Goal: Task Accomplishment & Management: Manage account settings

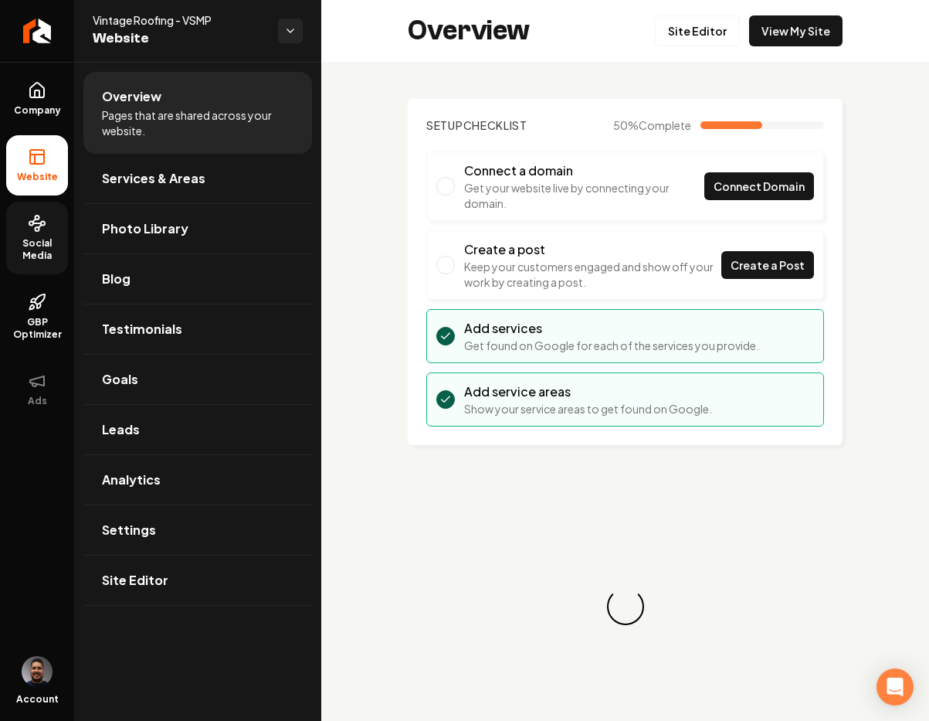
click at [32, 207] on link "Social Media" at bounding box center [37, 238] width 62 height 73
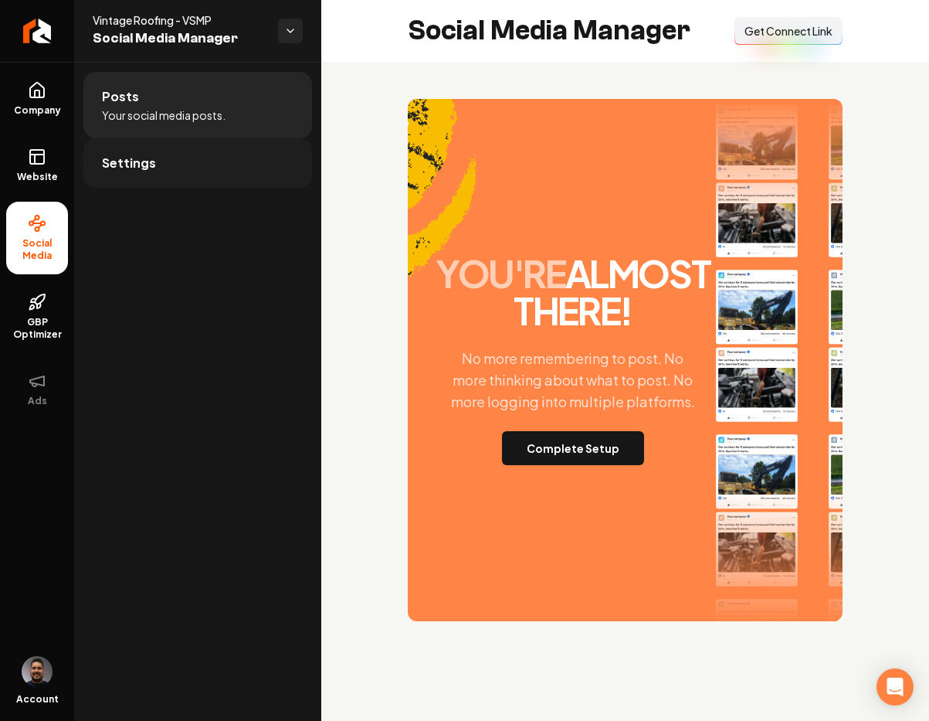
click at [195, 163] on link "Settings" at bounding box center [197, 162] width 229 height 49
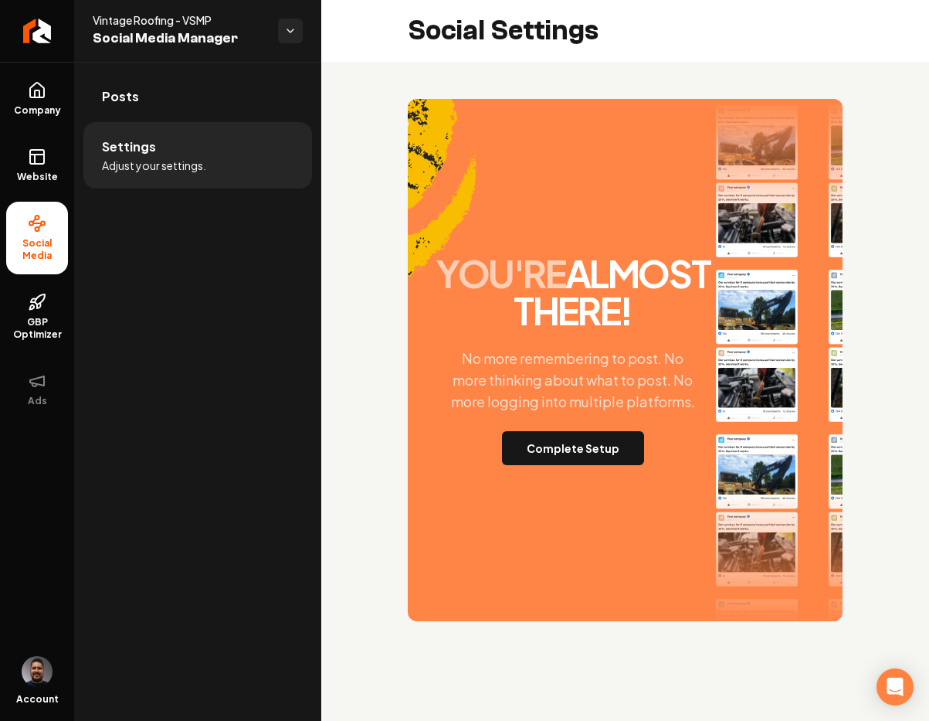
click at [144, 160] on span "Adjust your settings." at bounding box center [154, 165] width 104 height 15
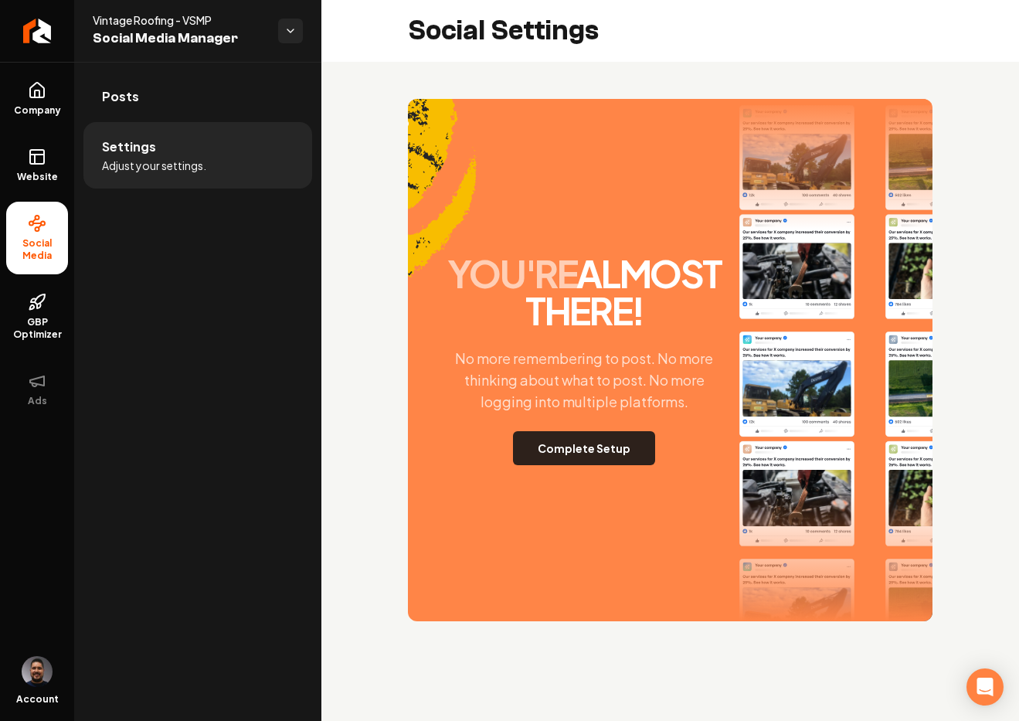
click at [560, 462] on button "Complete Setup" at bounding box center [584, 448] width 142 height 34
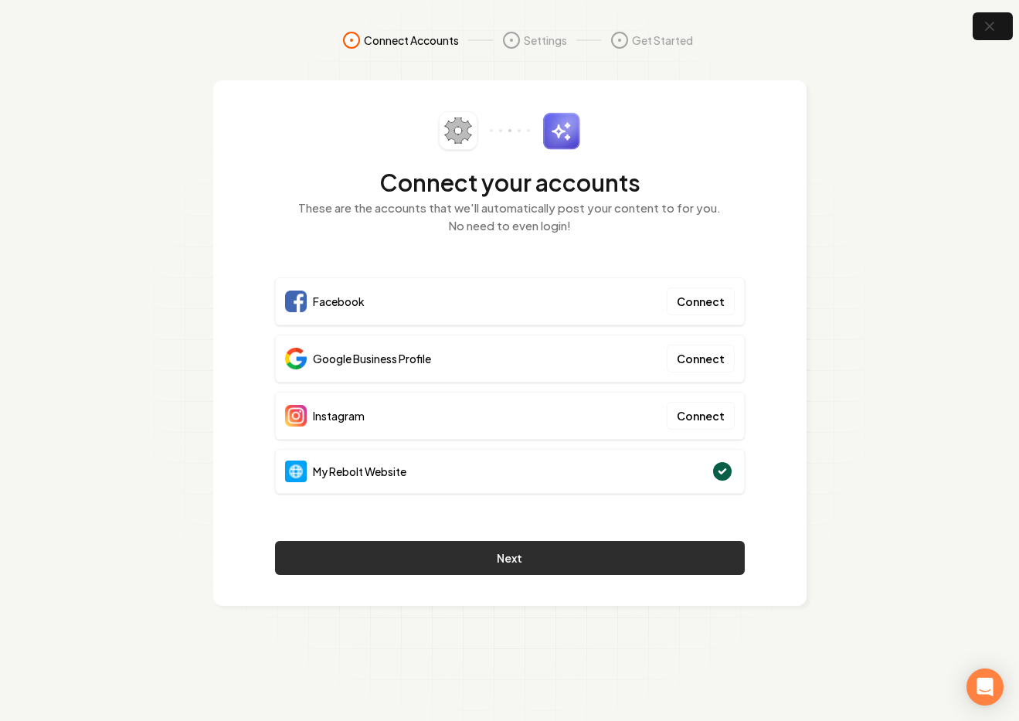
click at [491, 562] on button "Next" at bounding box center [510, 558] width 470 height 34
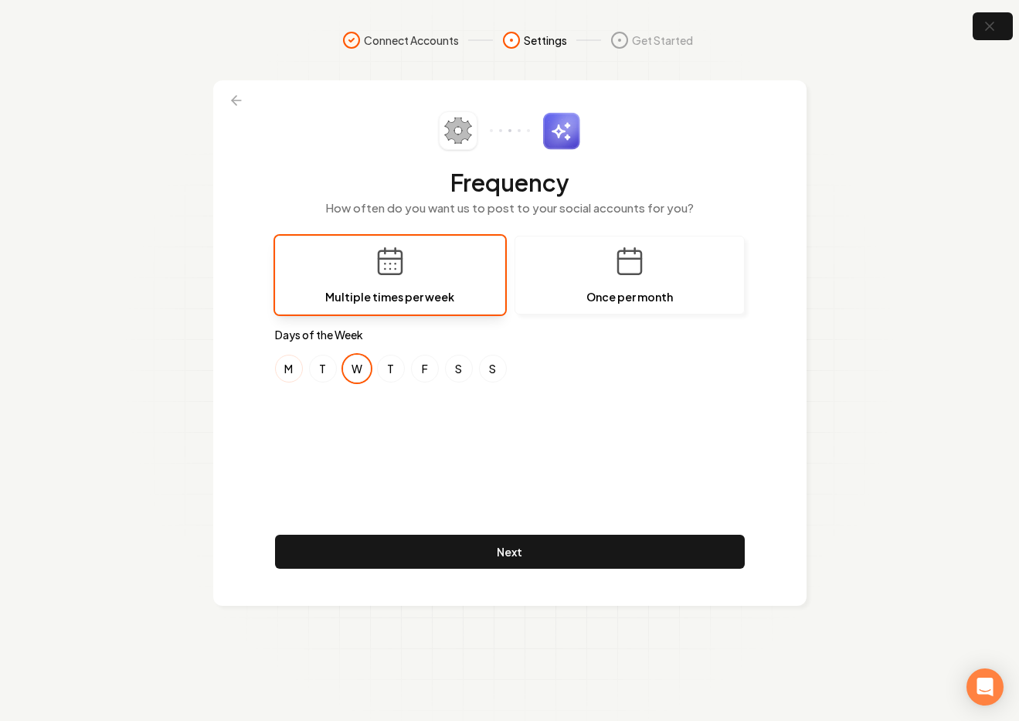
click at [289, 371] on button "M" at bounding box center [289, 369] width 28 height 28
click at [317, 371] on button "T" at bounding box center [323, 369] width 28 height 28
click at [391, 368] on button "T" at bounding box center [391, 369] width 28 height 28
click at [421, 371] on button "F" at bounding box center [425, 369] width 28 height 28
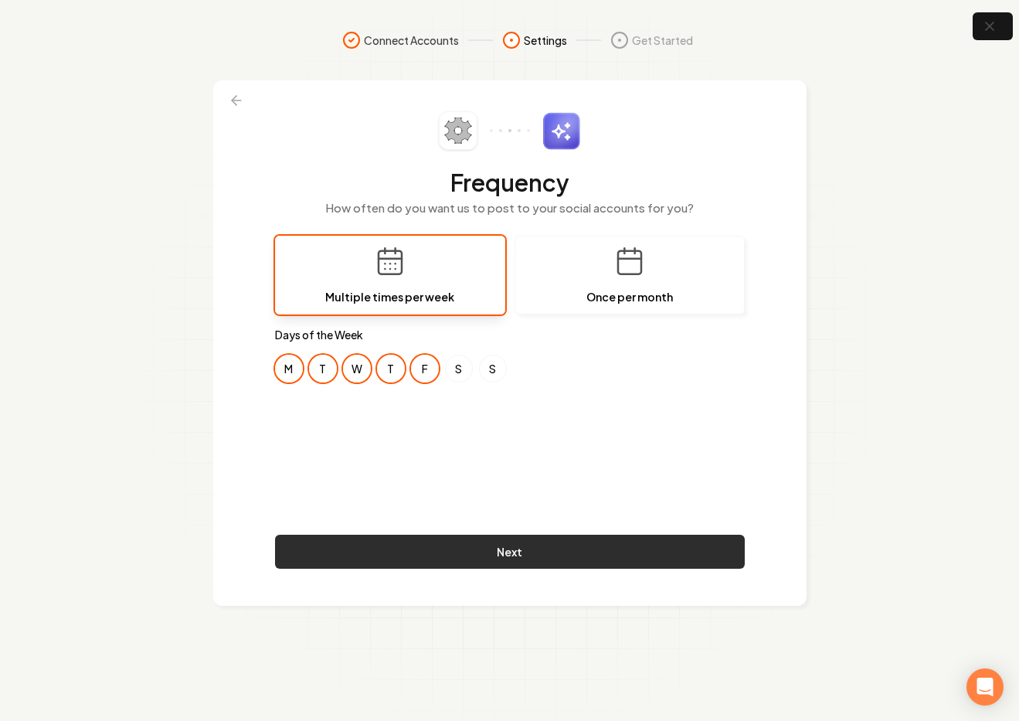
click at [484, 541] on button "Next" at bounding box center [510, 551] width 470 height 34
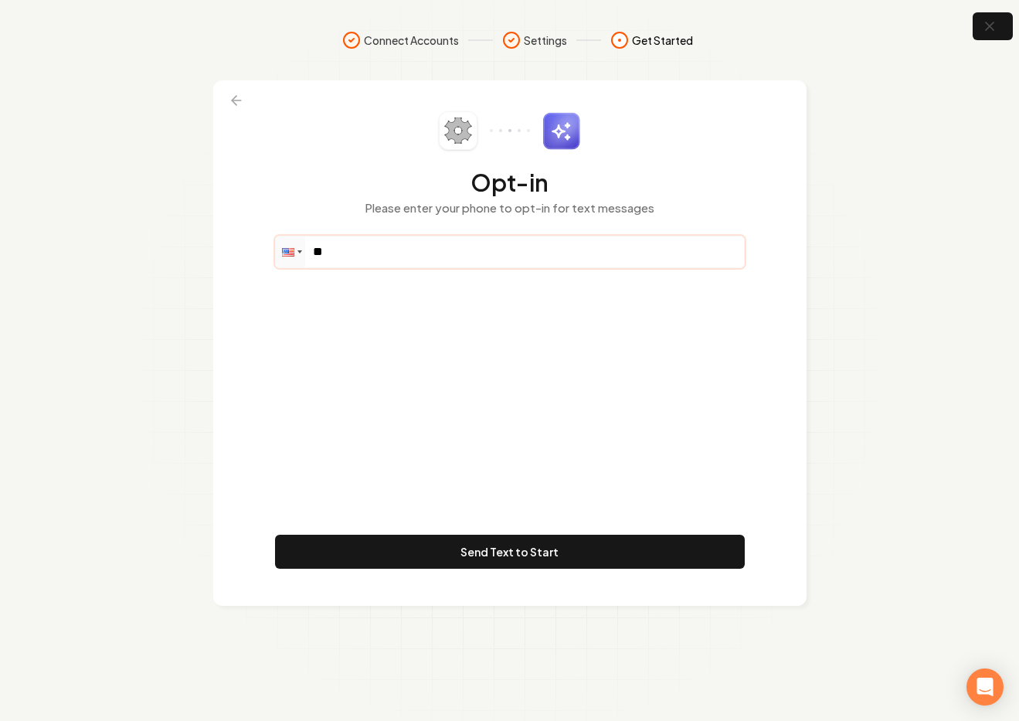
click at [356, 260] on input "**" at bounding box center [510, 251] width 468 height 31
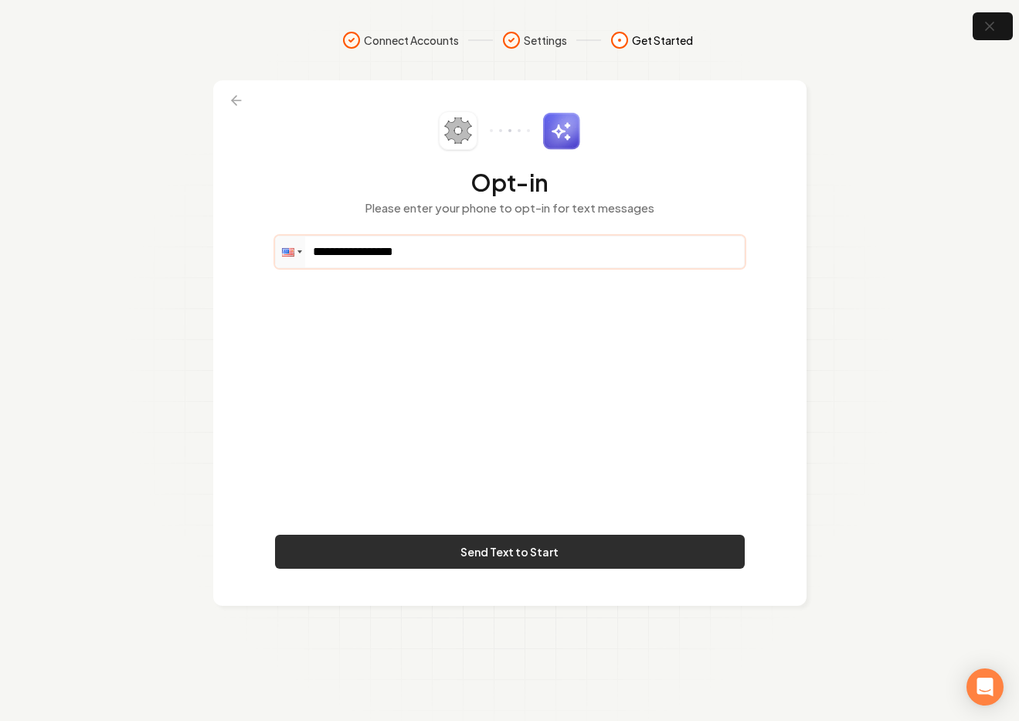
type input "**********"
click at [530, 558] on button "Send Text to Start" at bounding box center [510, 551] width 470 height 34
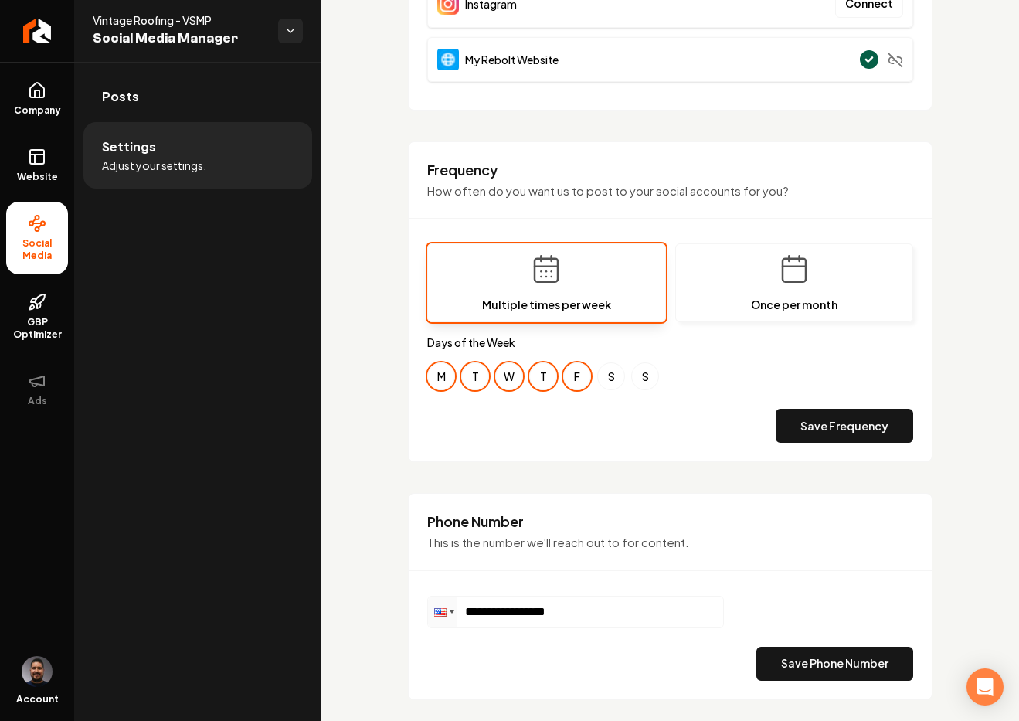
scroll to position [5, 0]
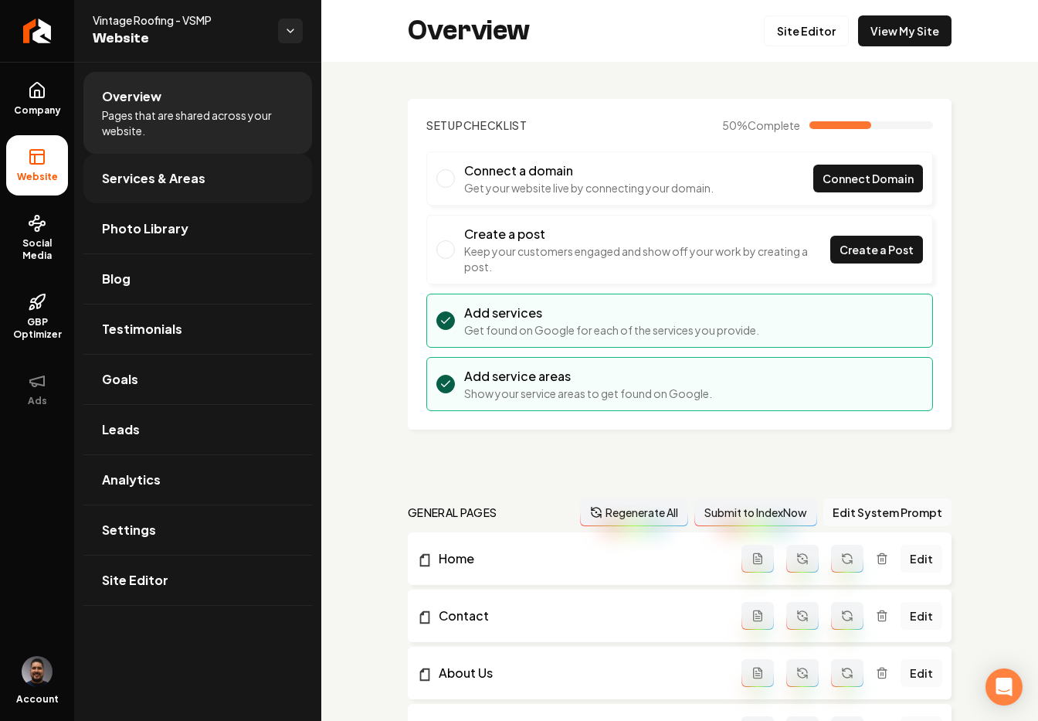
click at [53, 234] on link "Social Media" at bounding box center [37, 238] width 62 height 73
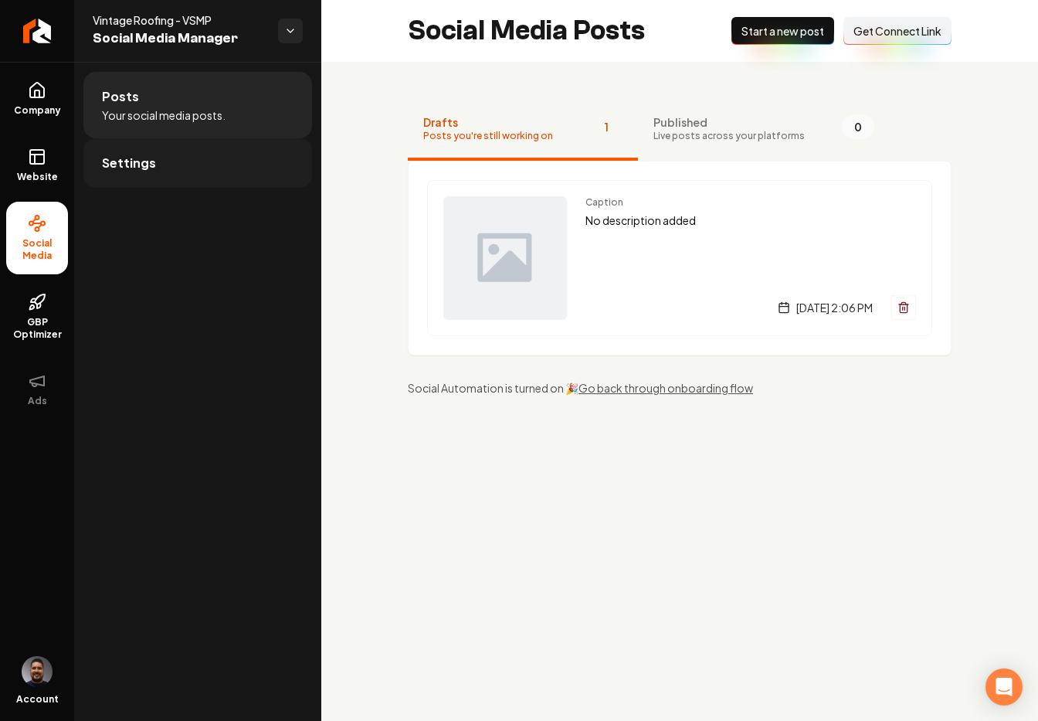
click at [179, 168] on link "Settings" at bounding box center [197, 162] width 229 height 49
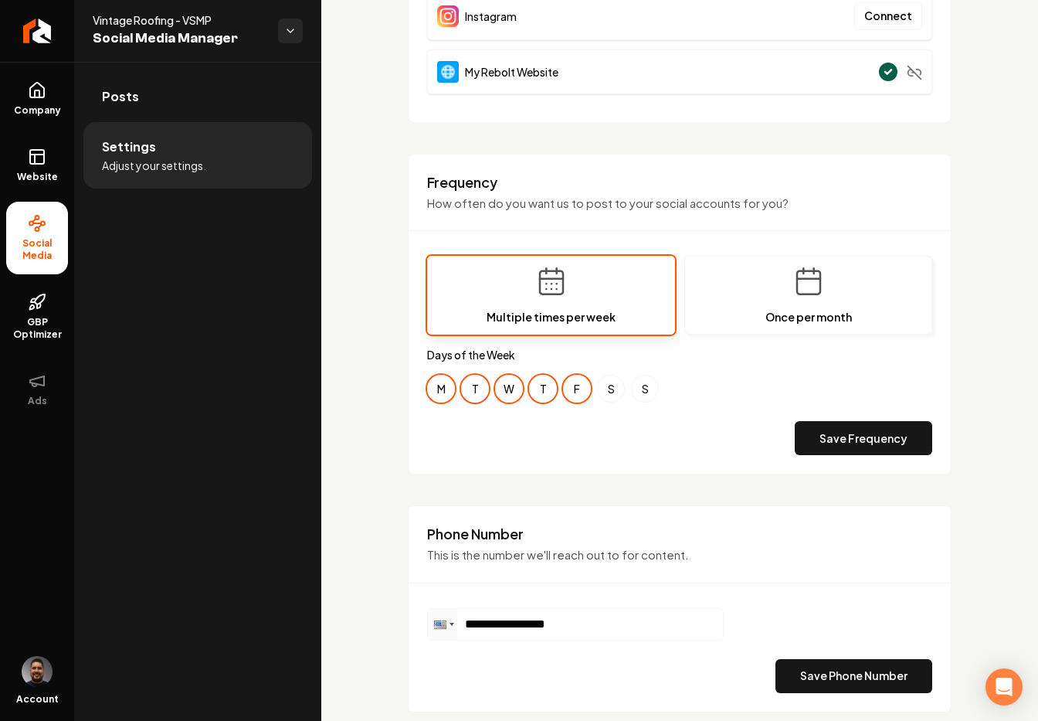
scroll to position [307, 0]
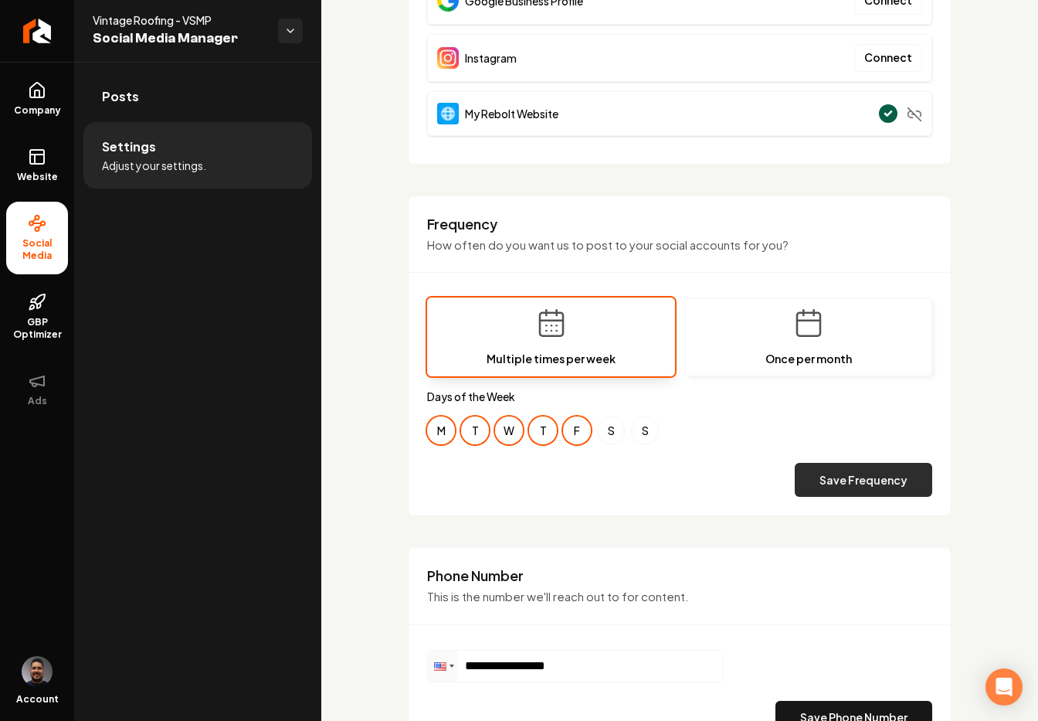
click at [806, 473] on button "Save Frequency" at bounding box center [863, 480] width 137 height 34
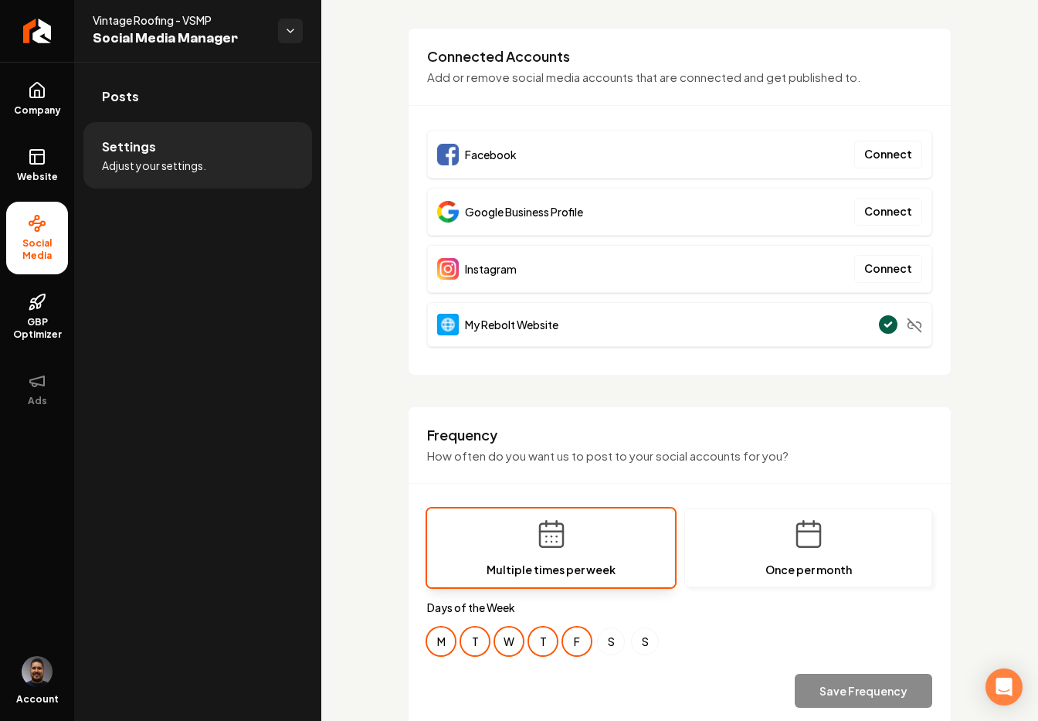
scroll to position [0, 0]
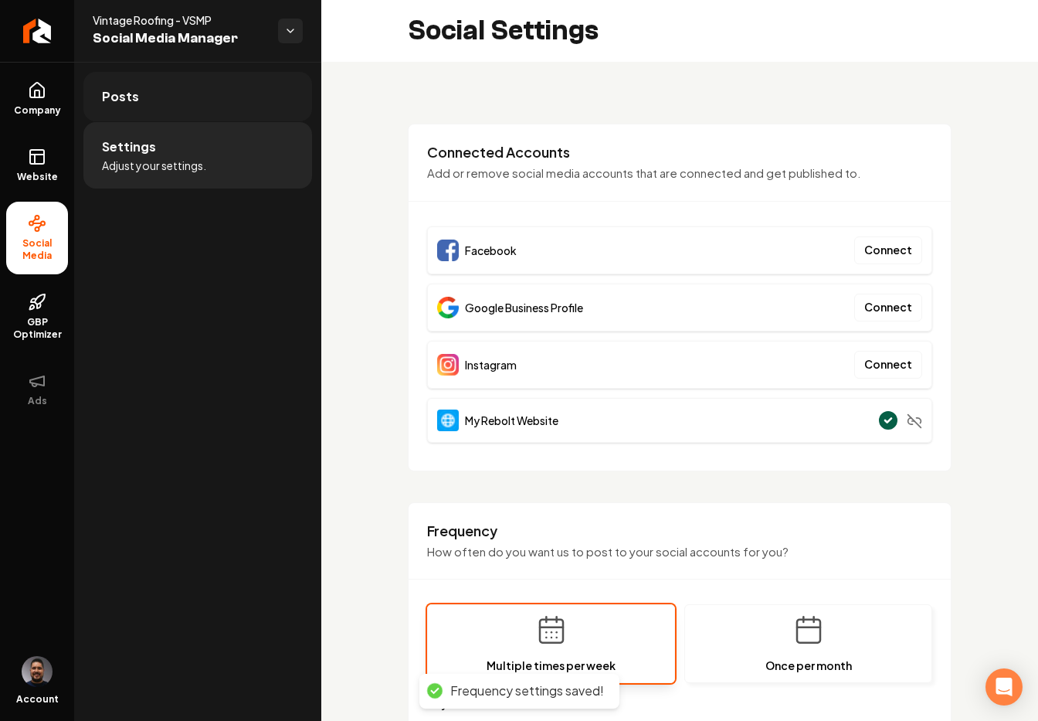
click at [153, 85] on link "Posts" at bounding box center [197, 96] width 229 height 49
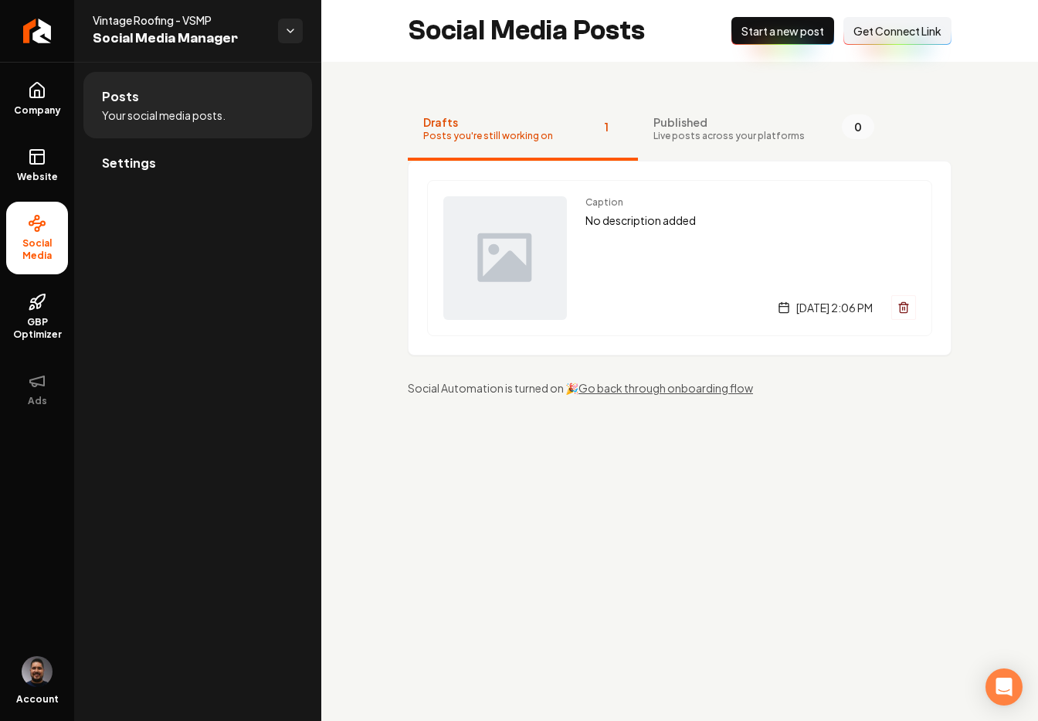
click at [866, 25] on span "Get Connect Link" at bounding box center [897, 30] width 88 height 15
click at [896, 31] on span "Get Connect Link" at bounding box center [897, 30] width 88 height 15
click at [52, 101] on link "Company" at bounding box center [37, 99] width 62 height 60
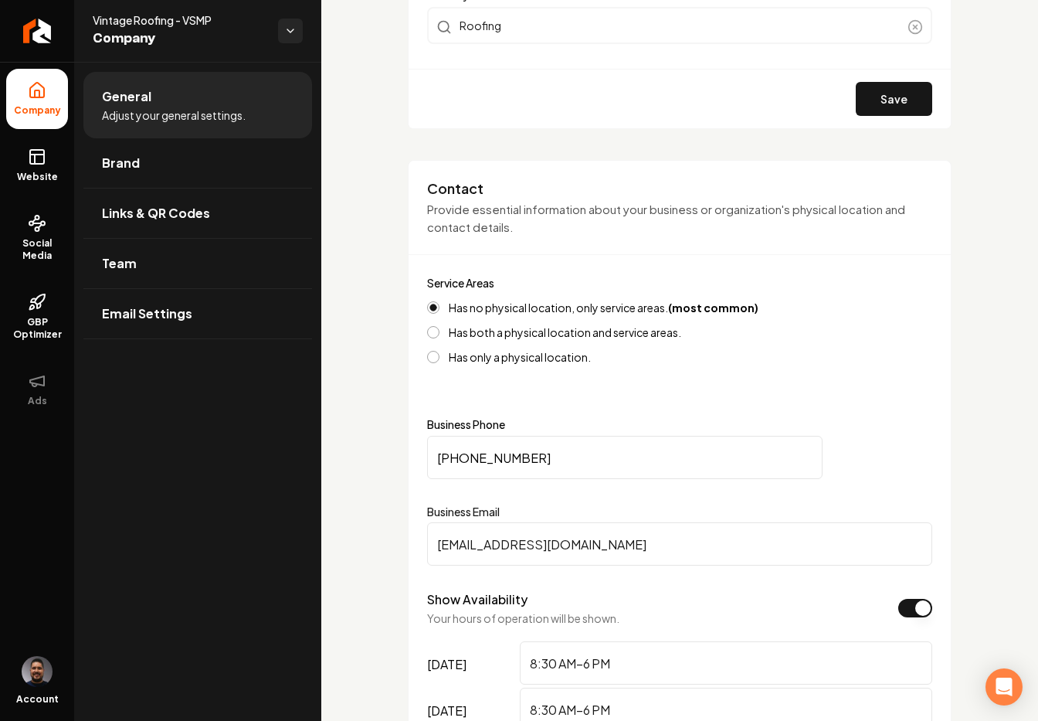
scroll to position [557, 0]
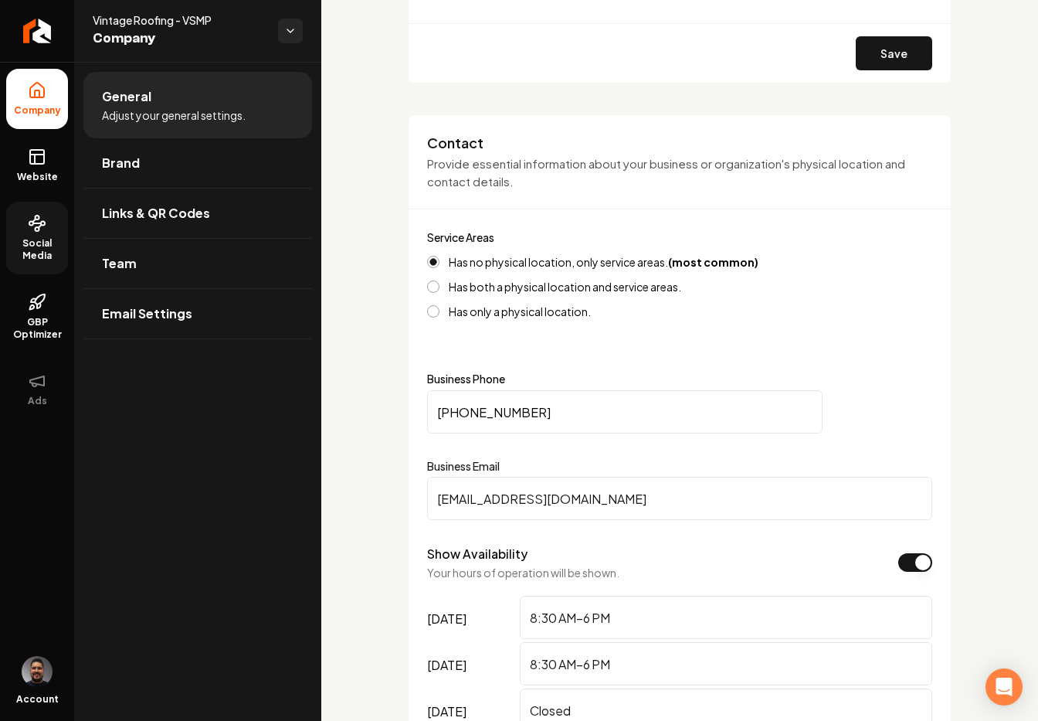
click at [44, 239] on span "Social Media" at bounding box center [37, 249] width 62 height 25
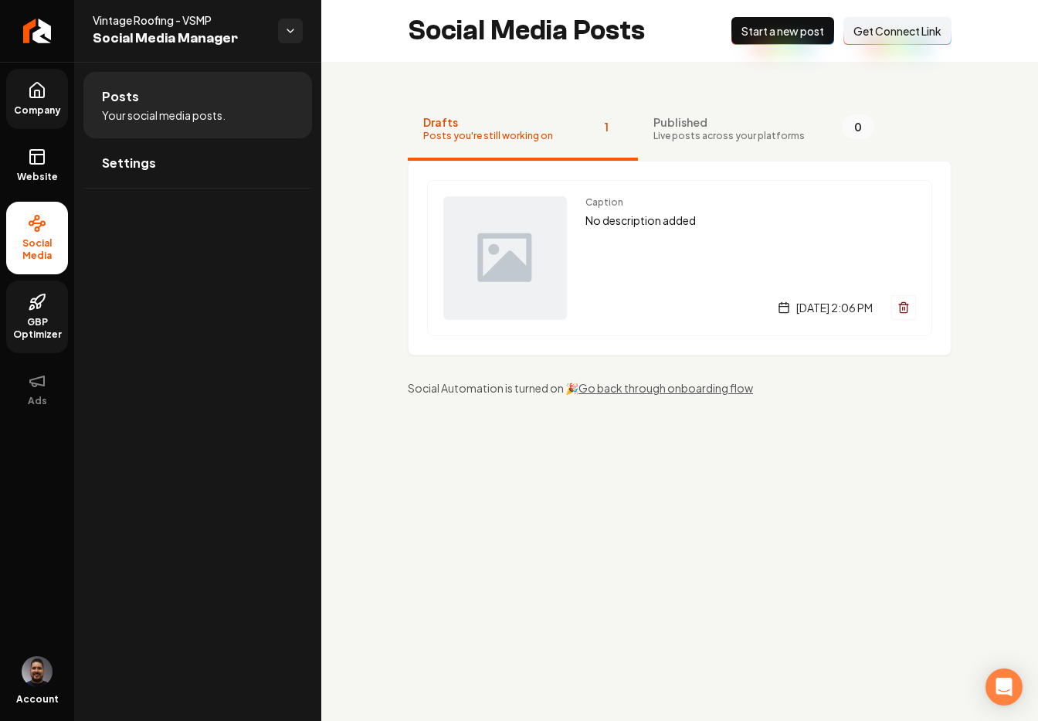
click at [37, 309] on icon at bounding box center [37, 302] width 19 height 19
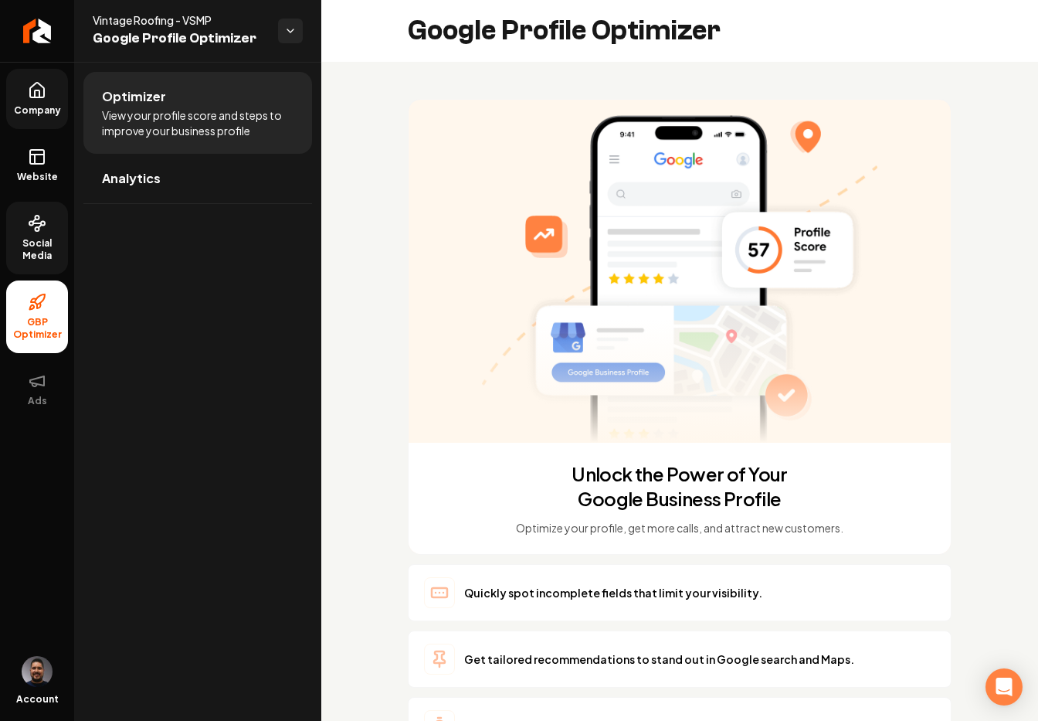
scroll to position [135, 0]
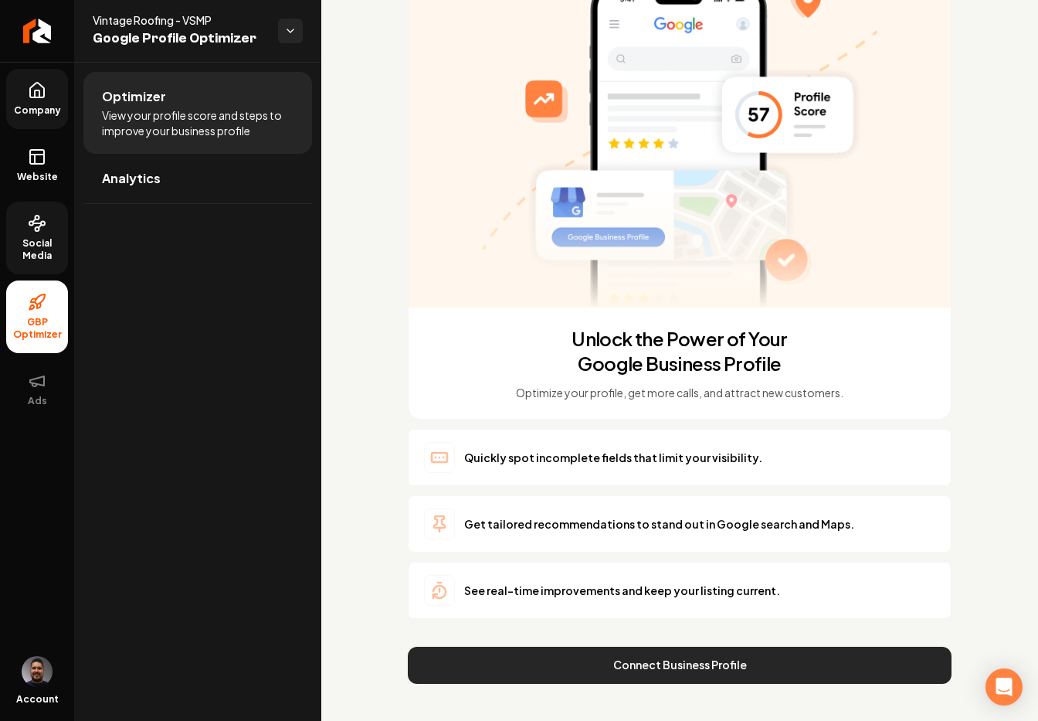
click at [629, 663] on button "Connect Business Profile" at bounding box center [680, 664] width 544 height 37
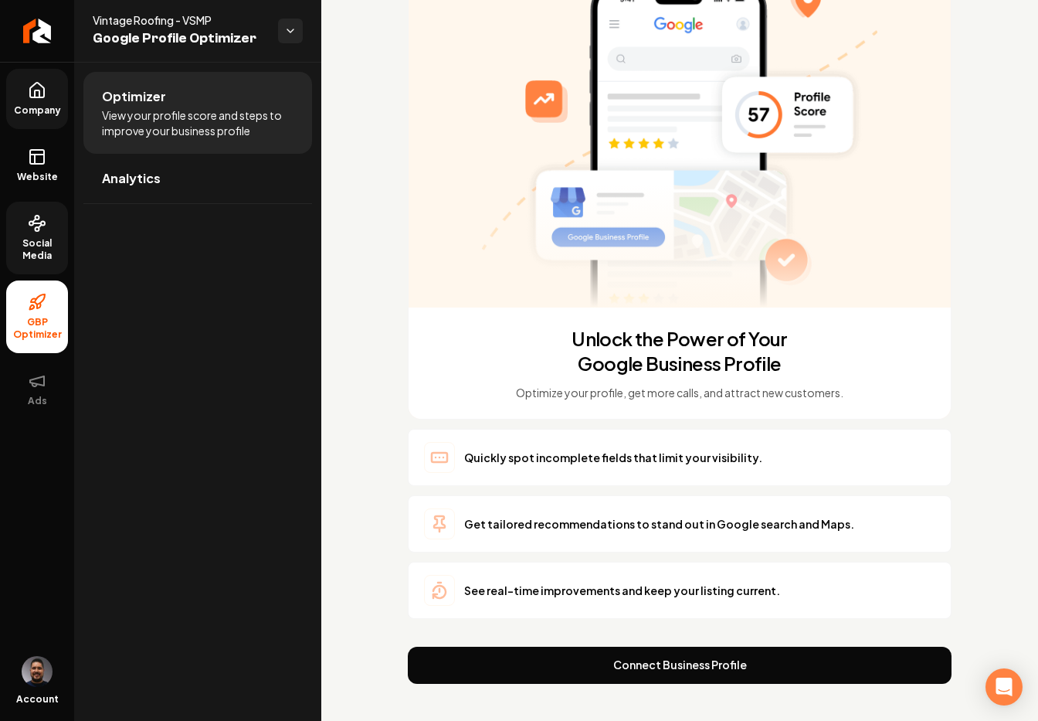
click at [37, 234] on link "Social Media" at bounding box center [37, 238] width 62 height 73
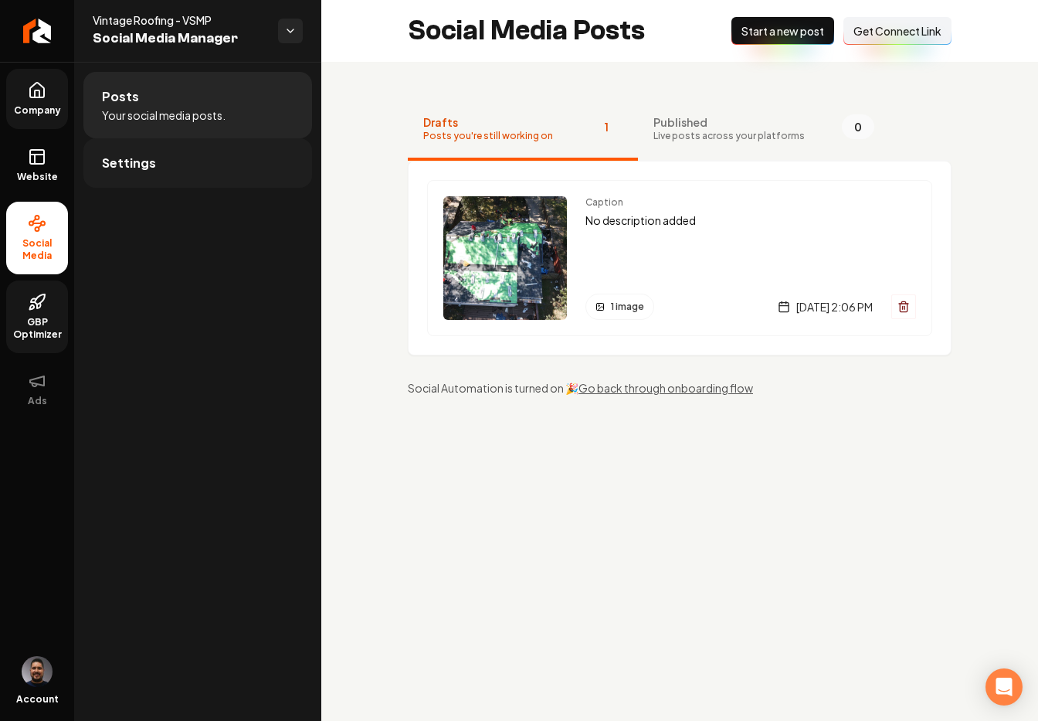
click at [156, 165] on link "Settings" at bounding box center [197, 162] width 229 height 49
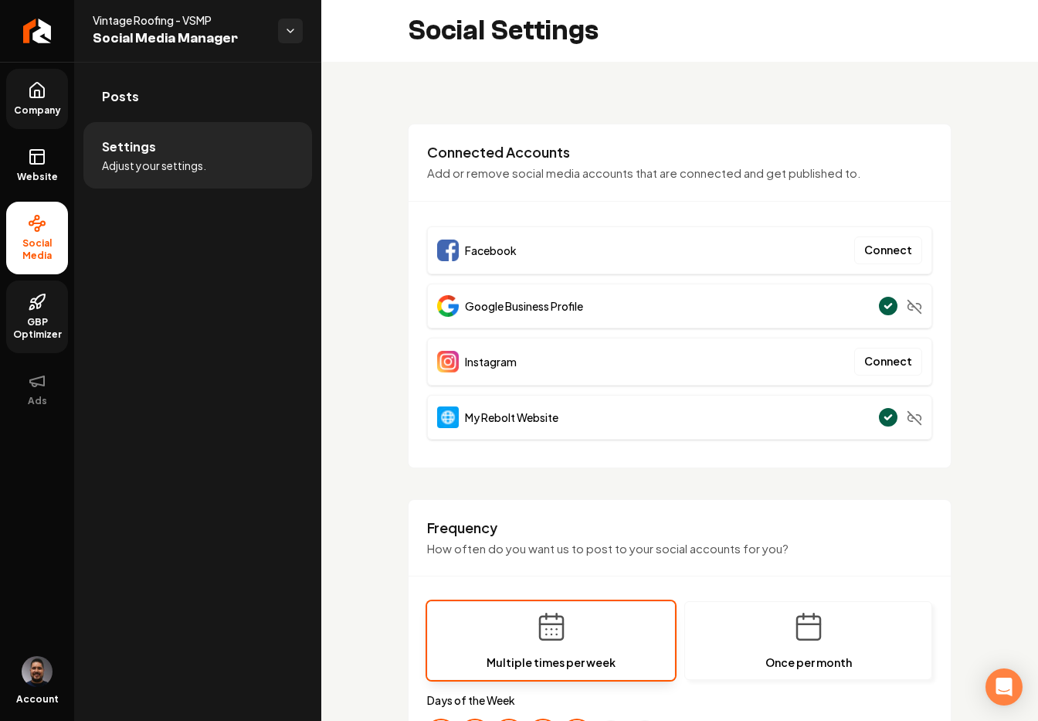
click at [48, 305] on link "GBP Optimizer" at bounding box center [37, 316] width 62 height 73
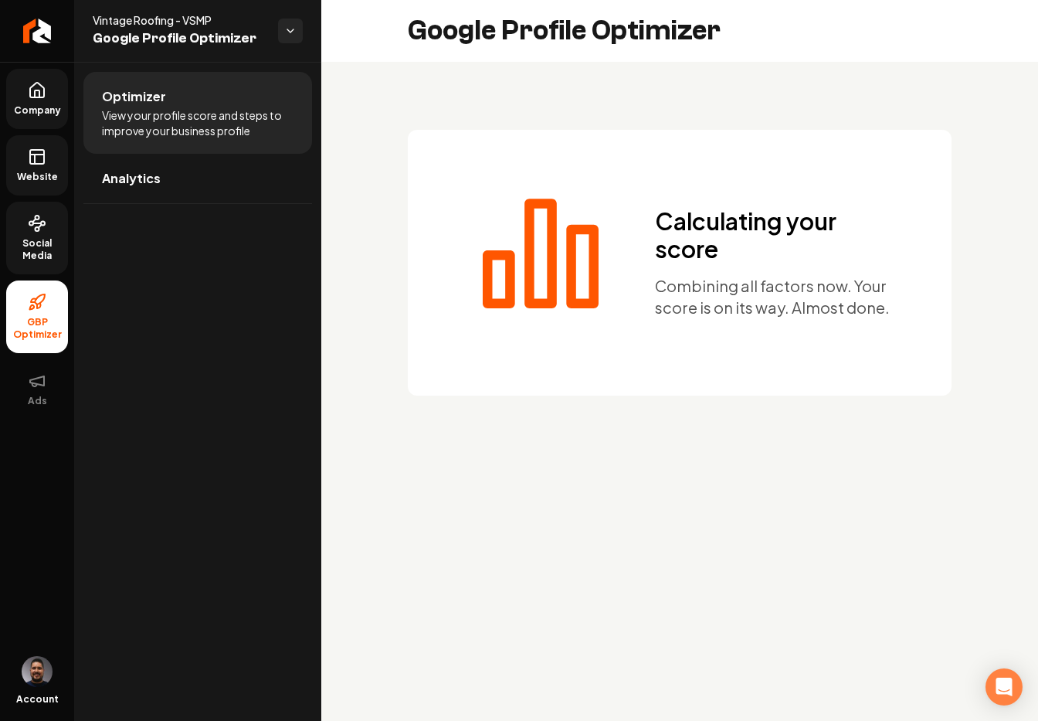
click at [39, 163] on rect at bounding box center [37, 157] width 14 height 14
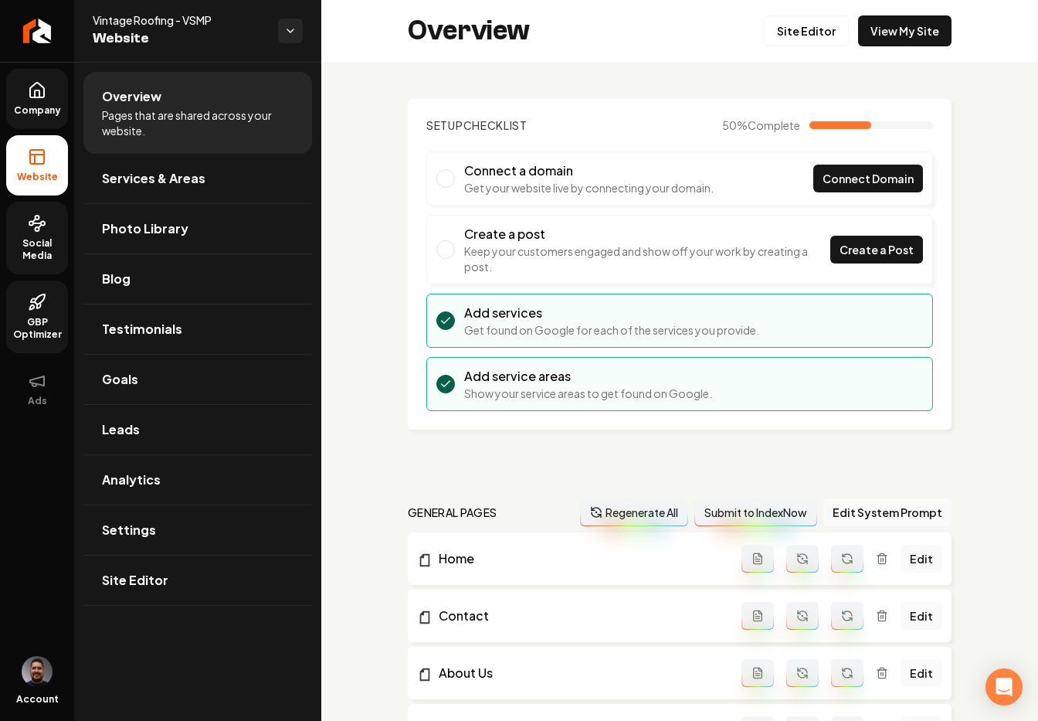
click at [52, 223] on link "Social Media" at bounding box center [37, 238] width 62 height 73
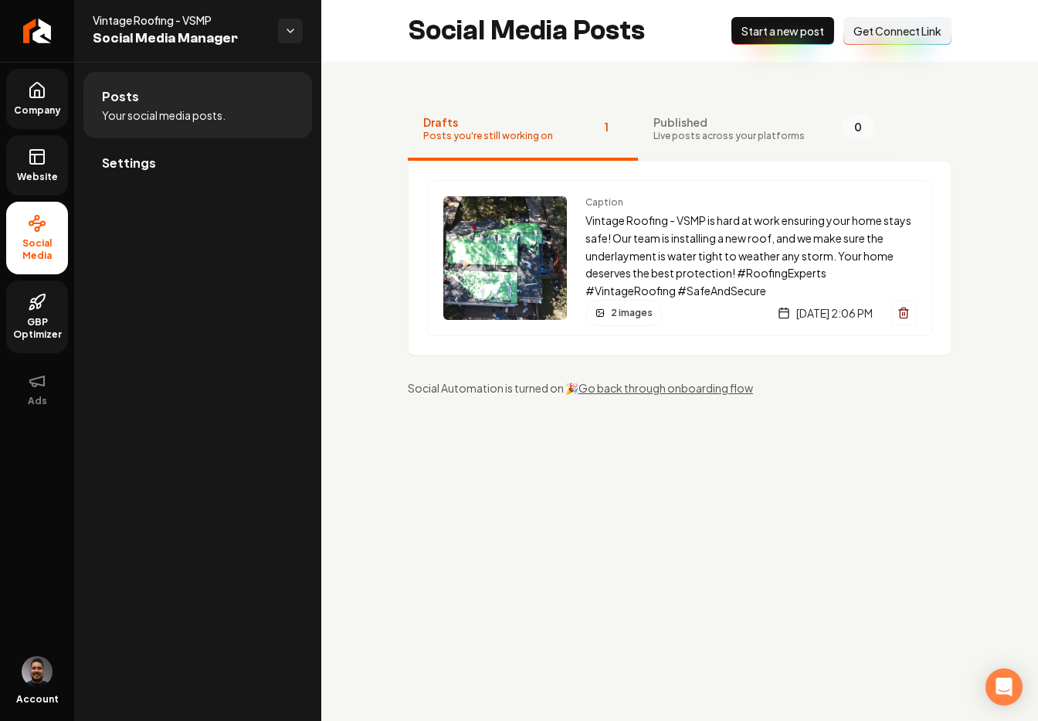
click at [659, 122] on span "Published" at bounding box center [728, 121] width 151 height 15
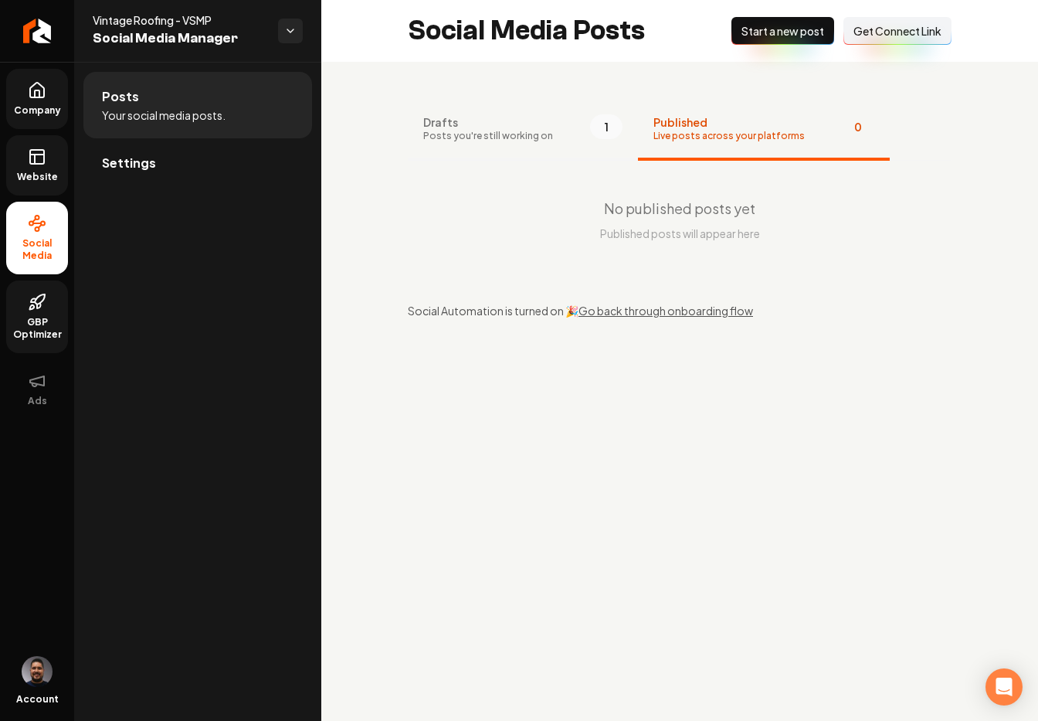
click at [477, 139] on span "Posts you're still working on" at bounding box center [488, 136] width 130 height 12
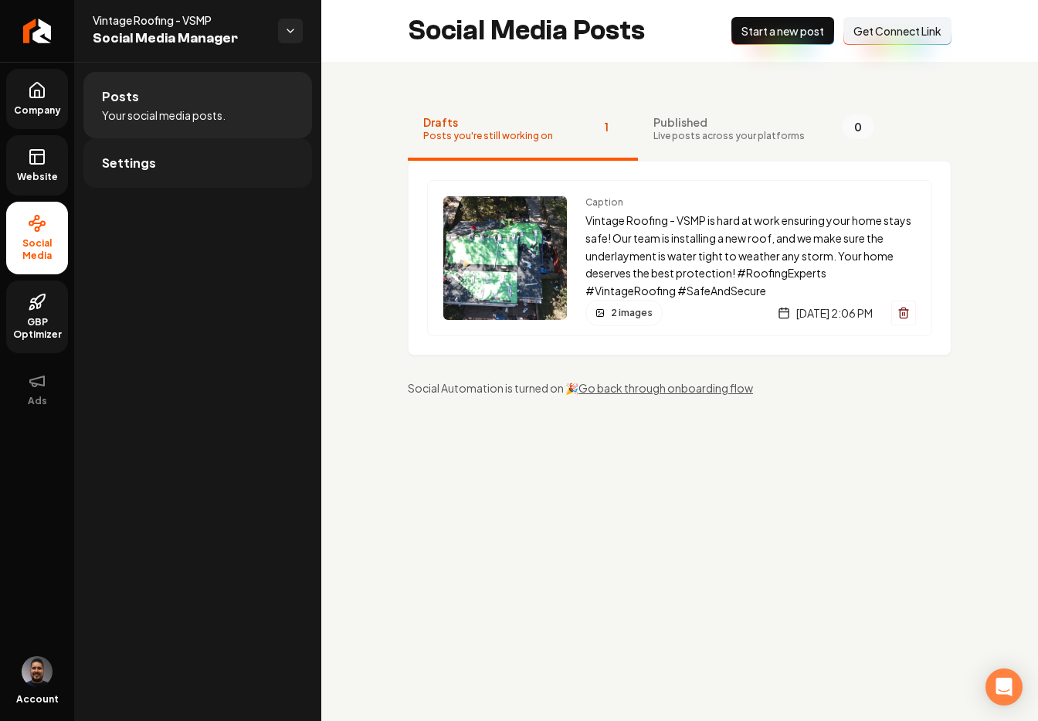
click at [185, 170] on link "Settings" at bounding box center [197, 162] width 229 height 49
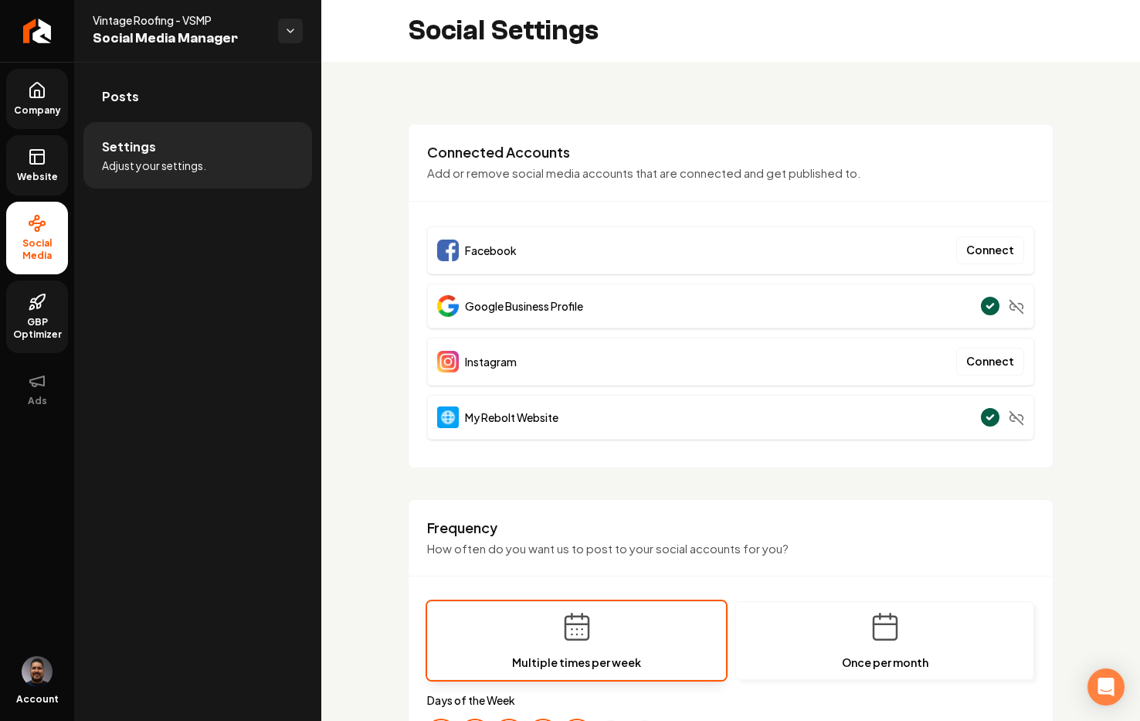
click at [24, 164] on link "Website" at bounding box center [37, 165] width 62 height 60
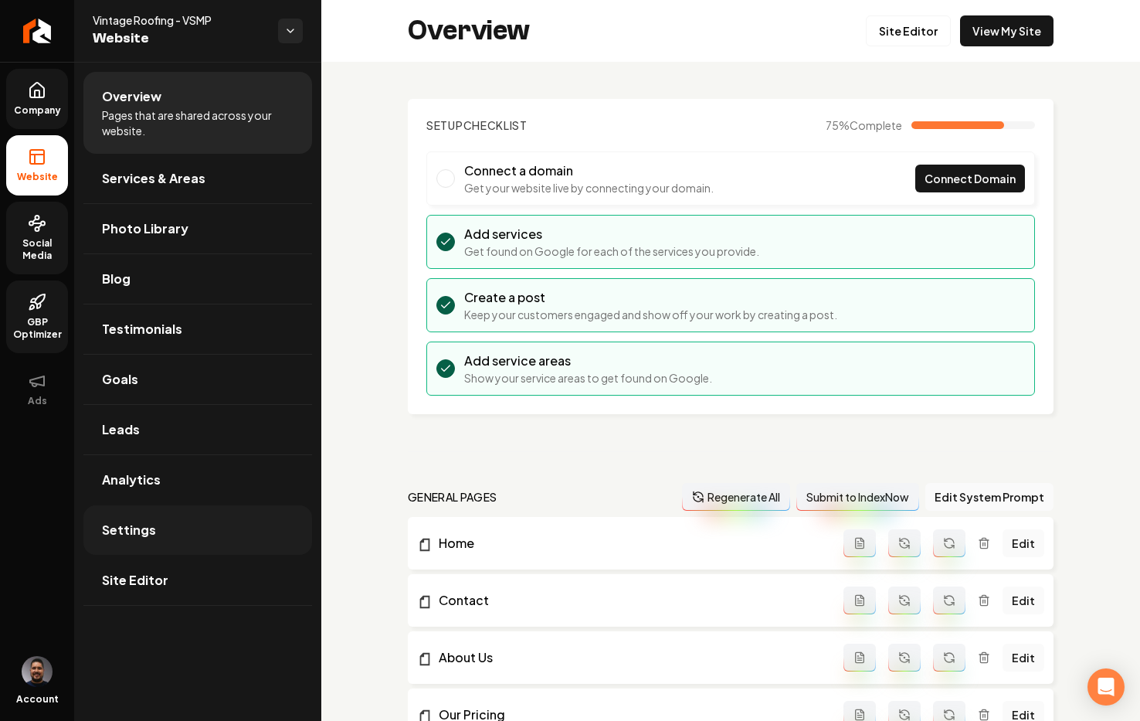
click at [182, 520] on link "Settings" at bounding box center [197, 529] width 229 height 49
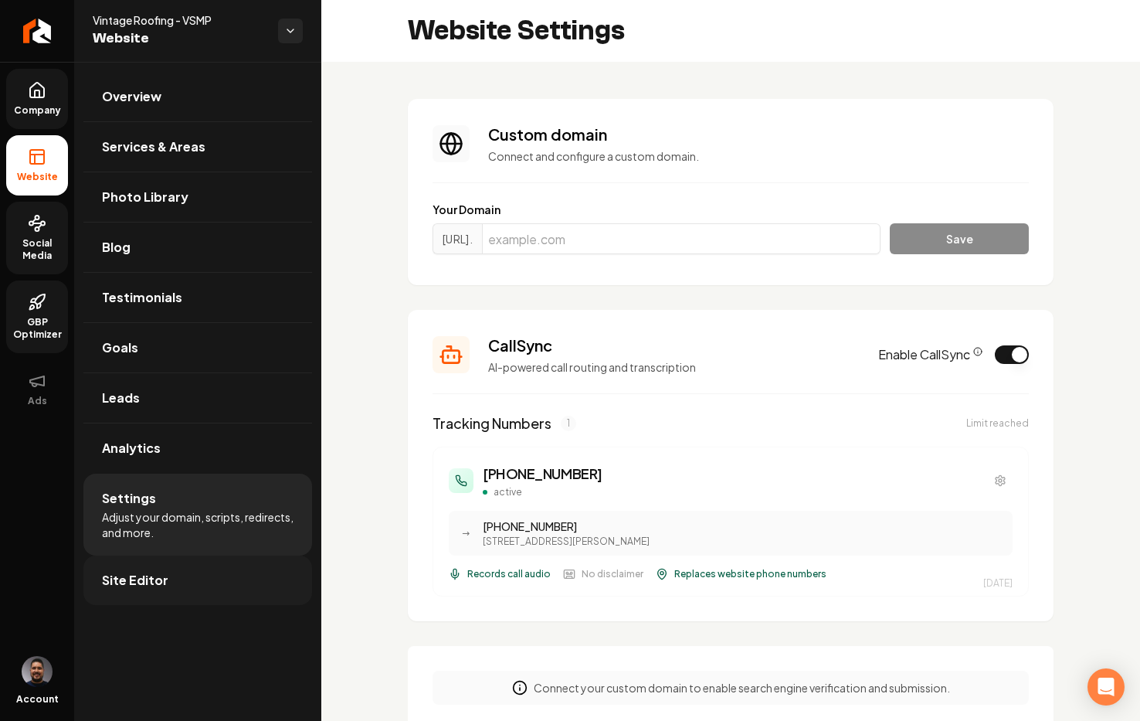
click at [151, 579] on span "Site Editor" at bounding box center [135, 580] width 66 height 19
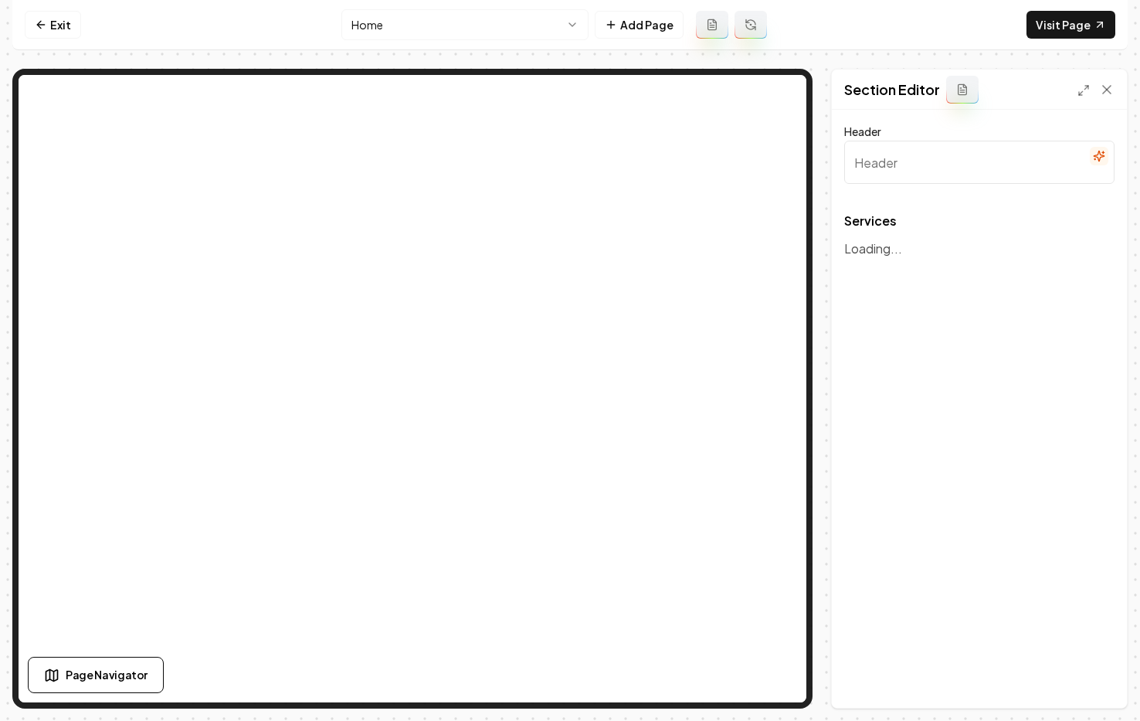
type input "Explore Our Roofing Services"
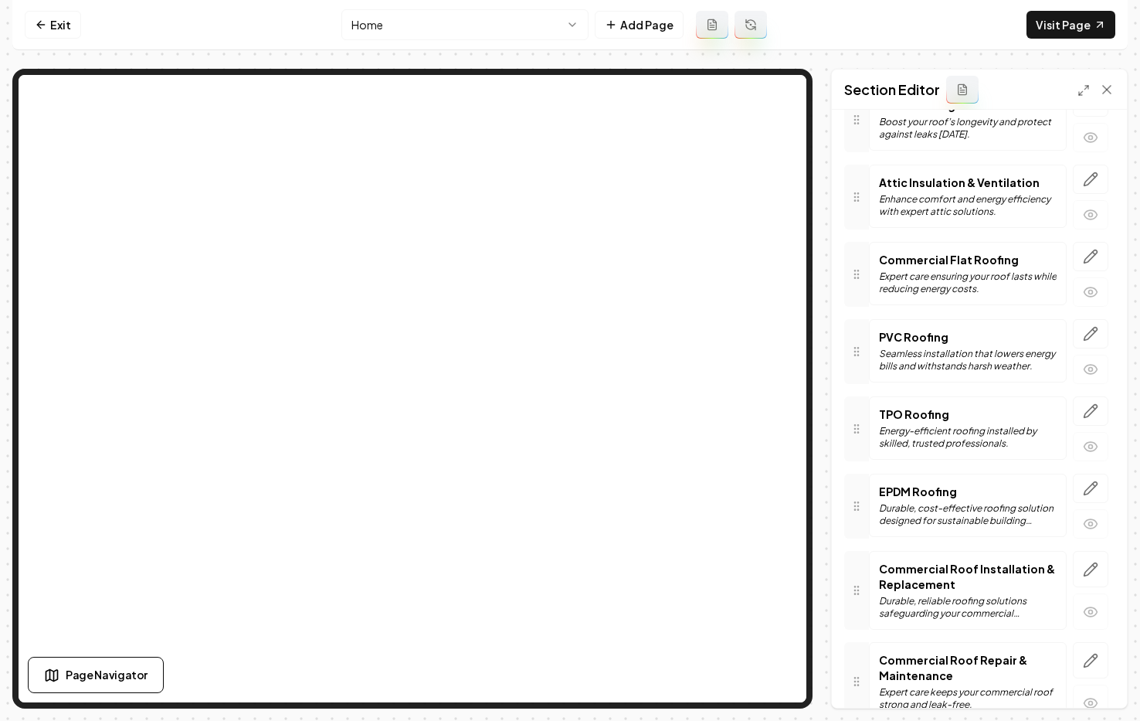
scroll to position [1318, 0]
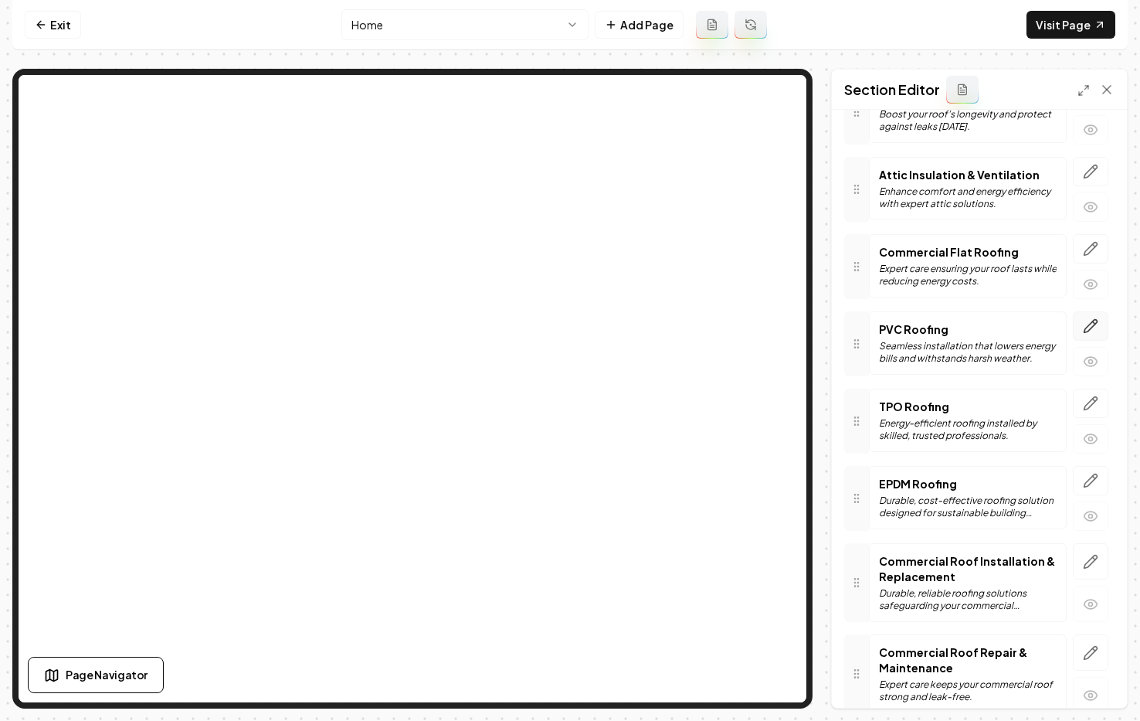
click at [1047, 329] on icon "button" at bounding box center [1090, 325] width 15 height 15
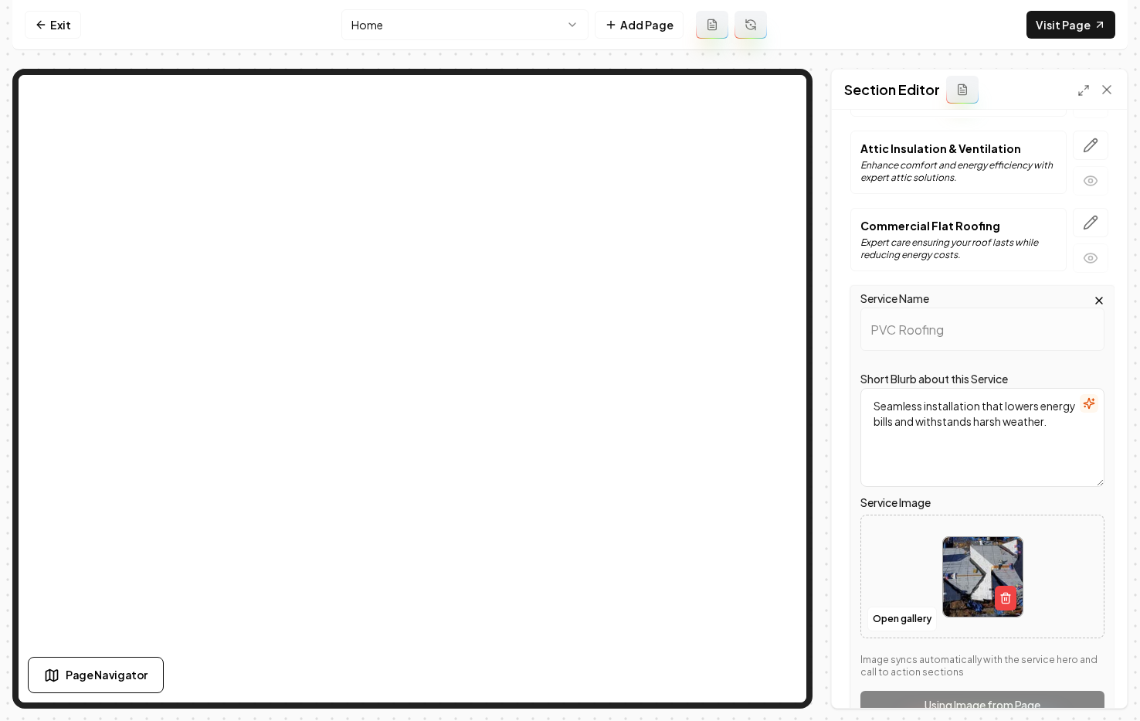
scroll to position [1364, 0]
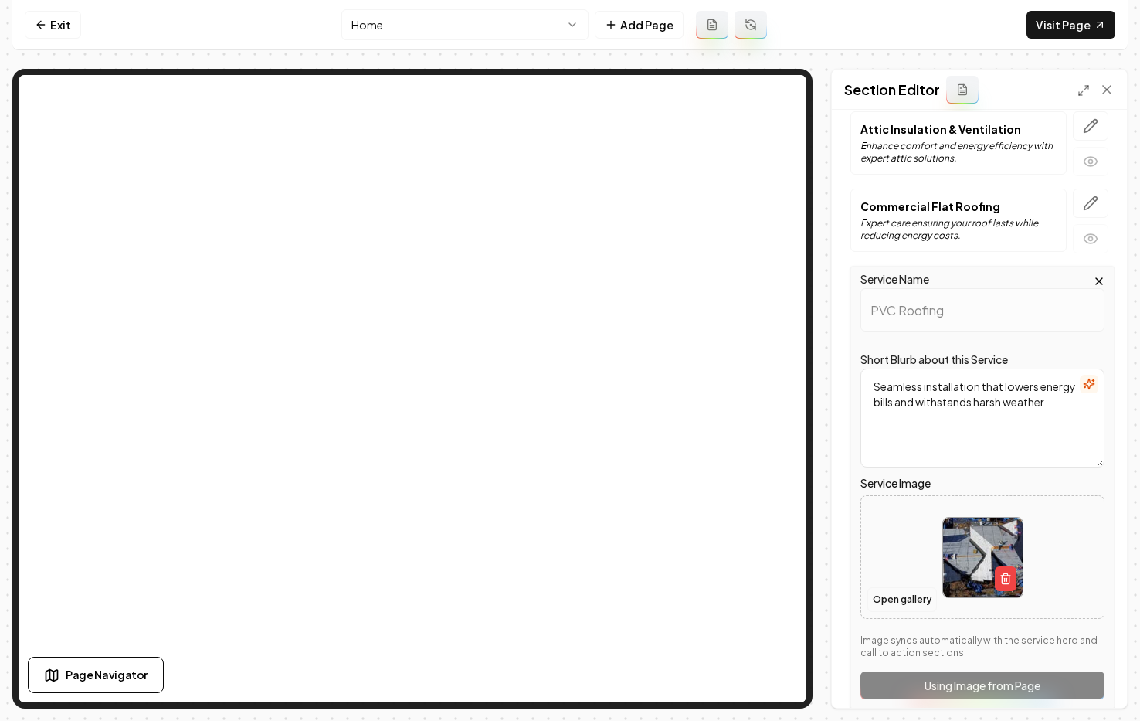
click at [905, 596] on button "Open gallery" at bounding box center [902, 599] width 70 height 25
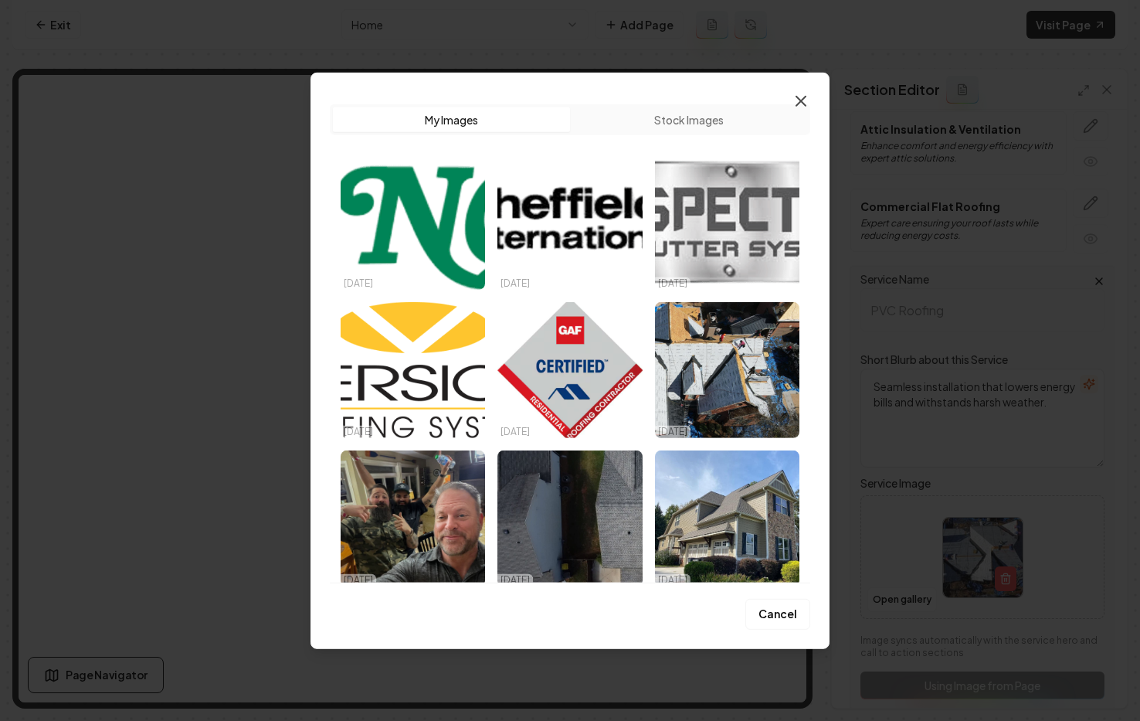
click at [809, 107] on icon "button" at bounding box center [801, 100] width 19 height 19
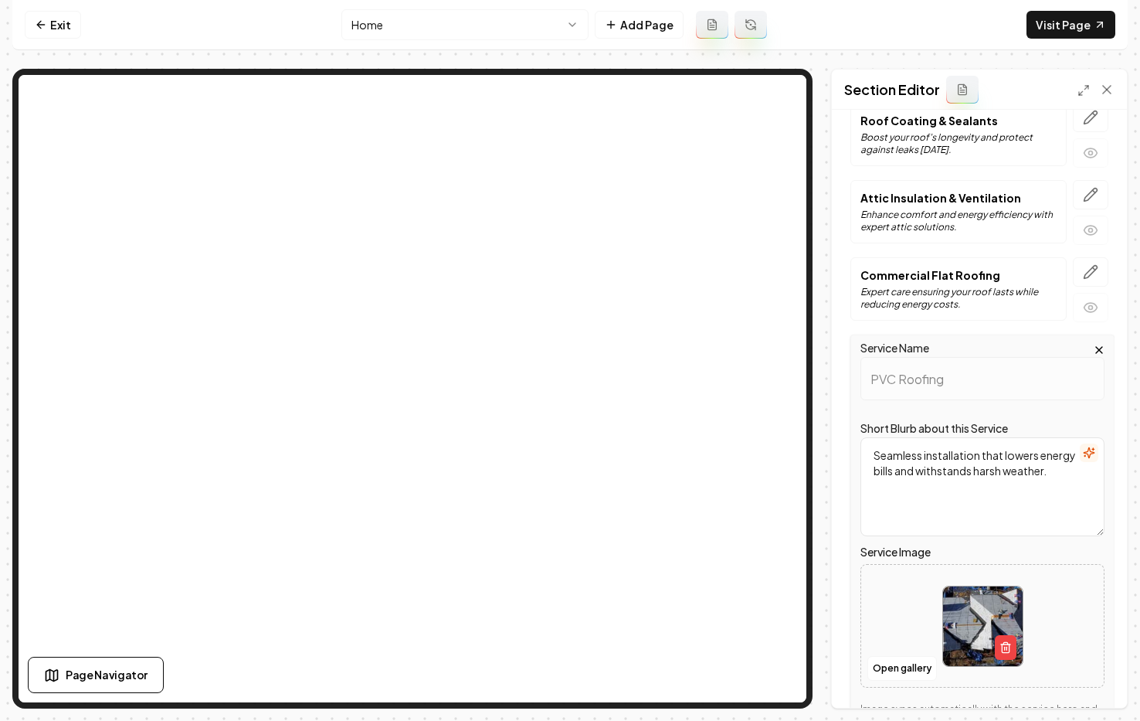
scroll to position [1325, 0]
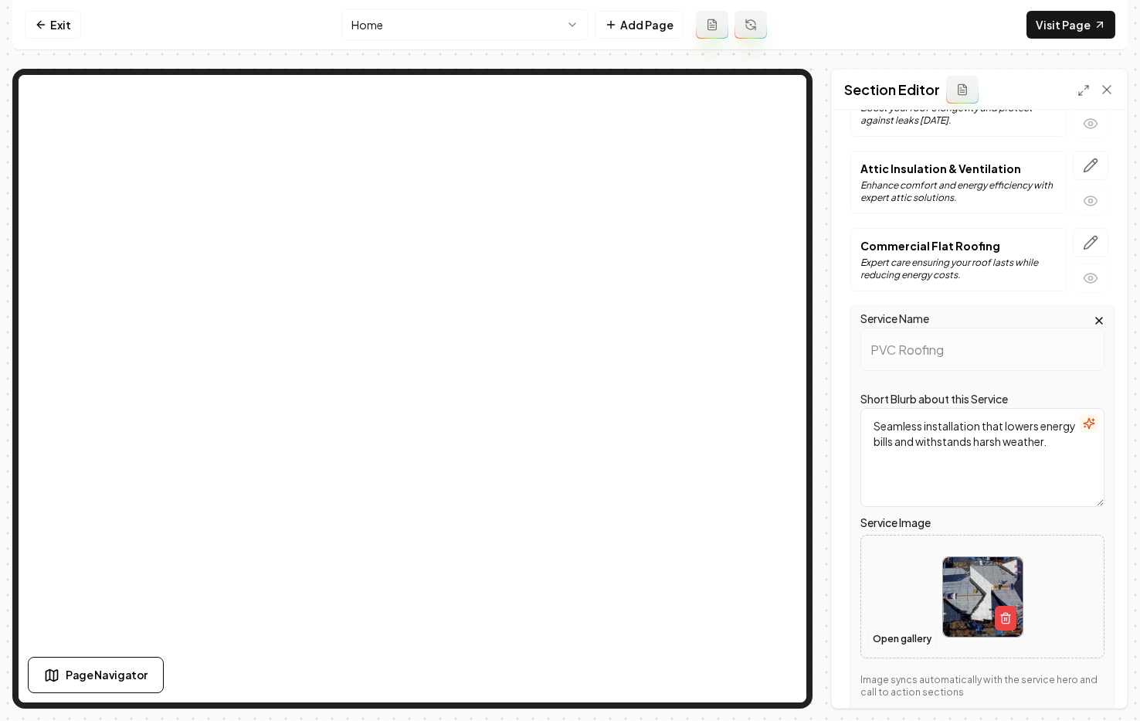
click at [887, 630] on button "Open gallery" at bounding box center [902, 638] width 70 height 25
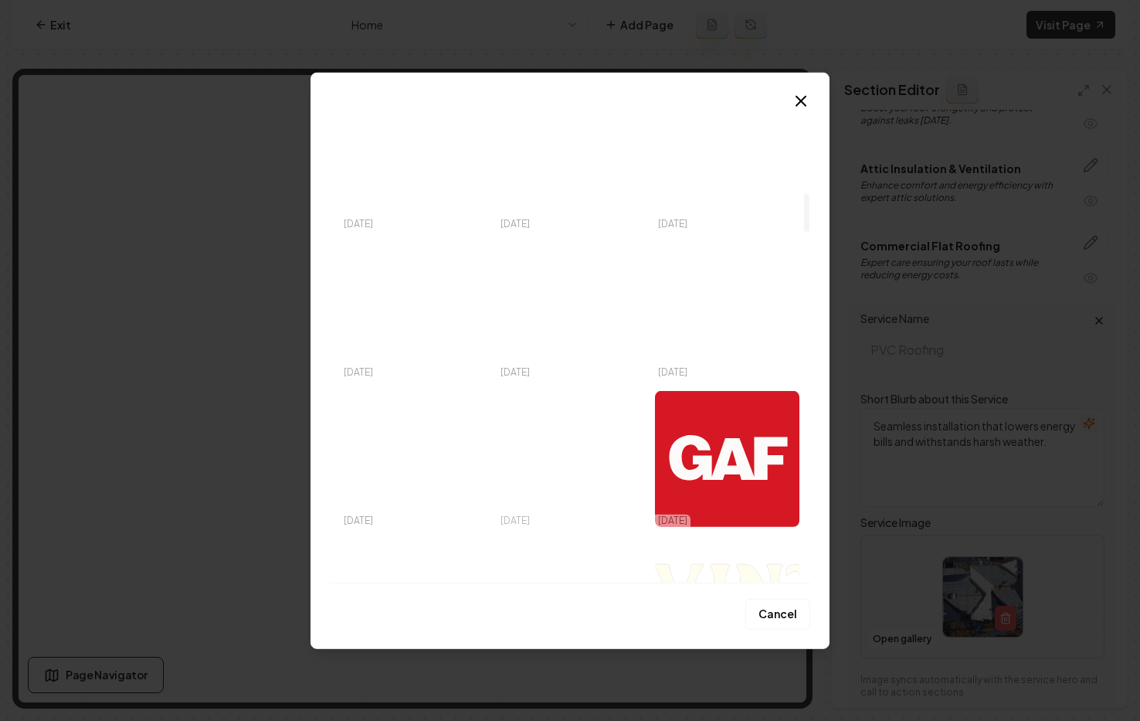
scroll to position [1149, 0]
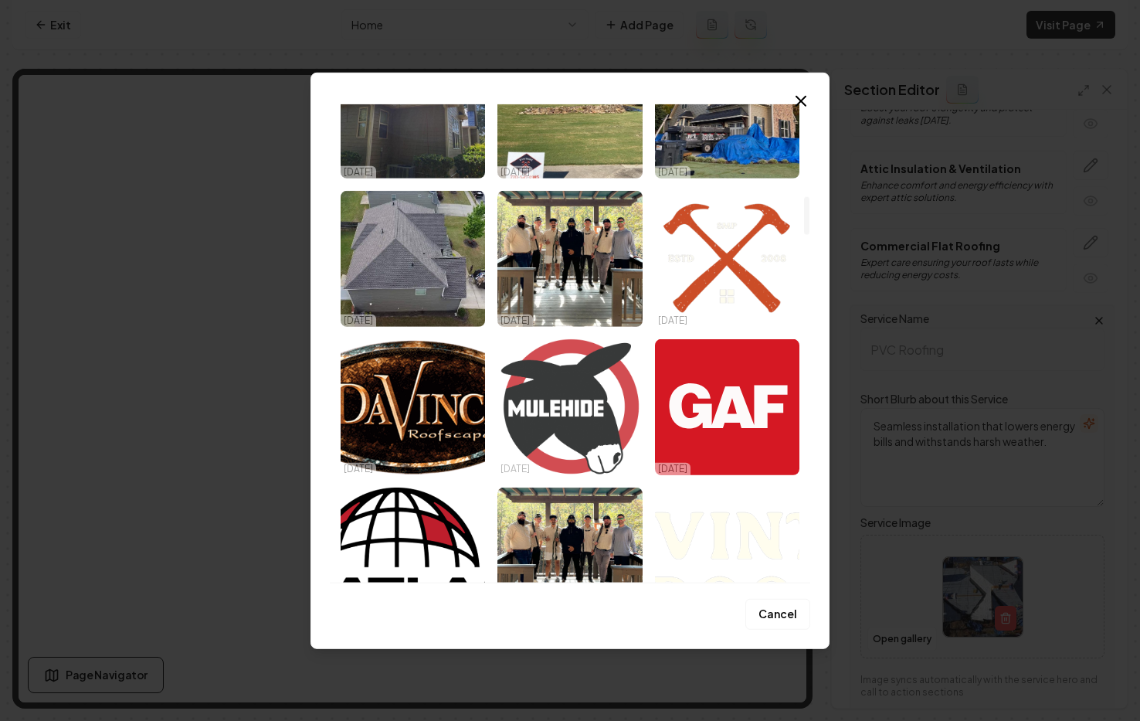
click at [552, 405] on img "Select image image_68c0530e5c7cd75eb860cefe.png" at bounding box center [569, 406] width 144 height 136
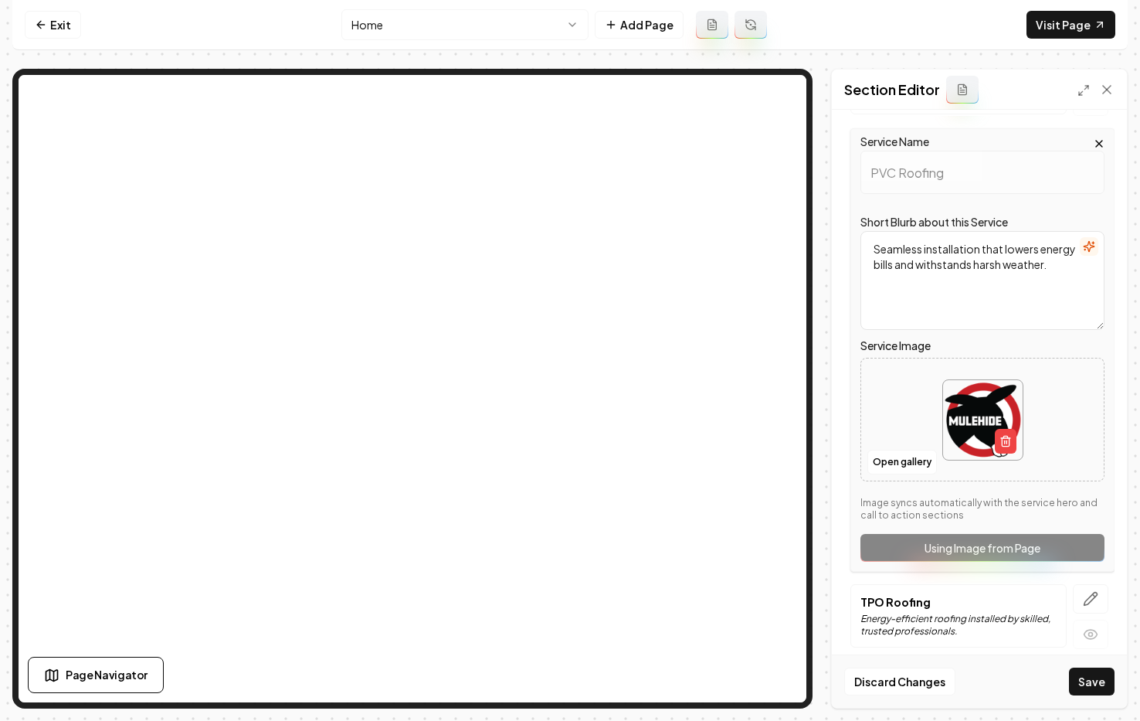
scroll to position [1773, 0]
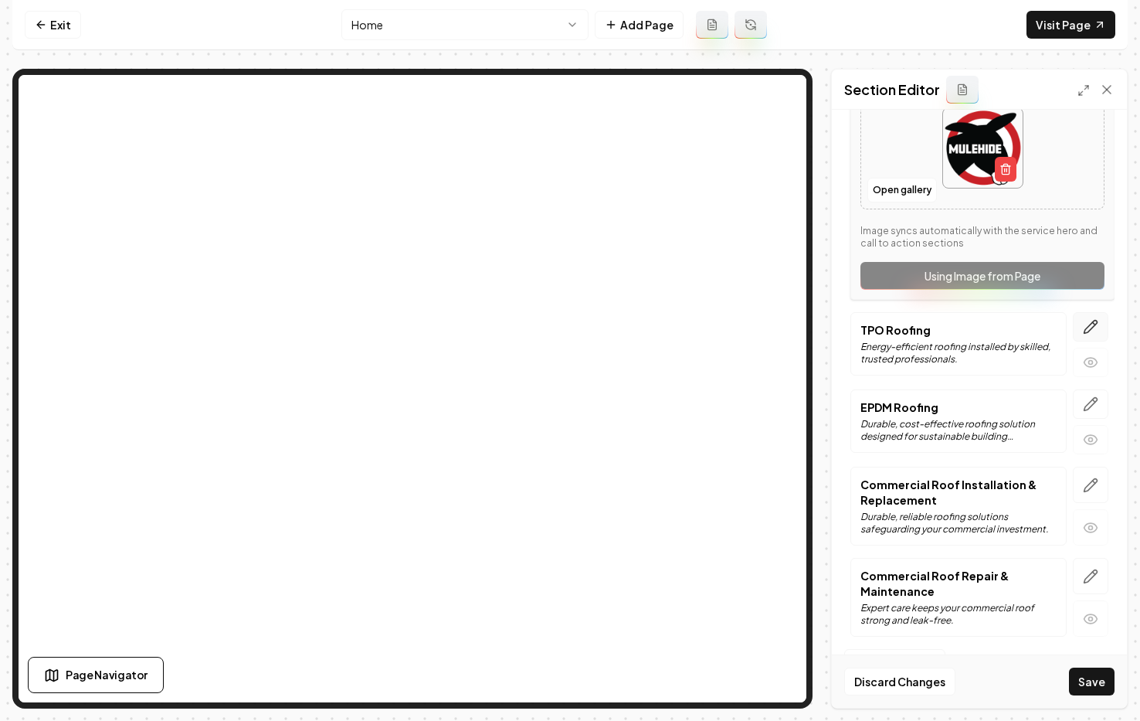
click at [1047, 324] on icon "button" at bounding box center [1090, 326] width 15 height 15
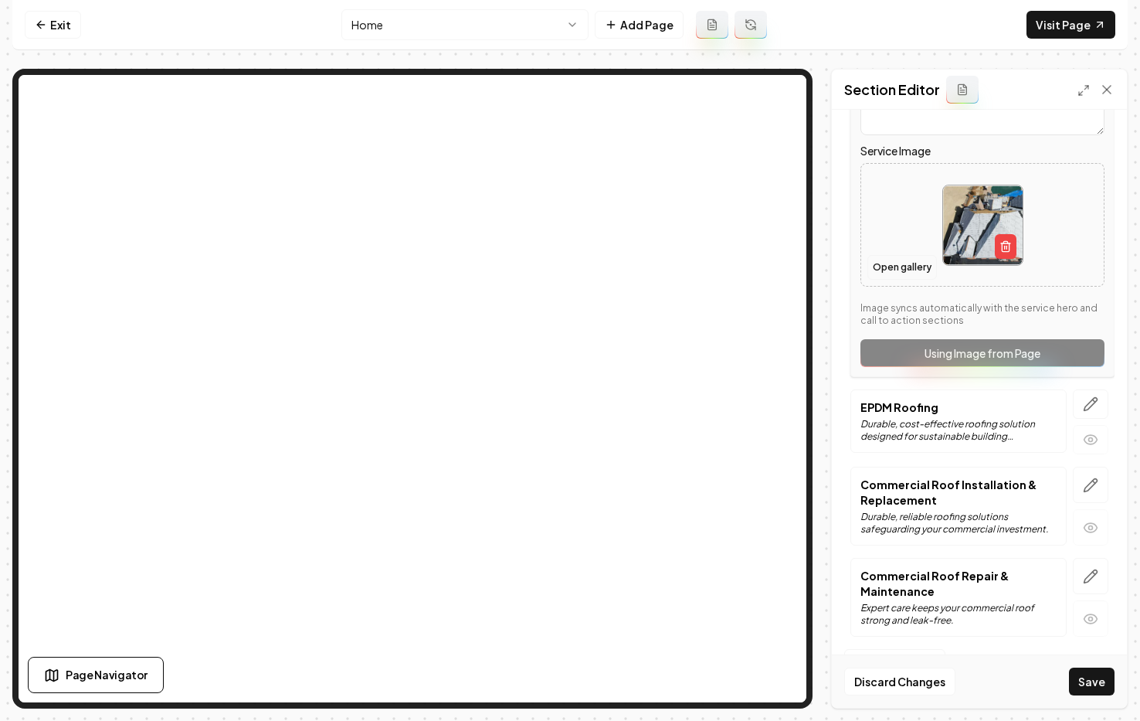
click at [911, 270] on button "Open gallery" at bounding box center [902, 267] width 70 height 25
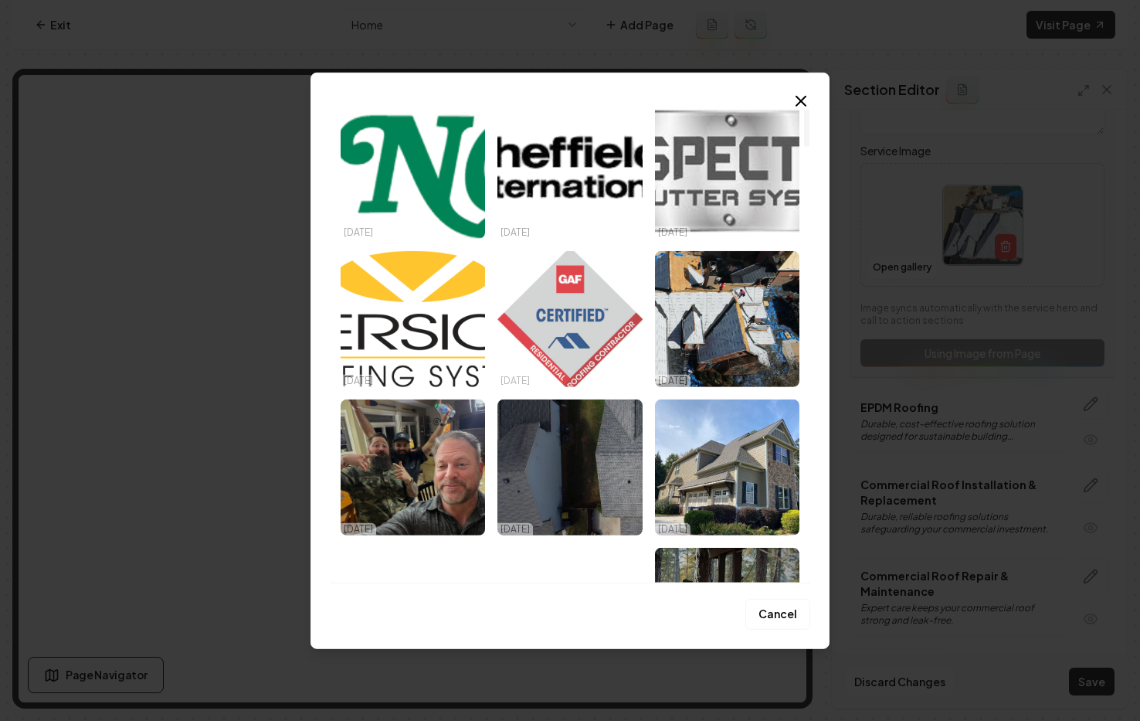
scroll to position [52, 0]
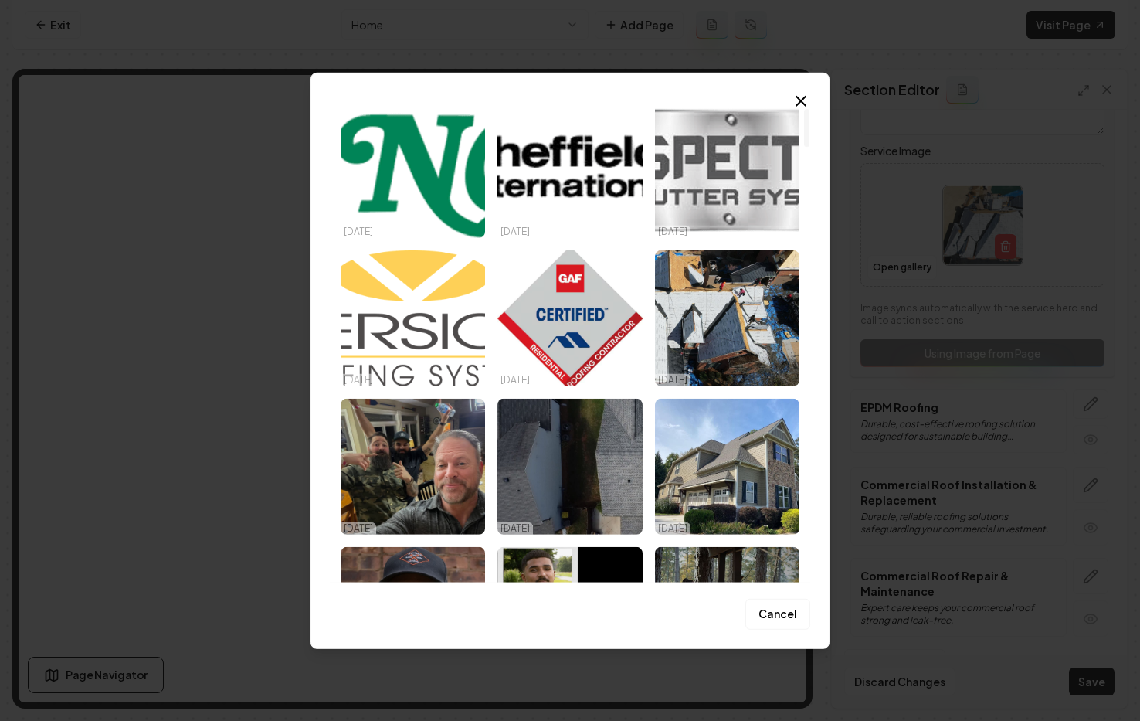
click at [399, 305] on img "Select image image_68e5437d5c7cd75eb83ff2f4.png" at bounding box center [413, 317] width 144 height 136
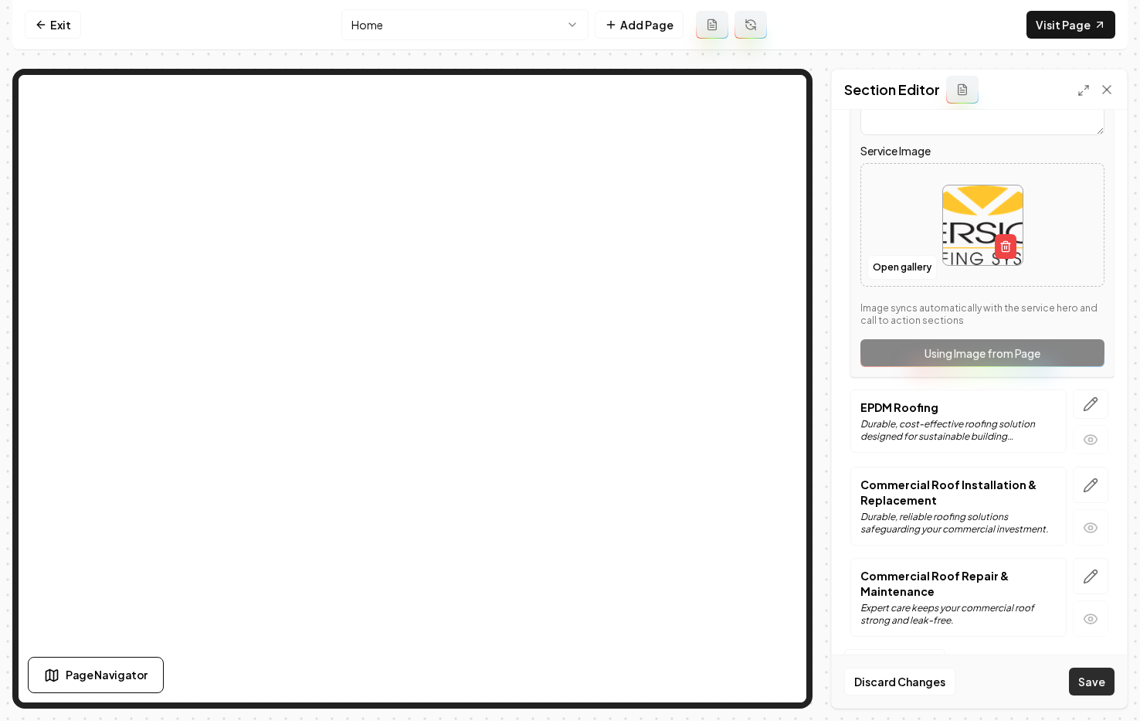
click at [1047, 690] on button "Save" at bounding box center [1092, 681] width 46 height 28
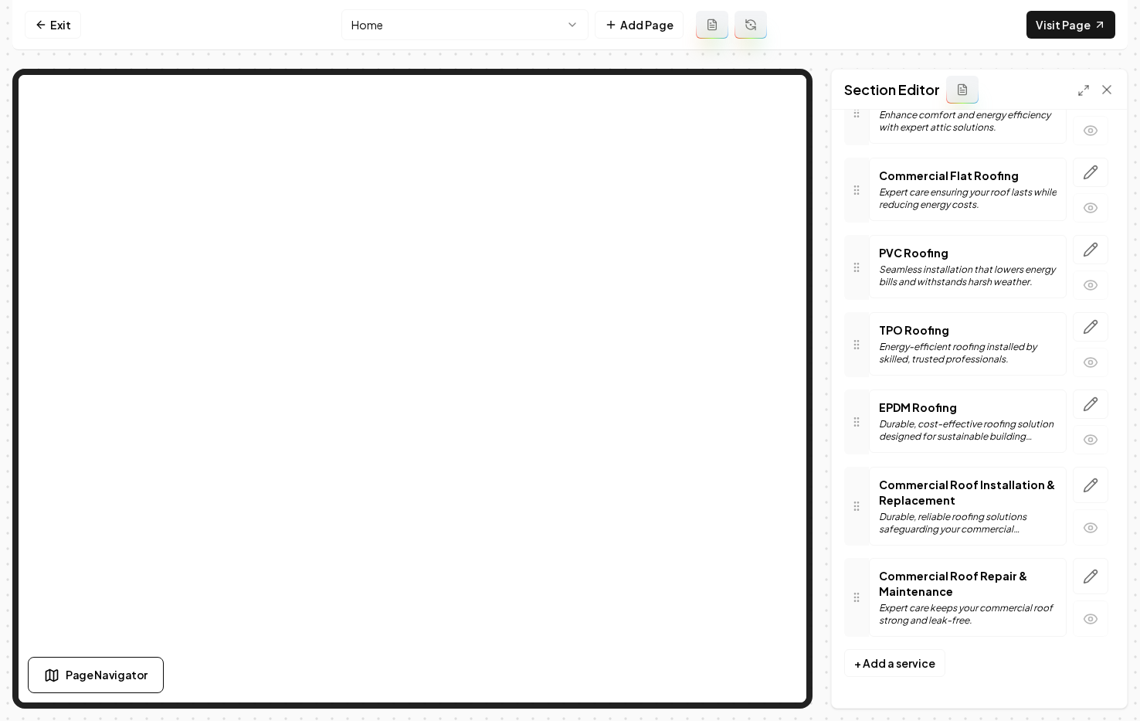
scroll to position [1395, 0]
click at [1047, 490] on icon "button" at bounding box center [1090, 484] width 13 height 13
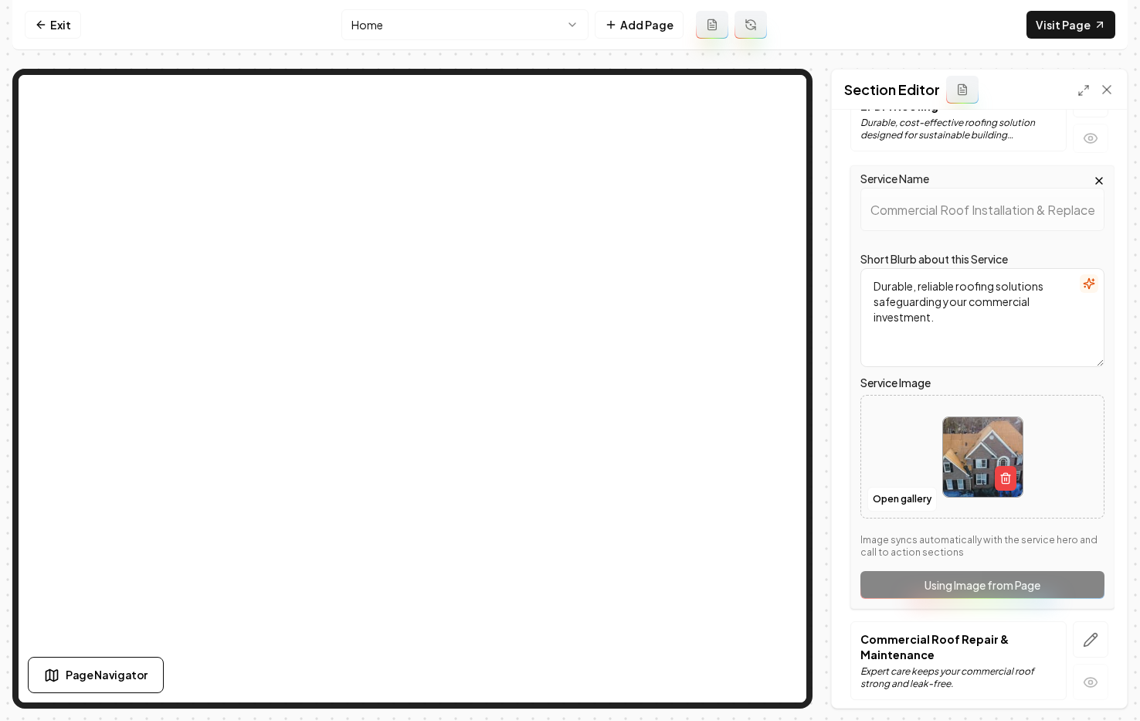
scroll to position [1759, 0]
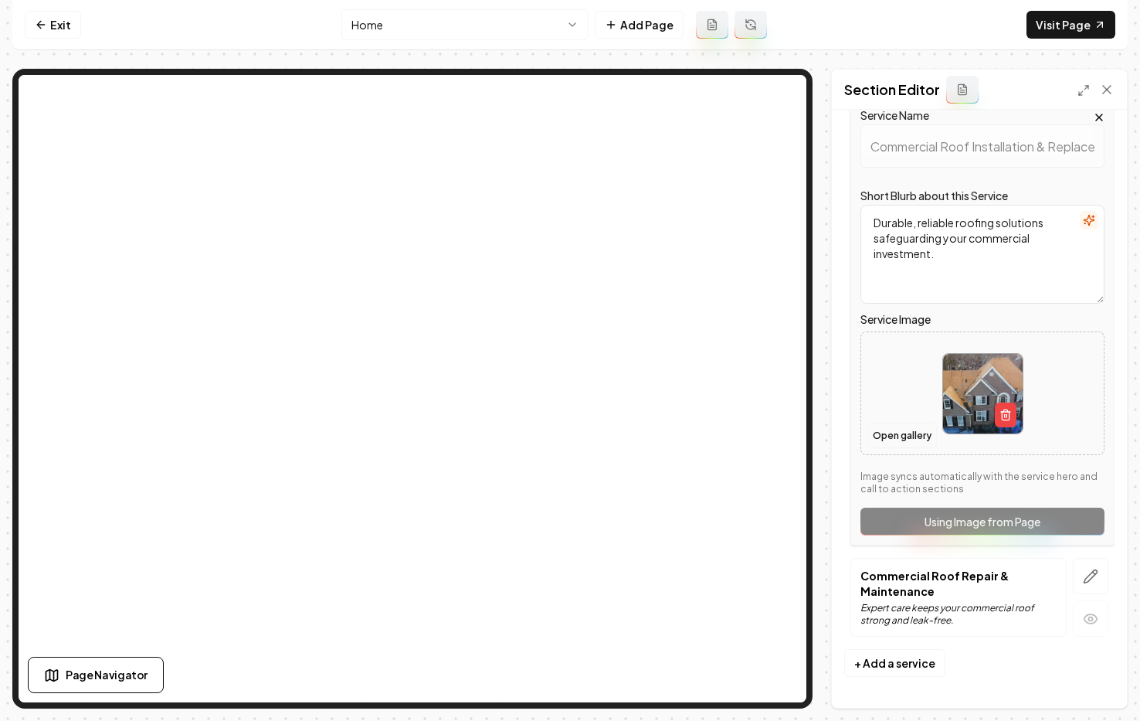
click at [907, 437] on button "Open gallery" at bounding box center [902, 435] width 70 height 25
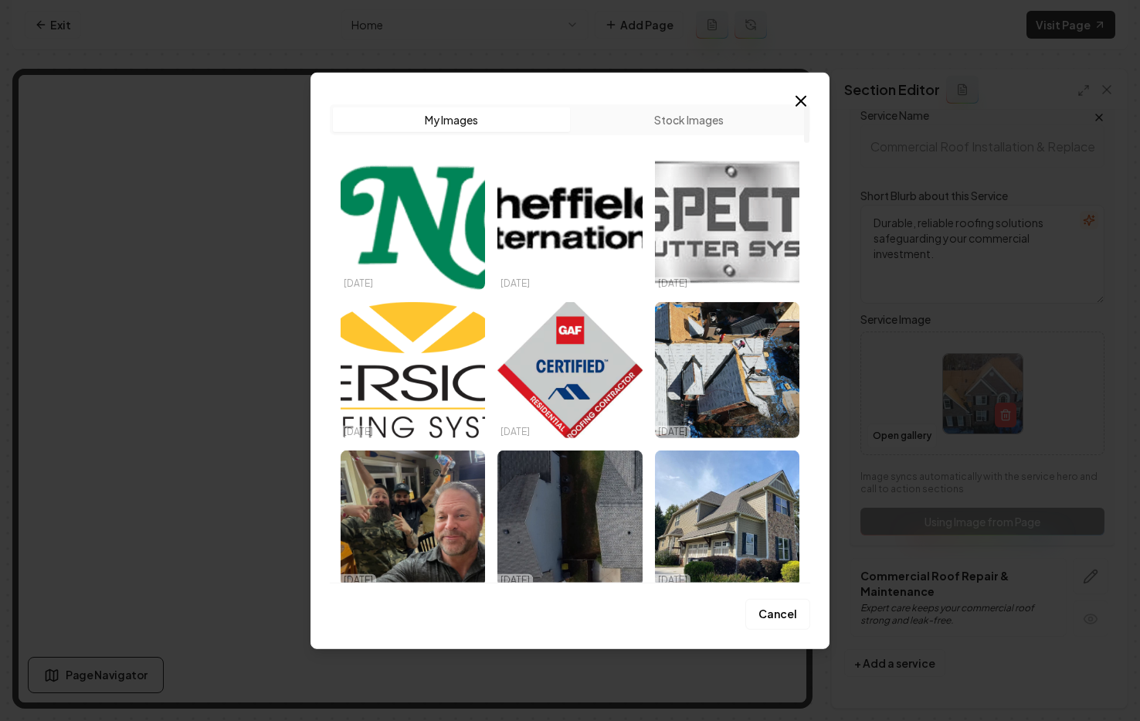
click at [396, 361] on img "Select image image_68e5437d5c7cd75eb83ff2f4.png" at bounding box center [413, 369] width 144 height 136
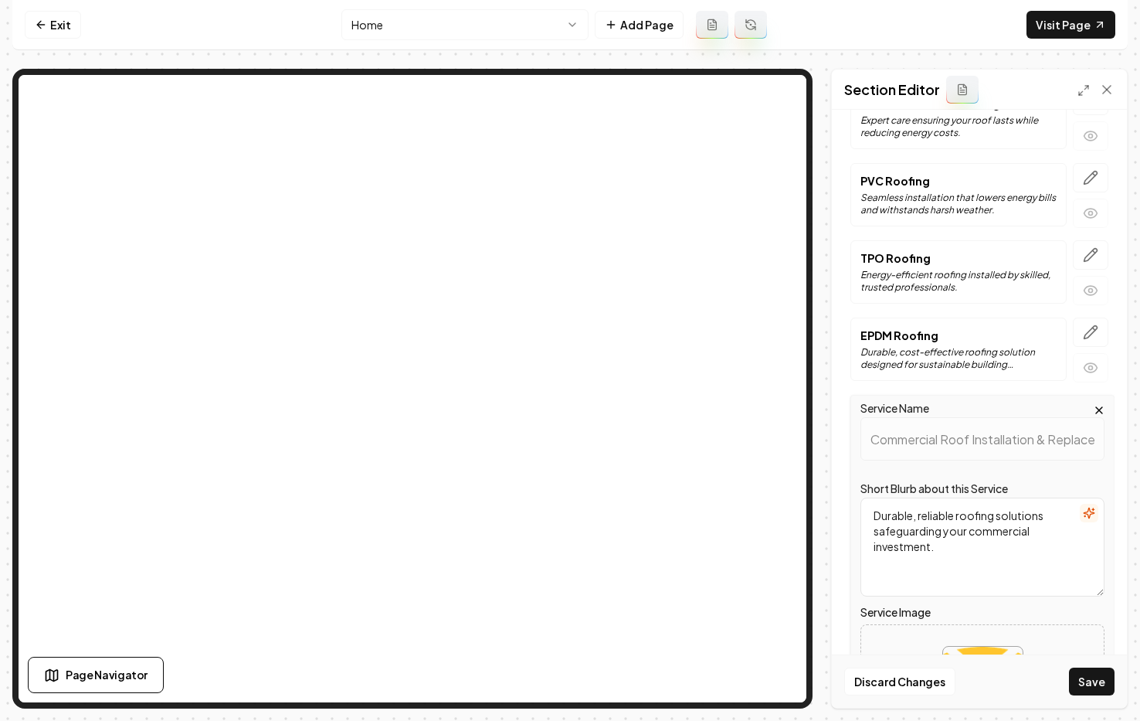
scroll to position [1411, 0]
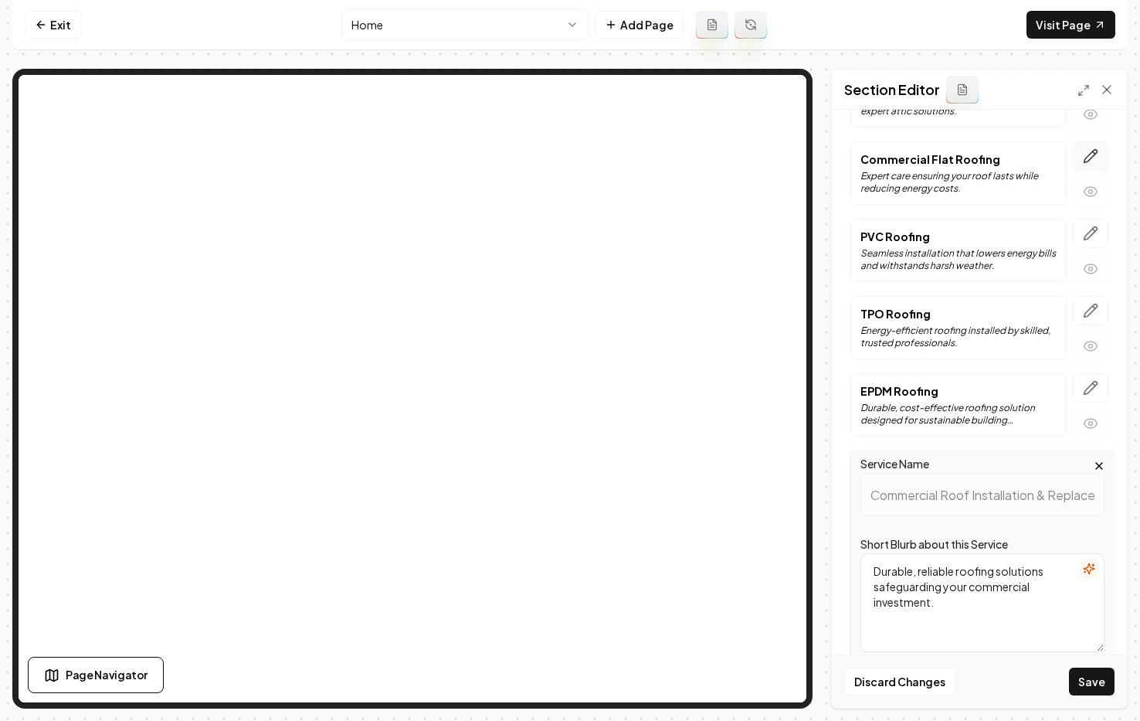
click at [1047, 151] on icon "button" at bounding box center [1090, 155] width 15 height 15
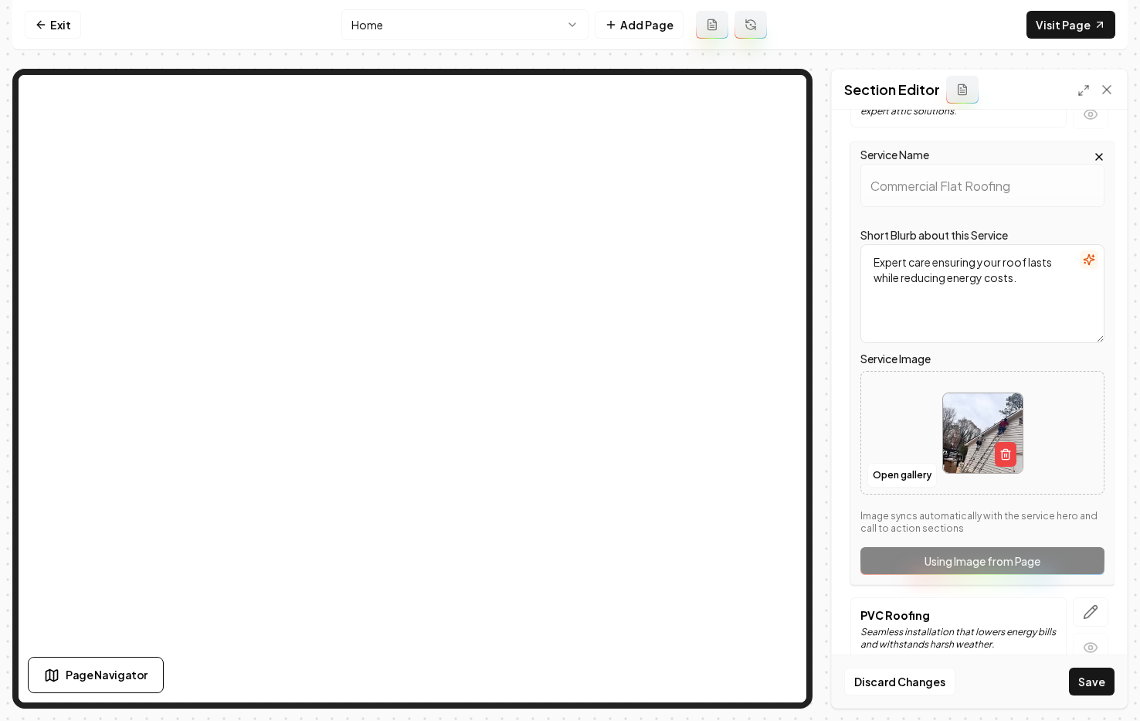
scroll to position [1356, 0]
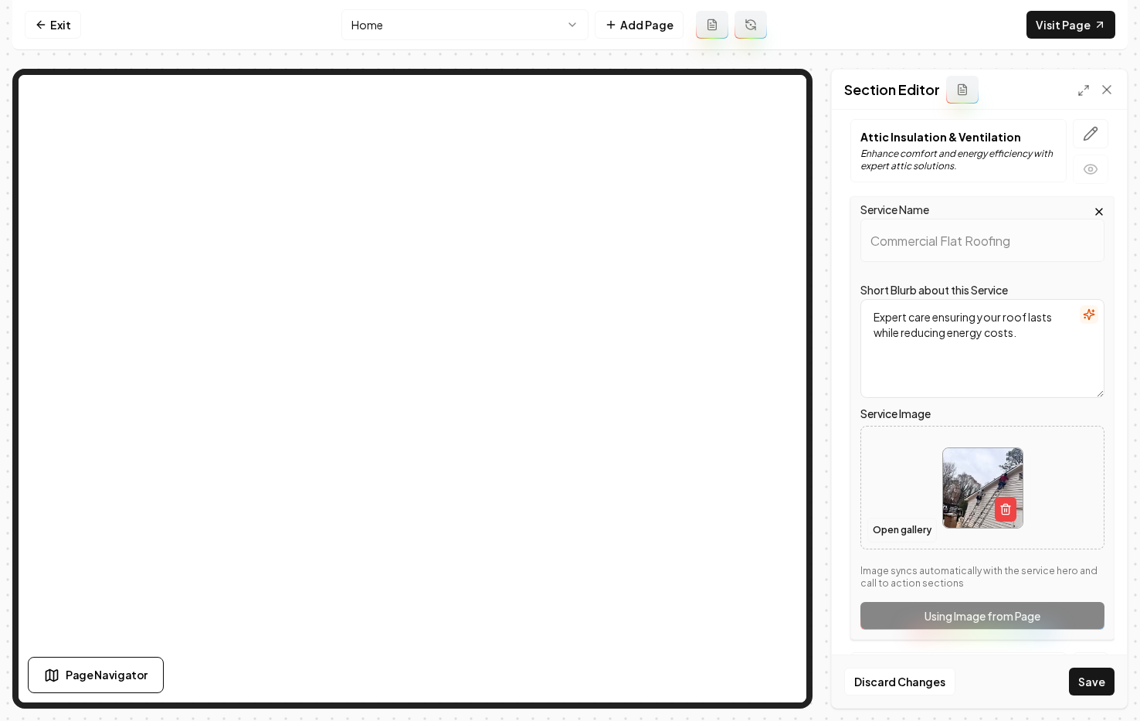
click at [903, 526] on button "Open gallery" at bounding box center [902, 529] width 70 height 25
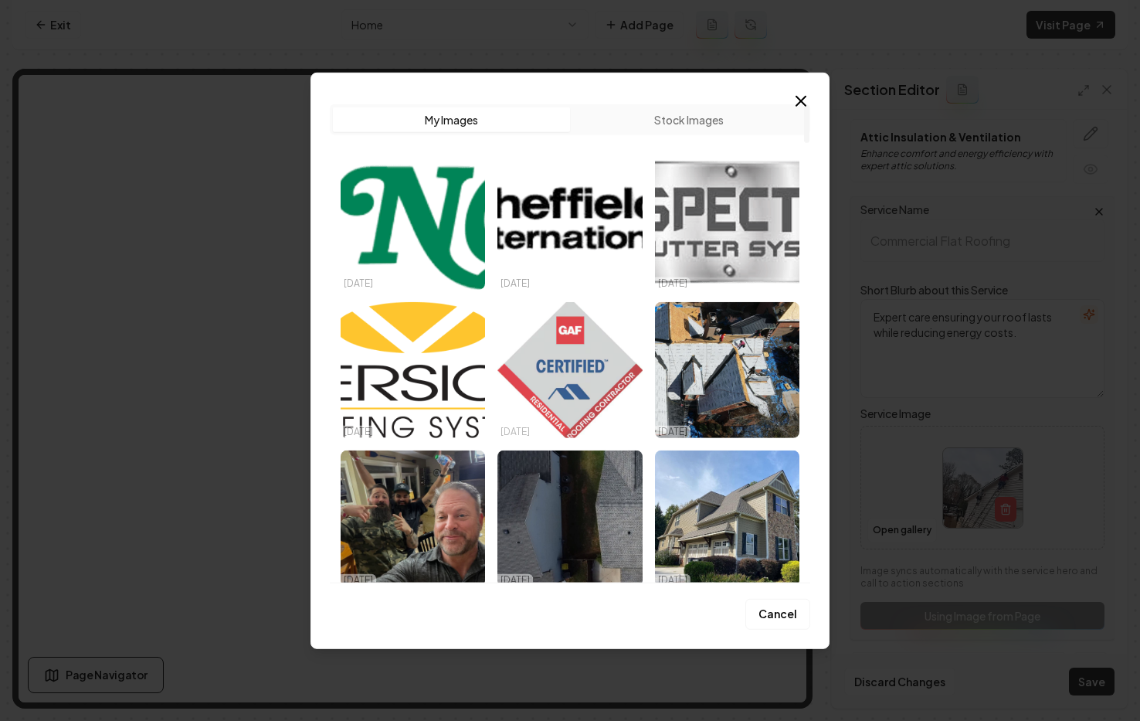
click at [572, 342] on img "Select image image_68e543725c7cd75eb83fb1dd.avif" at bounding box center [569, 369] width 144 height 136
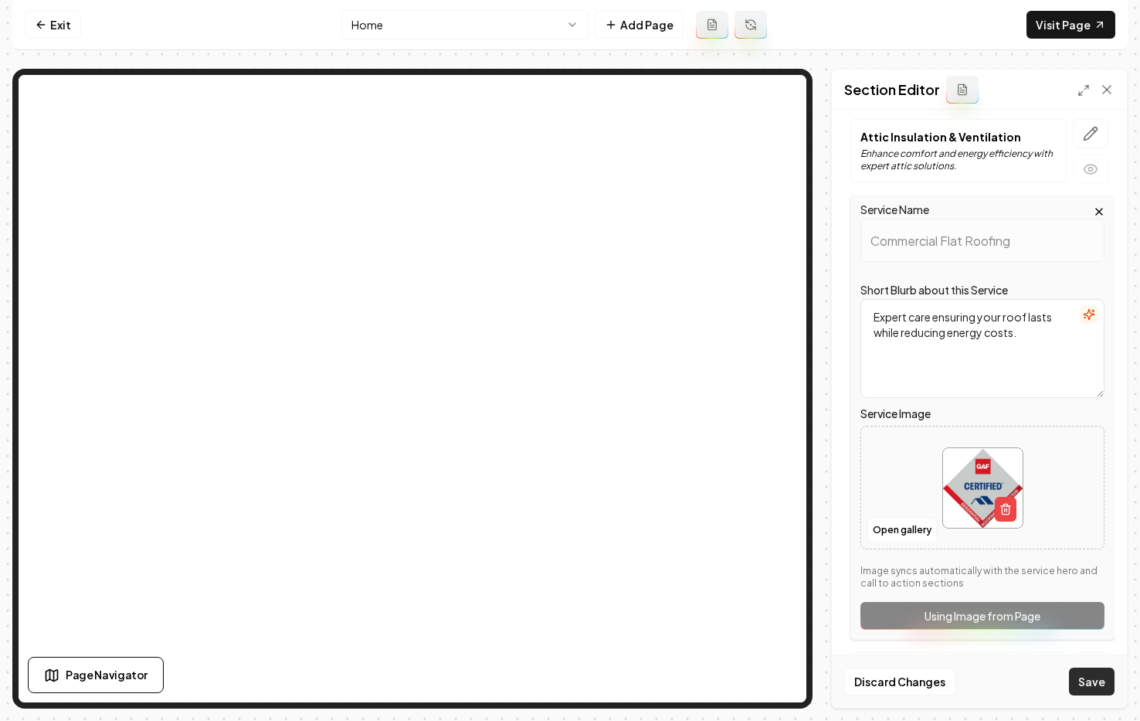
click at [1047, 673] on button "Save" at bounding box center [1092, 681] width 46 height 28
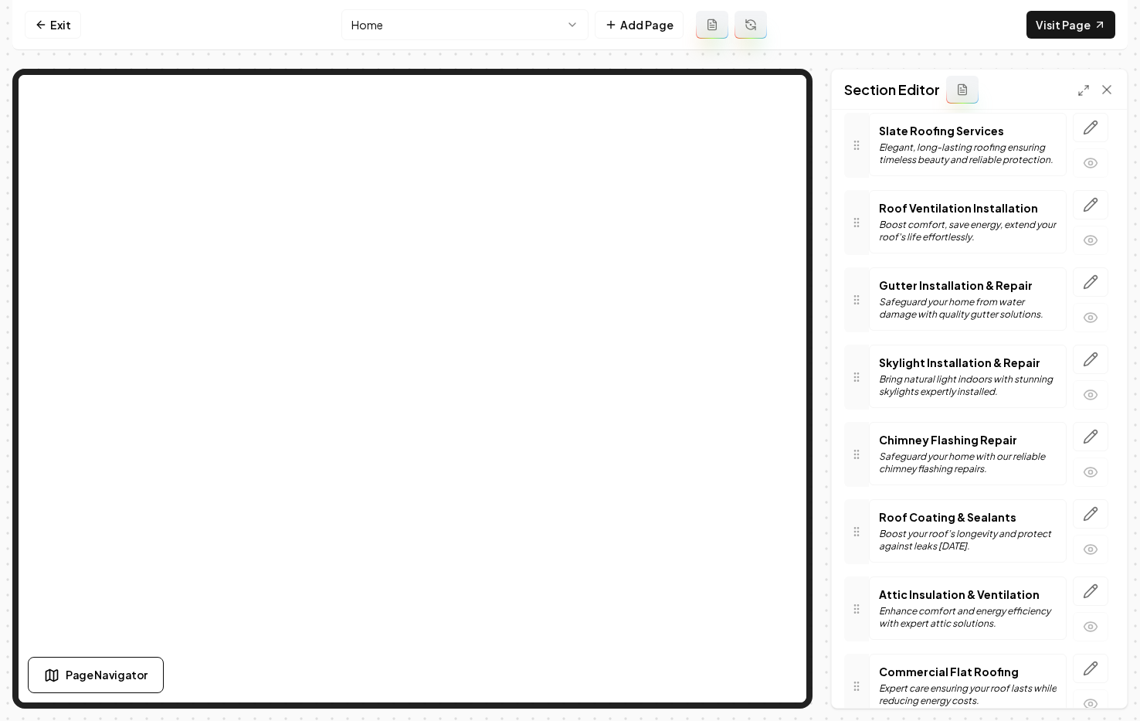
scroll to position [801, 0]
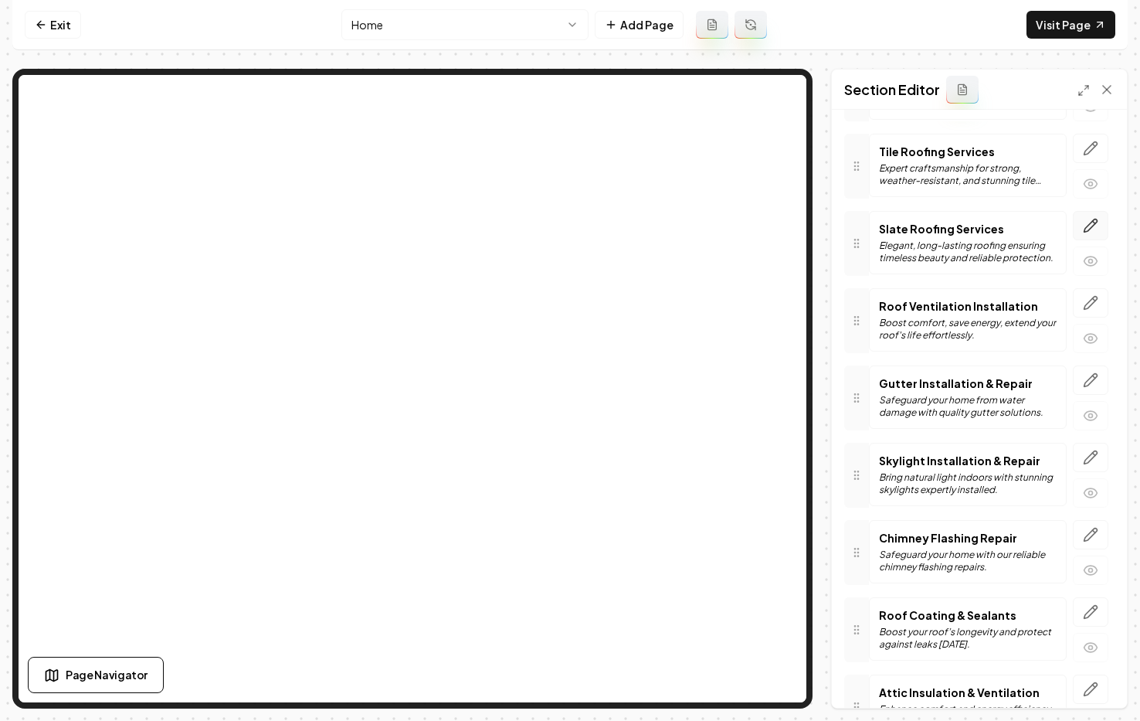
click at [1047, 225] on icon "button" at bounding box center [1090, 225] width 13 height 13
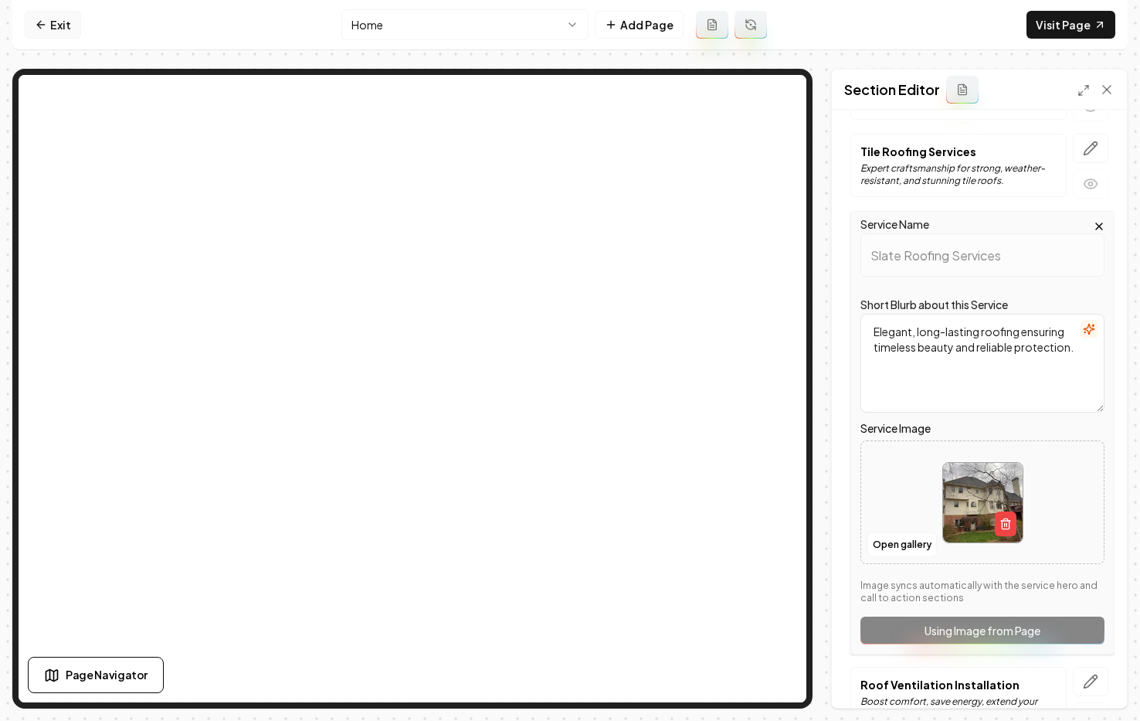
click at [51, 17] on link "Exit" at bounding box center [53, 25] width 56 height 28
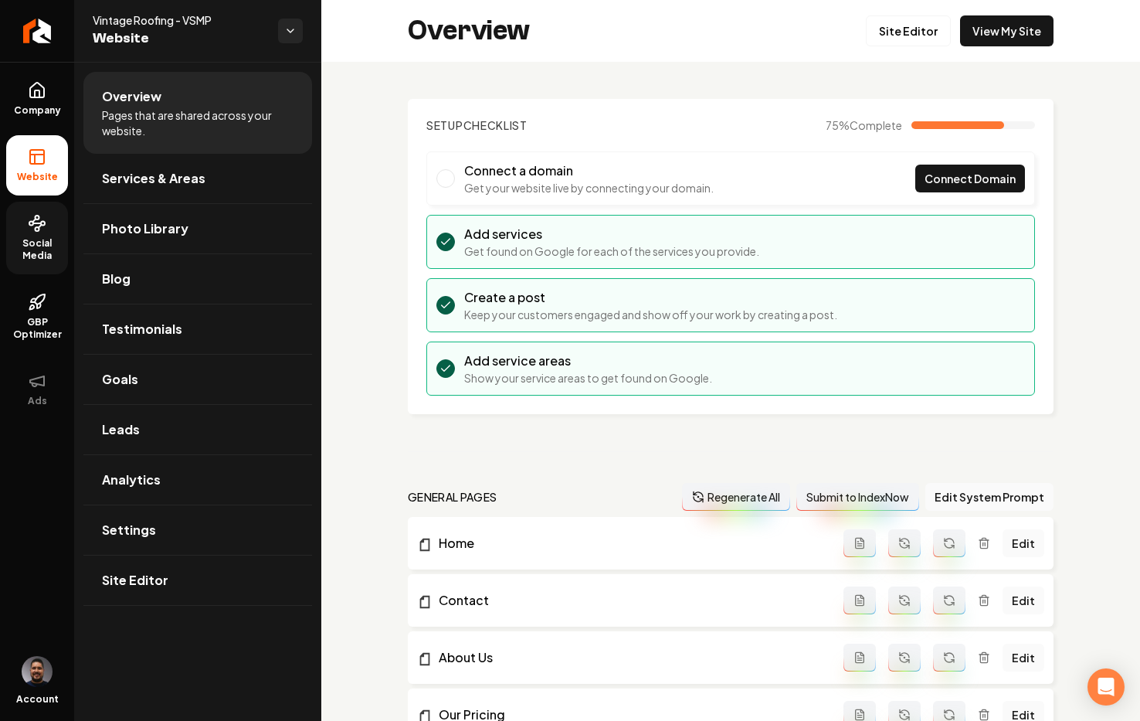
click at [39, 232] on link "Social Media" at bounding box center [37, 238] width 62 height 73
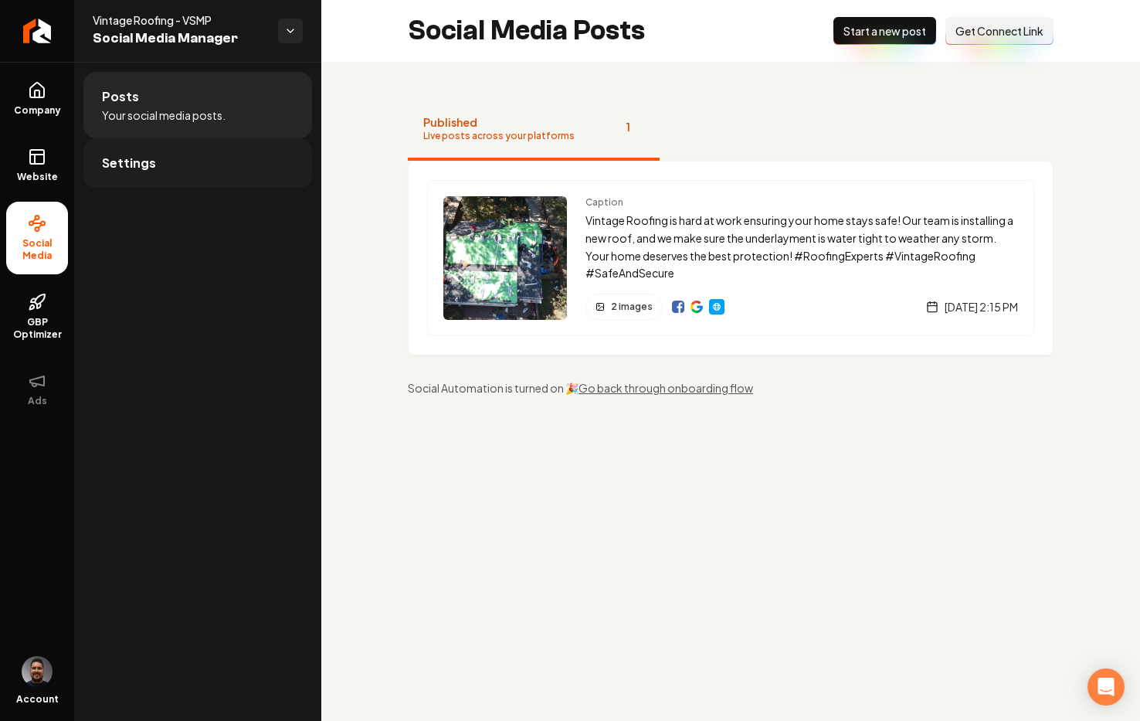
click at [166, 158] on link "Settings" at bounding box center [197, 162] width 229 height 49
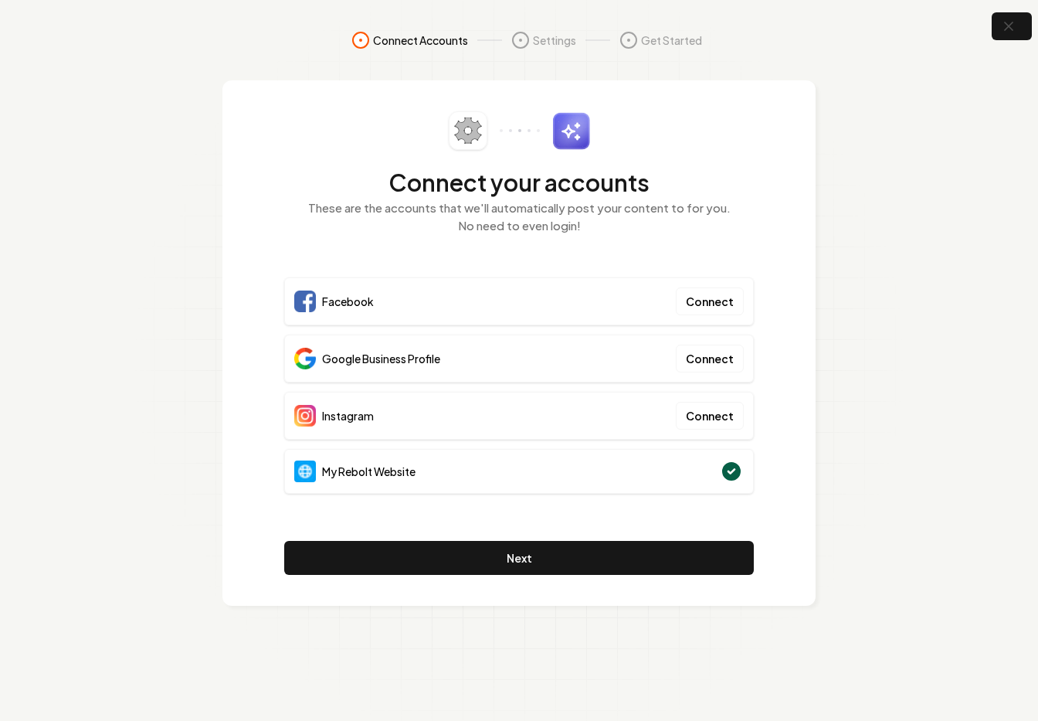
click at [133, 62] on nav "Connect Accounts Settings Get Started" at bounding box center [519, 55] width 989 height 49
click at [916, 108] on section "Connect Accounts Settings Get Started Connect your accounts These are the accou…" at bounding box center [519, 360] width 1038 height 721
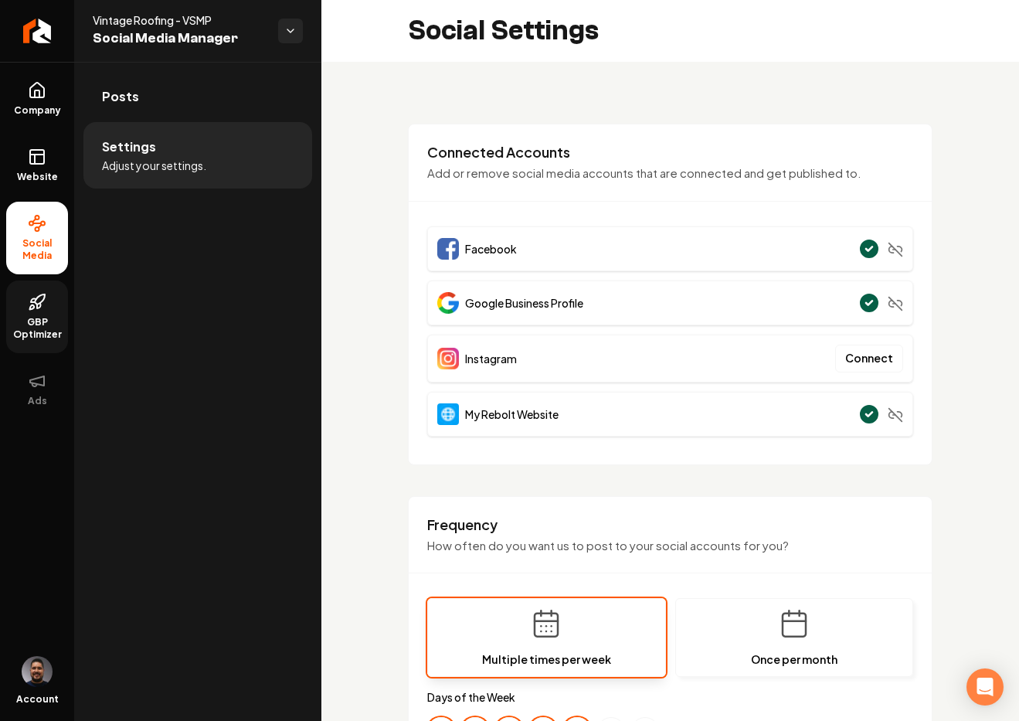
click at [39, 320] on span "GBP Optimizer" at bounding box center [37, 328] width 62 height 25
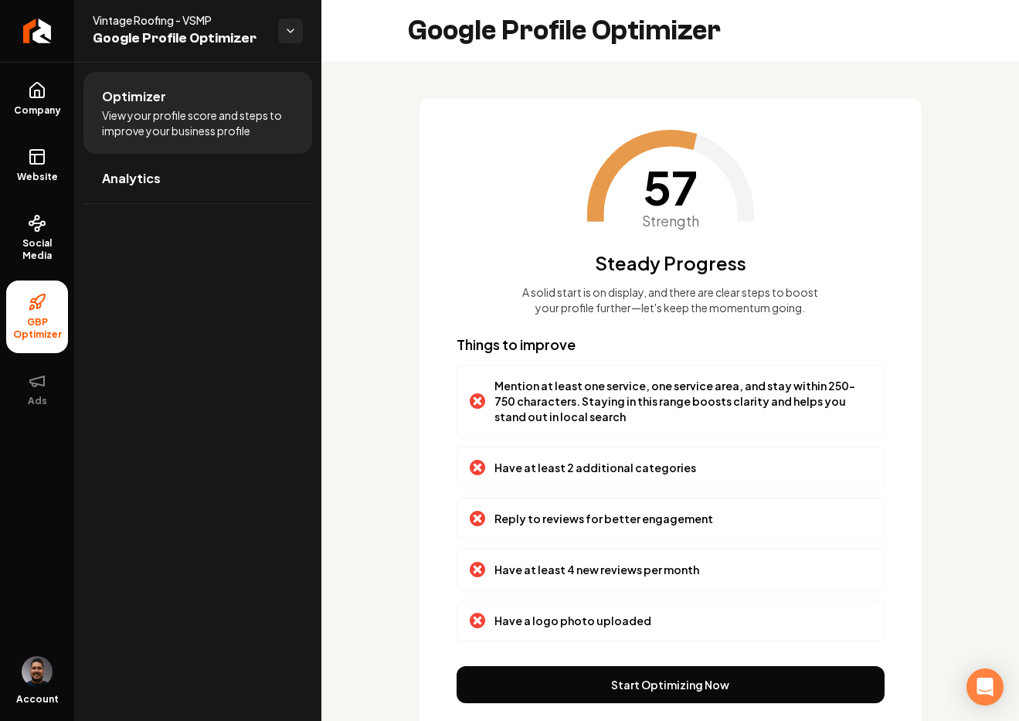
scroll to position [46, 0]
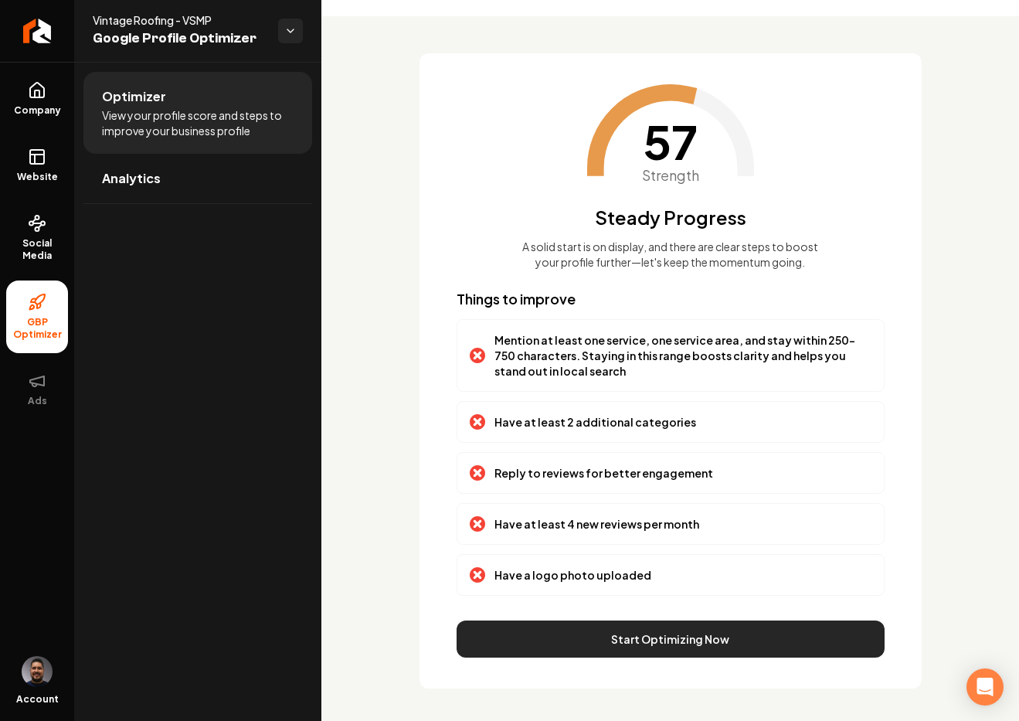
click at [652, 650] on button "Start Optimizing Now" at bounding box center [670, 638] width 428 height 37
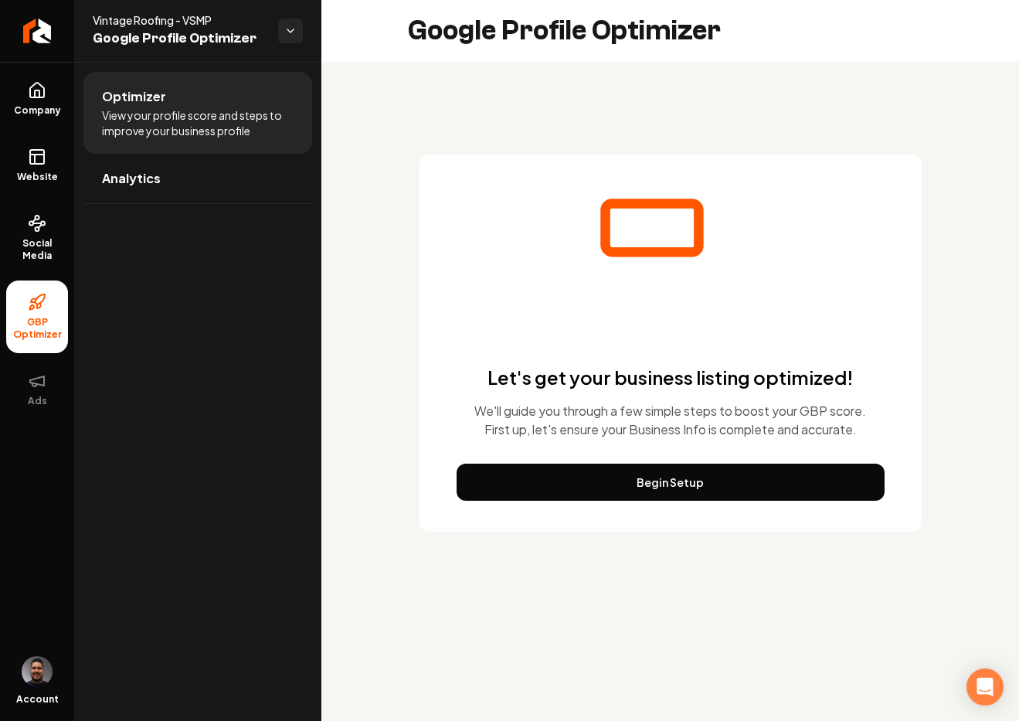
scroll to position [0, 0]
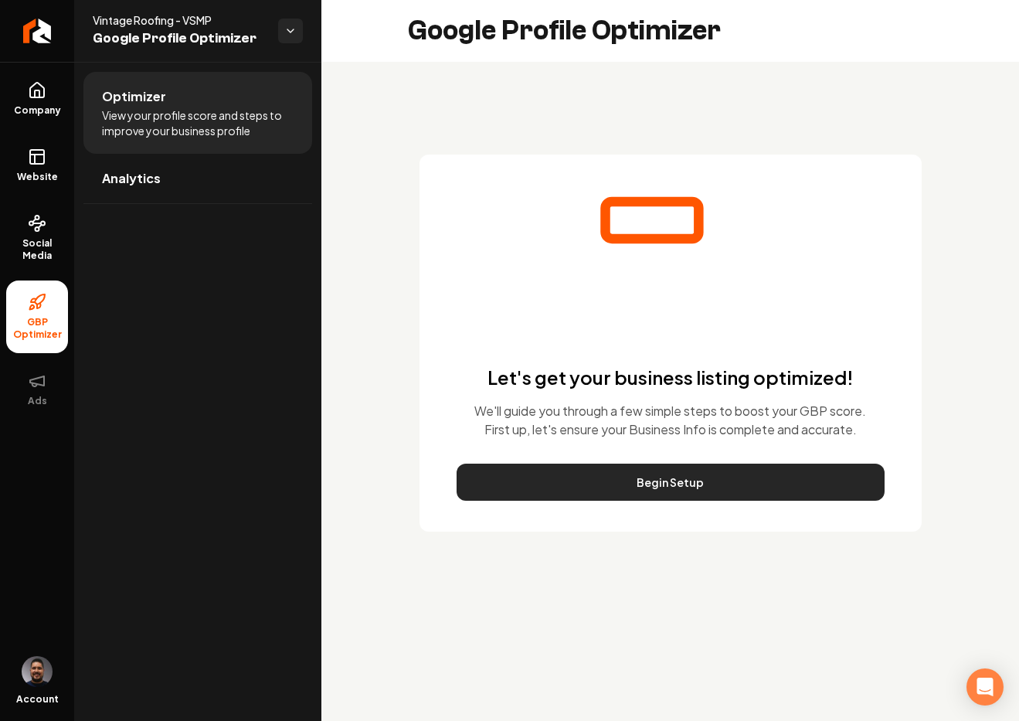
click at [646, 478] on button "Begin Setup" at bounding box center [670, 481] width 428 height 37
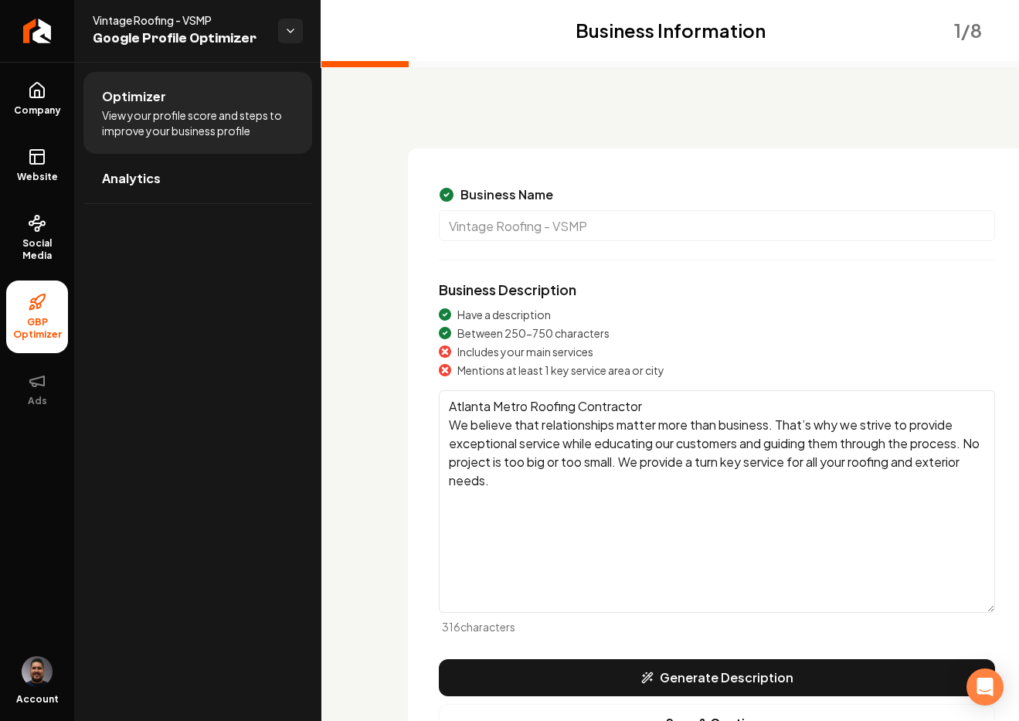
scroll to position [54, 0]
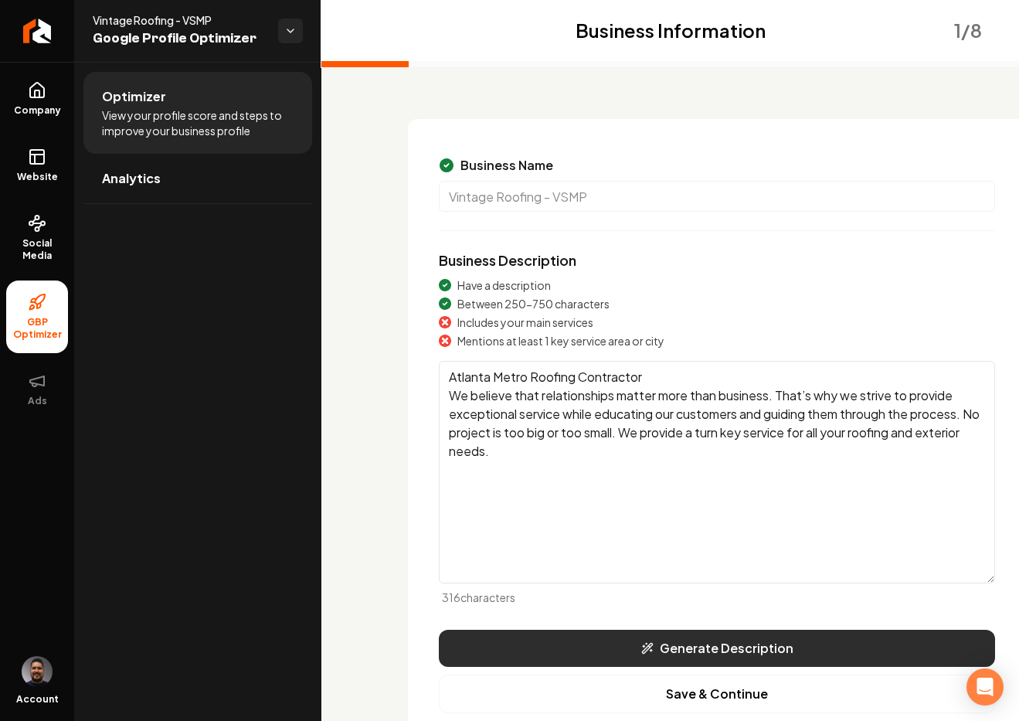
click at [652, 643] on icon "Main content area" at bounding box center [647, 648] width 10 height 10
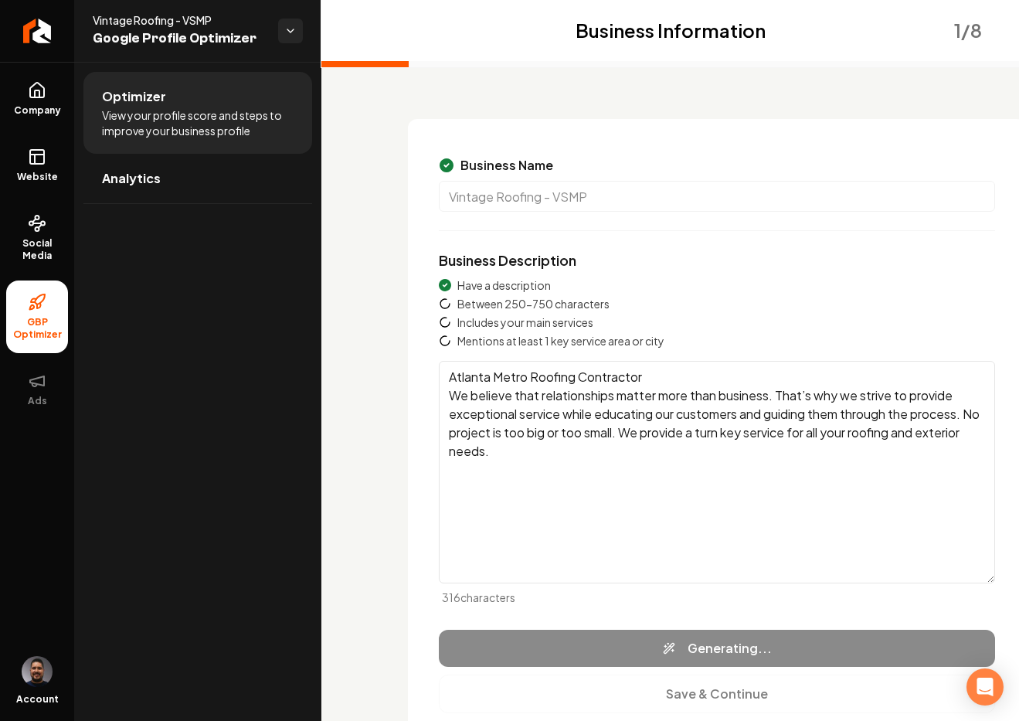
type textarea "Vintage Roofing - VSMP specializes in comprehensive roofing solutions, includin…"
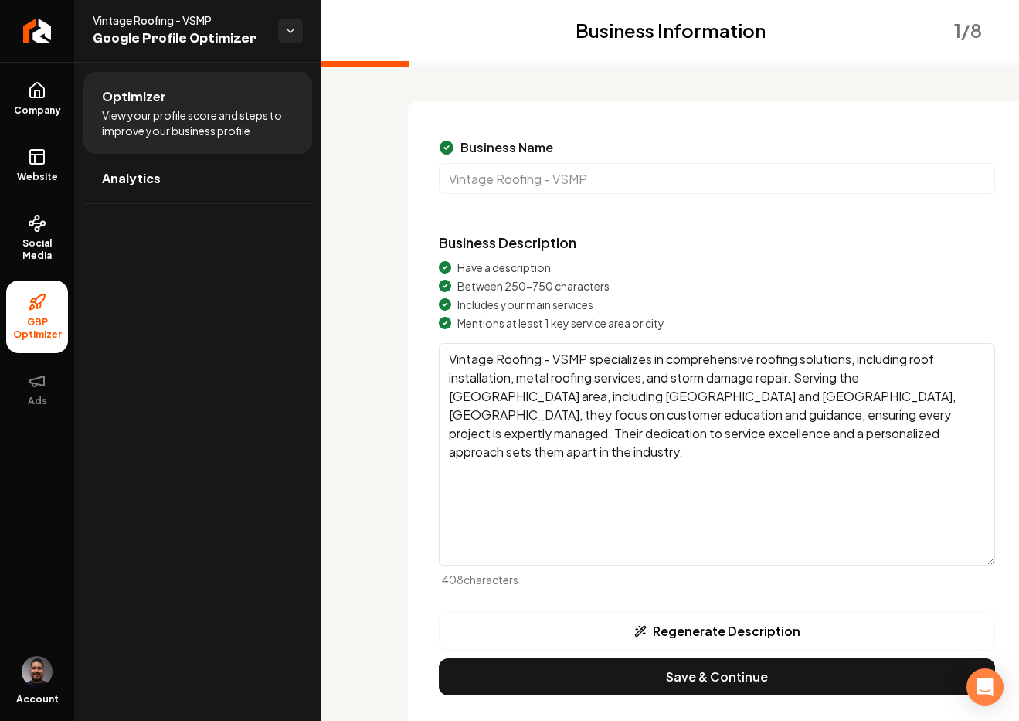
scroll to position [97, 0]
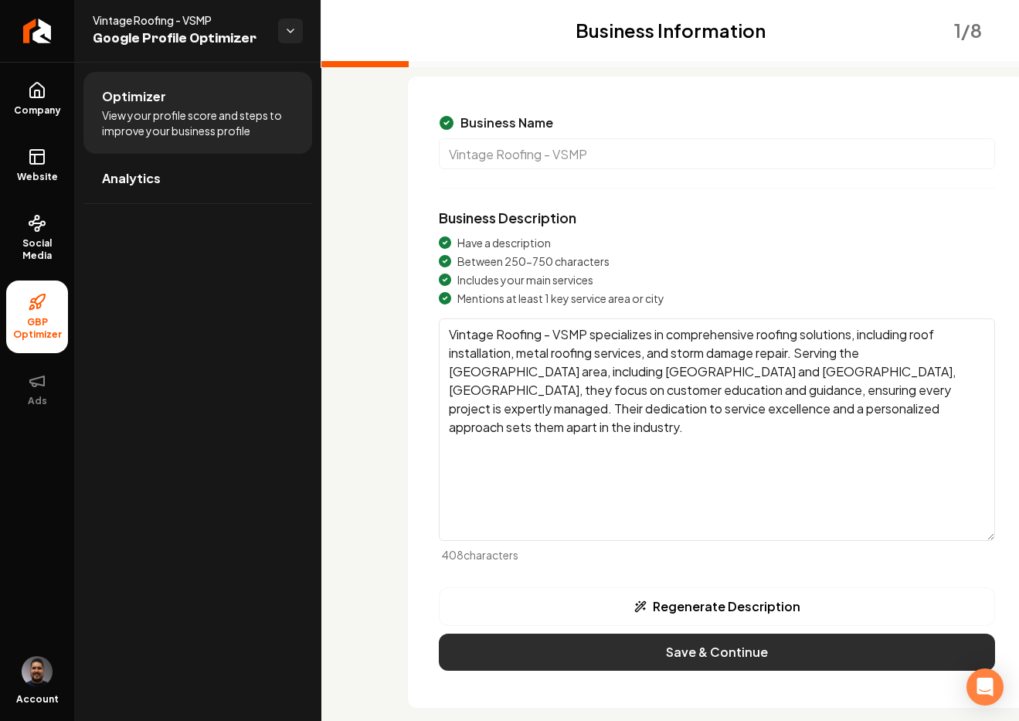
click at [646, 650] on button "Save & Continue" at bounding box center [717, 651] width 556 height 37
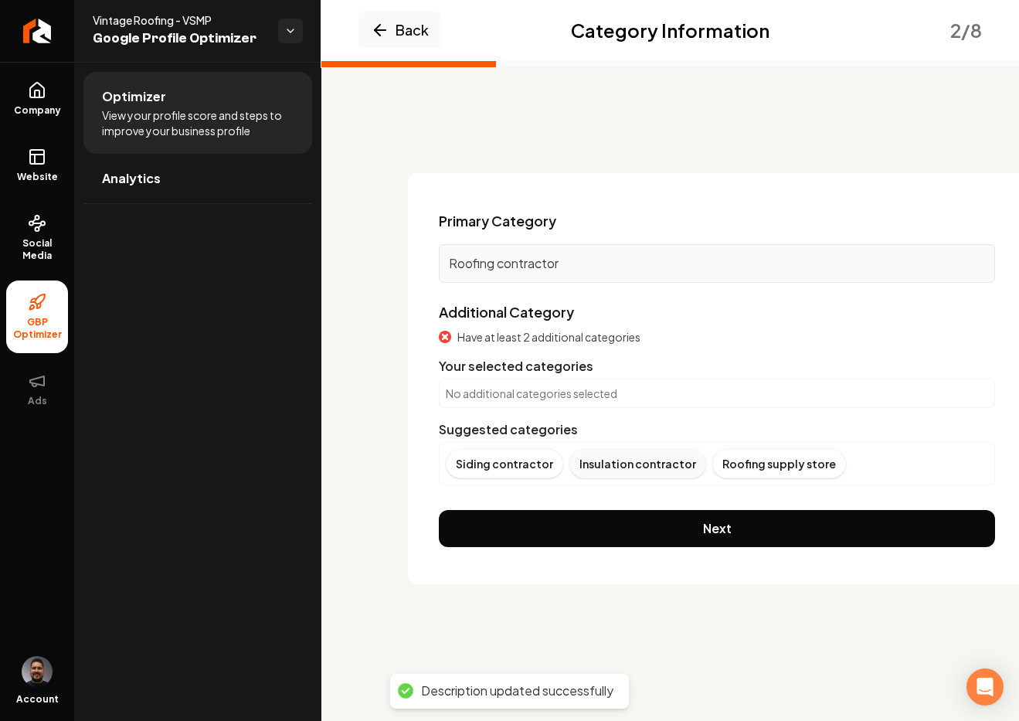
scroll to position [0, 0]
click at [855, 454] on div "Siding contractor Insulation contractor Roofing supply store" at bounding box center [717, 463] width 542 height 29
click at [867, 458] on div "Siding contractor Insulation contractor Roofing supply store" at bounding box center [717, 463] width 542 height 29
click at [854, 464] on div "Siding contractor Insulation contractor Roofing supply store" at bounding box center [717, 463] width 542 height 29
click at [861, 459] on div "Siding contractor Insulation contractor Roofing supply store" at bounding box center [717, 463] width 542 height 29
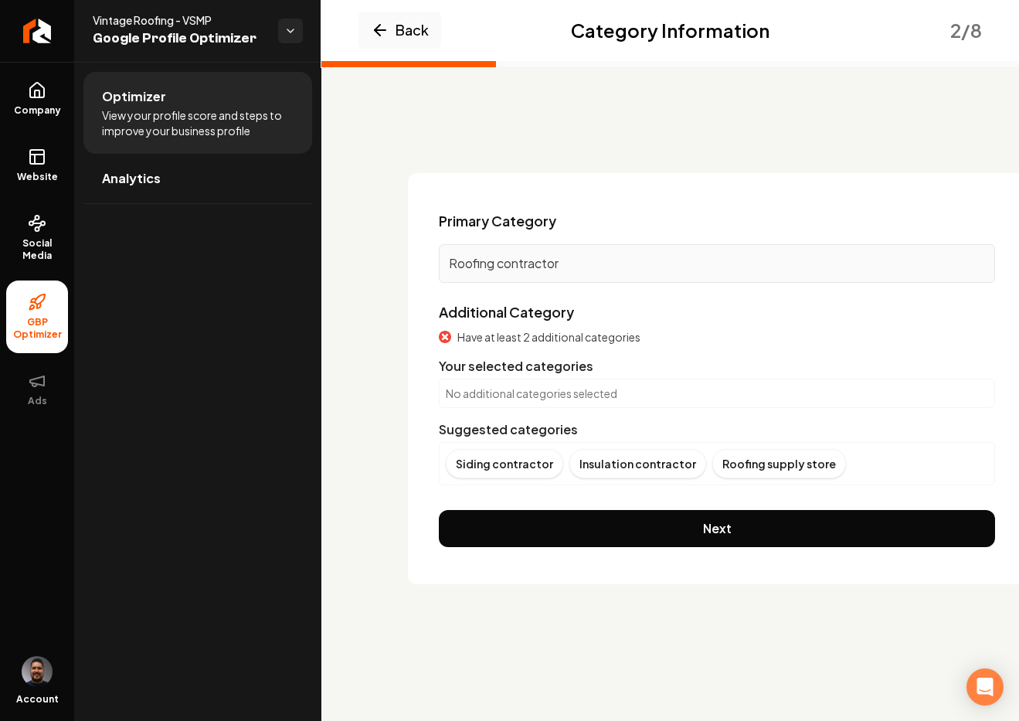
click at [864, 460] on div "Siding contractor Insulation contractor Roofing supply store" at bounding box center [717, 463] width 542 height 29
click at [851, 467] on div "Siding contractor Insulation contractor Roofing supply store" at bounding box center [717, 463] width 542 height 29
click at [881, 472] on div "Siding contractor Insulation contractor Roofing supply store" at bounding box center [717, 463] width 542 height 29
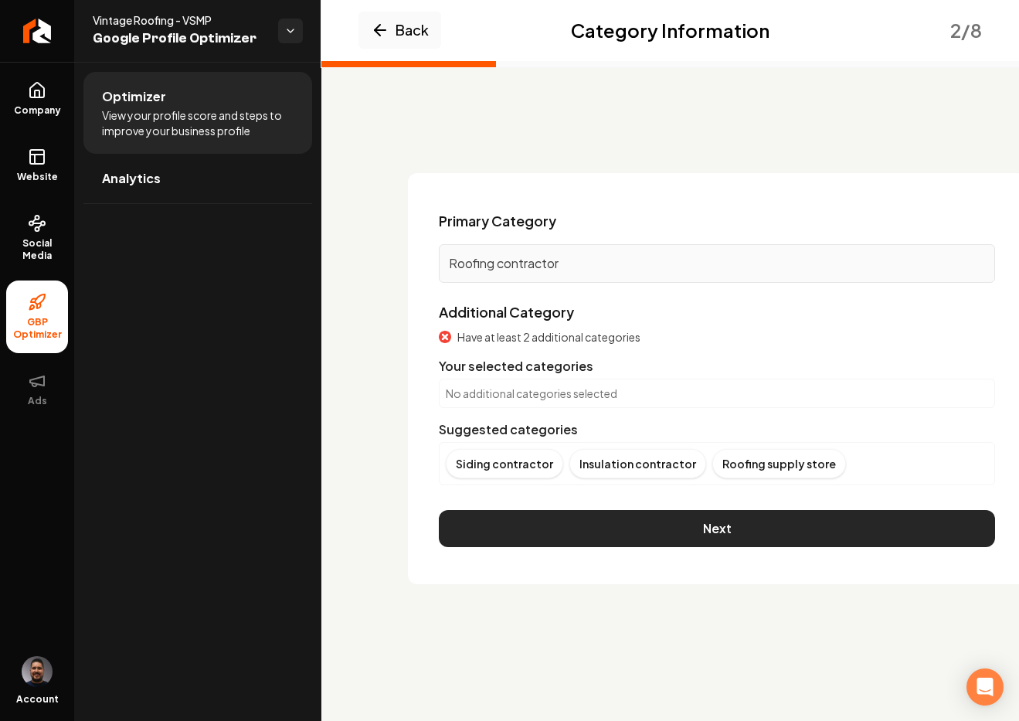
click at [567, 524] on button "Next" at bounding box center [717, 528] width 556 height 37
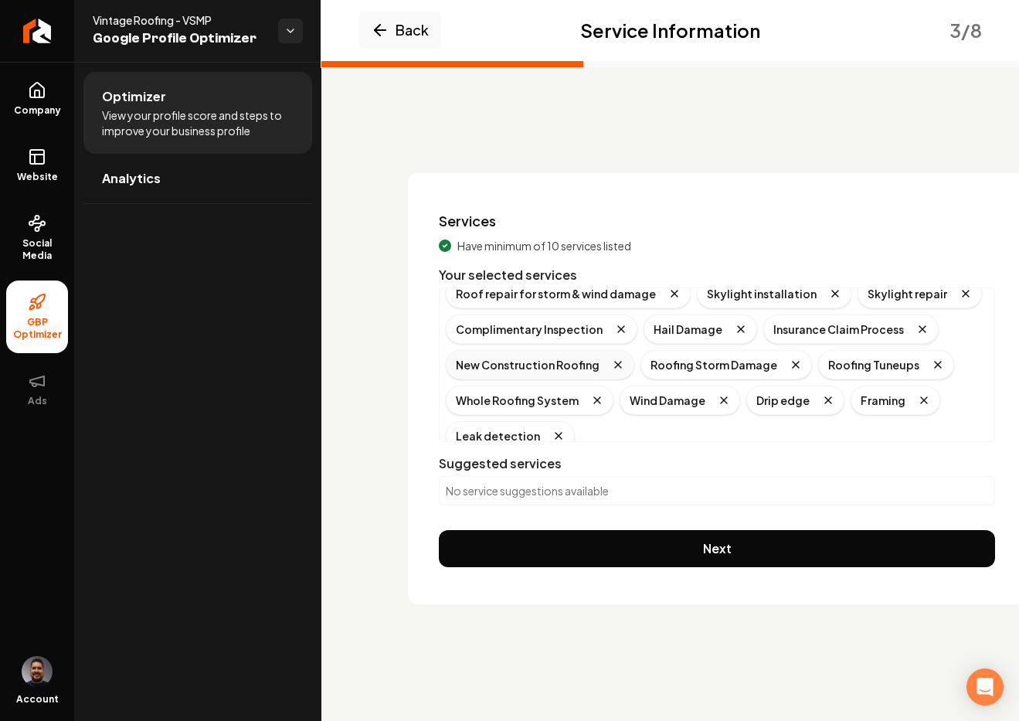
scroll to position [137, 0]
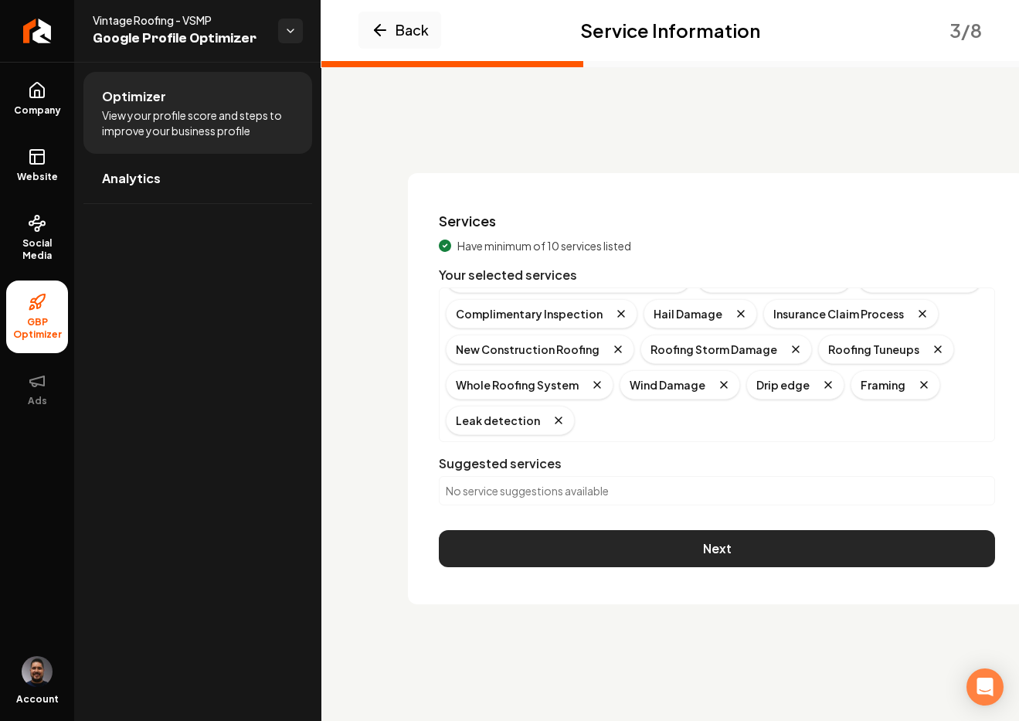
click at [667, 556] on button "Next" at bounding box center [717, 548] width 556 height 37
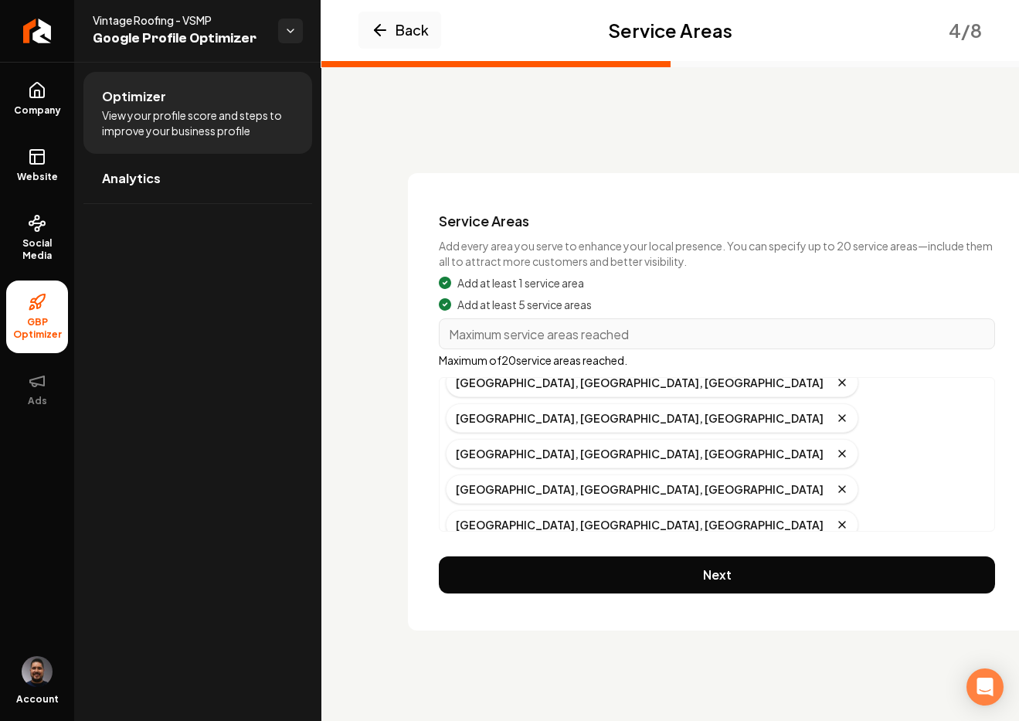
scroll to position [102, 0]
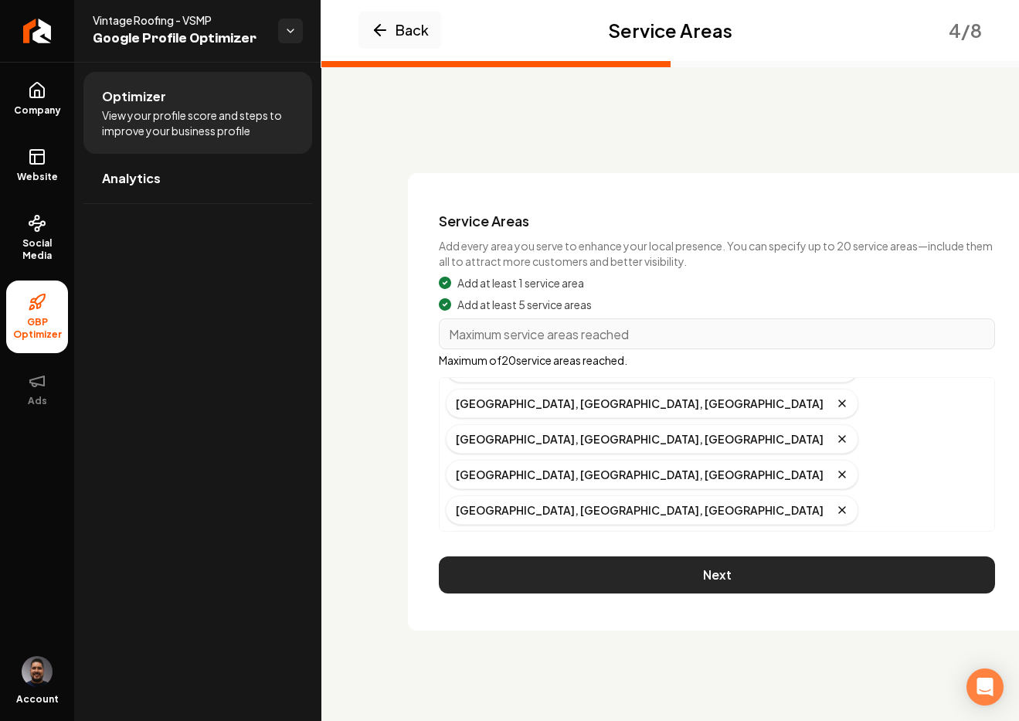
click at [695, 583] on button "Next" at bounding box center [717, 574] width 556 height 37
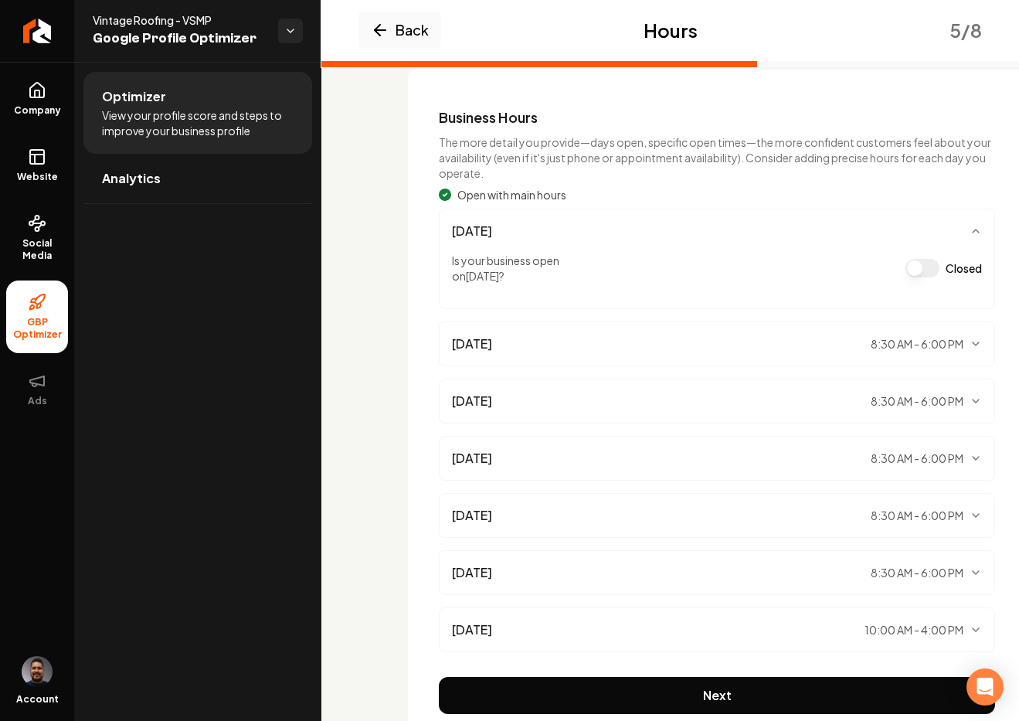
scroll to position [171, 0]
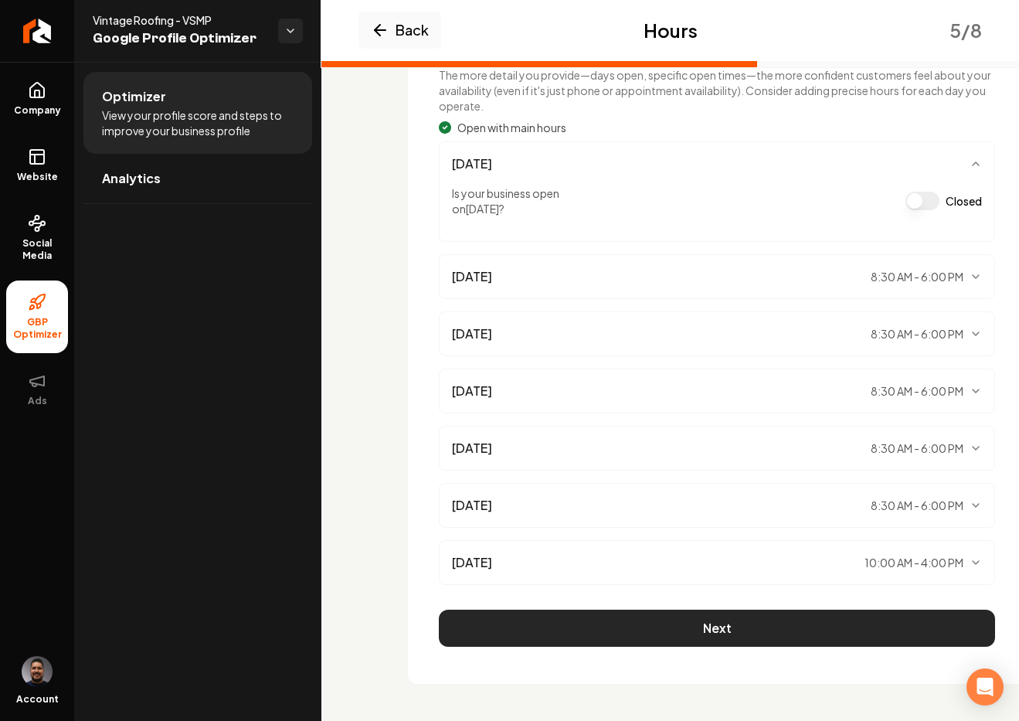
click at [667, 630] on button "Next" at bounding box center [717, 627] width 556 height 37
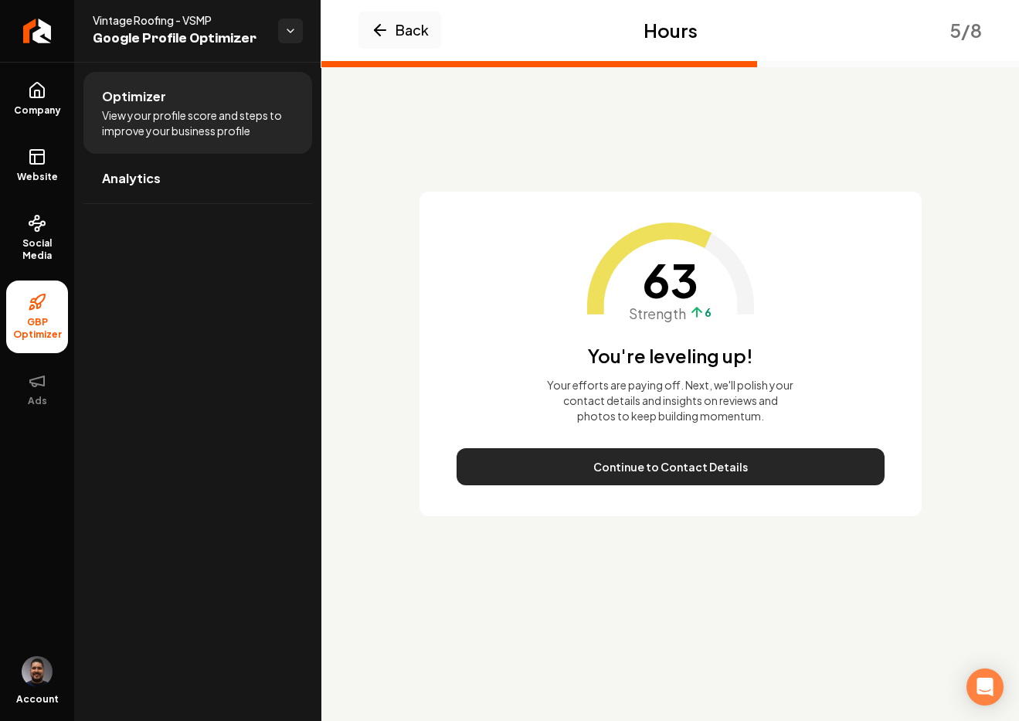
click at [656, 473] on button "Continue to Contact Details" at bounding box center [670, 466] width 428 height 37
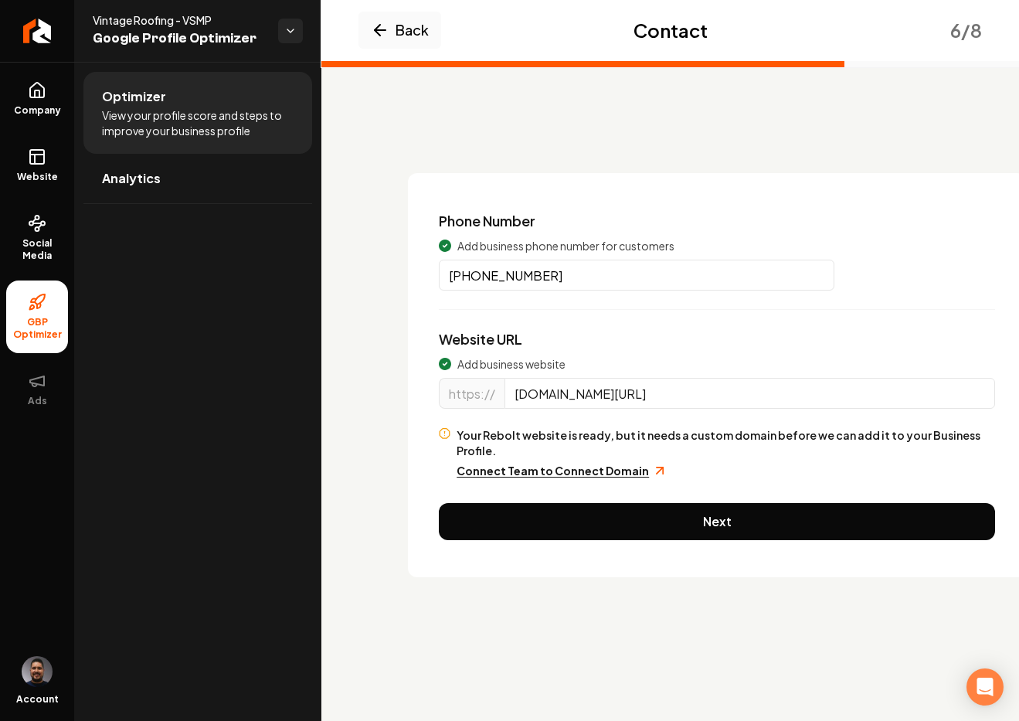
click at [642, 507] on button "Next" at bounding box center [717, 521] width 556 height 37
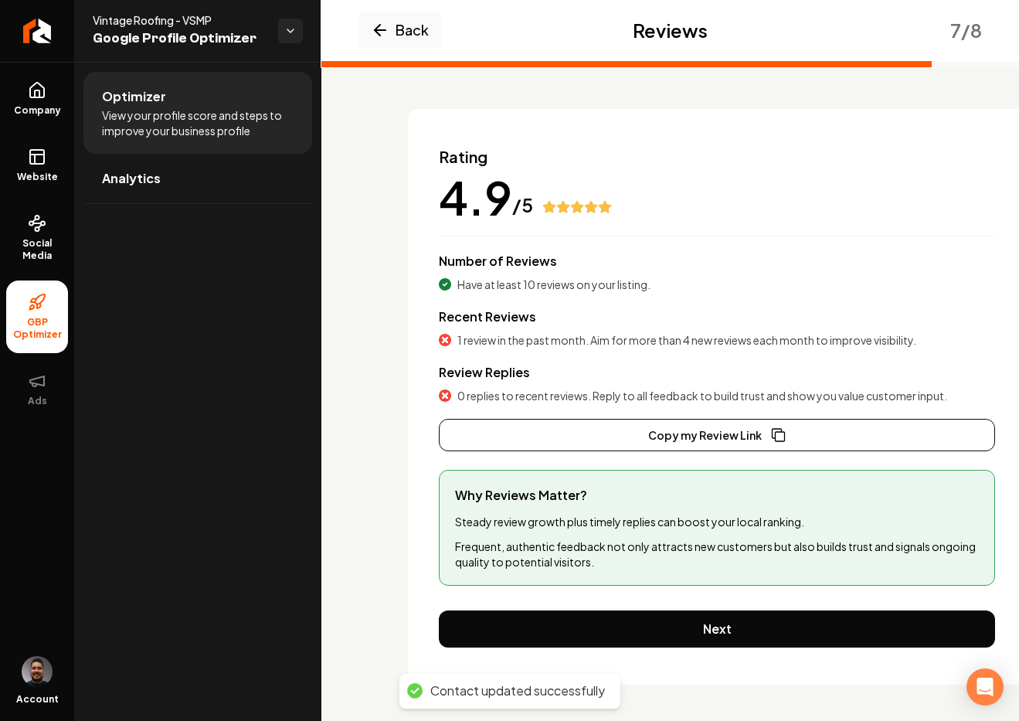
scroll to position [65, 0]
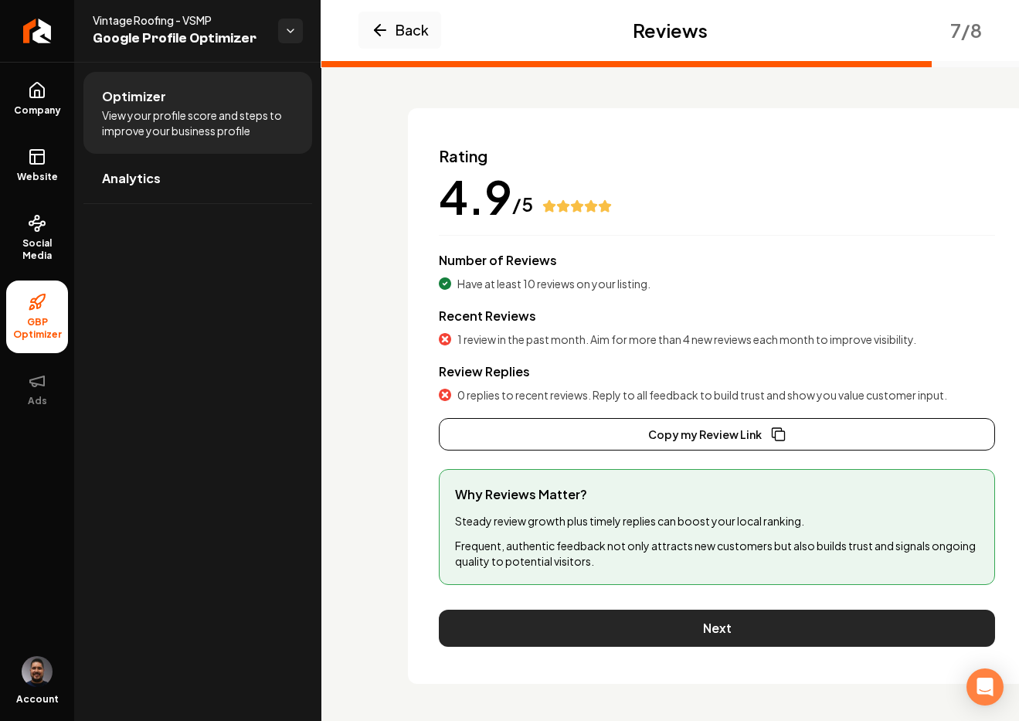
click at [660, 618] on button "Next" at bounding box center [717, 627] width 556 height 37
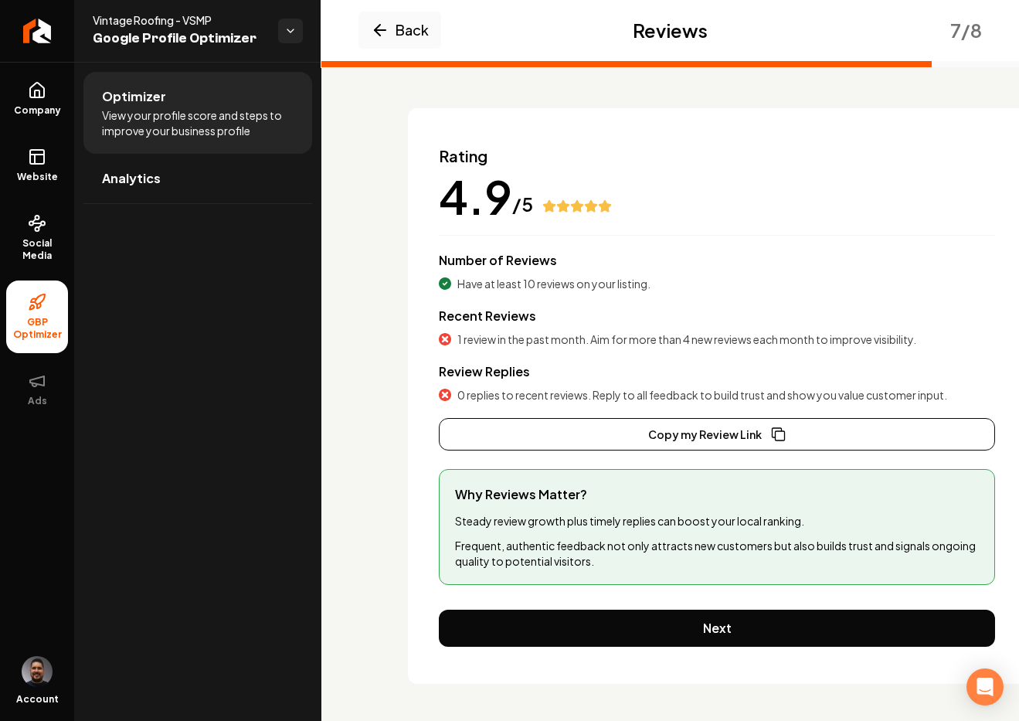
scroll to position [0, 0]
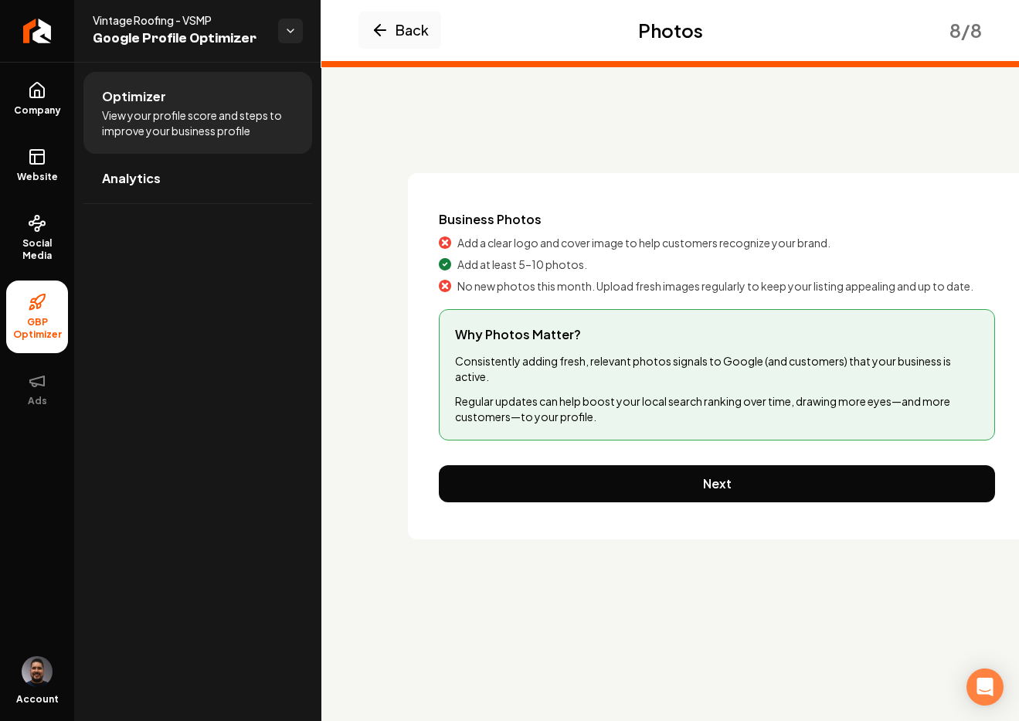
click at [679, 484] on button "Next" at bounding box center [717, 483] width 556 height 37
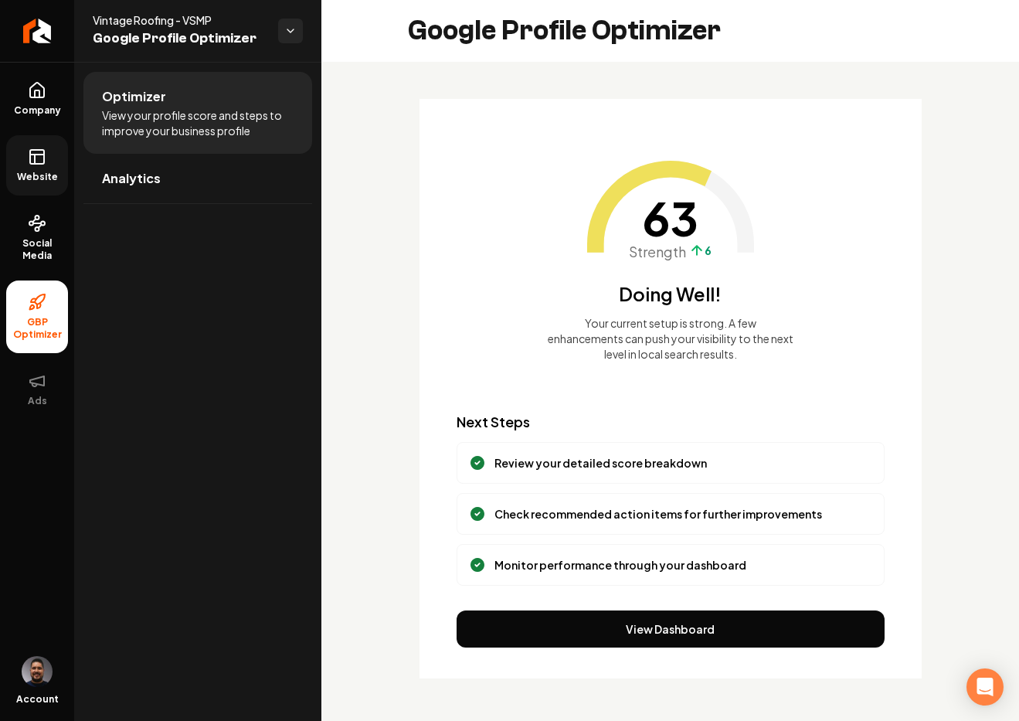
click at [36, 158] on icon at bounding box center [37, 157] width 19 height 19
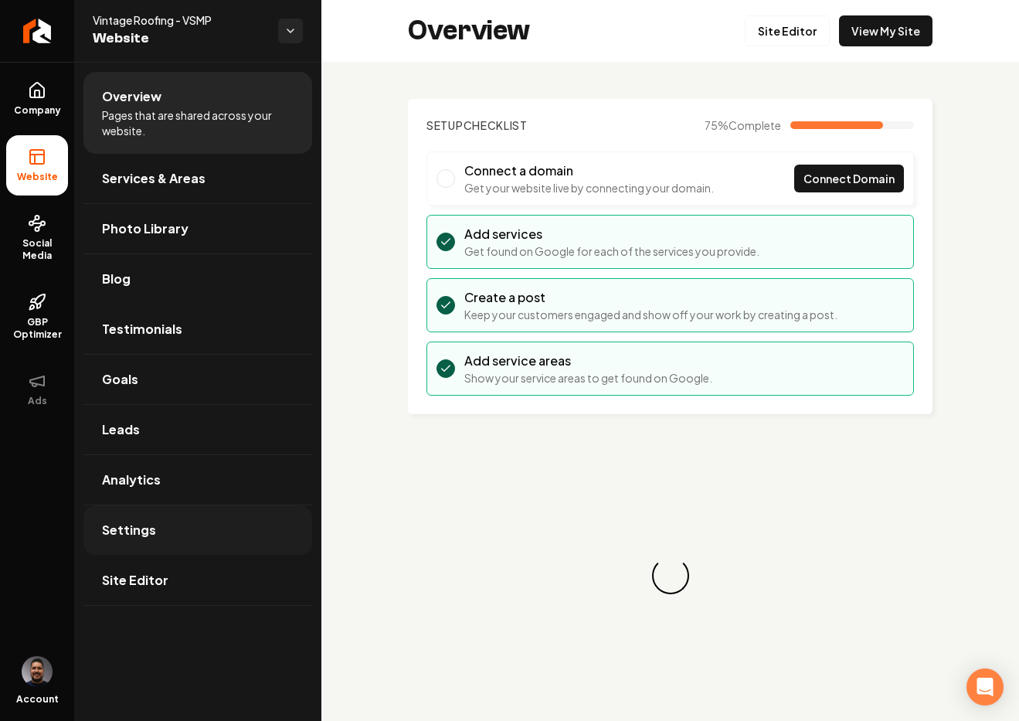
click at [197, 521] on link "Settings" at bounding box center [197, 529] width 229 height 49
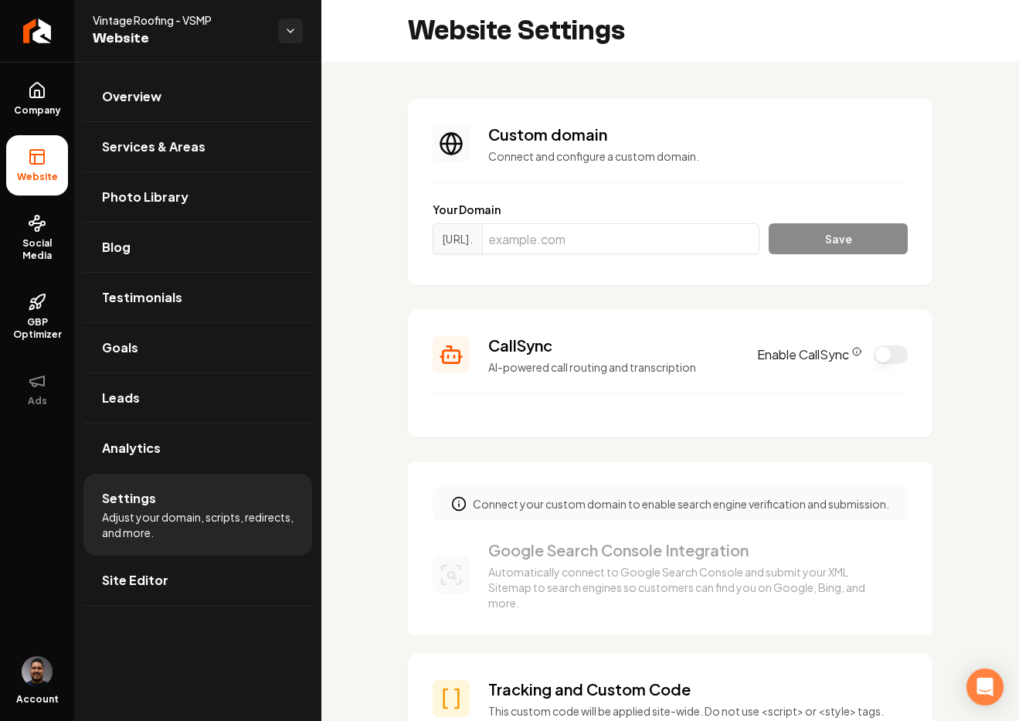
click at [876, 355] on button "Enable CallSync" at bounding box center [891, 354] width 34 height 19
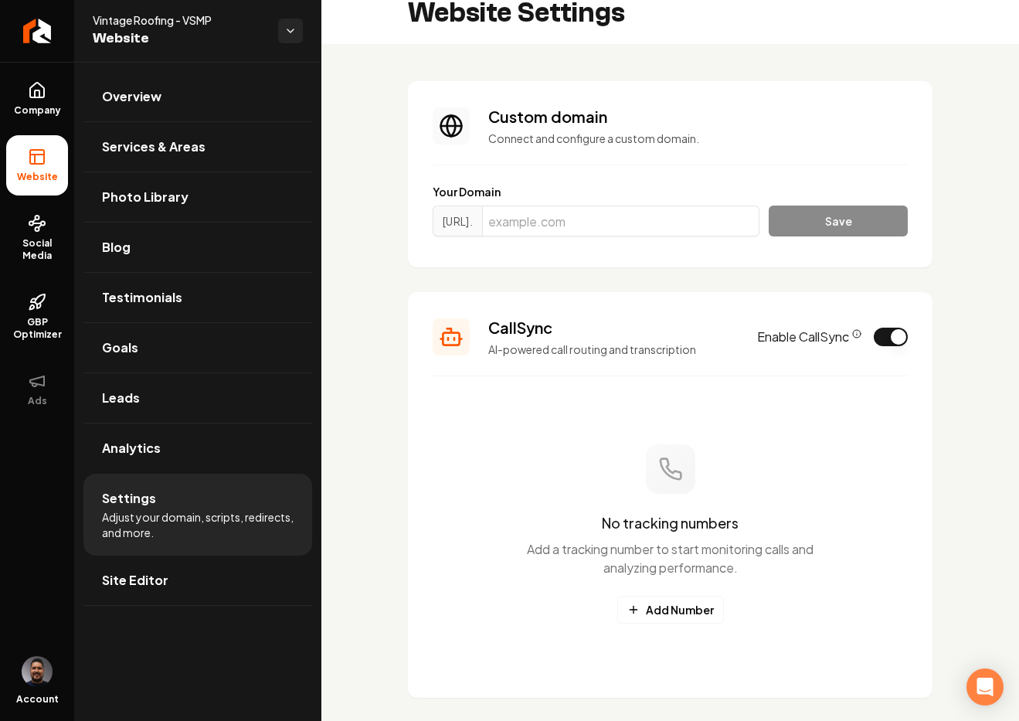
scroll to position [45, 0]
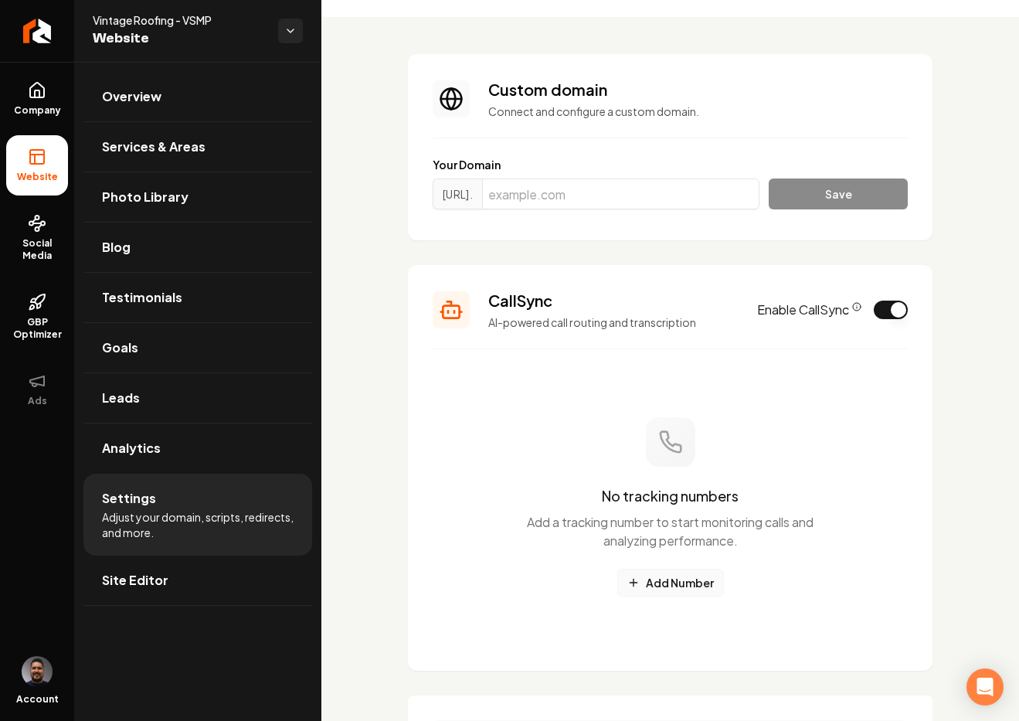
click at [666, 587] on button "Add Number" at bounding box center [670, 582] width 107 height 28
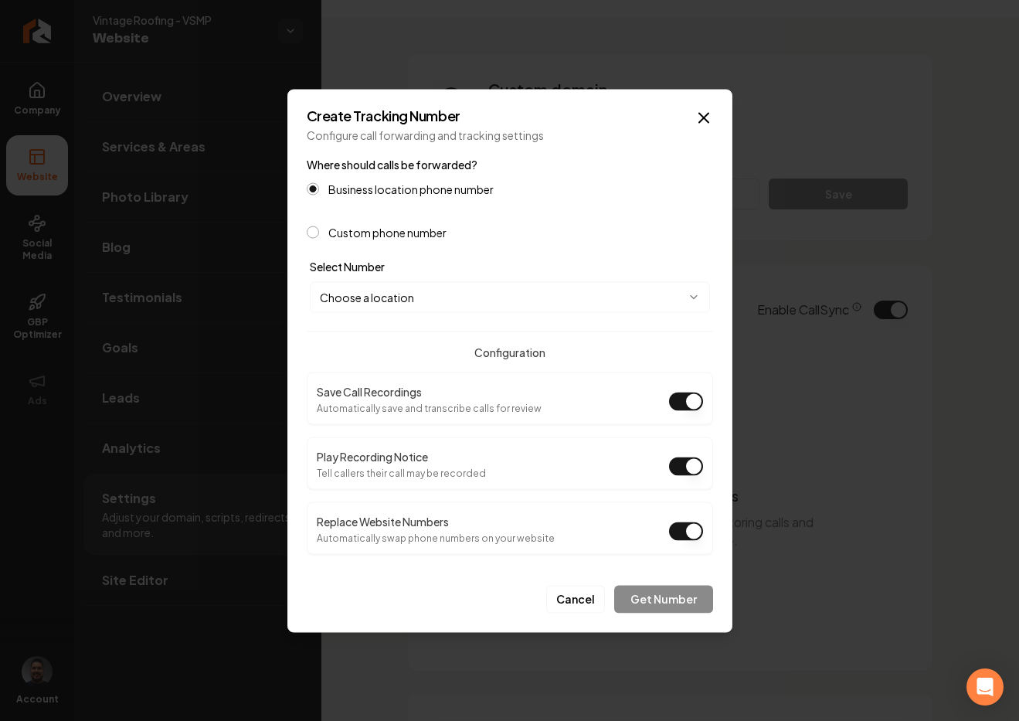
click at [696, 468] on button "Play Recording Notice" at bounding box center [686, 465] width 34 height 19
click at [382, 298] on body "Company Website Social Media GBP Optimizer Ads Account Vintage Roofing - VSMP W…" at bounding box center [509, 360] width 1019 height 721
select select "**********"
click at [672, 590] on button "Get Number" at bounding box center [663, 599] width 99 height 28
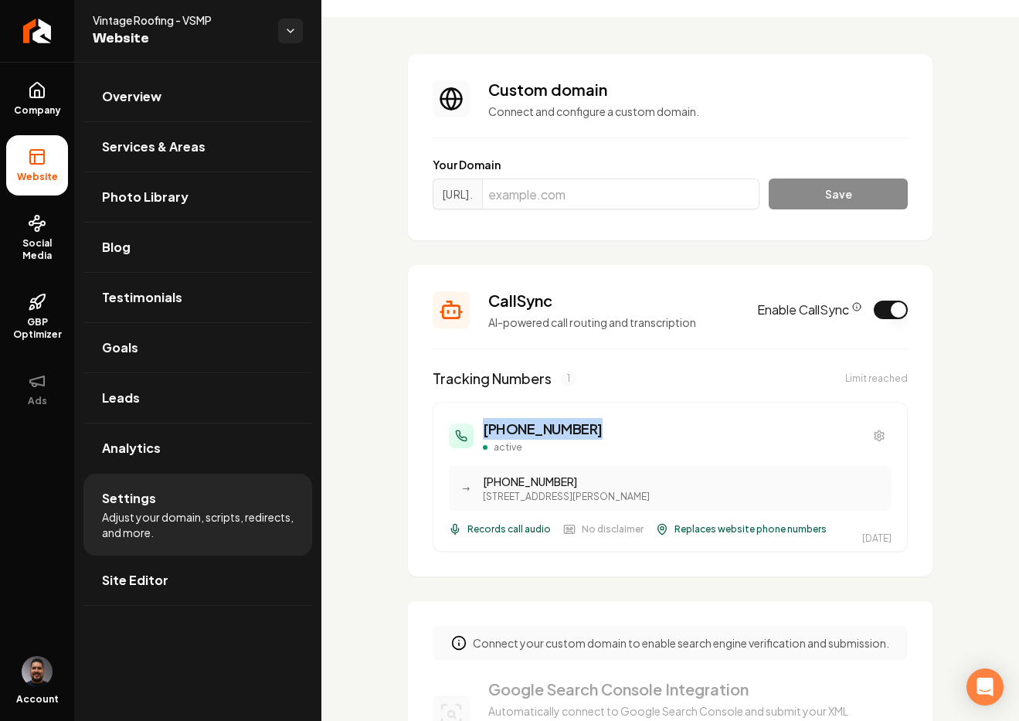
drag, startPoint x: 594, startPoint y: 425, endPoint x: 482, endPoint y: 426, distance: 112.0
click at [482, 426] on div "(770) 520-8362 active" at bounding box center [670, 436] width 443 height 36
click at [852, 304] on icon "CallSync Info" at bounding box center [856, 306] width 9 height 9
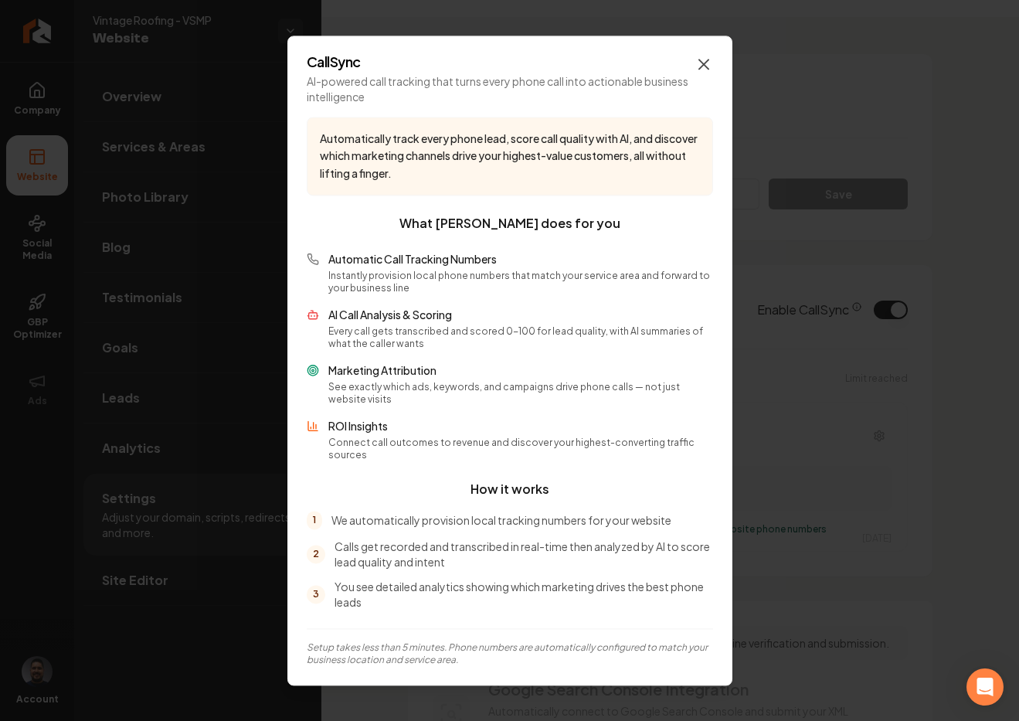
click at [704, 69] on icon "button" at bounding box center [703, 63] width 9 height 9
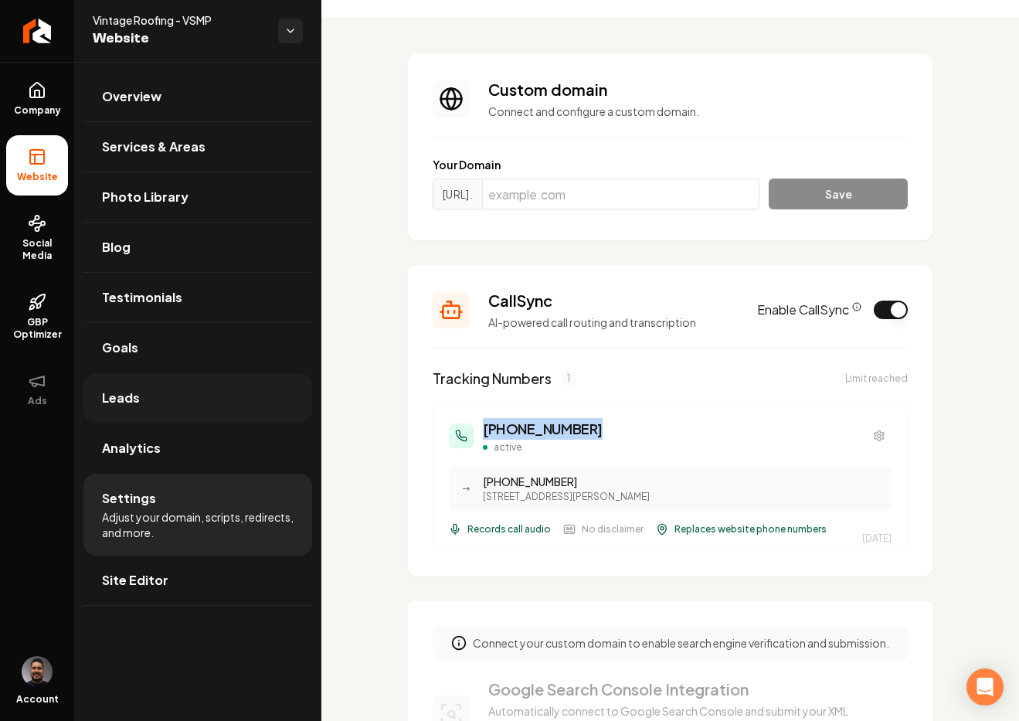
click at [123, 399] on span "Leads" at bounding box center [121, 397] width 38 height 19
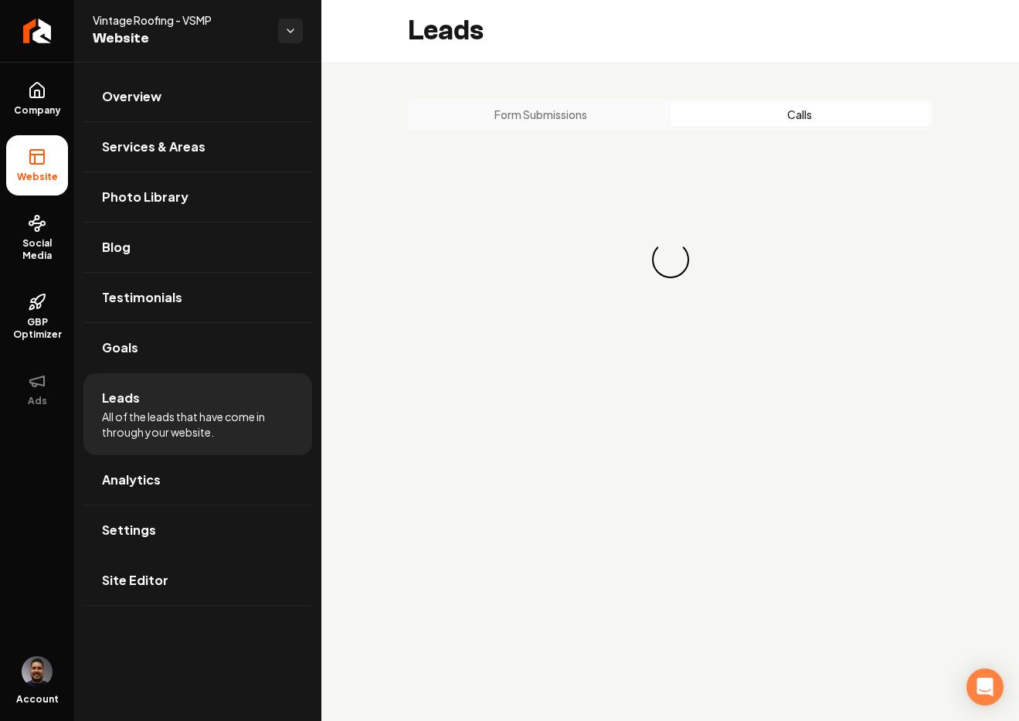
click at [761, 113] on button "Calls" at bounding box center [800, 114] width 260 height 25
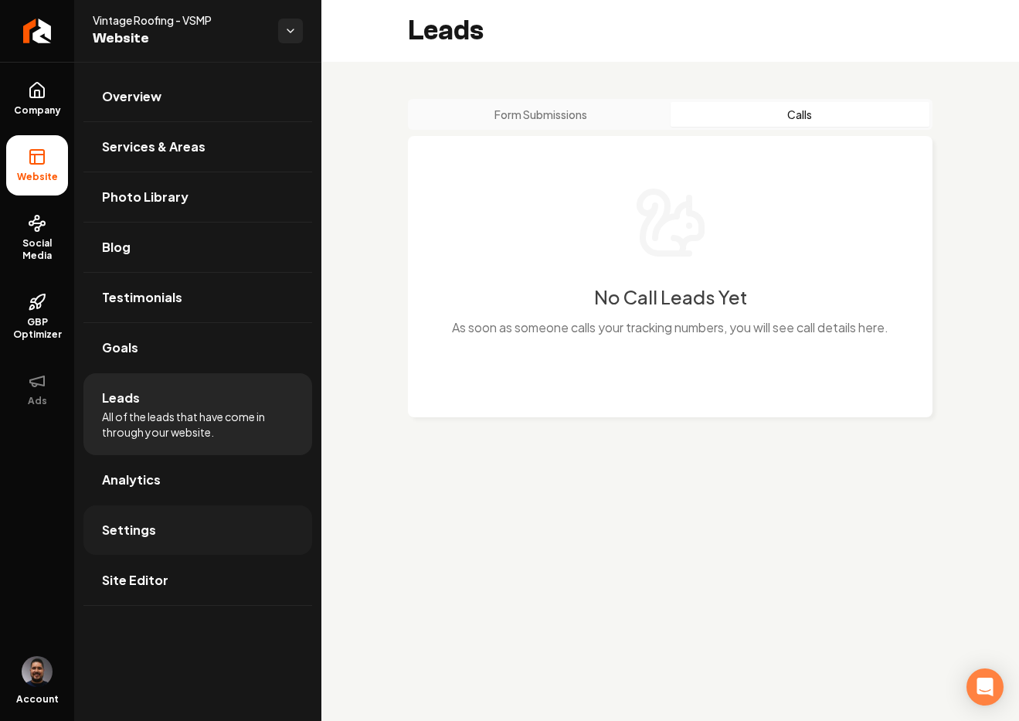
click at [167, 534] on link "Settings" at bounding box center [197, 529] width 229 height 49
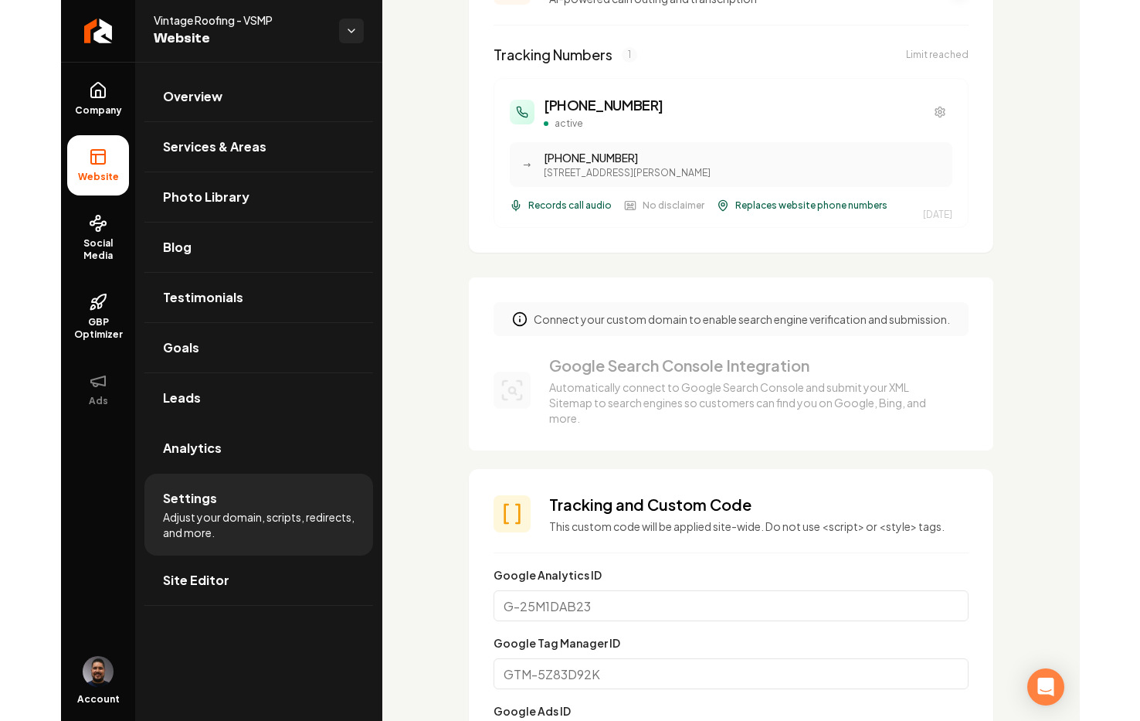
scroll to position [151, 0]
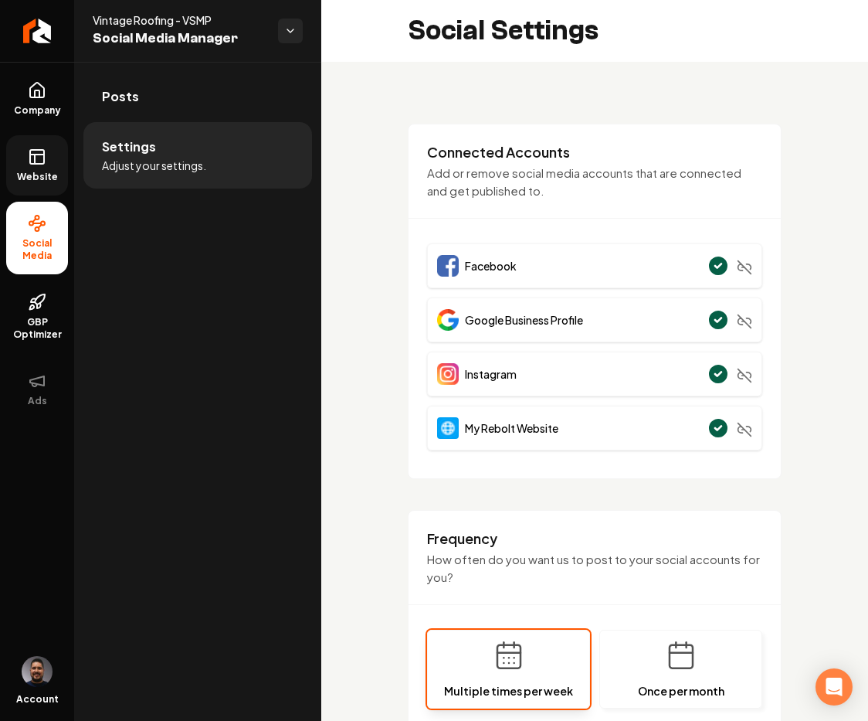
click at [52, 164] on link "Website" at bounding box center [37, 165] width 62 height 60
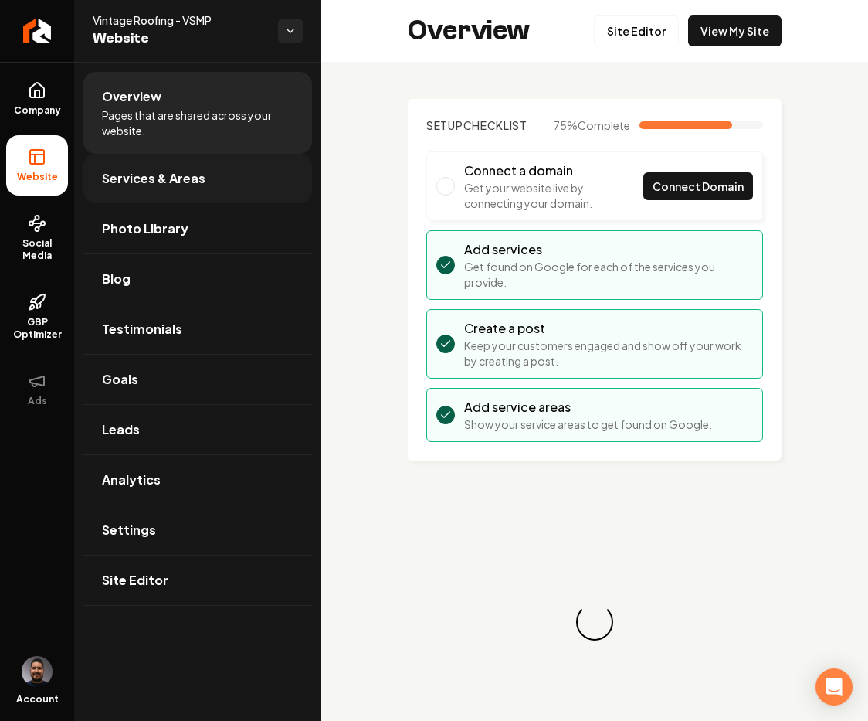
click at [155, 172] on span "Services & Areas" at bounding box center [153, 178] width 103 height 19
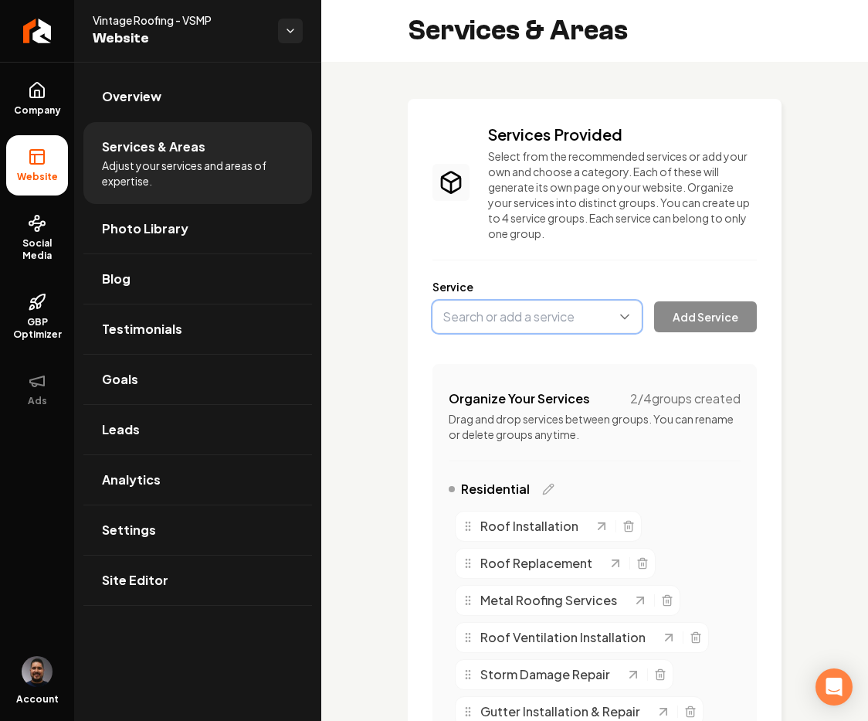
click at [523, 323] on button "Main content area" at bounding box center [537, 316] width 209 height 32
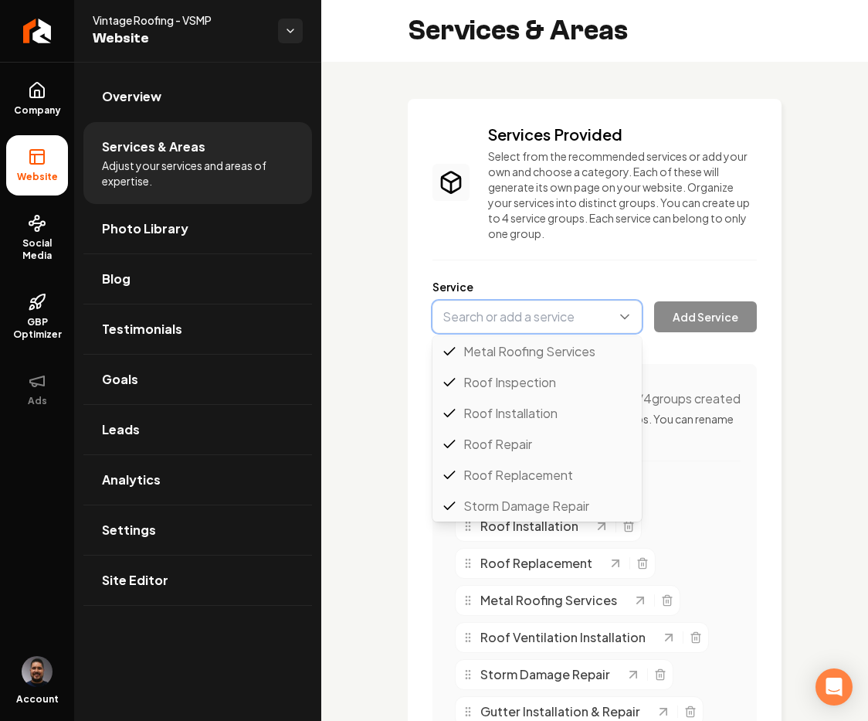
scroll to position [31, 0]
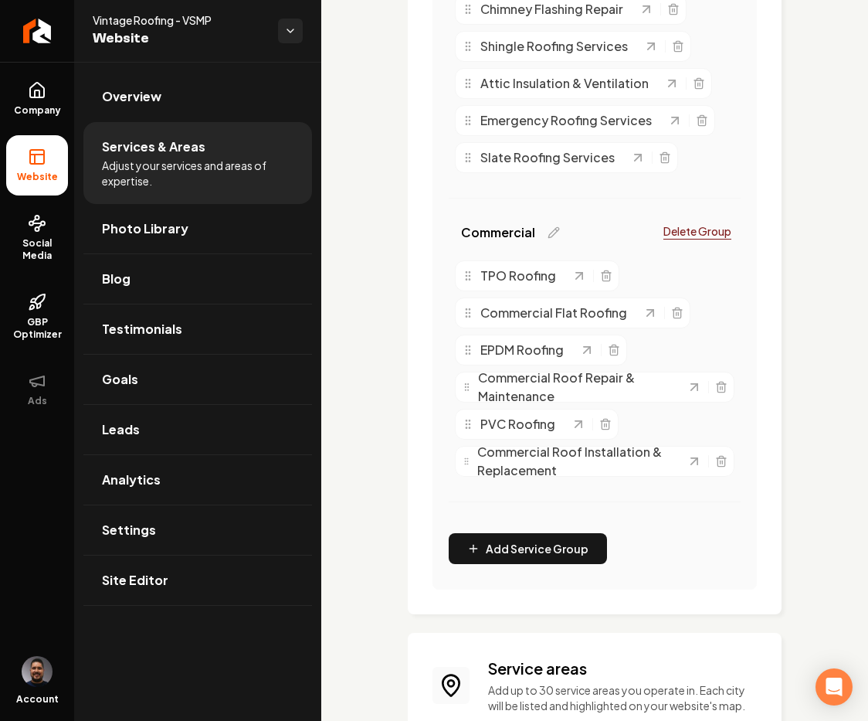
scroll to position [1303, 0]
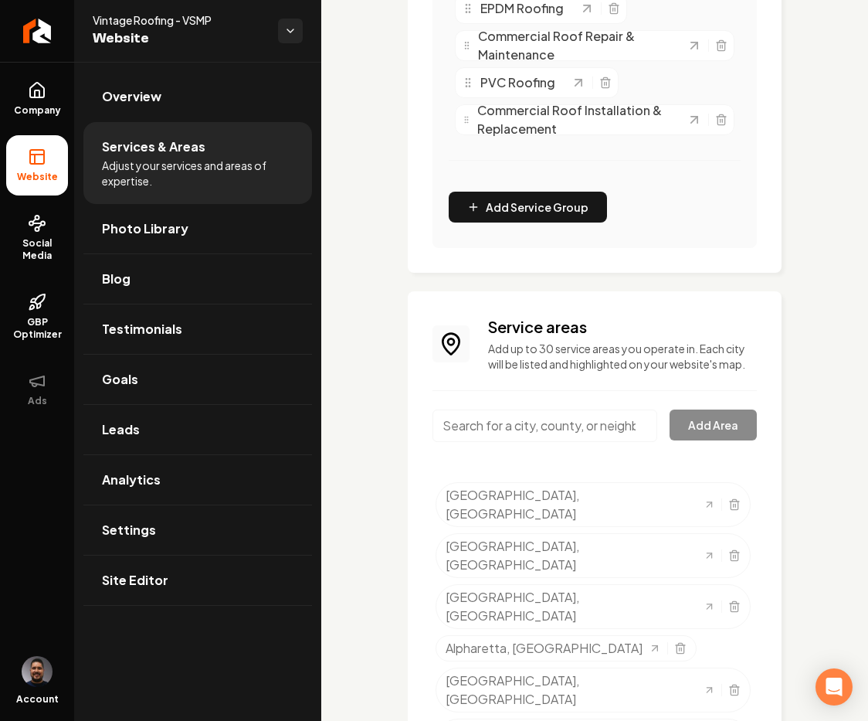
click at [551, 442] on input "Main content area" at bounding box center [545, 425] width 225 height 32
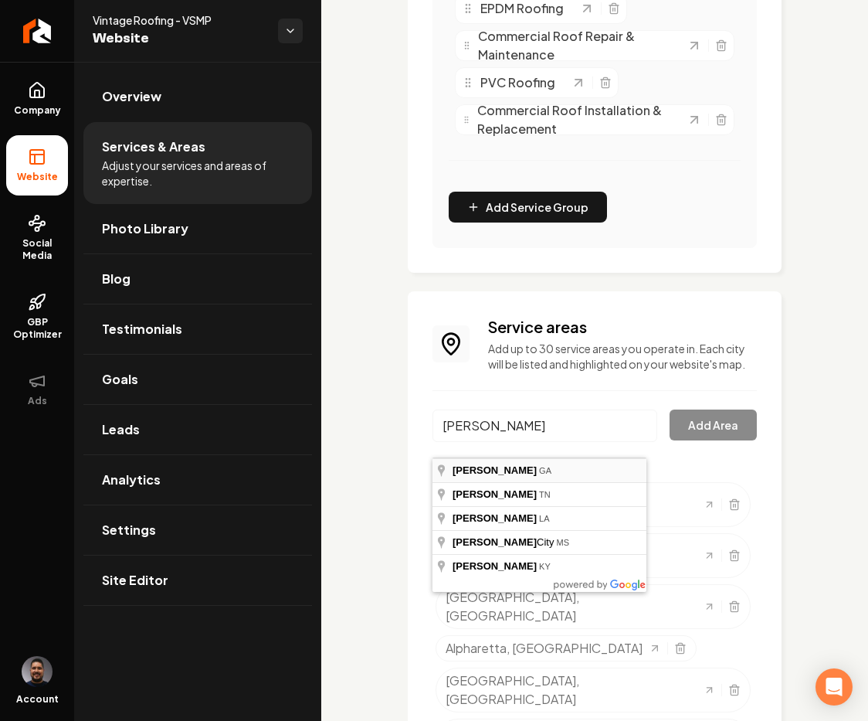
type input "[GEOGRAPHIC_DATA], [GEOGRAPHIC_DATA]"
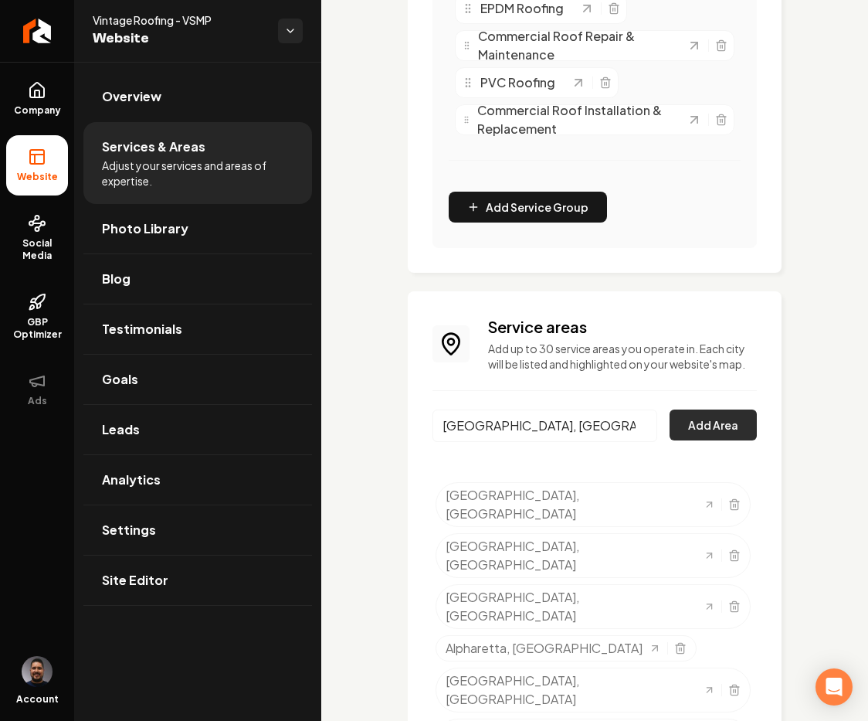
click at [694, 436] on button "Add Area" at bounding box center [713, 424] width 87 height 31
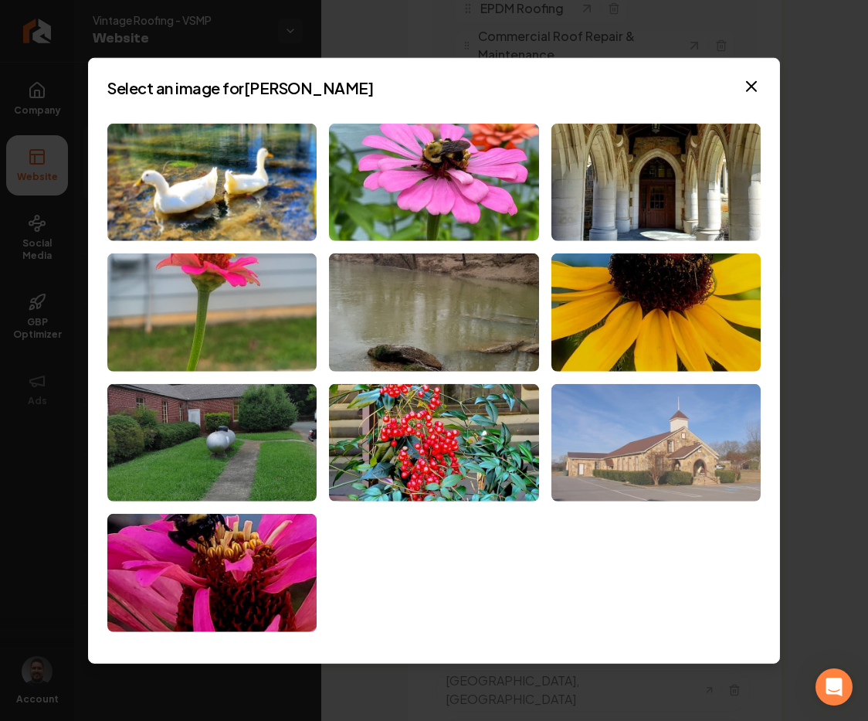
click at [629, 472] on img at bounding box center [655, 443] width 209 height 118
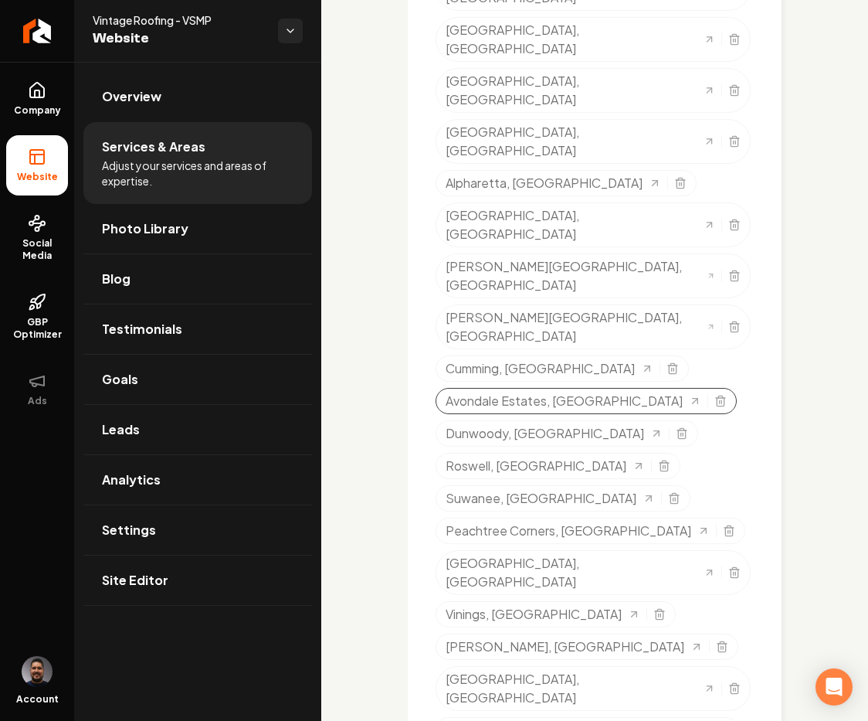
scroll to position [1823, 0]
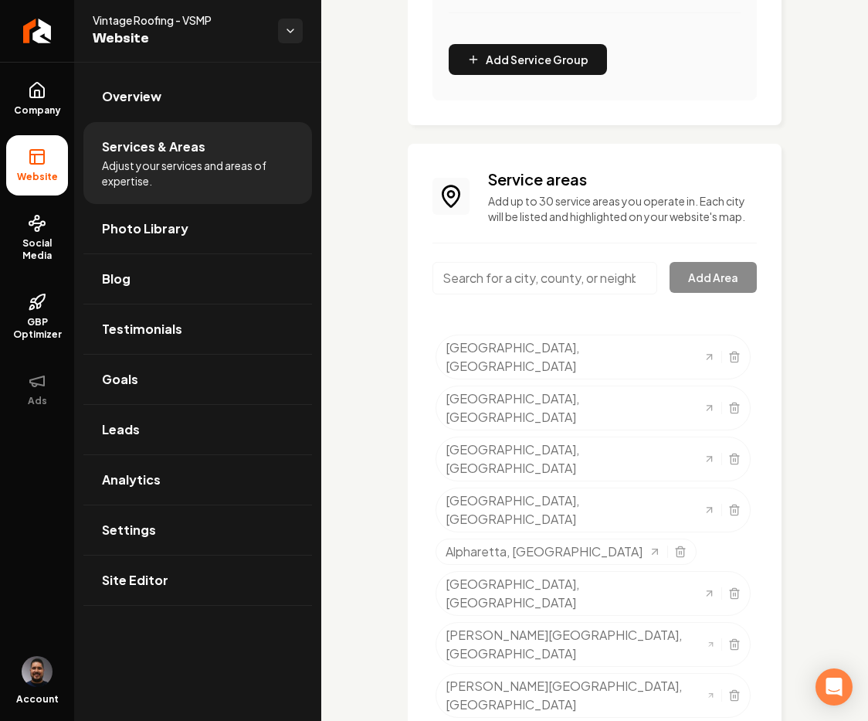
scroll to position [1447, 0]
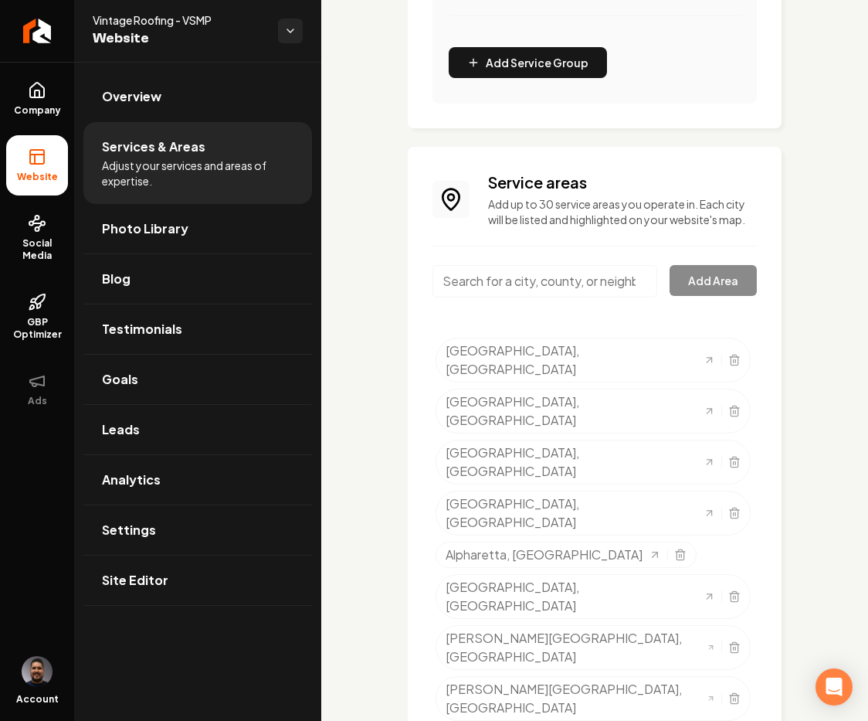
click at [540, 297] on input "Main content area" at bounding box center [545, 281] width 225 height 32
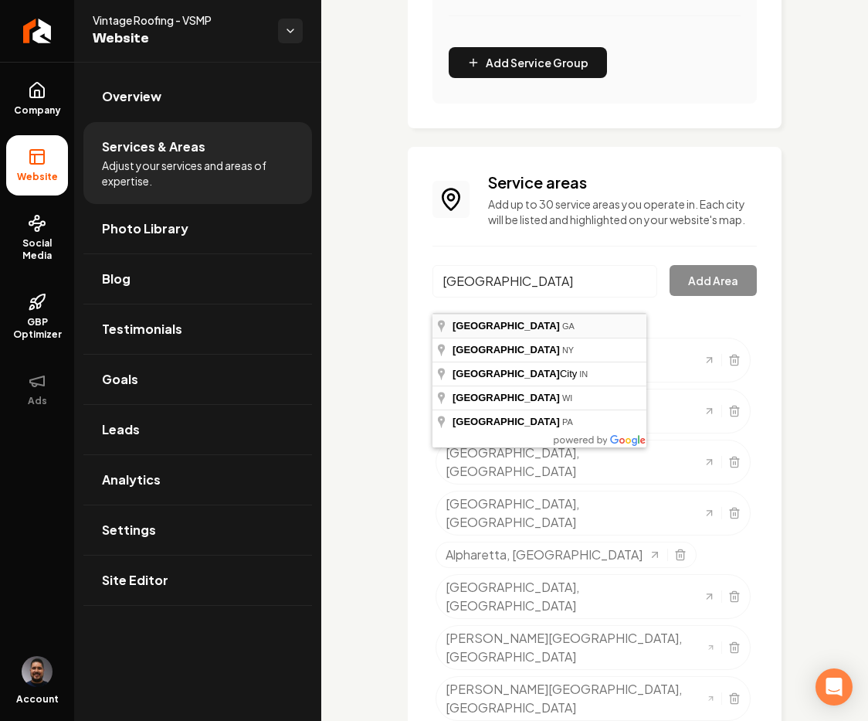
type input "Rome, GA"
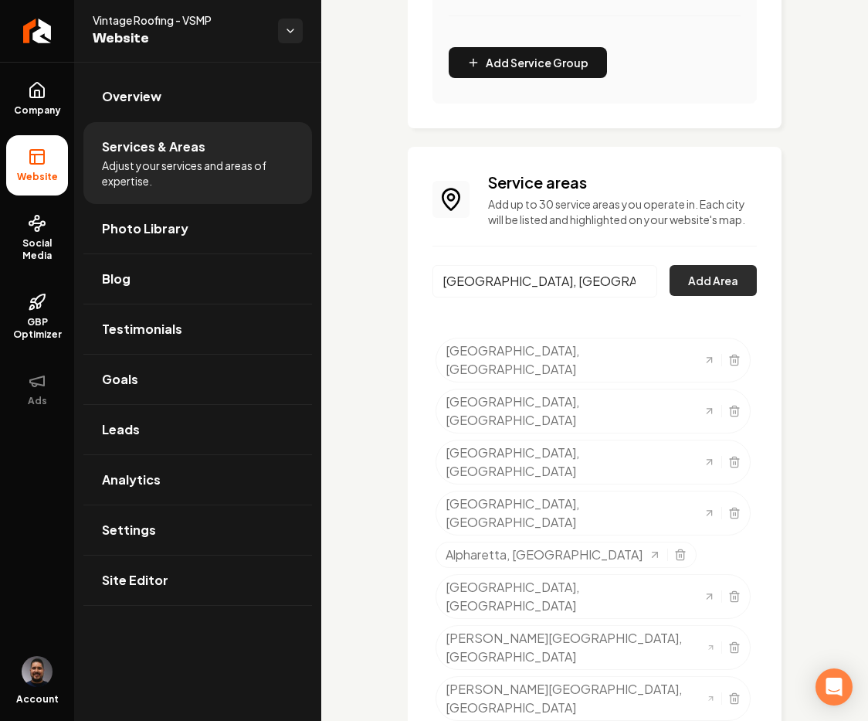
click at [704, 288] on button "Add Area" at bounding box center [713, 280] width 87 height 31
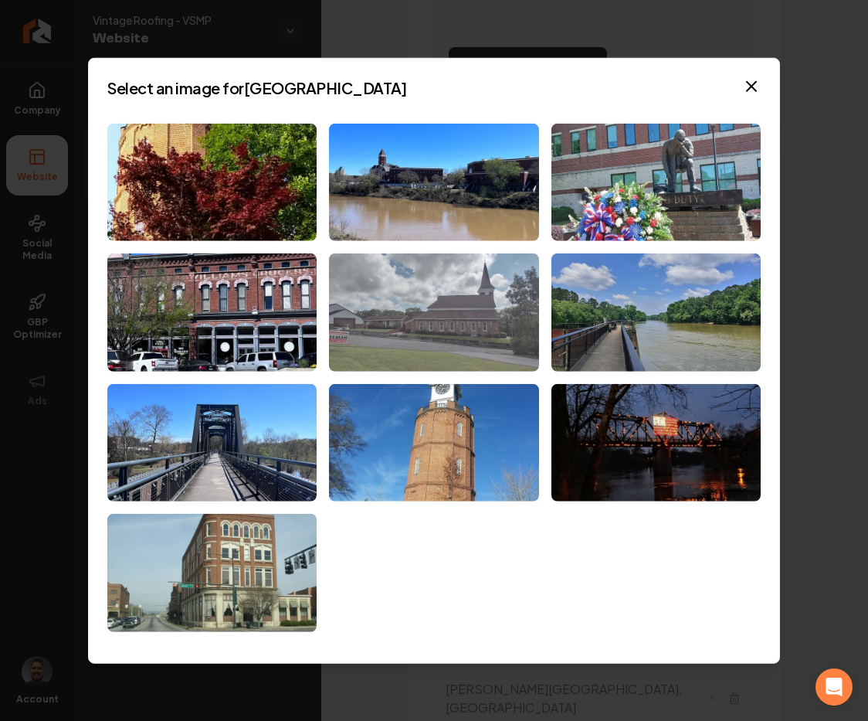
click at [511, 321] on img at bounding box center [433, 312] width 209 height 118
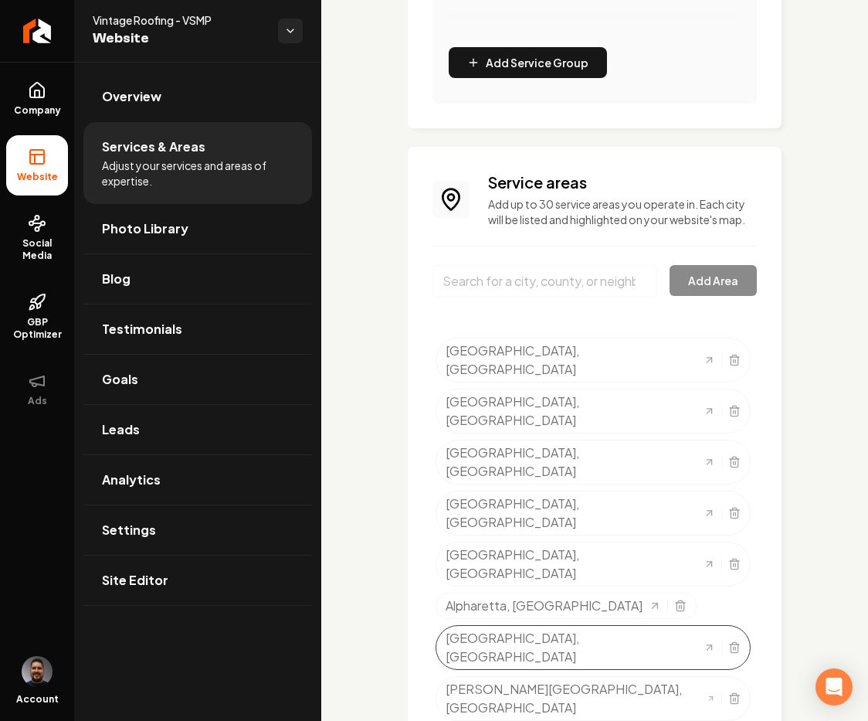
scroll to position [1499, 0]
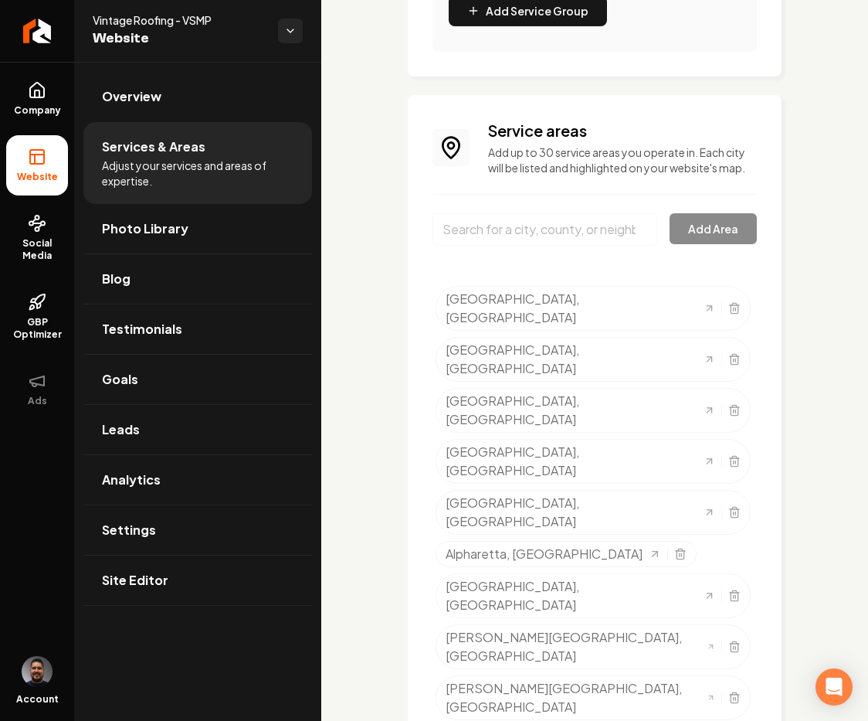
click at [565, 246] on input "Main content area" at bounding box center [545, 229] width 225 height 32
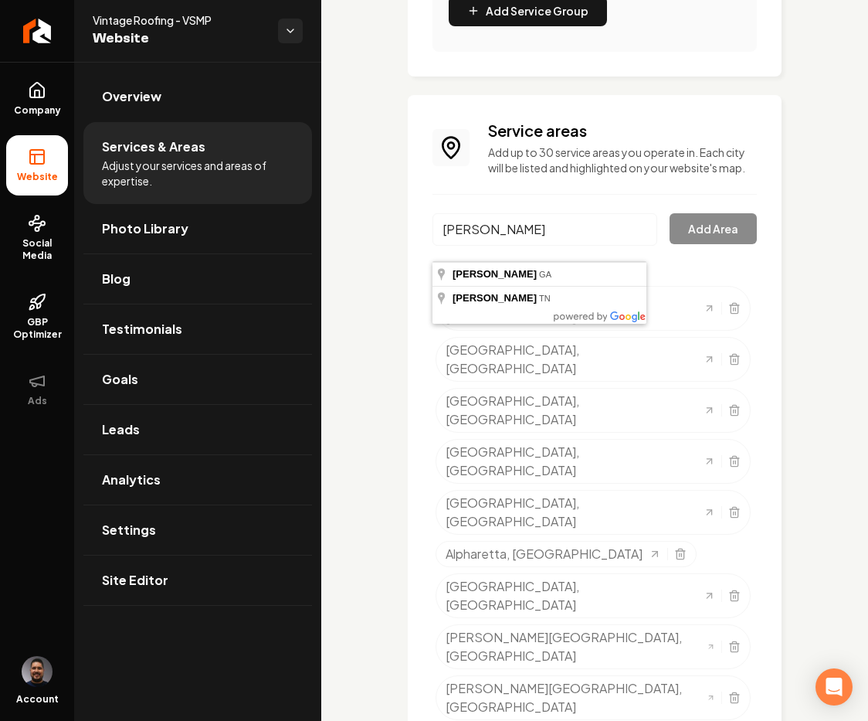
type input "Hartwell, GA"
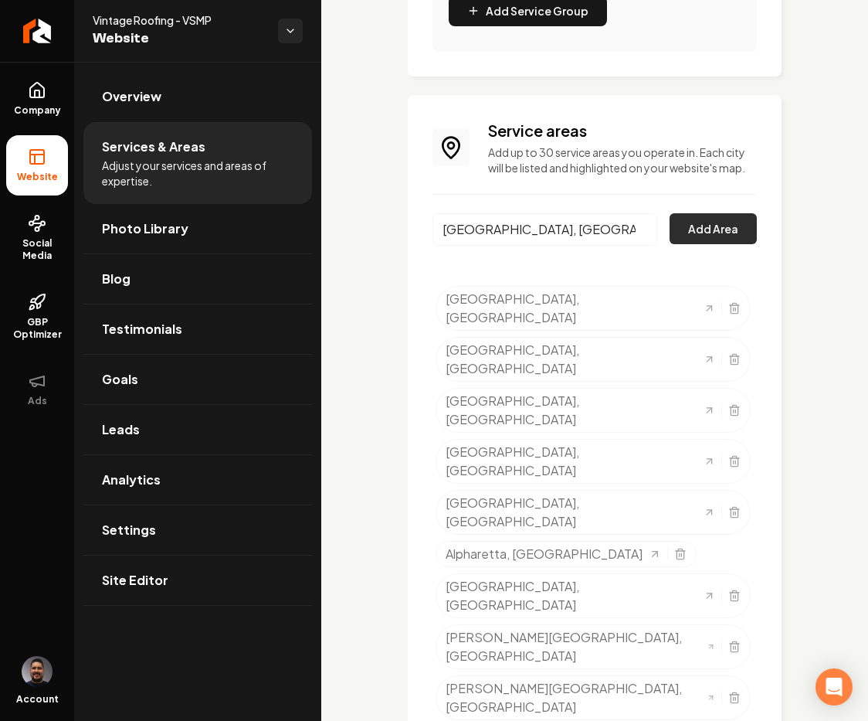
click at [680, 239] on button "Add Area" at bounding box center [713, 228] width 87 height 31
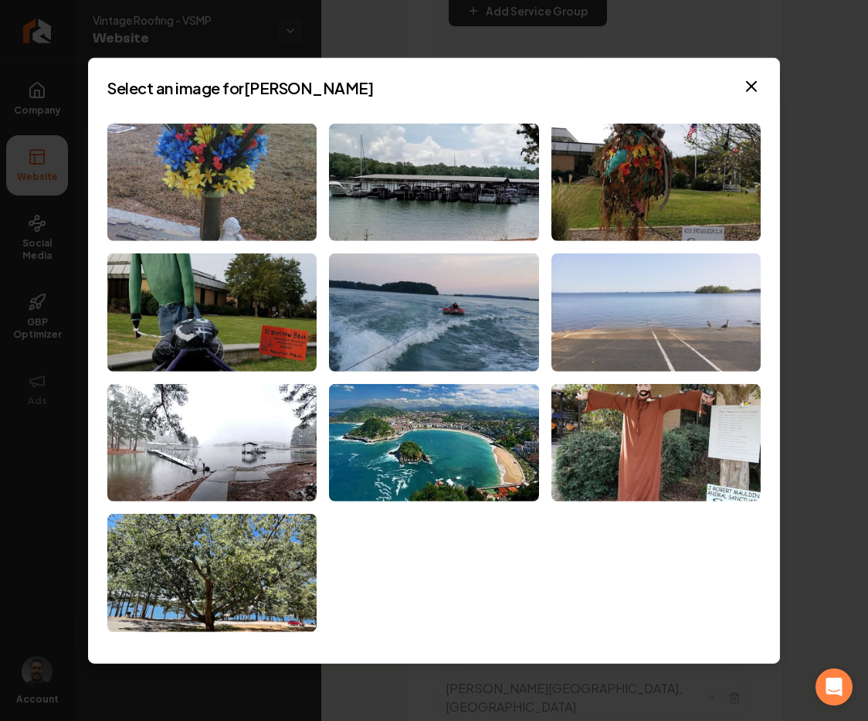
click at [633, 310] on img at bounding box center [655, 312] width 209 height 118
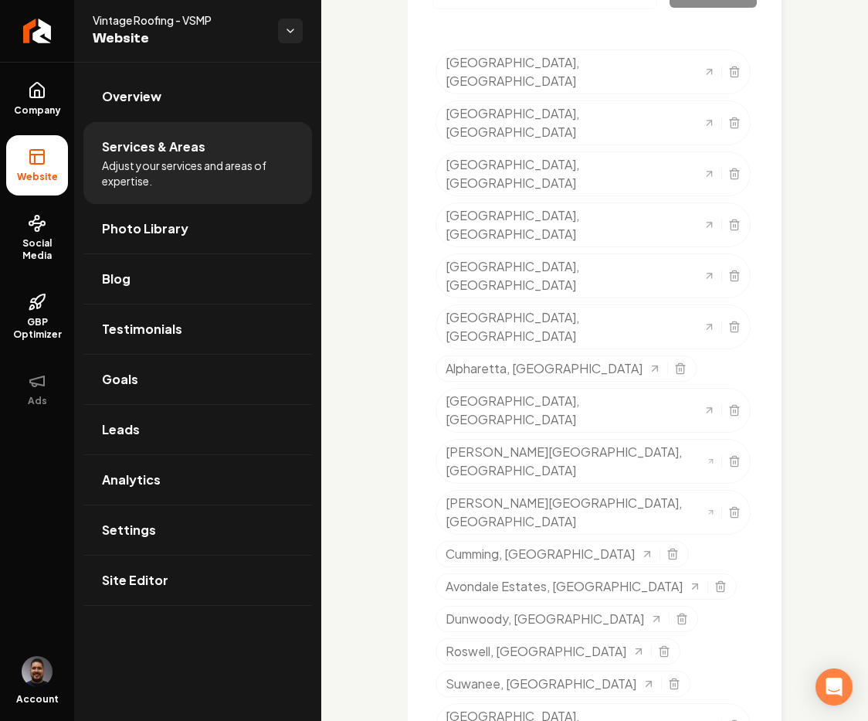
scroll to position [1790, 0]
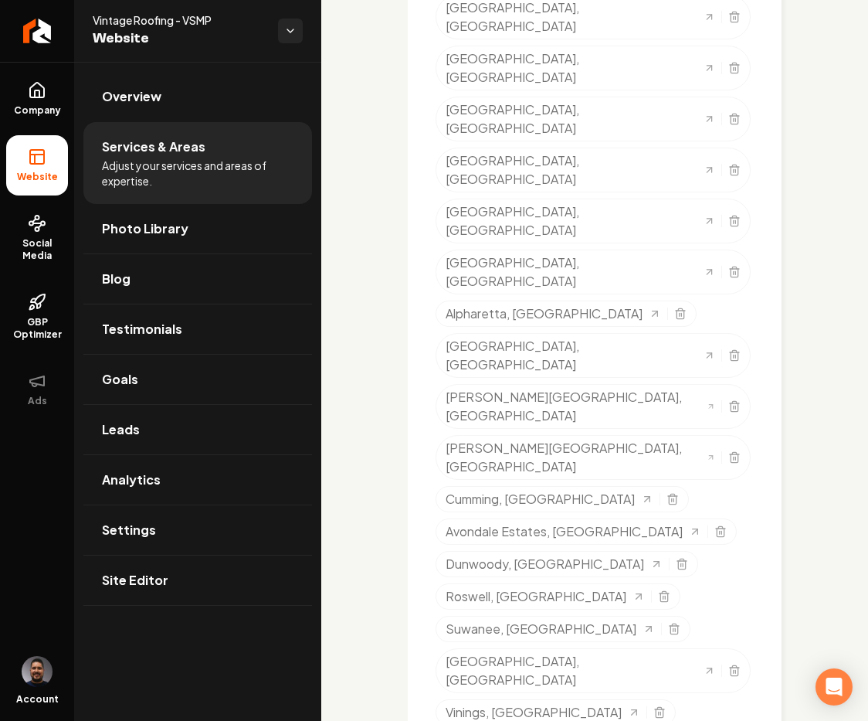
click at [728, 349] on icon "Selected tags" at bounding box center [734, 355] width 12 height 12
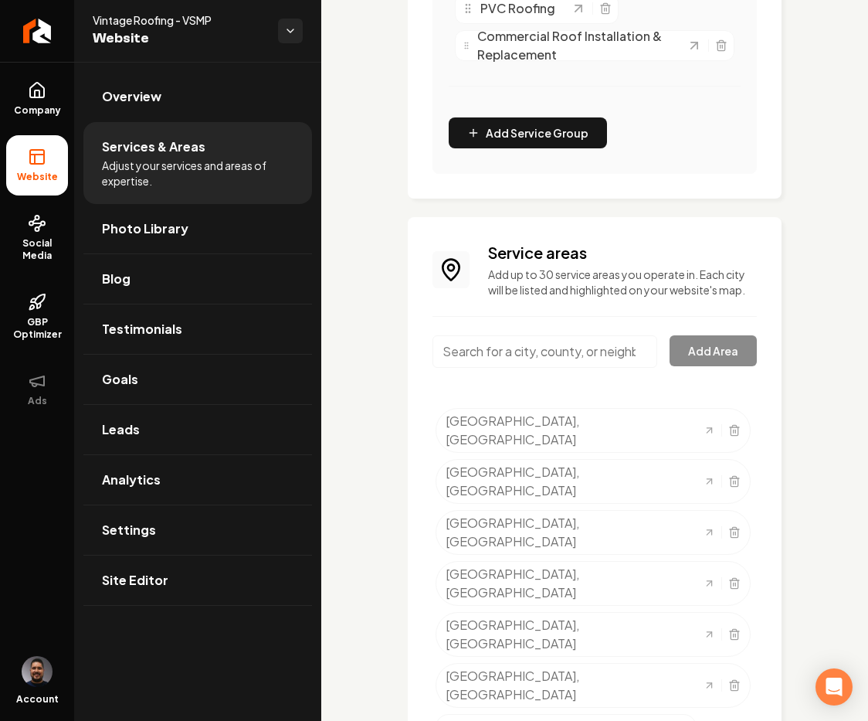
scroll to position [1403, 0]
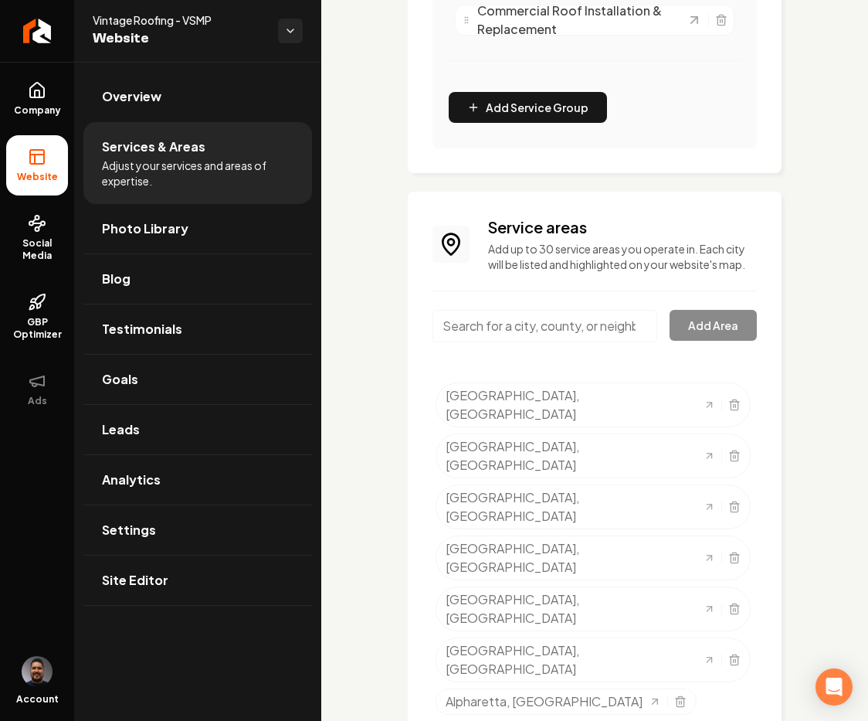
click at [497, 342] on input "Main content area" at bounding box center [545, 326] width 225 height 32
type input "Cedartown, GA"
click at [689, 332] on button "Add Area" at bounding box center [713, 325] width 87 height 31
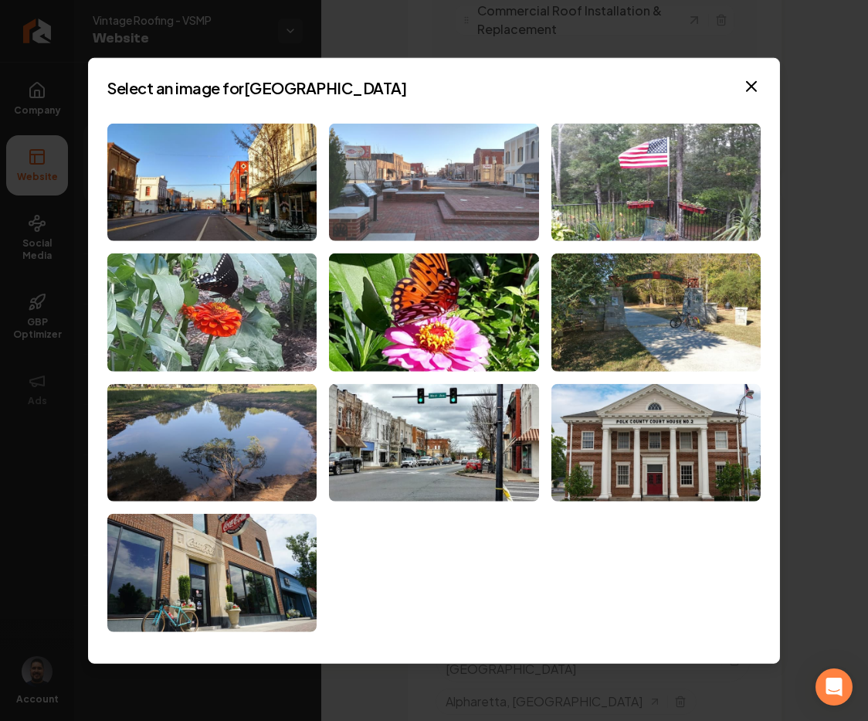
click at [404, 220] on img at bounding box center [433, 182] width 209 height 118
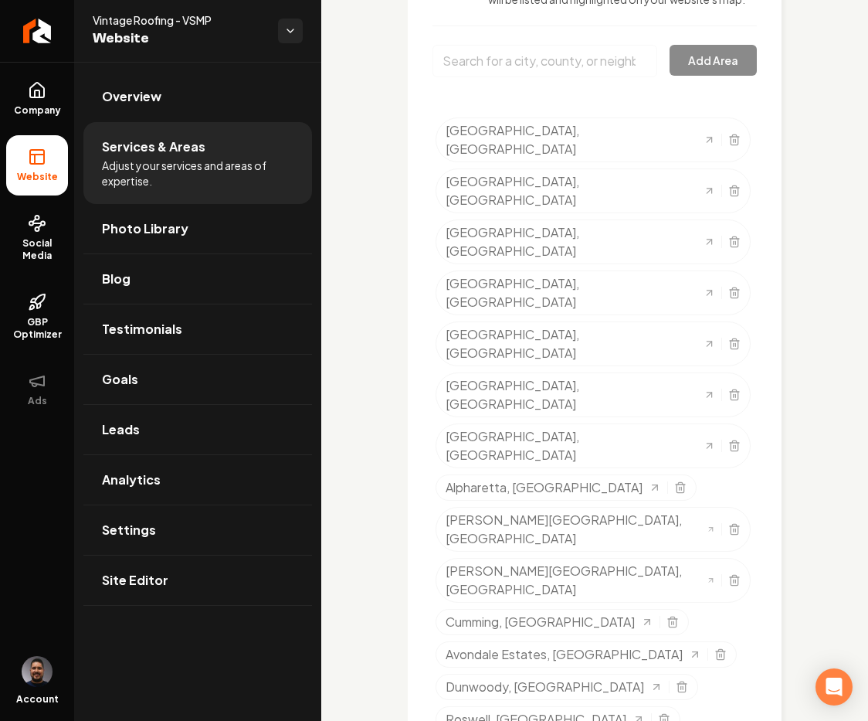
scroll to position [1702, 0]
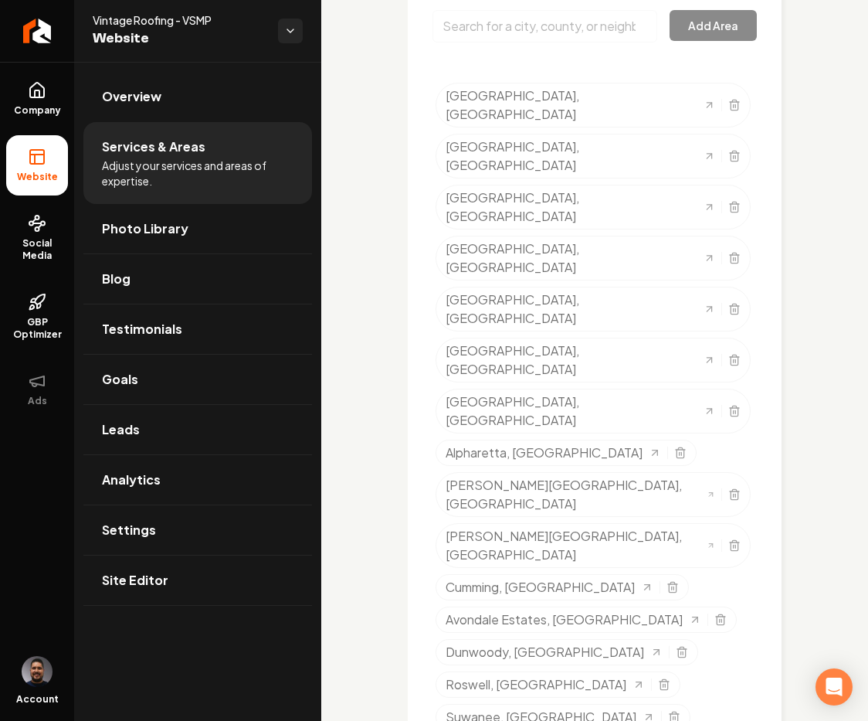
click at [531, 42] on input "Main content area" at bounding box center [545, 26] width 225 height 32
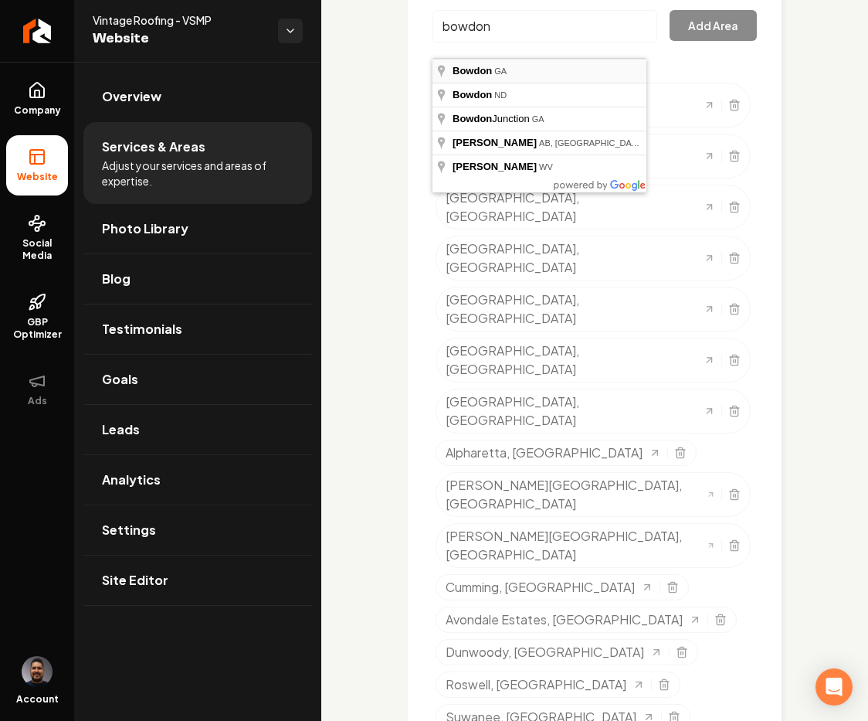
type input "Bowdon, GA"
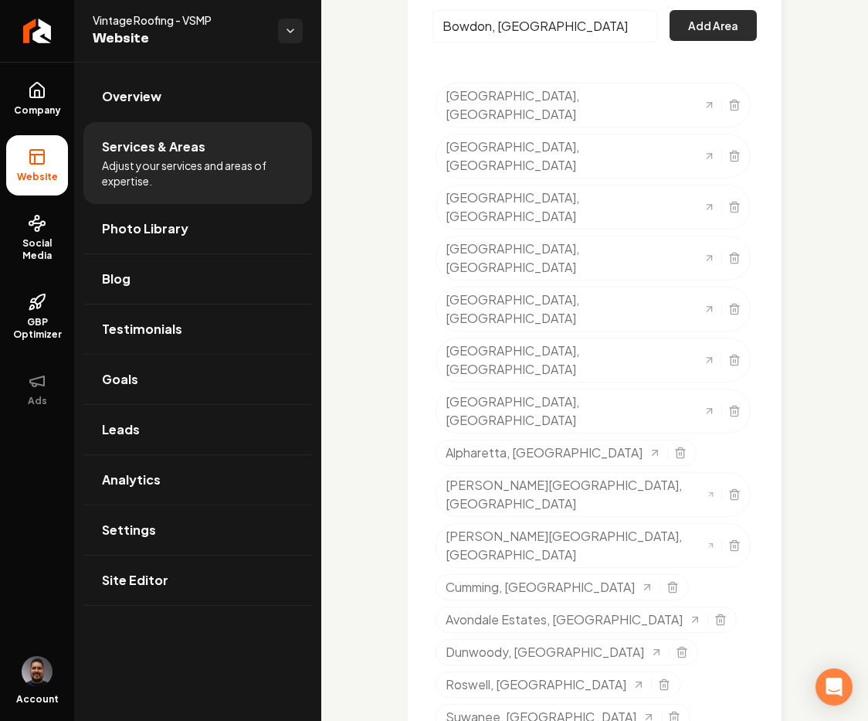
click at [703, 41] on button "Add Area" at bounding box center [713, 25] width 87 height 31
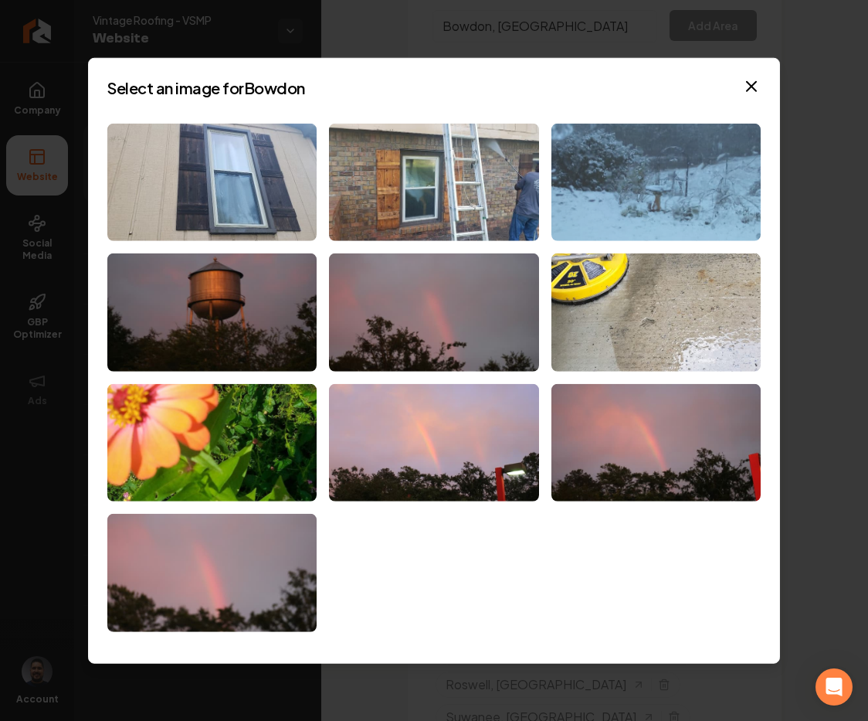
click at [606, 188] on img at bounding box center [655, 182] width 209 height 118
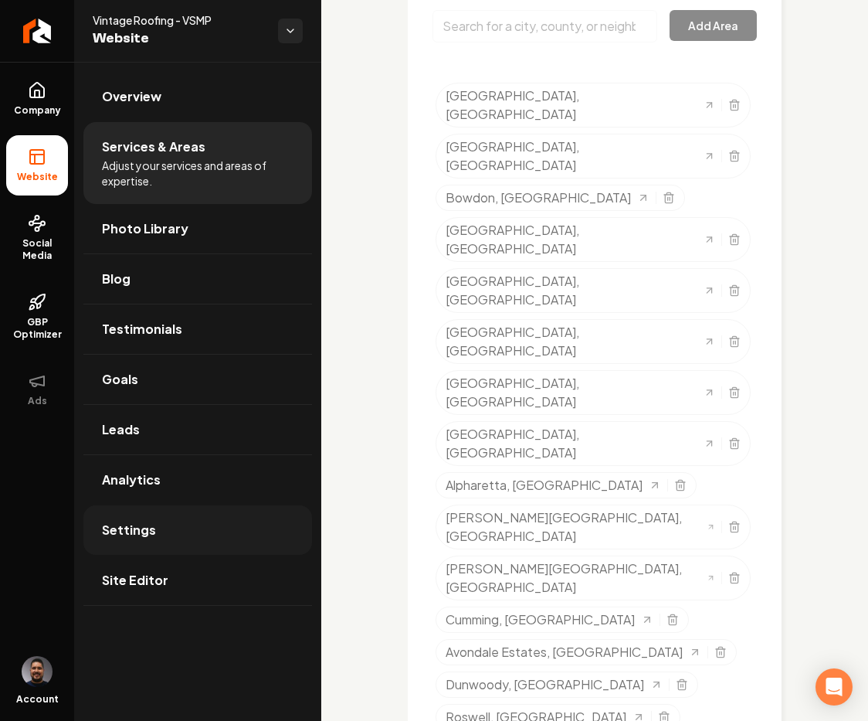
click at [176, 528] on link "Settings" at bounding box center [197, 529] width 229 height 49
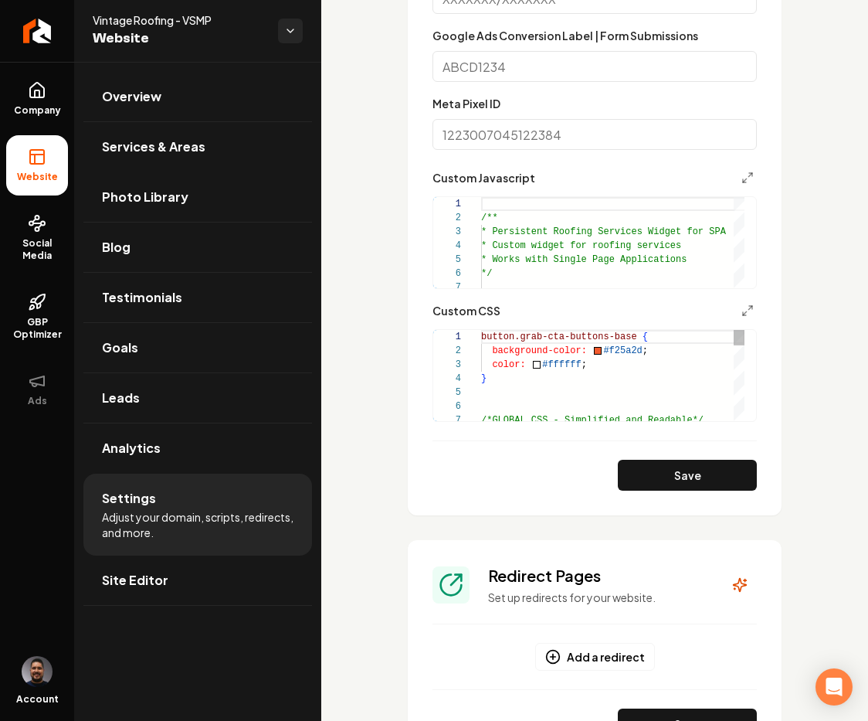
scroll to position [897, 0]
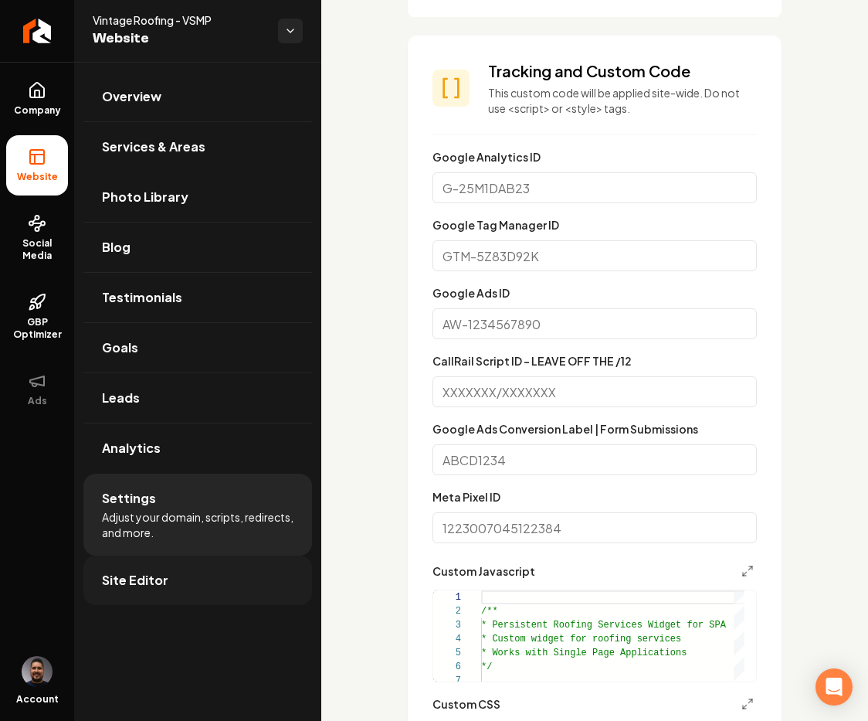
click at [151, 581] on span "Site Editor" at bounding box center [135, 580] width 66 height 19
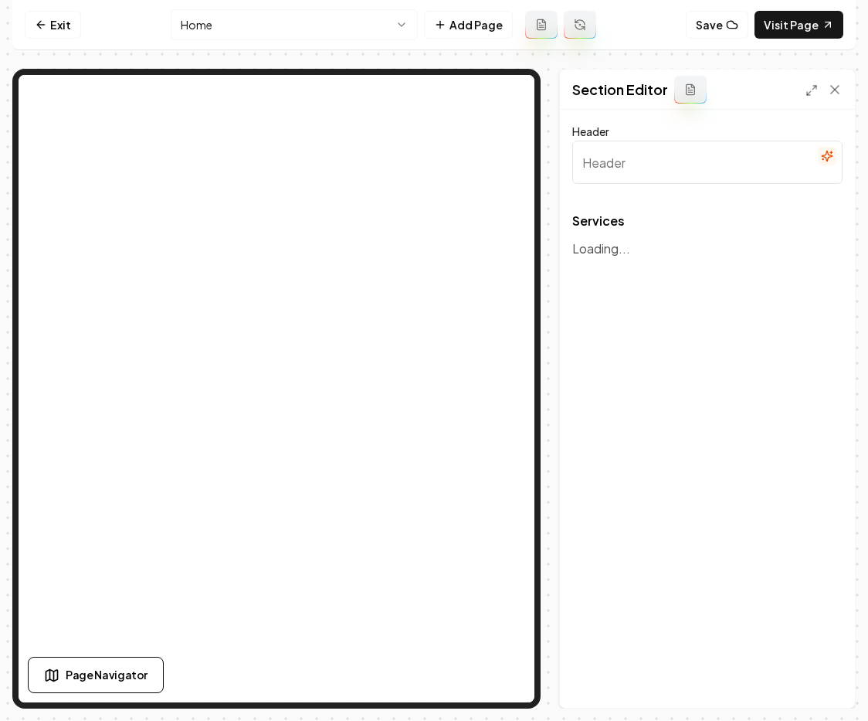
type input "Explore Our Roofing Services"
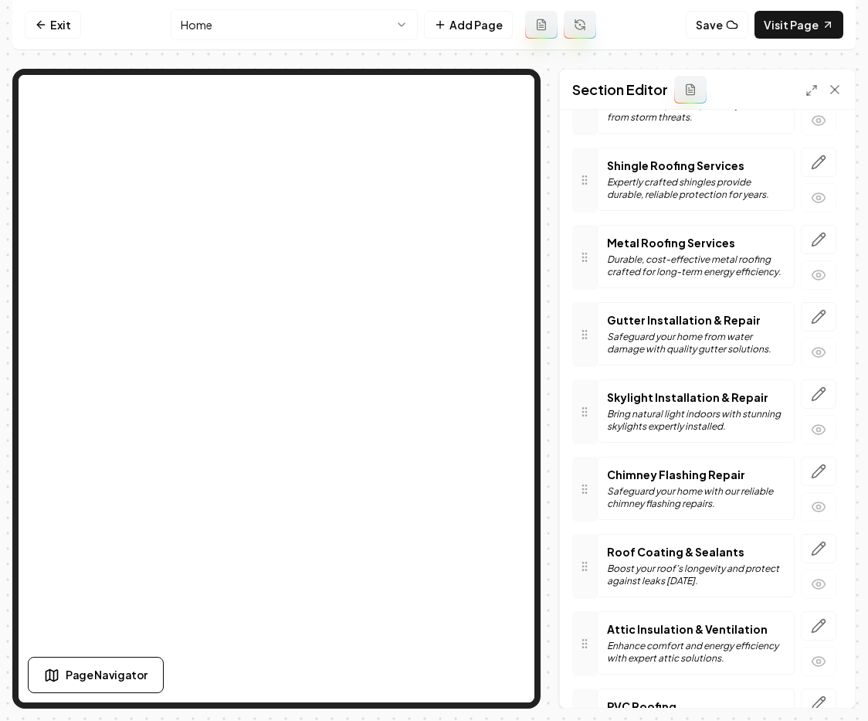
scroll to position [969, 0]
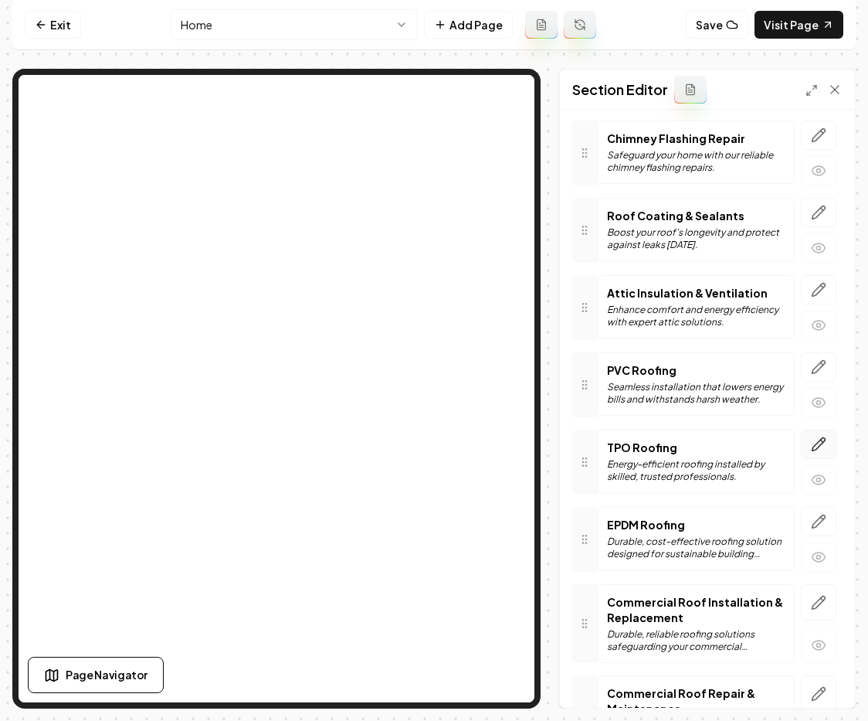
click at [801, 440] on button "button" at bounding box center [819, 443] width 36 height 29
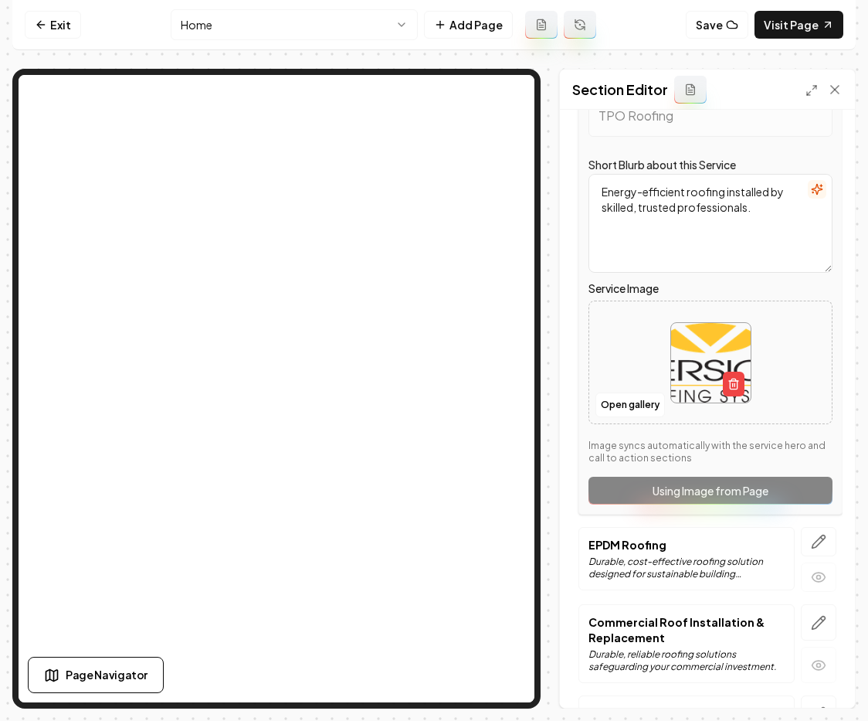
scroll to position [1464, 0]
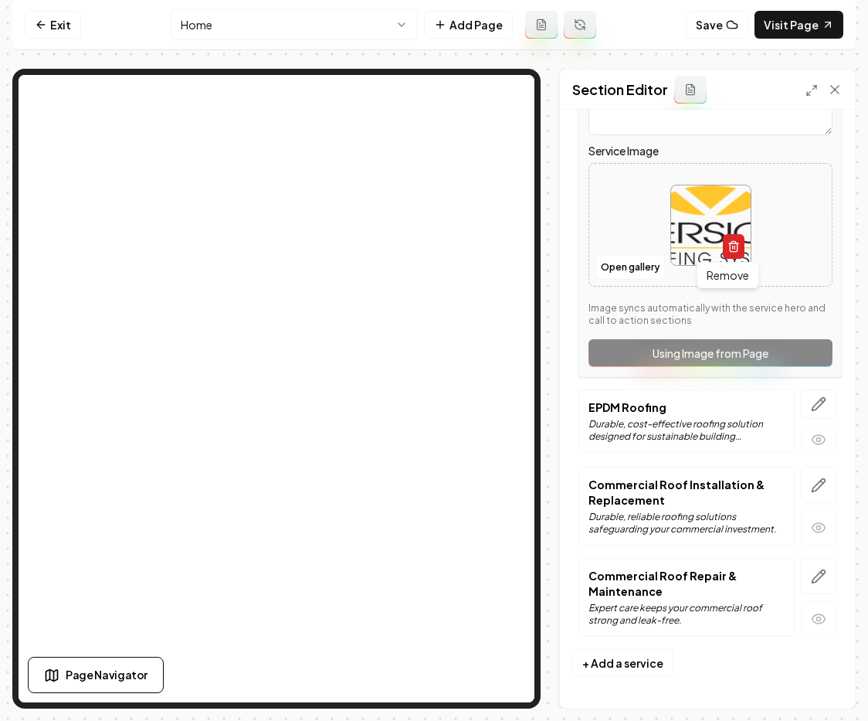
click at [728, 244] on icon "button" at bounding box center [734, 246] width 12 height 12
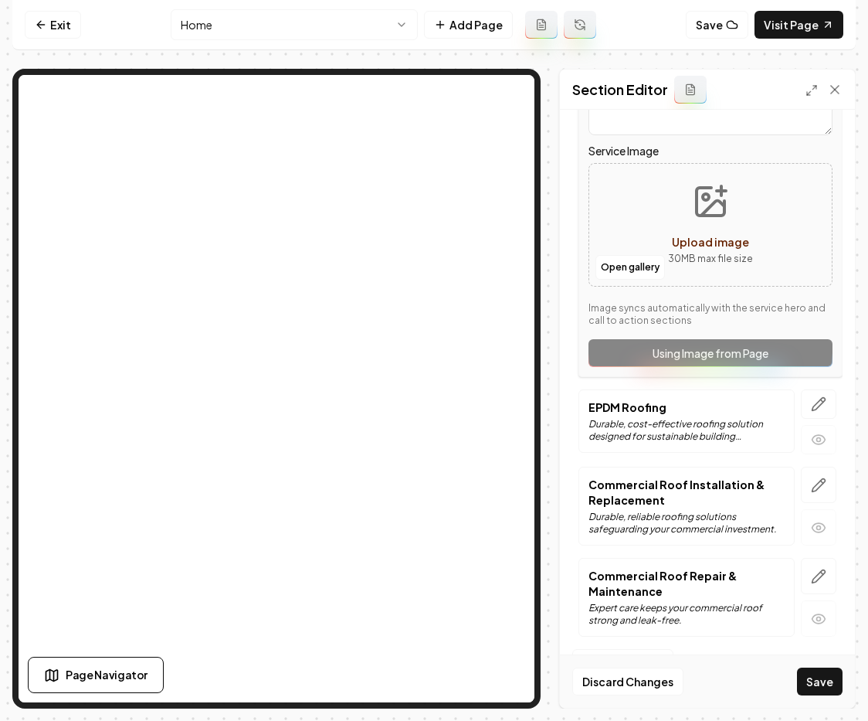
click at [712, 237] on span "Upload image" at bounding box center [710, 242] width 77 height 14
type input "**********"
click at [827, 679] on button "Save" at bounding box center [820, 681] width 46 height 28
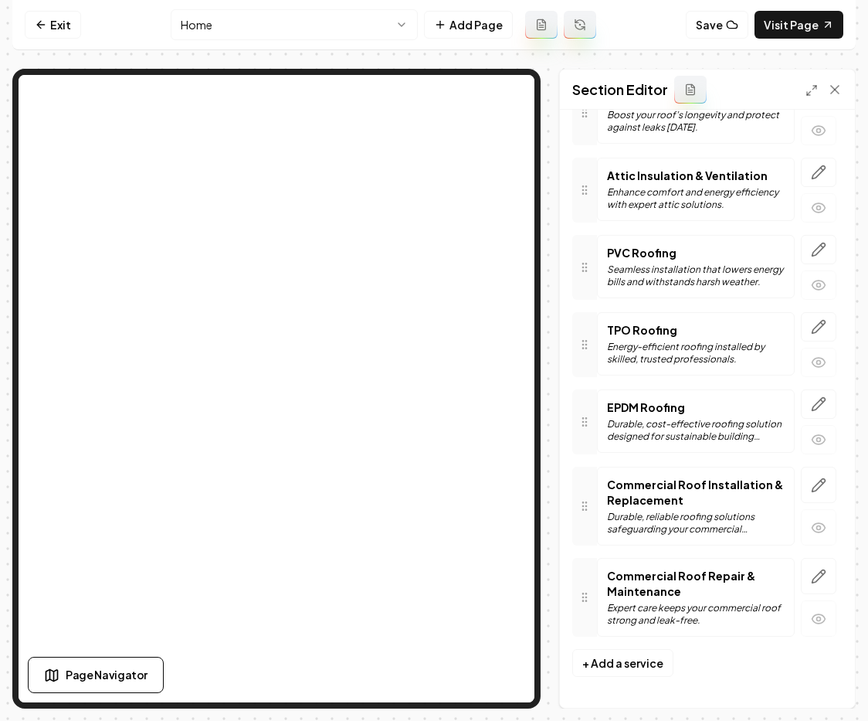
scroll to position [1086, 0]
click at [811, 334] on icon "button" at bounding box center [818, 326] width 15 height 15
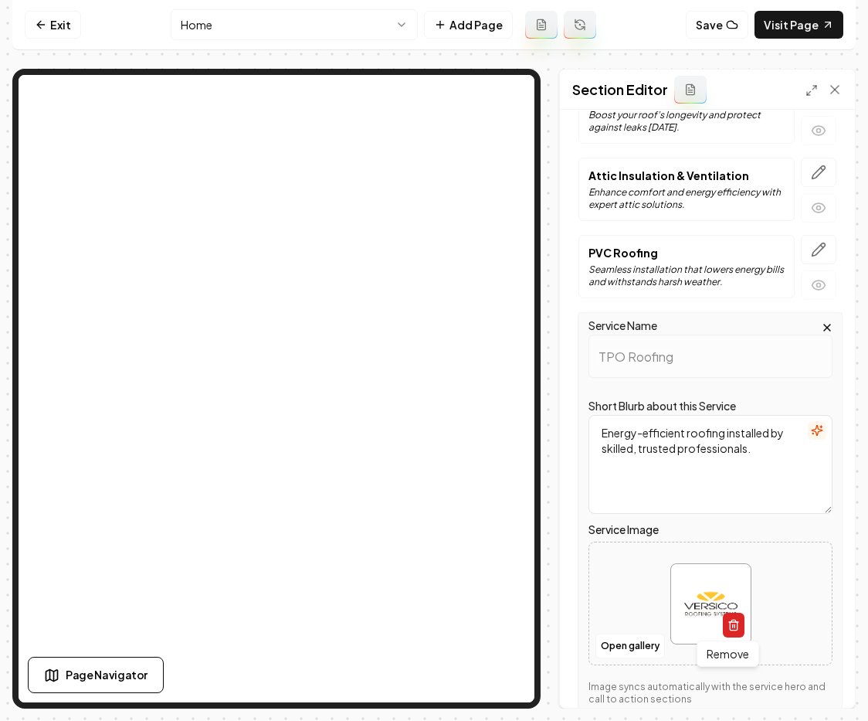
click at [734, 626] on line "button" at bounding box center [734, 625] width 0 height 3
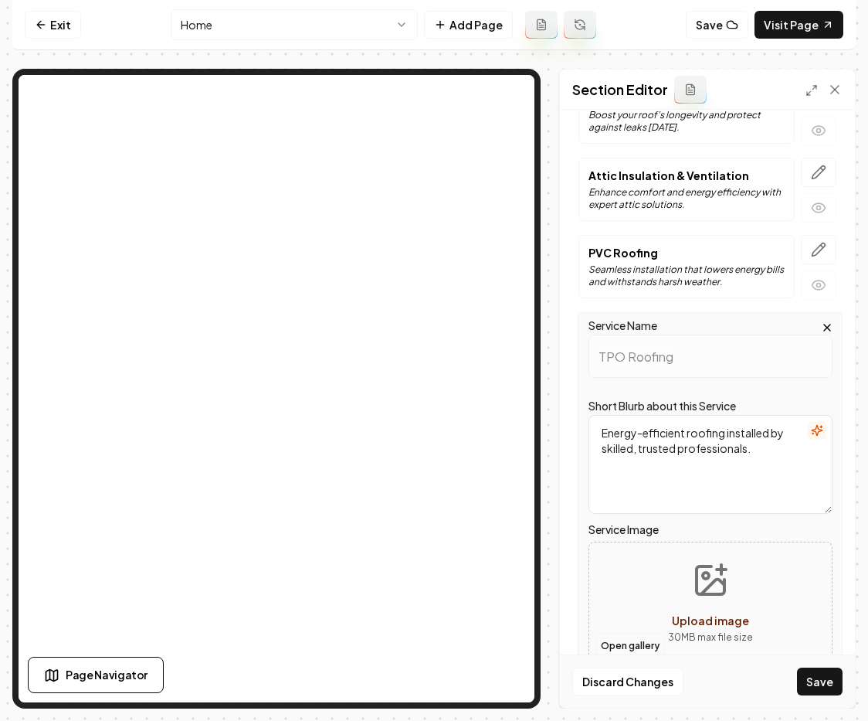
click at [638, 646] on button "Open gallery" at bounding box center [630, 645] width 70 height 25
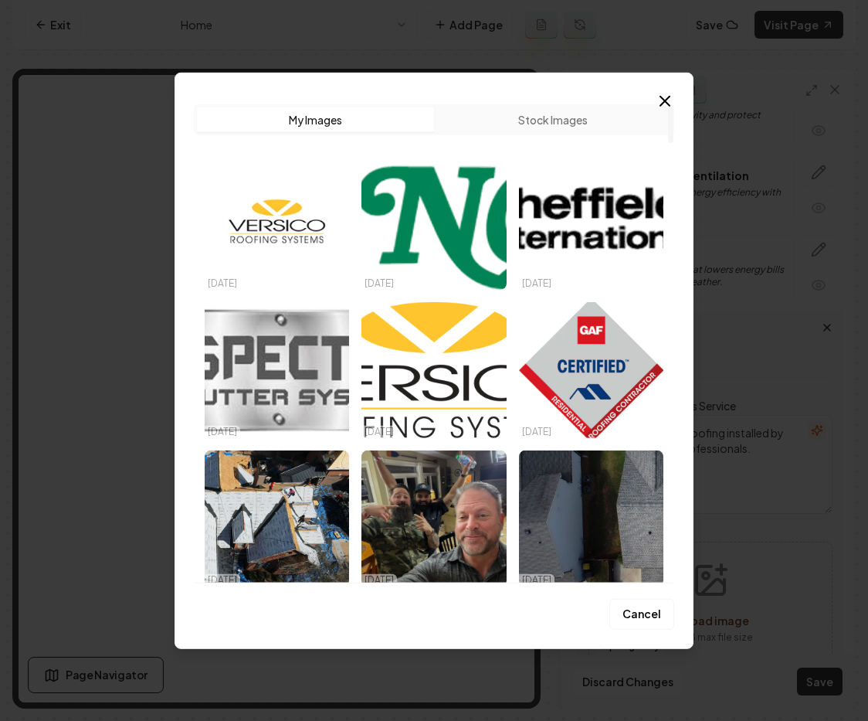
click at [659, 97] on icon "button" at bounding box center [665, 100] width 19 height 19
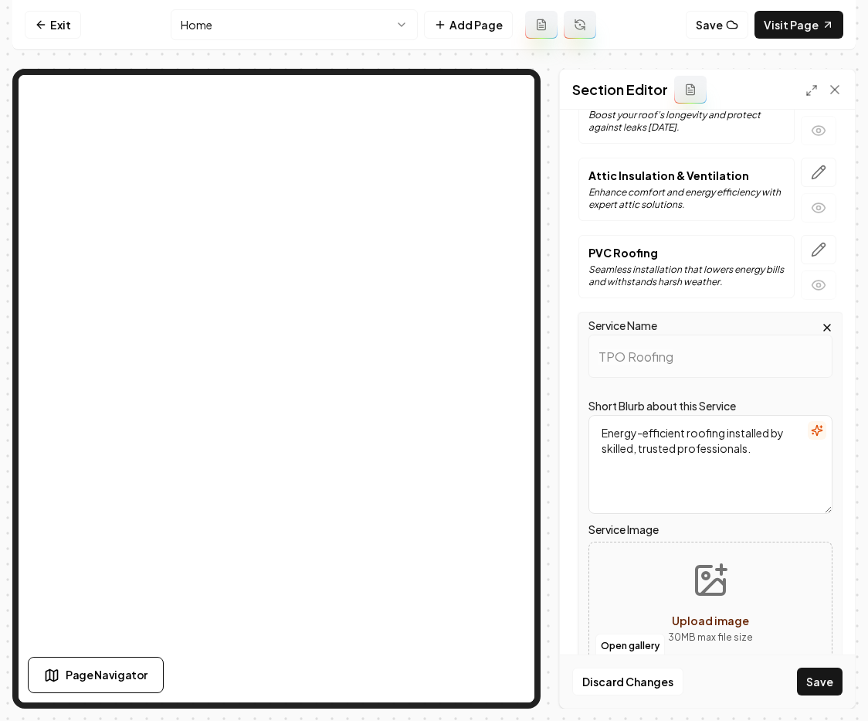
click at [706, 616] on span "Upload image" at bounding box center [710, 620] width 77 height 14
click at [701, 624] on span "Upload image" at bounding box center [710, 620] width 77 height 14
type input "**********"
click at [815, 677] on button "Save" at bounding box center [820, 681] width 46 height 28
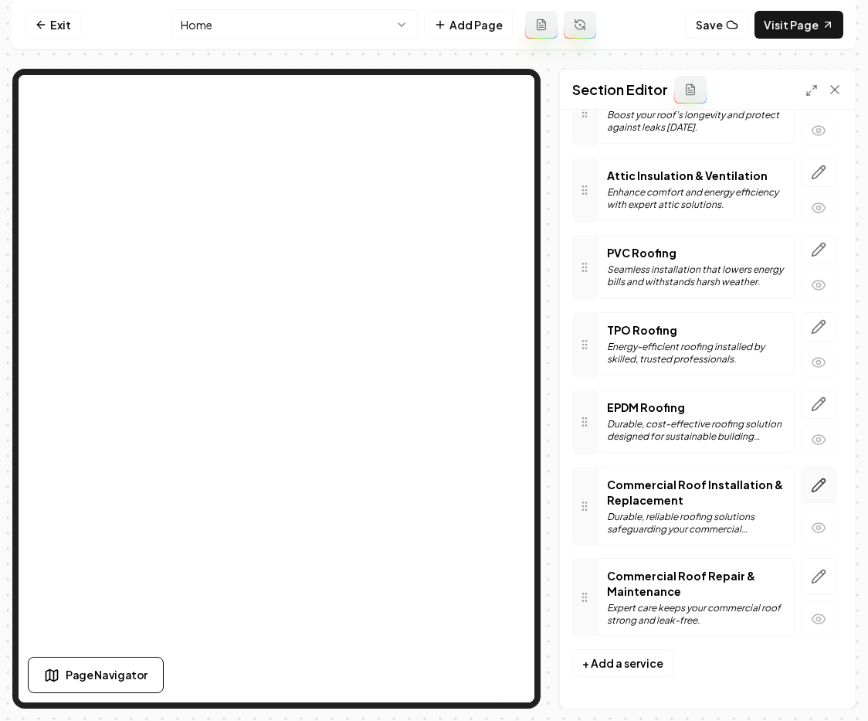
click at [811, 480] on icon "button" at bounding box center [818, 484] width 15 height 15
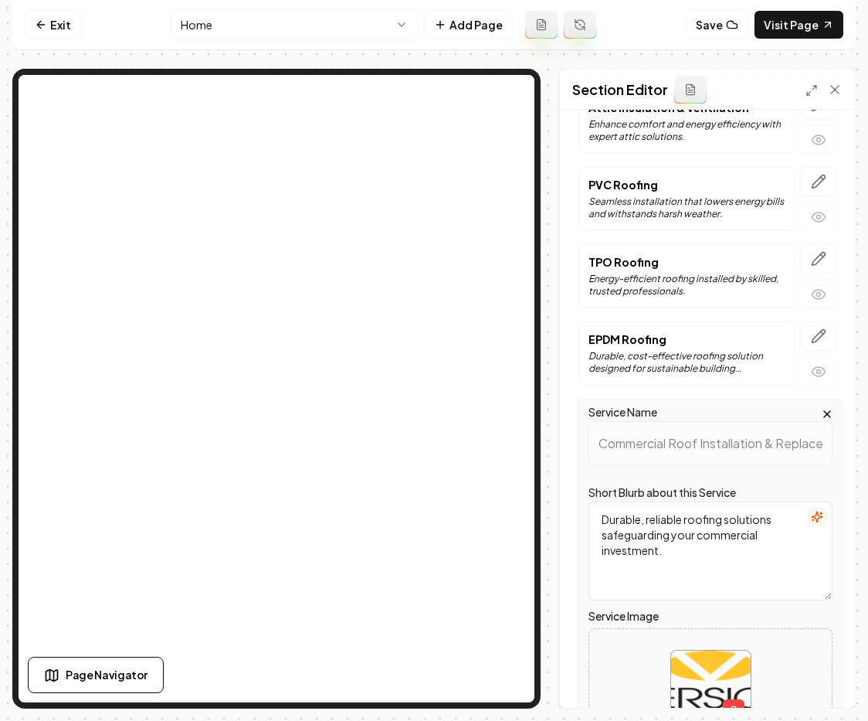
scroll to position [1328, 0]
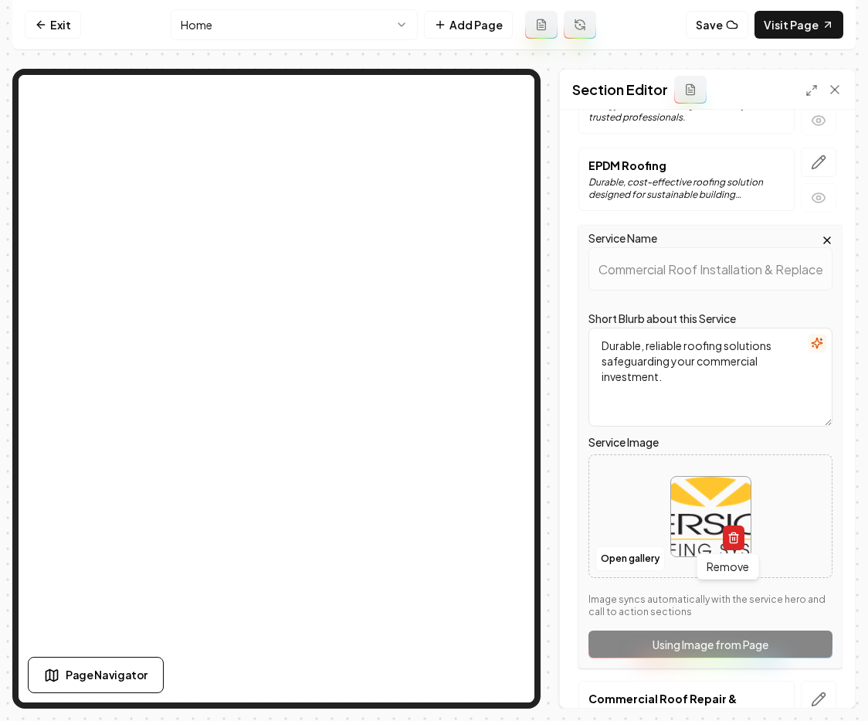
click at [728, 538] on icon "button" at bounding box center [734, 537] width 12 height 12
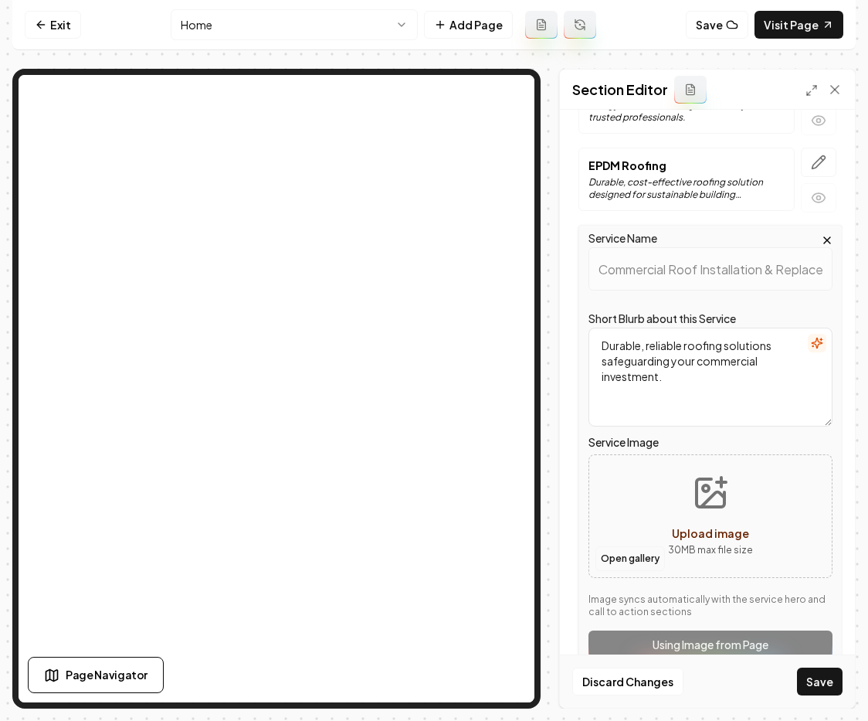
click at [643, 558] on button "Open gallery" at bounding box center [630, 558] width 70 height 25
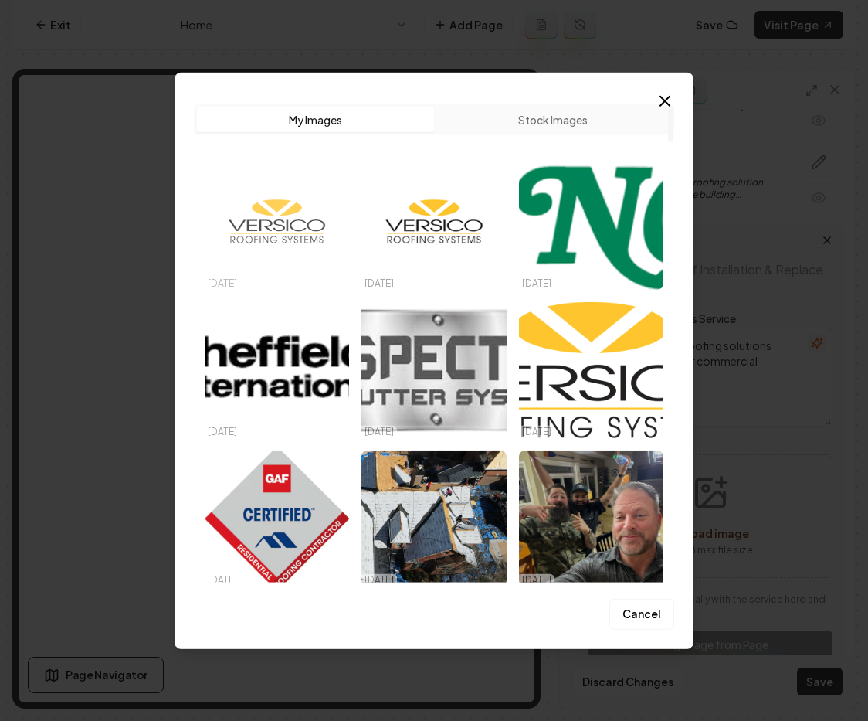
click at [283, 229] on img "Select image image_68e6c9825c7cd75eb86668ec.png" at bounding box center [277, 221] width 144 height 136
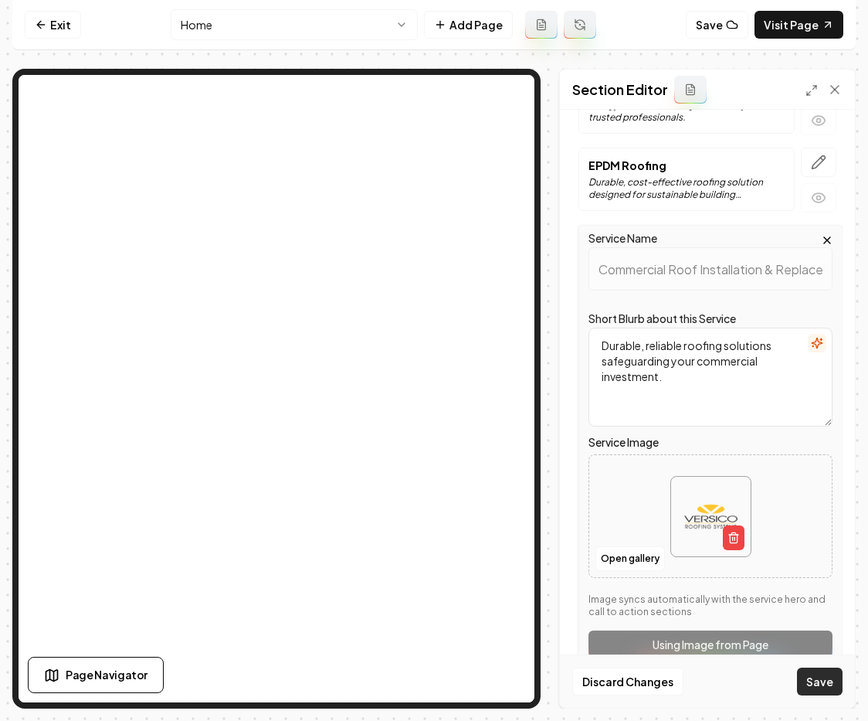
click at [824, 682] on button "Save" at bounding box center [820, 681] width 46 height 28
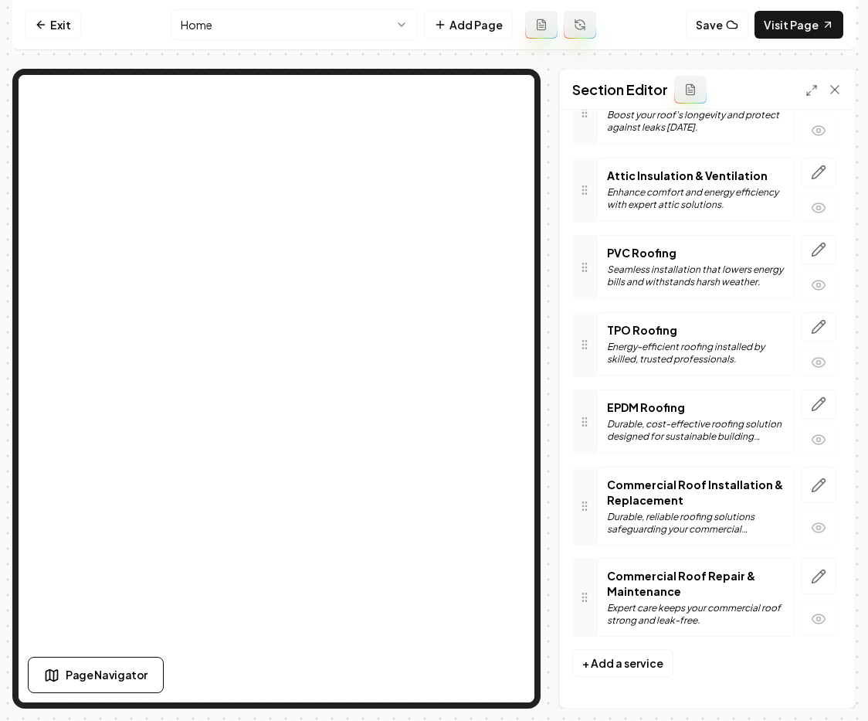
scroll to position [1086, 0]
click at [42, 37] on link "Exit" at bounding box center [53, 25] width 56 height 28
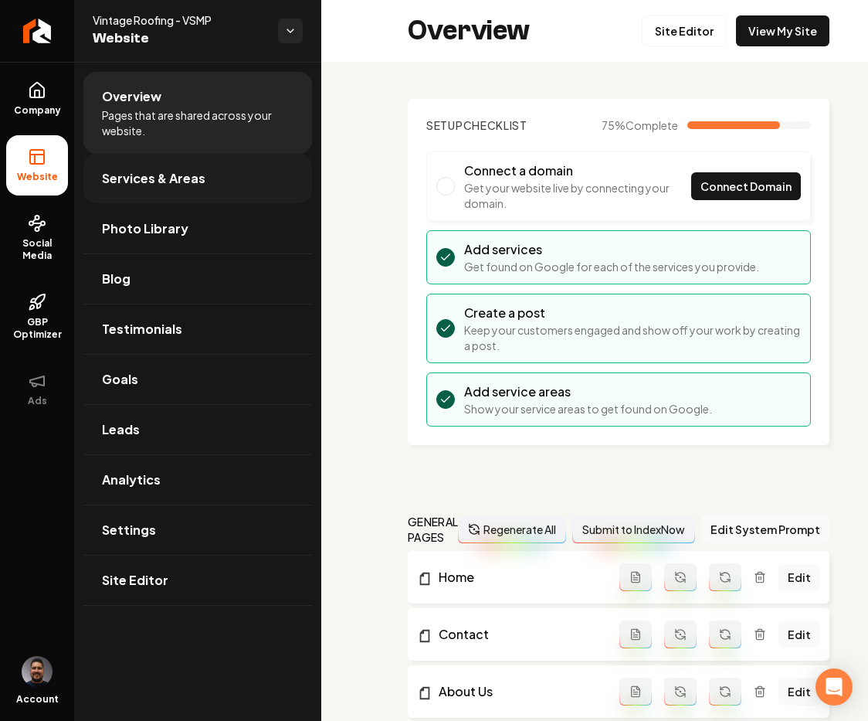
click at [172, 169] on span "Services & Areas" at bounding box center [153, 178] width 103 height 19
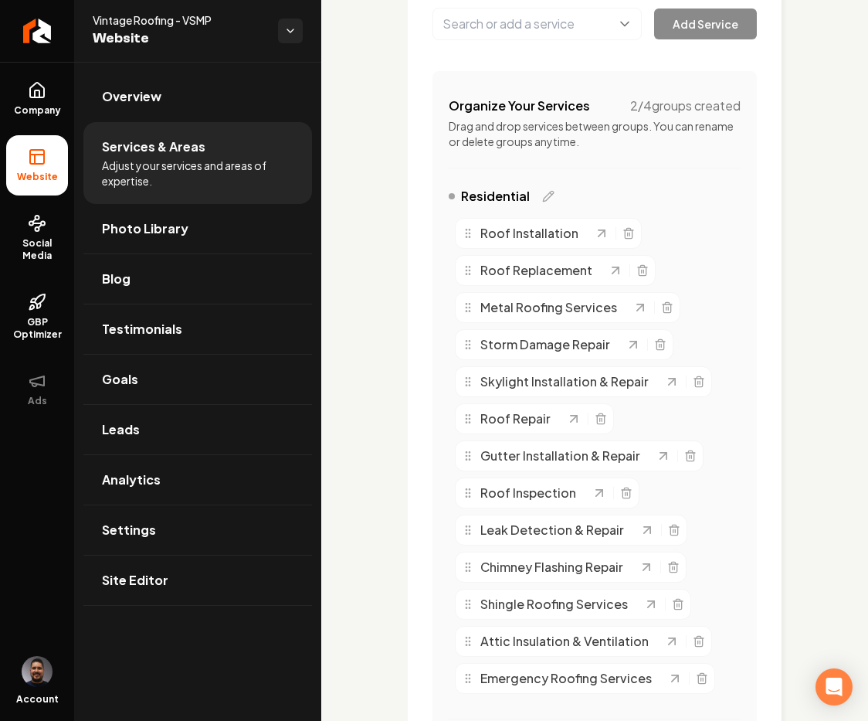
scroll to position [112, 0]
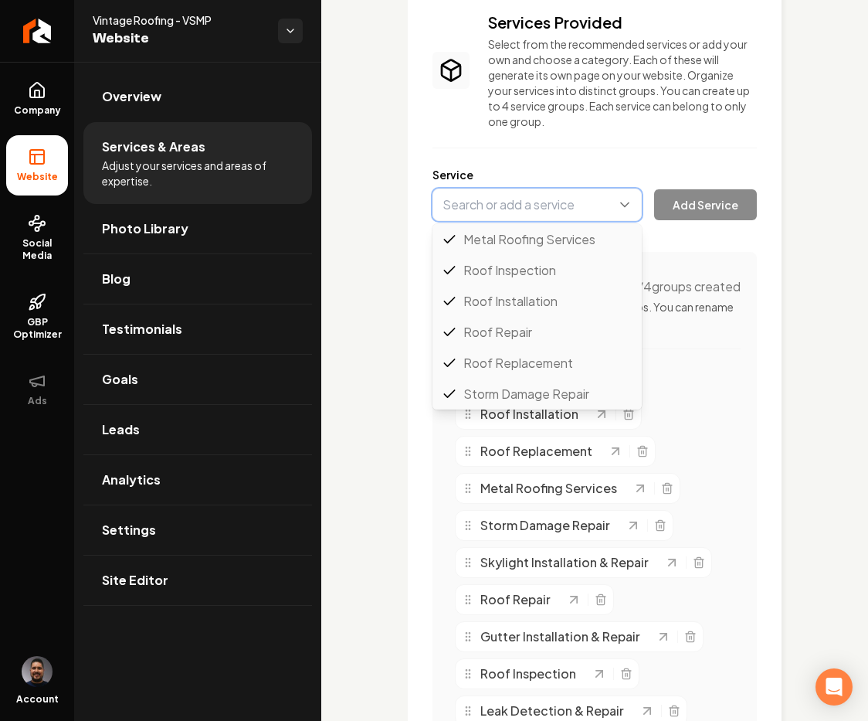
click at [524, 212] on button "Main content area" at bounding box center [537, 204] width 209 height 32
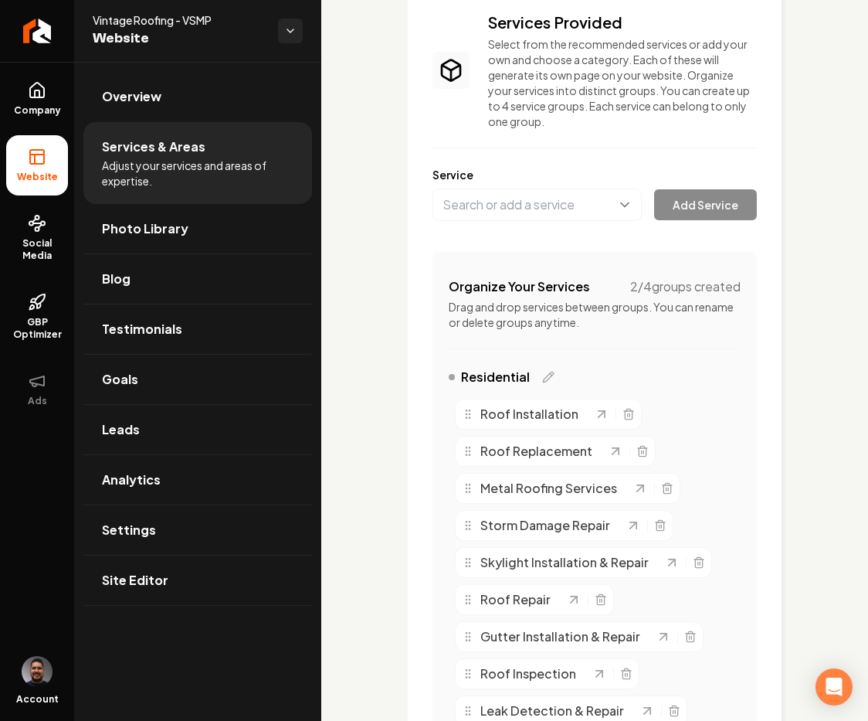
click at [652, 161] on div "Services Provided Select from the recommended services or add your own and choo…" at bounding box center [595, 651] width 324 height 1279
click at [558, 193] on button "Main content area" at bounding box center [537, 204] width 209 height 32
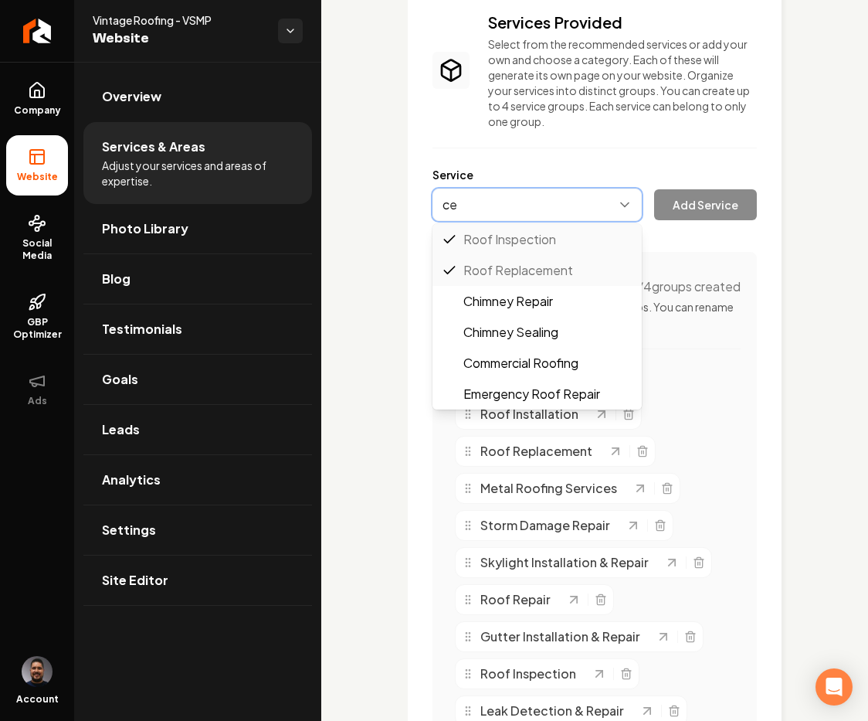
scroll to position [0, 0]
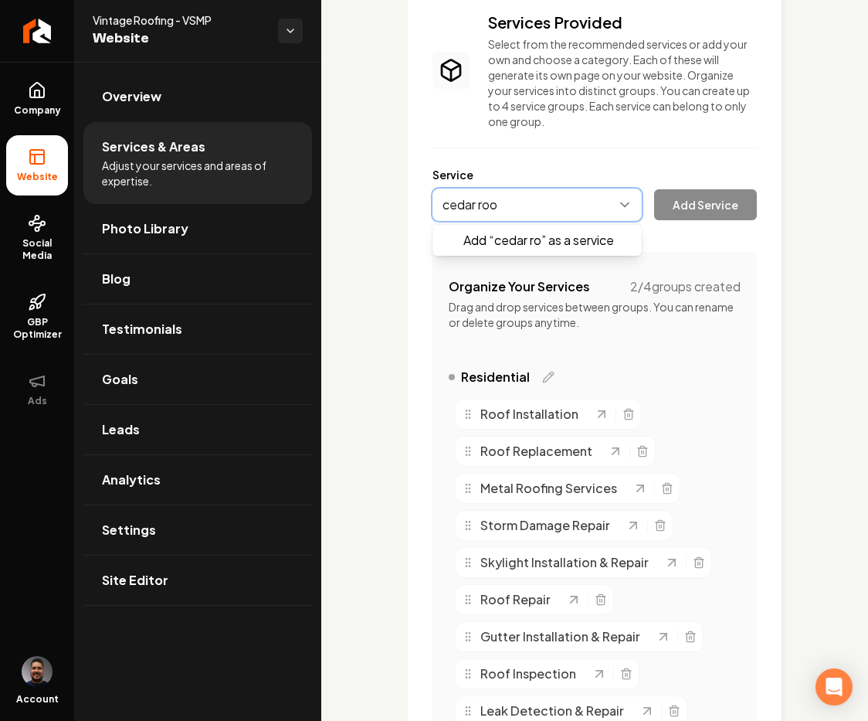
type input "cedar roof"
click at [411, 204] on div "Services Provided Select from the recommended services or add your own and choo…" at bounding box center [595, 651] width 374 height 1328
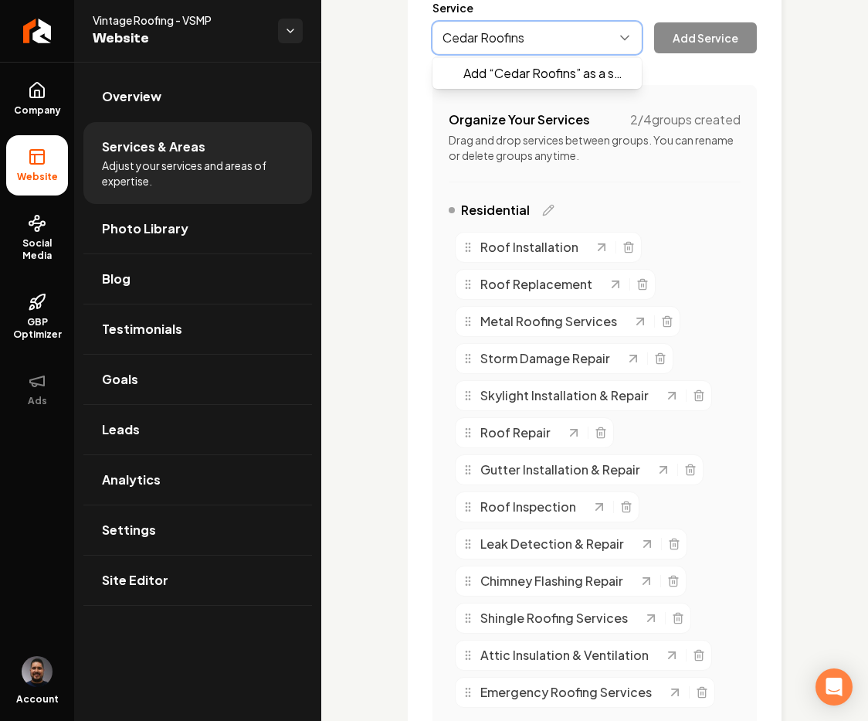
scroll to position [246, 0]
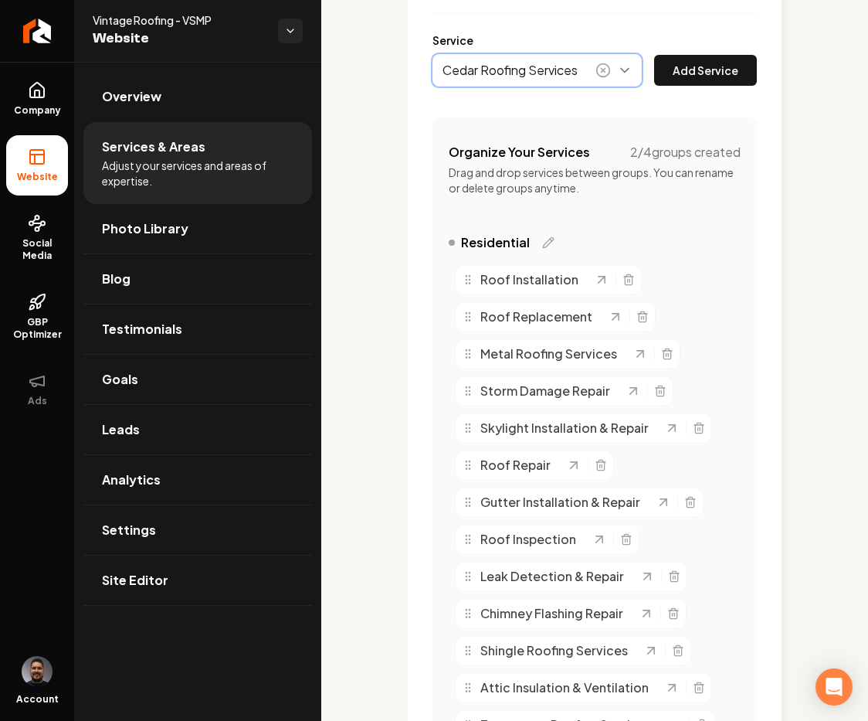
type input "Cedar Roofing Services"
click at [687, 71] on button "Add Service" at bounding box center [705, 70] width 103 height 31
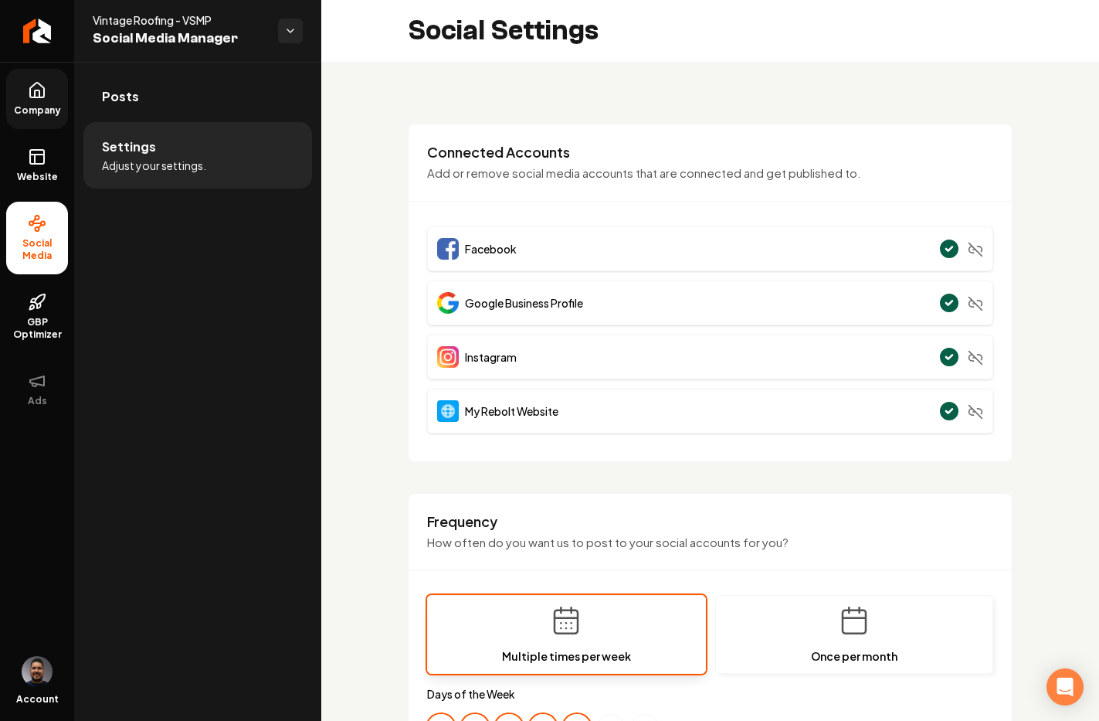
click at [36, 105] on span "Company" at bounding box center [37, 110] width 59 height 12
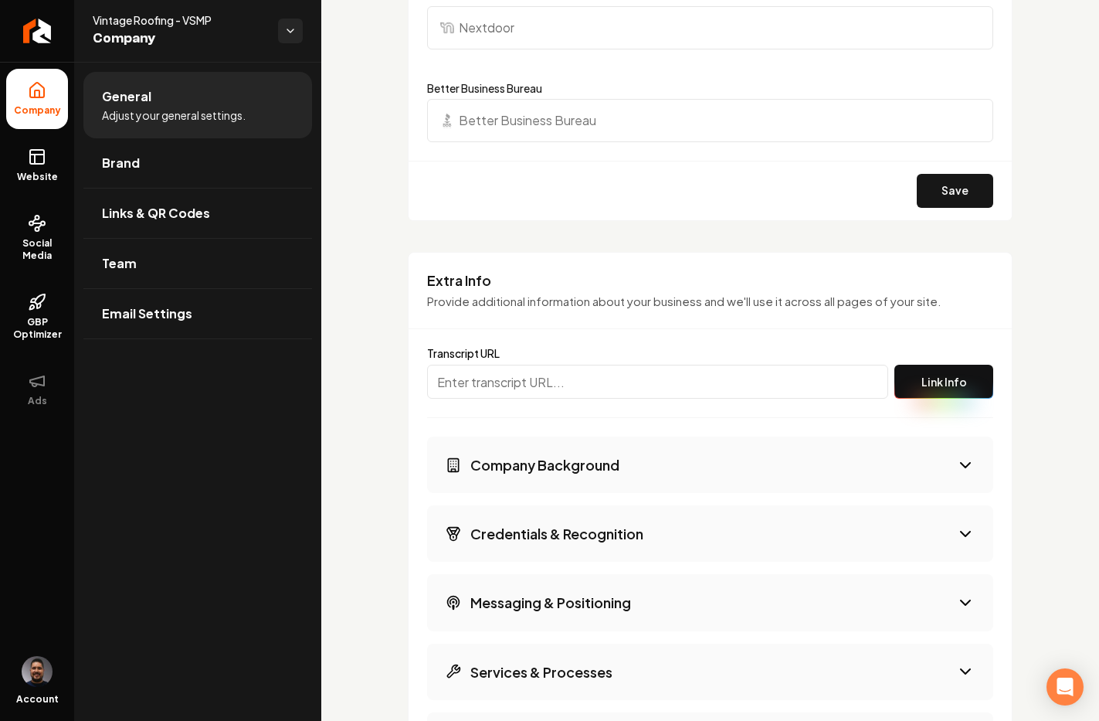
scroll to position [2616, 0]
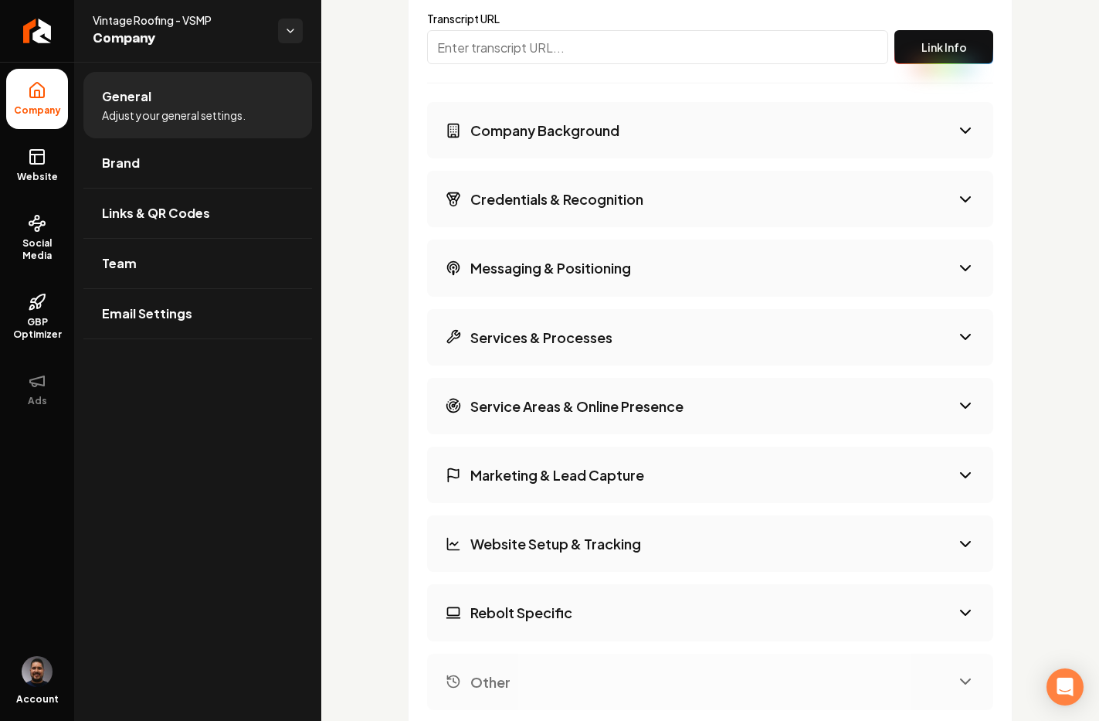
click at [639, 149] on button "Company Background" at bounding box center [710, 130] width 566 height 56
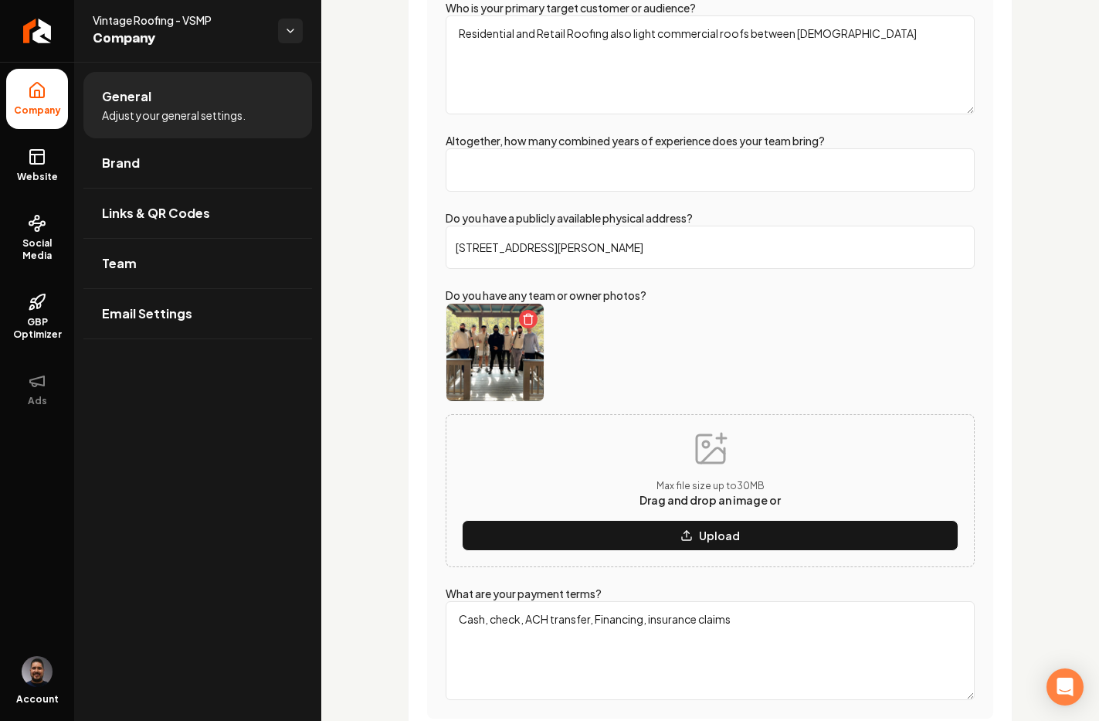
scroll to position [3388, 0]
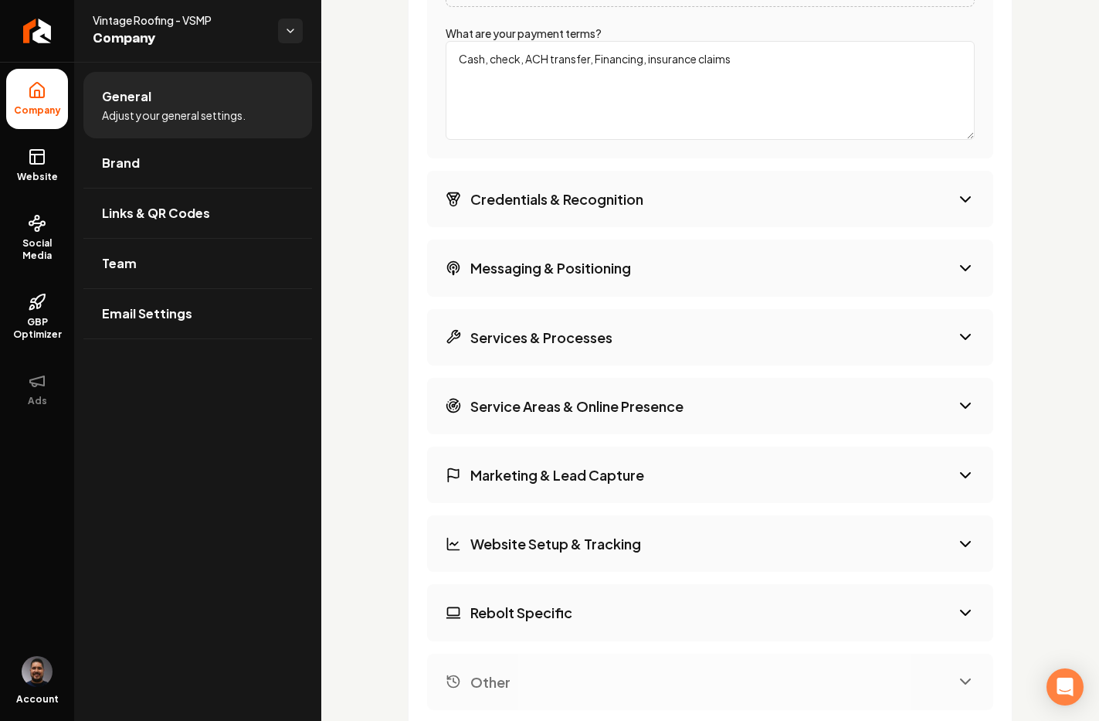
click at [578, 188] on button "Credentials & Recognition" at bounding box center [710, 199] width 566 height 56
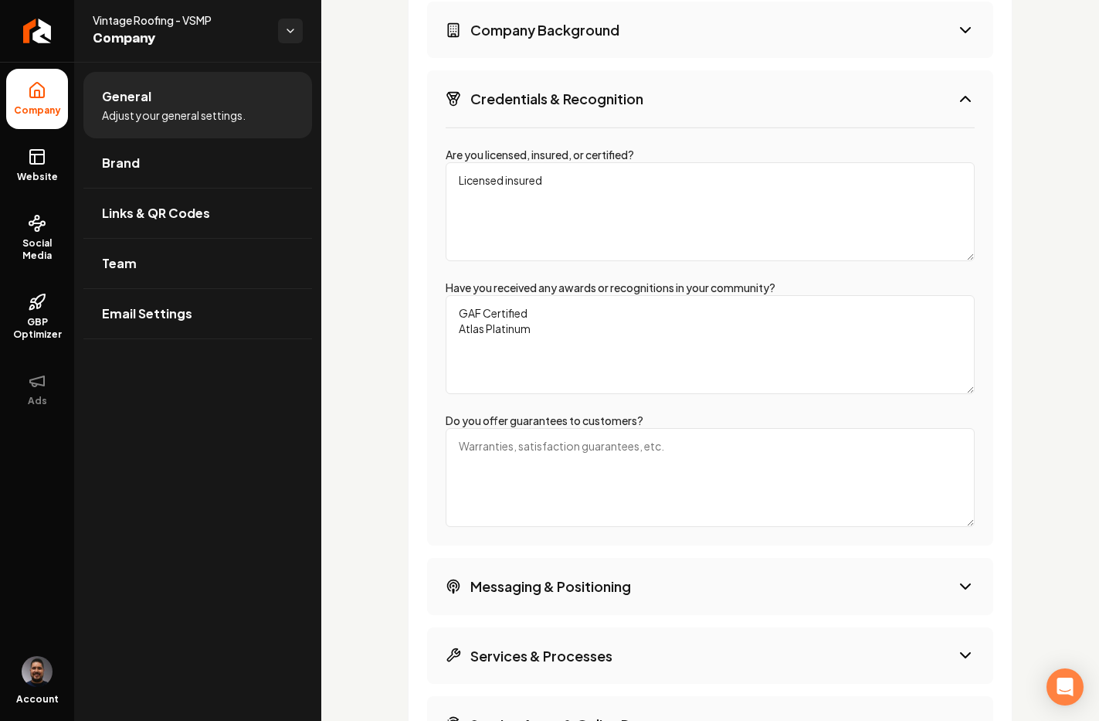
scroll to position [2699, 0]
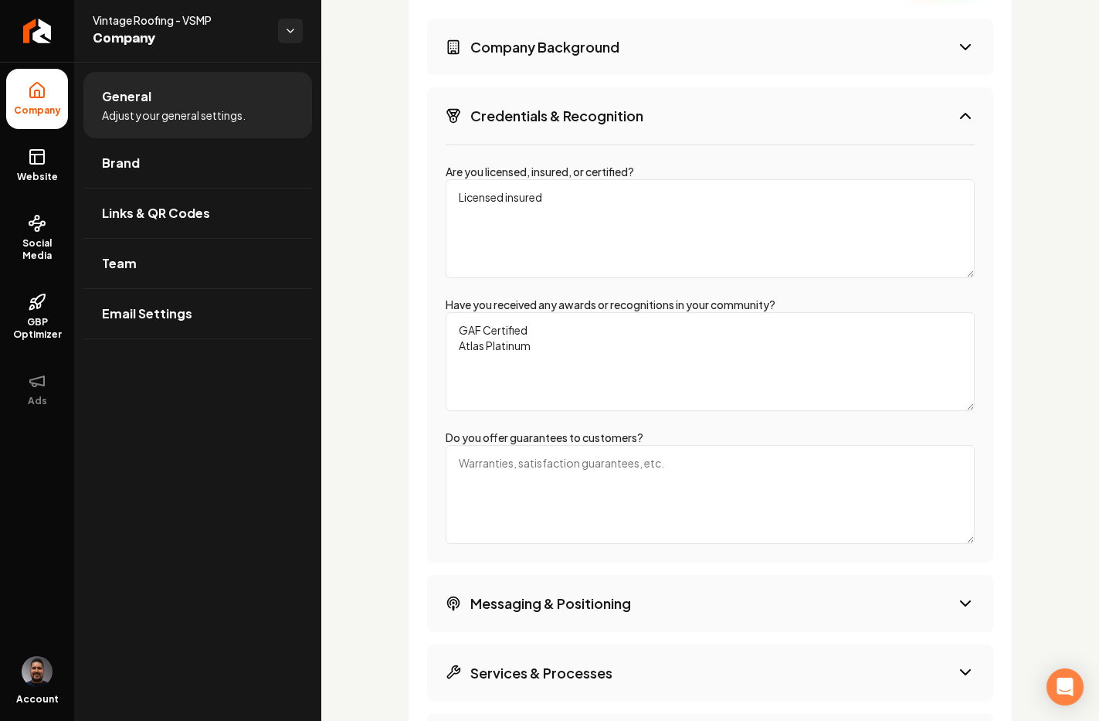
click at [508, 198] on textarea "Licensed insured" at bounding box center [710, 228] width 529 height 99
type textarea "Licensed and insured"
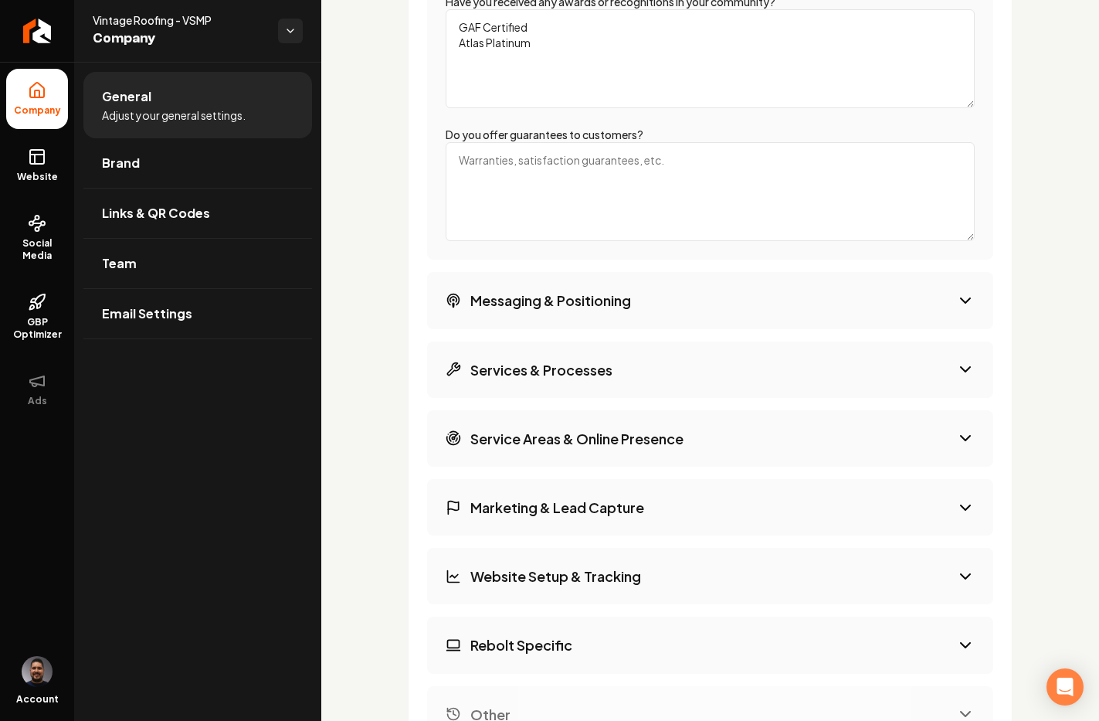
scroll to position [3189, 0]
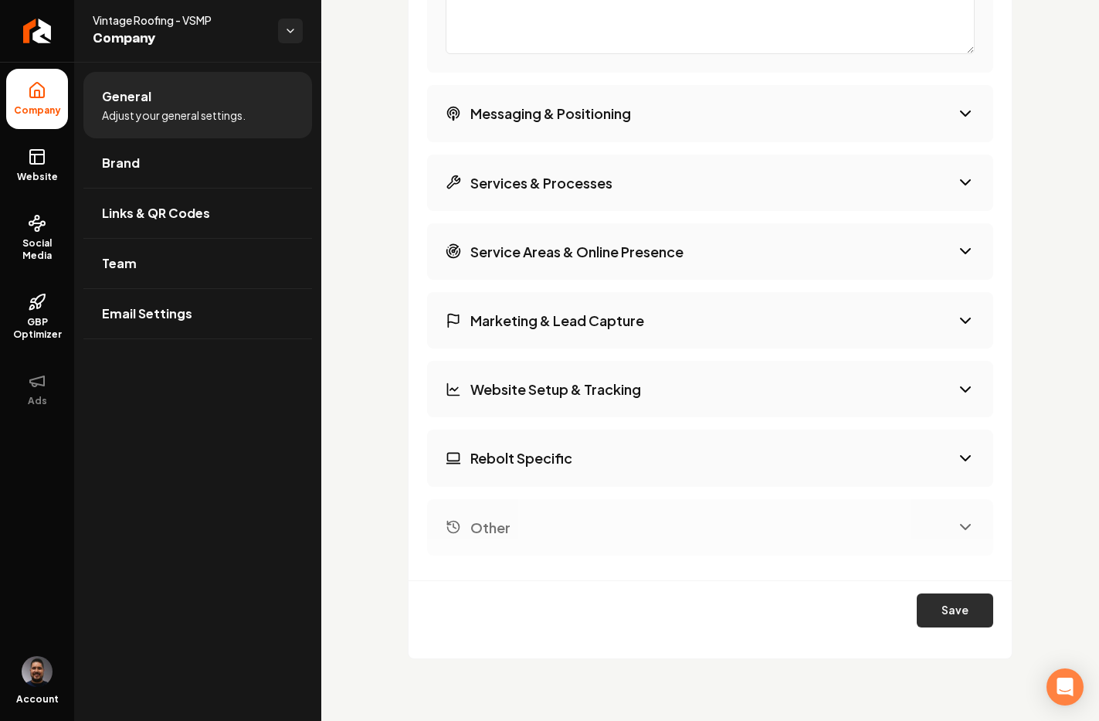
click at [941, 604] on button "Save" at bounding box center [955, 610] width 76 height 34
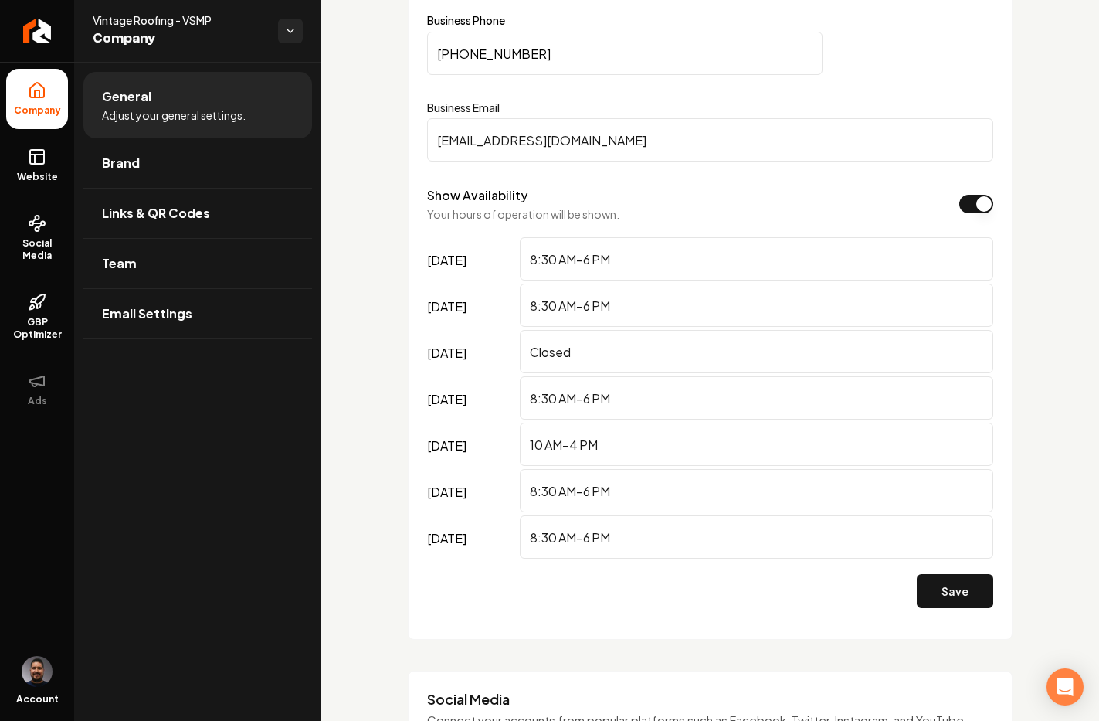
scroll to position [690, 0]
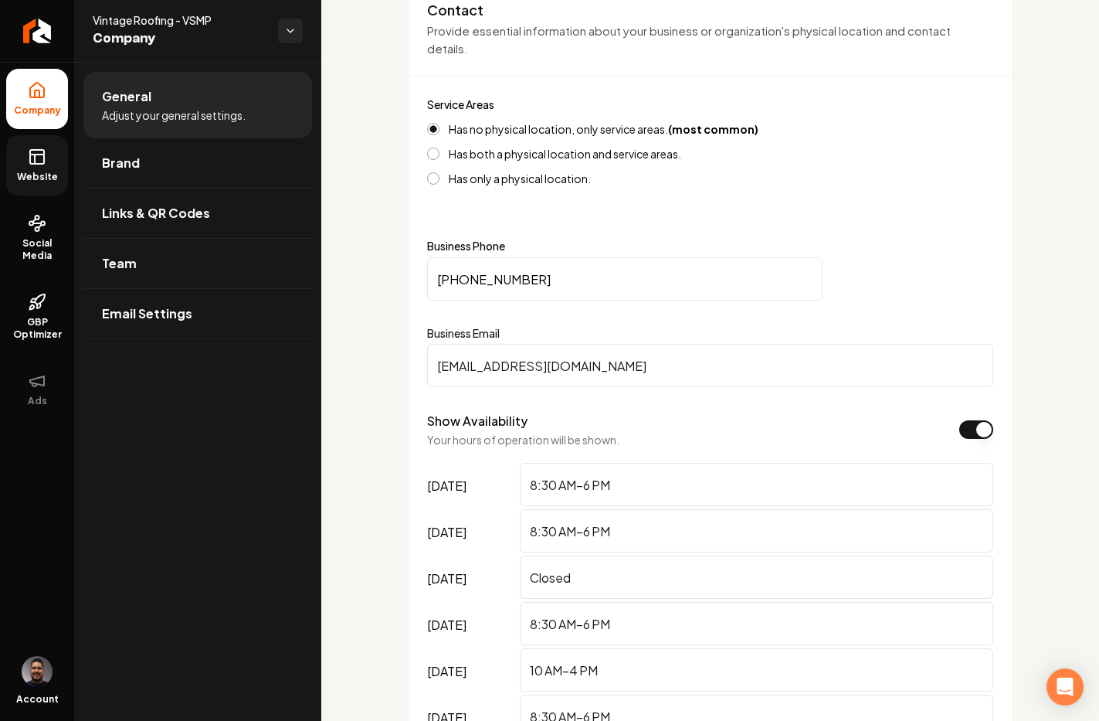
click at [36, 171] on span "Website" at bounding box center [37, 177] width 53 height 12
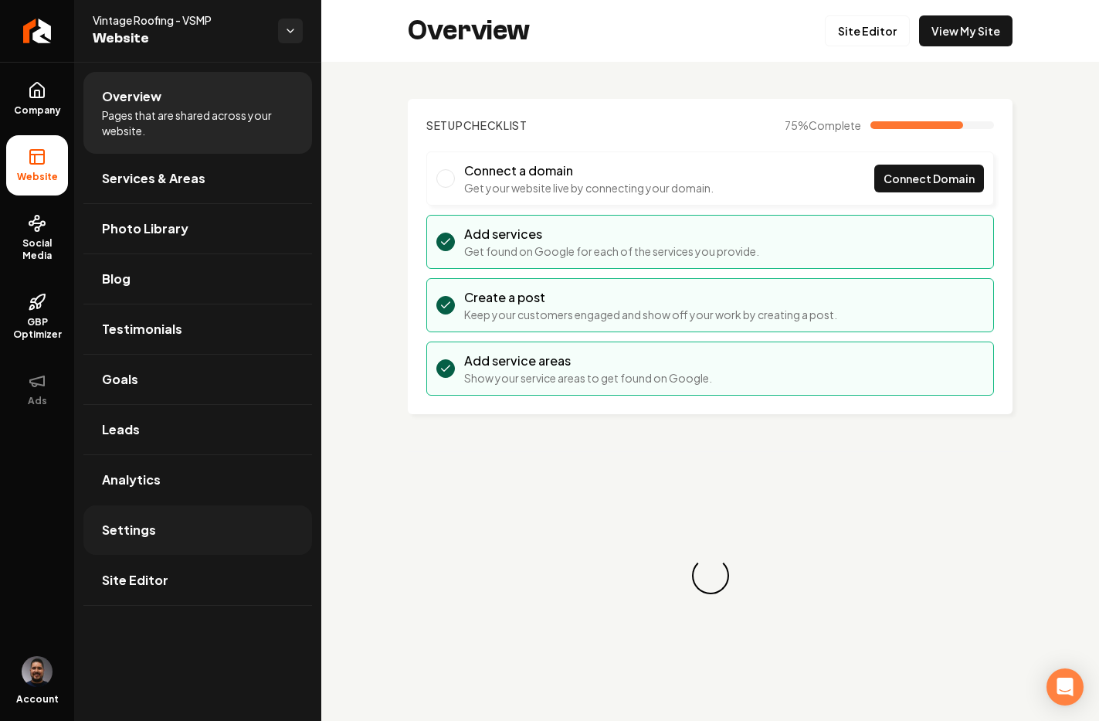
click at [151, 535] on span "Settings" at bounding box center [129, 530] width 54 height 19
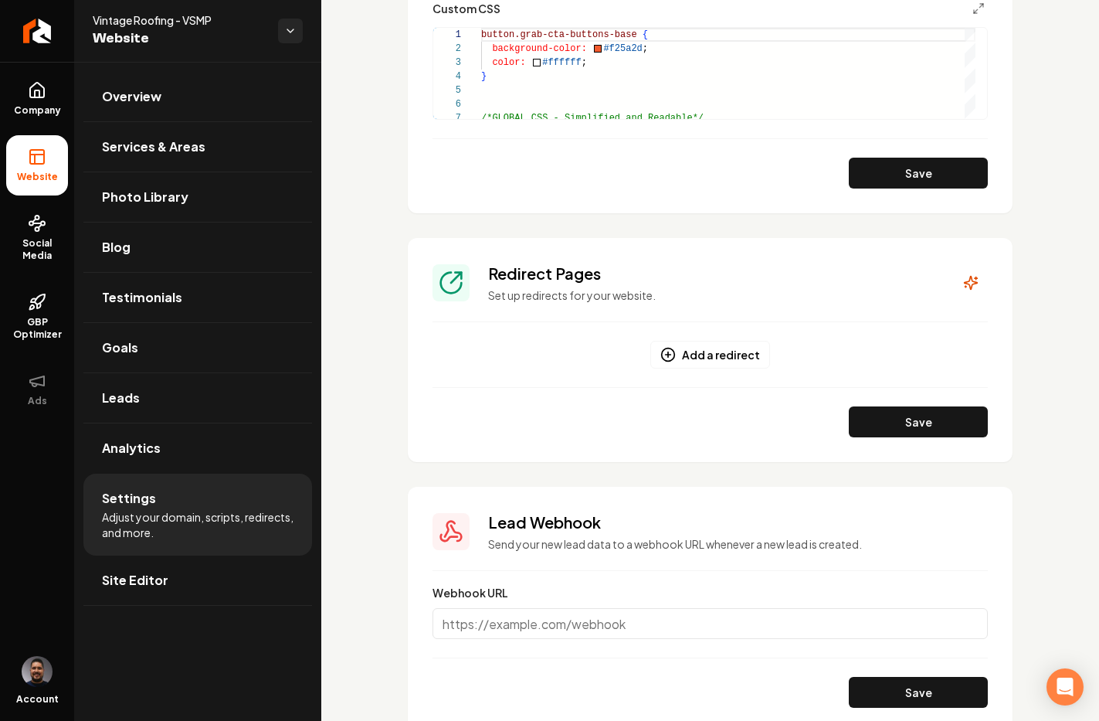
scroll to position [1539, 0]
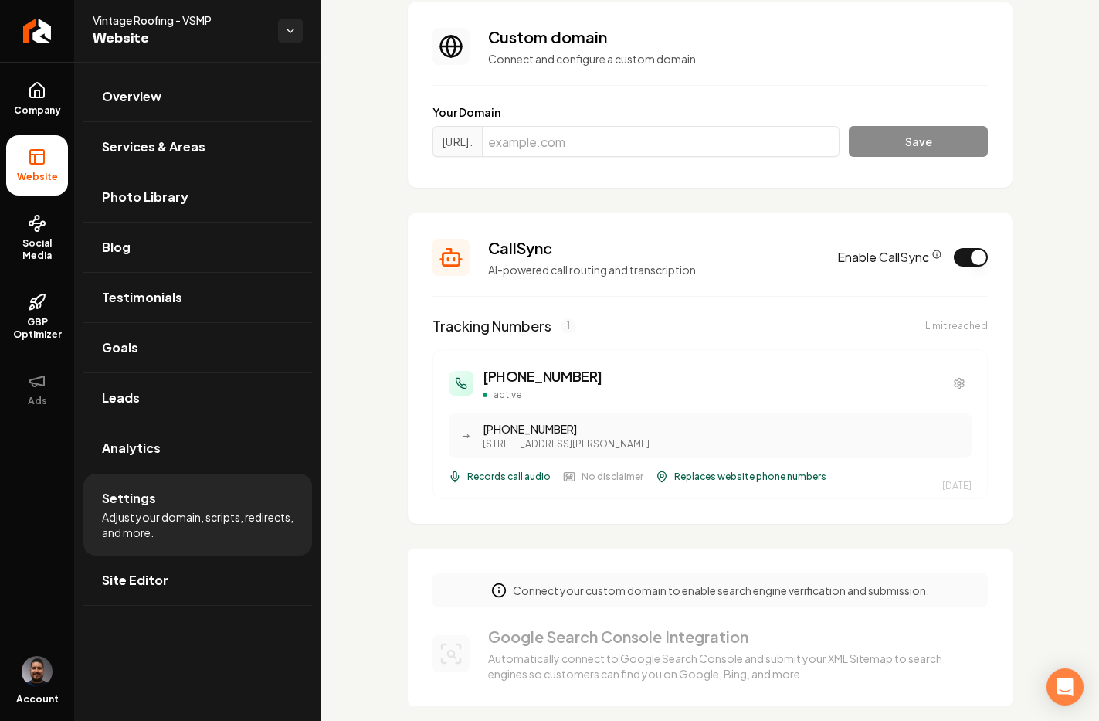
scroll to position [0, 0]
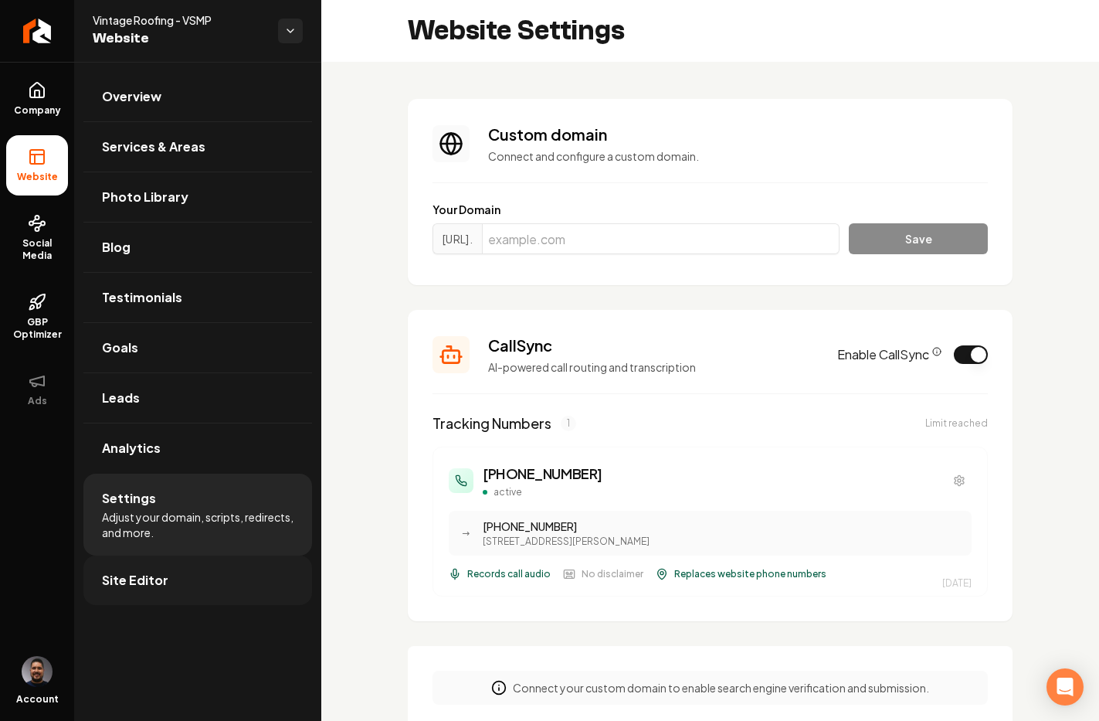
click at [175, 575] on link "Site Editor" at bounding box center [197, 579] width 229 height 49
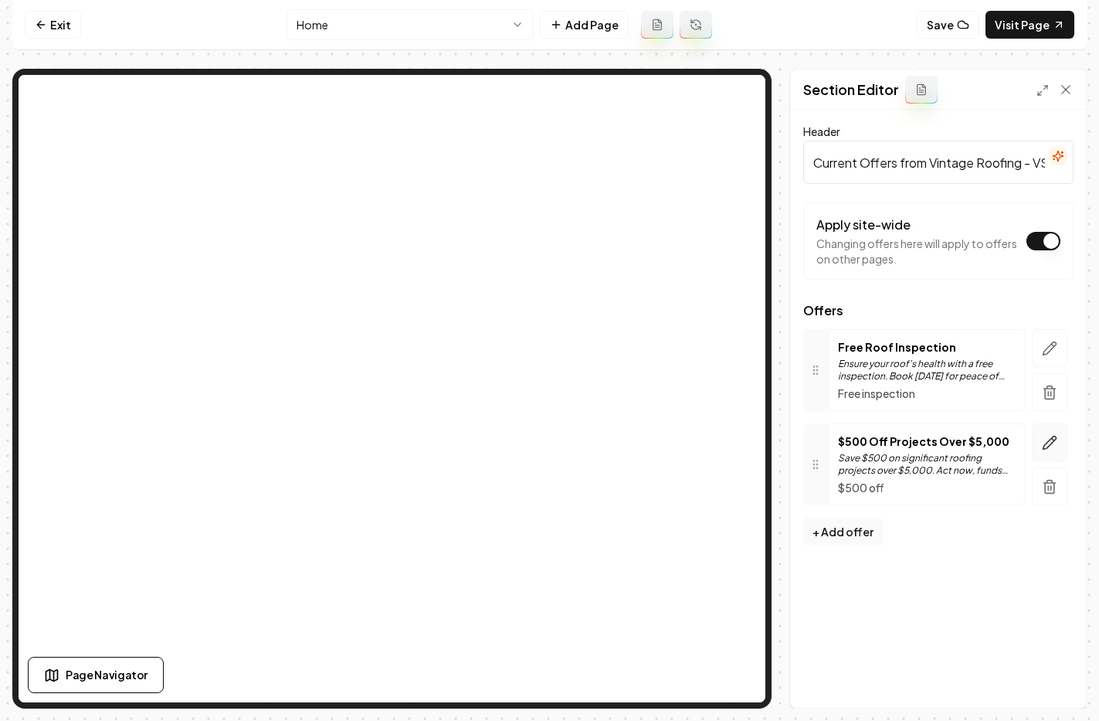
click at [1043, 443] on icon "button" at bounding box center [1049, 442] width 15 height 15
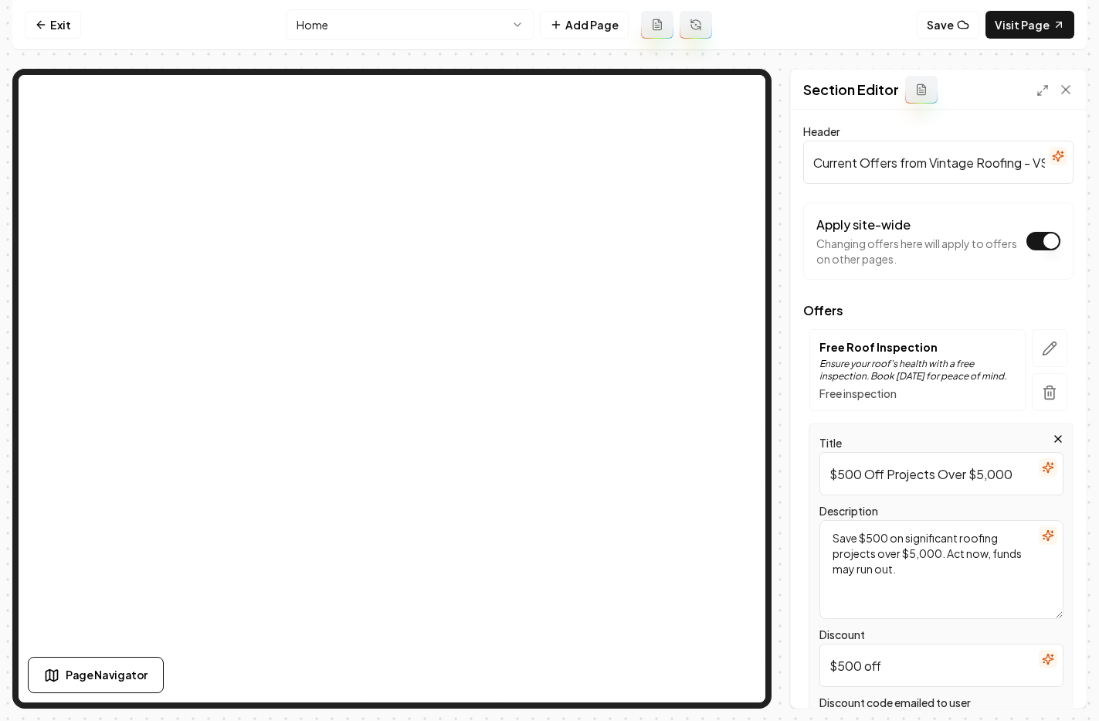
click at [860, 470] on input "$500 Off Projects Over $5,000" at bounding box center [941, 473] width 244 height 43
drag, startPoint x: 880, startPoint y: 473, endPoint x: 1013, endPoint y: 472, distance: 132.9
click at [1013, 472] on input "$25 Off Projects Over $5,000" at bounding box center [941, 473] width 244 height 43
type input "$250 Referrals"
click at [1042, 536] on icon "button" at bounding box center [1048, 535] width 12 height 12
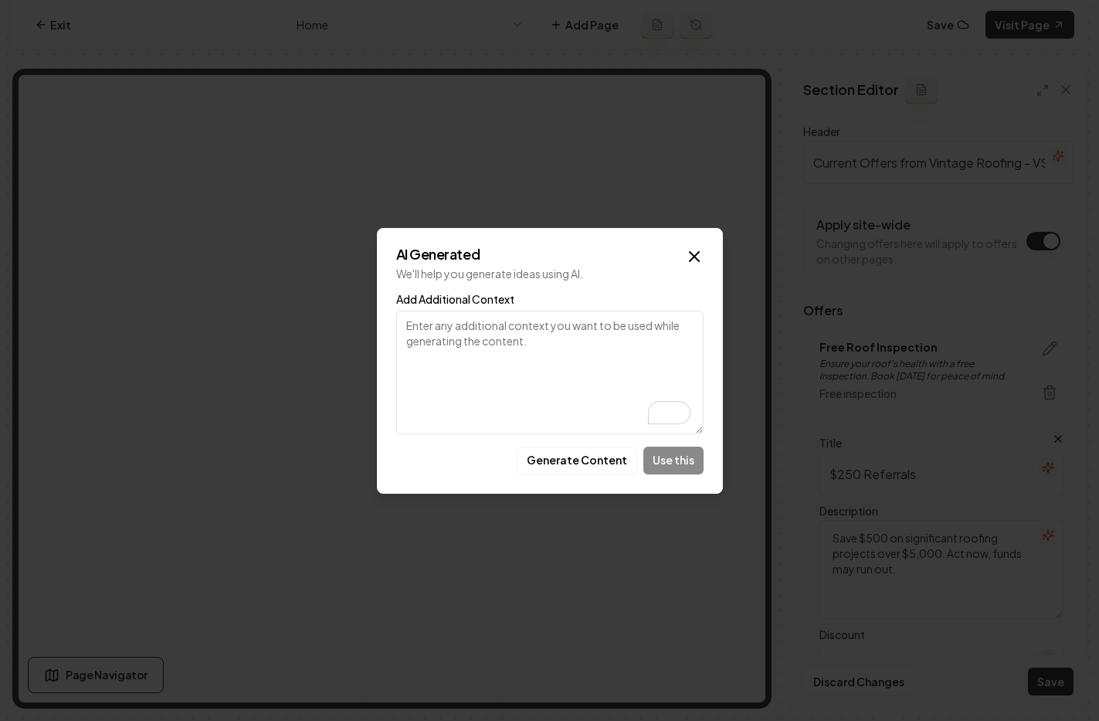
click at [451, 353] on textarea "Add Additional Context" at bounding box center [549, 372] width 307 height 124
type textarea "Send us your referrals and get $250"
click at [600, 459] on button "Generate Content" at bounding box center [577, 460] width 120 height 28
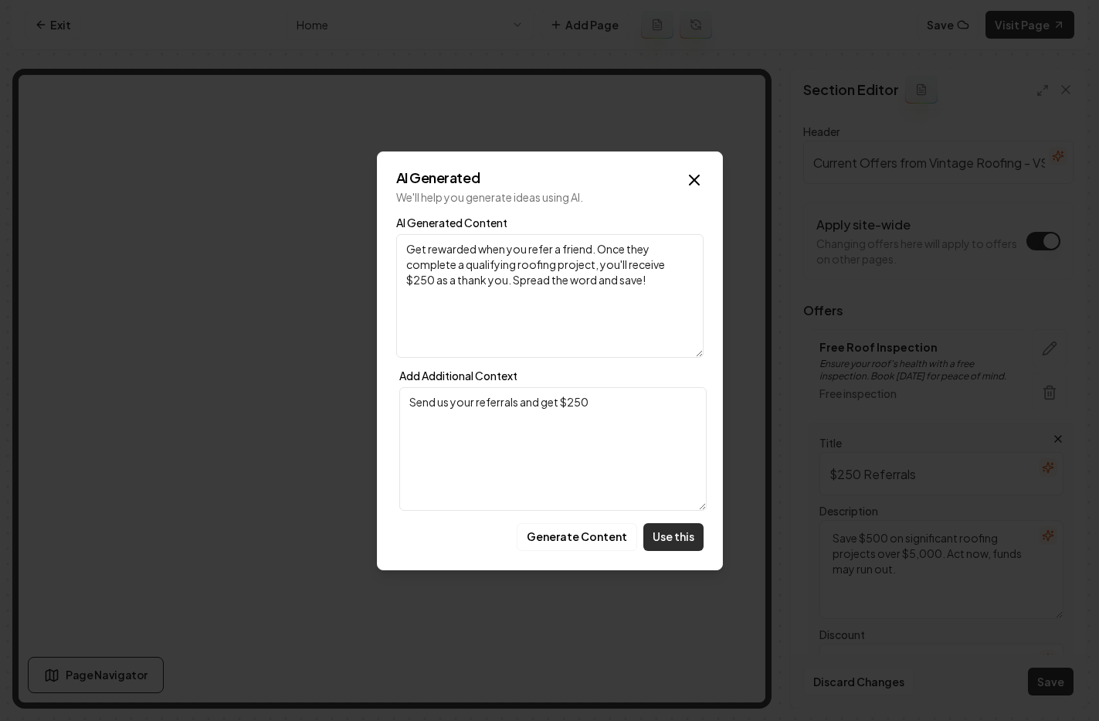
click at [672, 534] on button "Use this" at bounding box center [673, 537] width 60 height 28
type textarea "Get rewarded when you refer a friend. Once they complete a qualifying roofing p…"
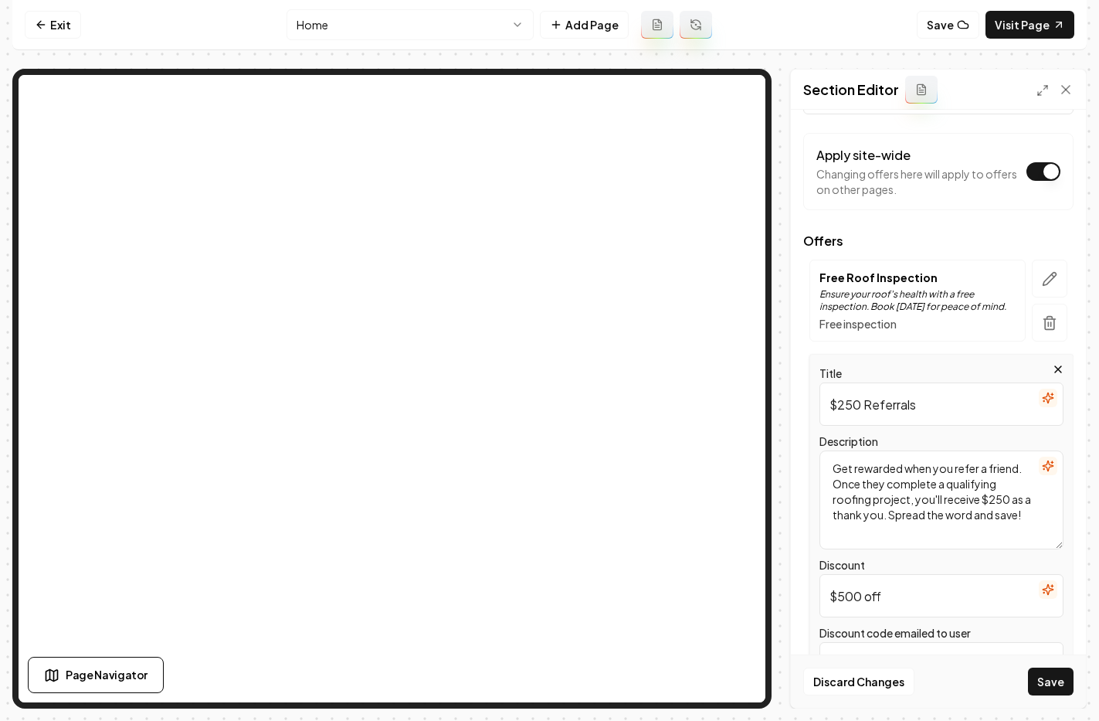
scroll to position [226, 0]
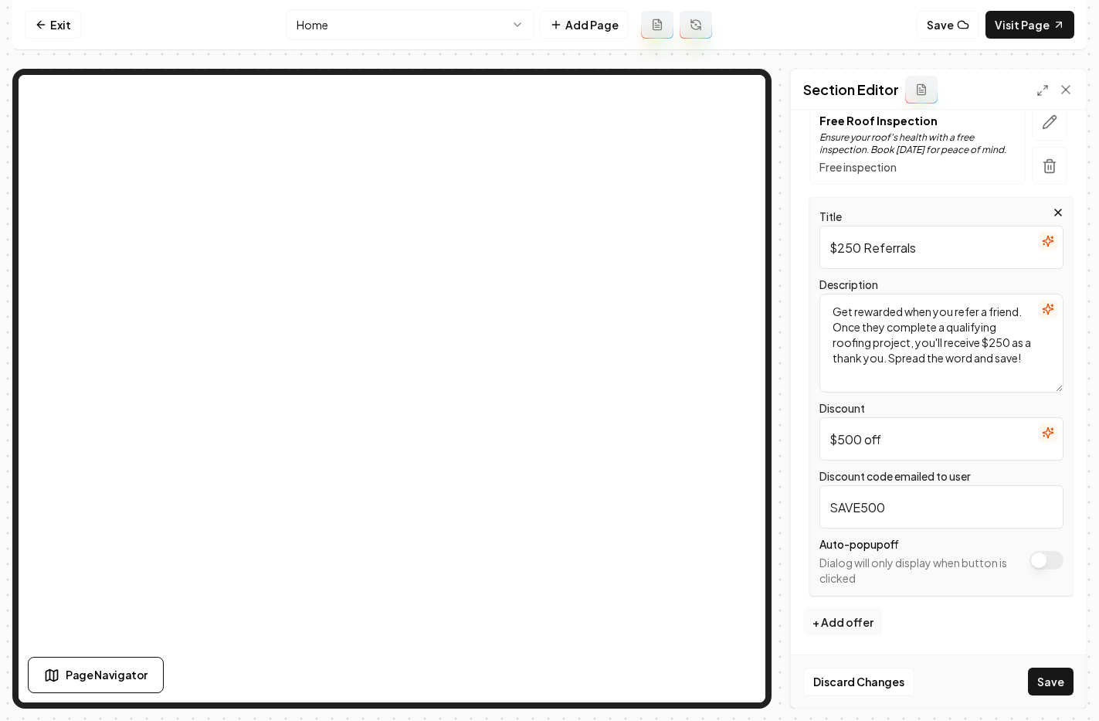
click at [863, 436] on input "$500 off" at bounding box center [941, 438] width 244 height 43
click at [885, 440] on input "$250 off" at bounding box center [941, 438] width 244 height 43
type input "$250"
drag, startPoint x: 861, startPoint y: 507, endPoint x: 830, endPoint y: 510, distance: 31.0
click at [830, 510] on input "SAVE500" at bounding box center [941, 506] width 244 height 43
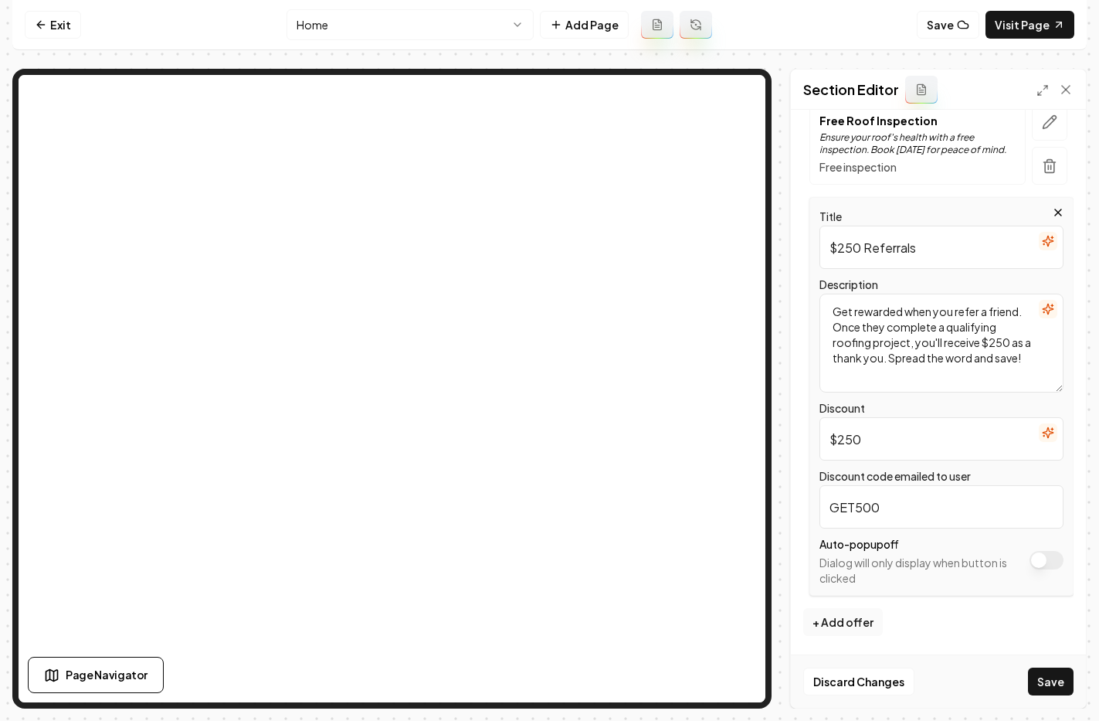
click at [874, 501] on input "GET500" at bounding box center [941, 506] width 244 height 43
type input "GET250"
click at [862, 622] on button "+ Add offer" at bounding box center [843, 622] width 80 height 28
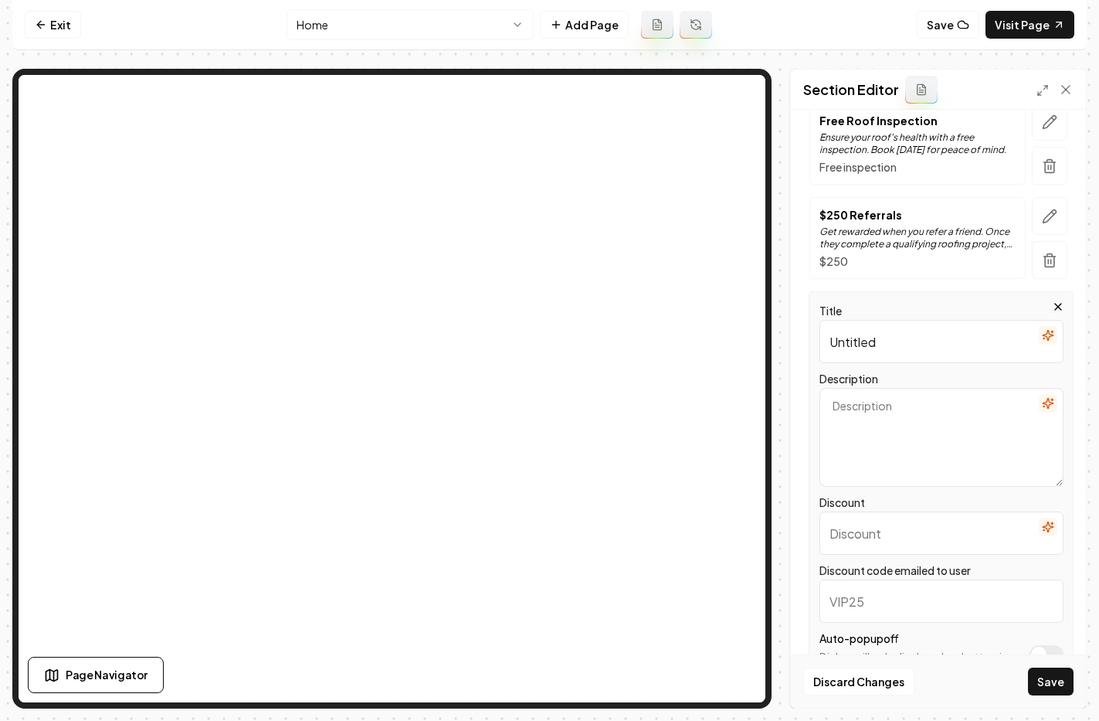
drag, startPoint x: 908, startPoint y: 339, endPoint x: 823, endPoint y: 344, distance: 85.1
click at [823, 344] on input "Untitled" at bounding box center [941, 341] width 244 height 43
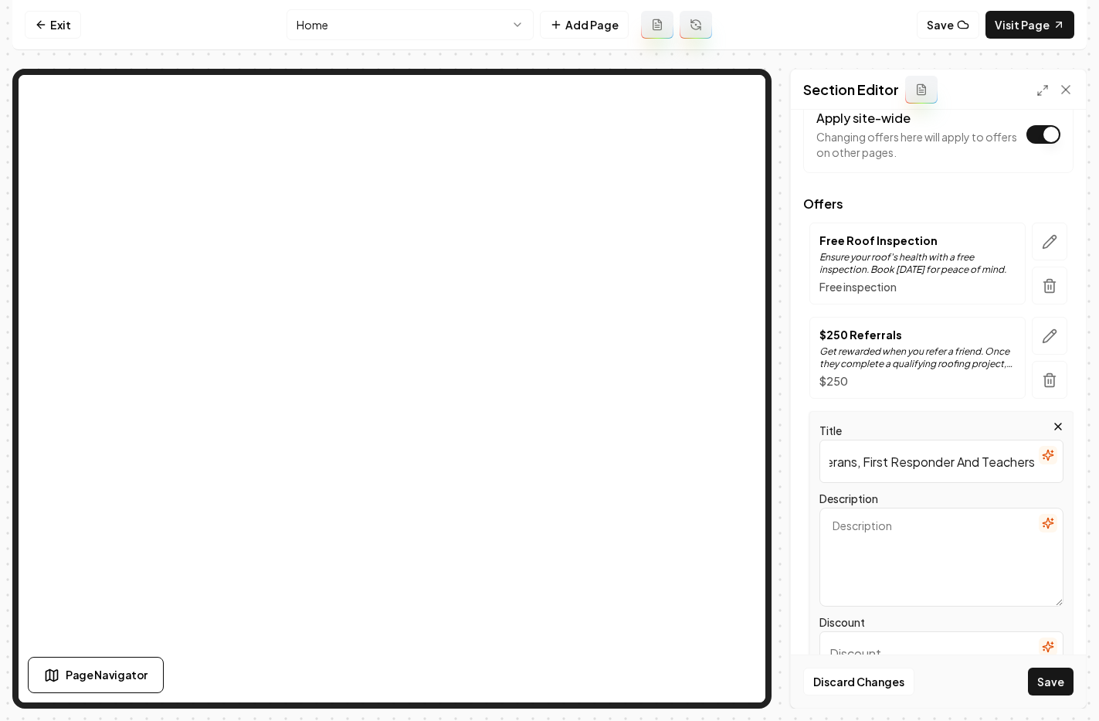
scroll to position [77, 0]
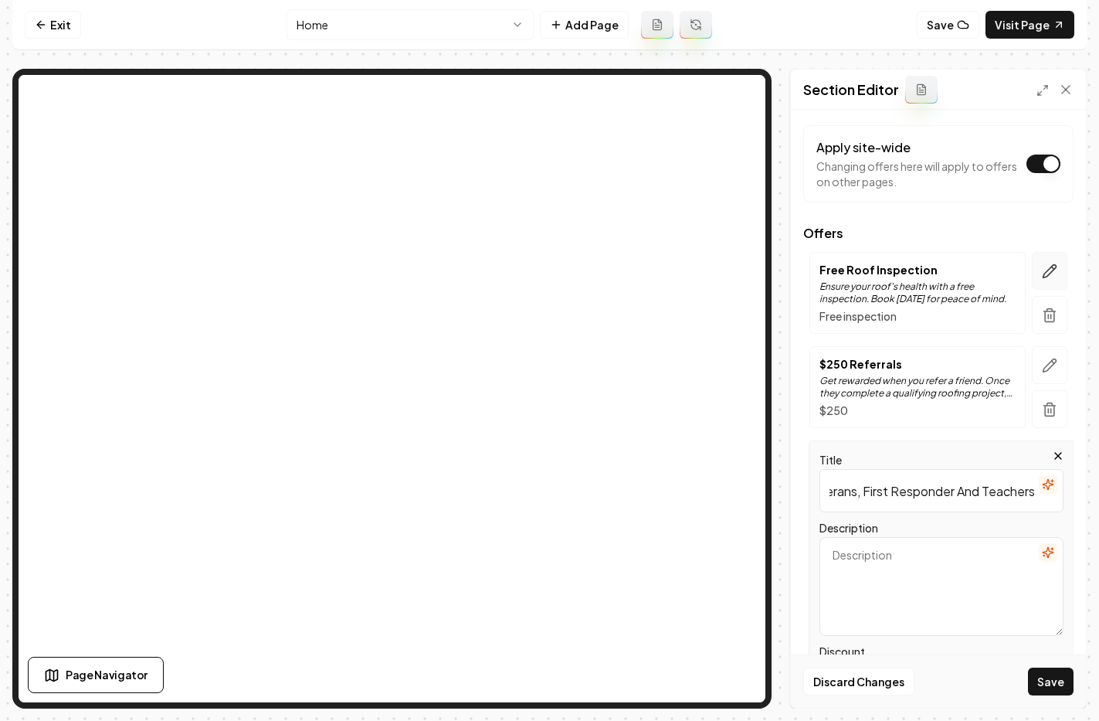
type input "$250 Off For Veterans, First Responder And Teachers"
click at [1043, 276] on icon "button" at bounding box center [1049, 270] width 13 height 13
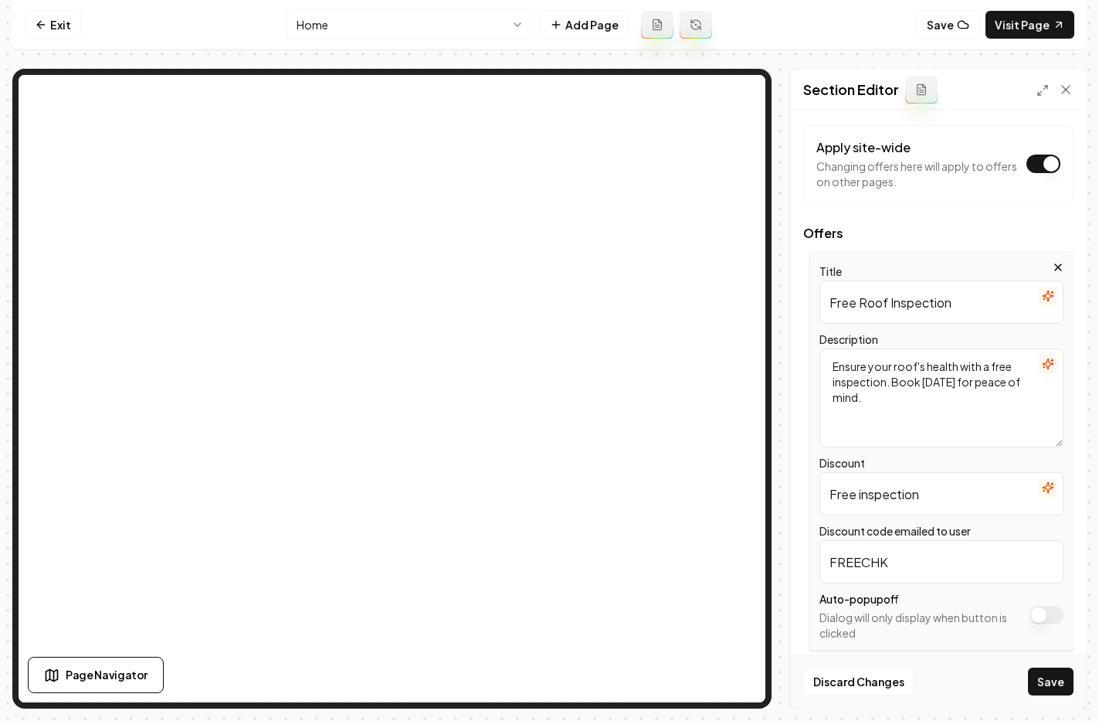
click at [863, 490] on input "Free inspection" at bounding box center [941, 493] width 244 height 43
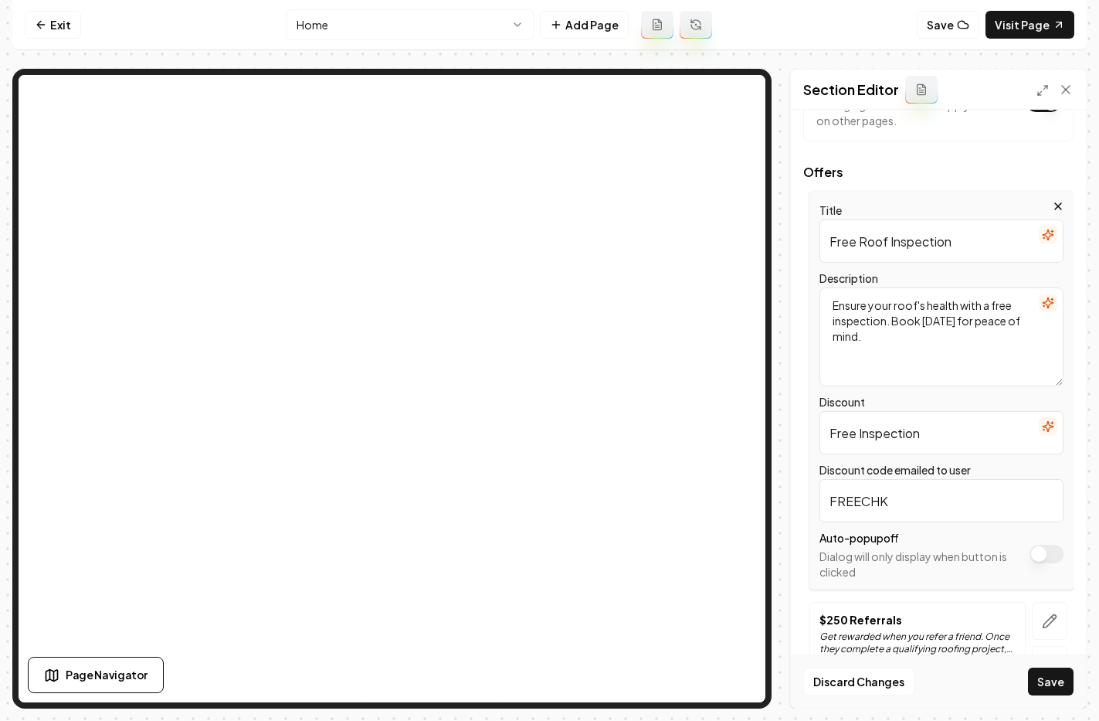
scroll to position [304, 0]
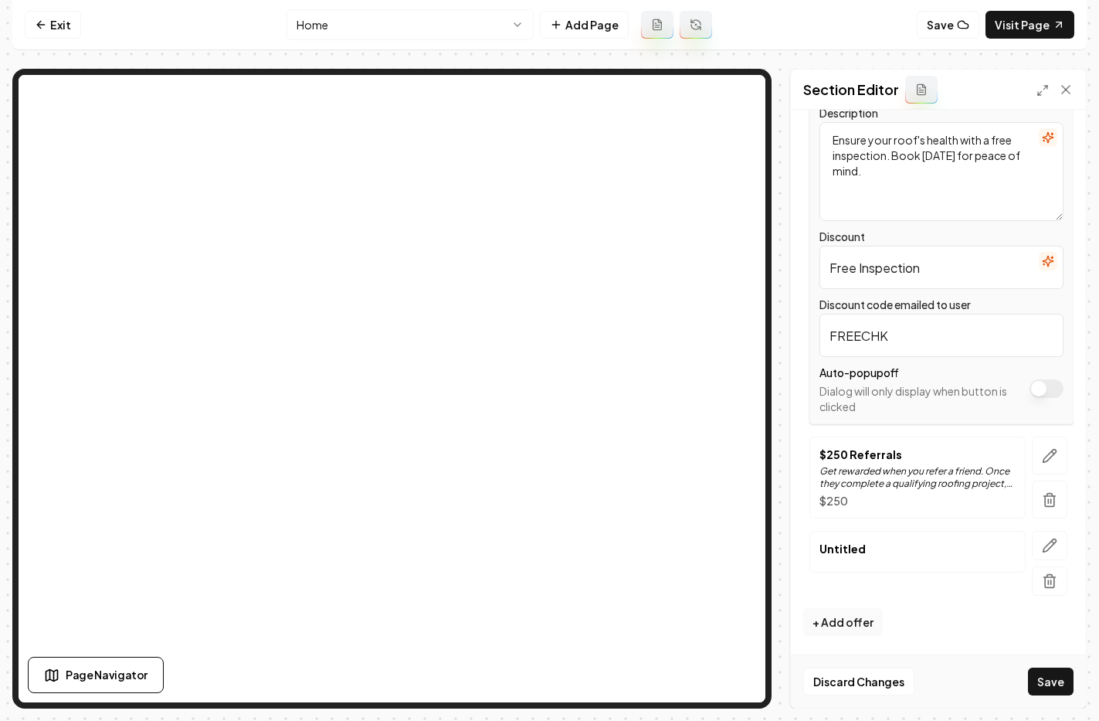
type input "Free Inspection"
click at [812, 451] on div "$250 Referrals Get rewarded when you refer a friend. Once they complete a quali…" at bounding box center [917, 477] width 216 height 82
click at [884, 561] on div "Untitled" at bounding box center [917, 552] width 196 height 22
click at [1034, 536] on button "button" at bounding box center [1050, 545] width 36 height 29
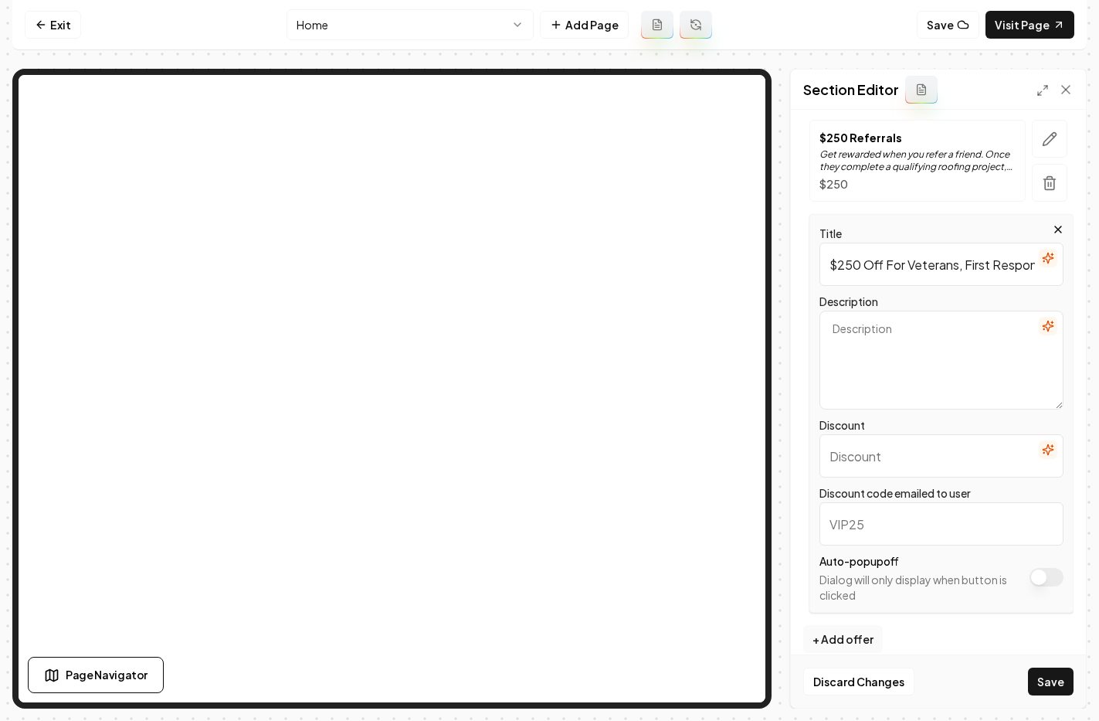
click at [869, 460] on input "Discount" at bounding box center [941, 455] width 244 height 43
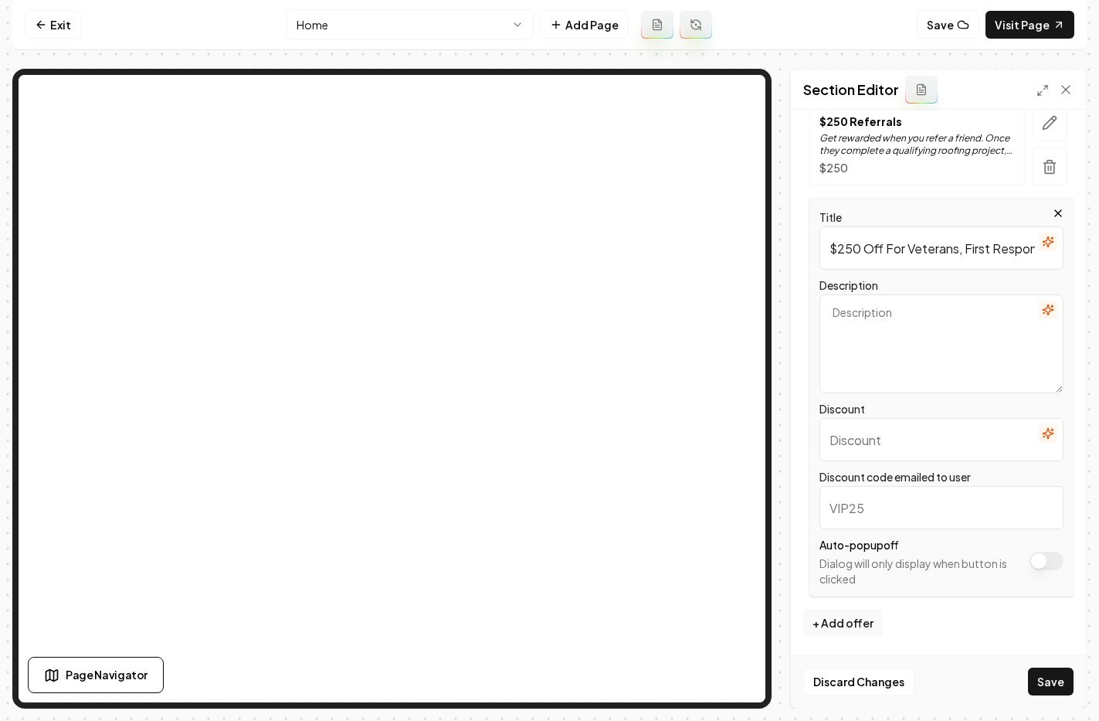
scroll to position [321, 0]
type input "250OFF"
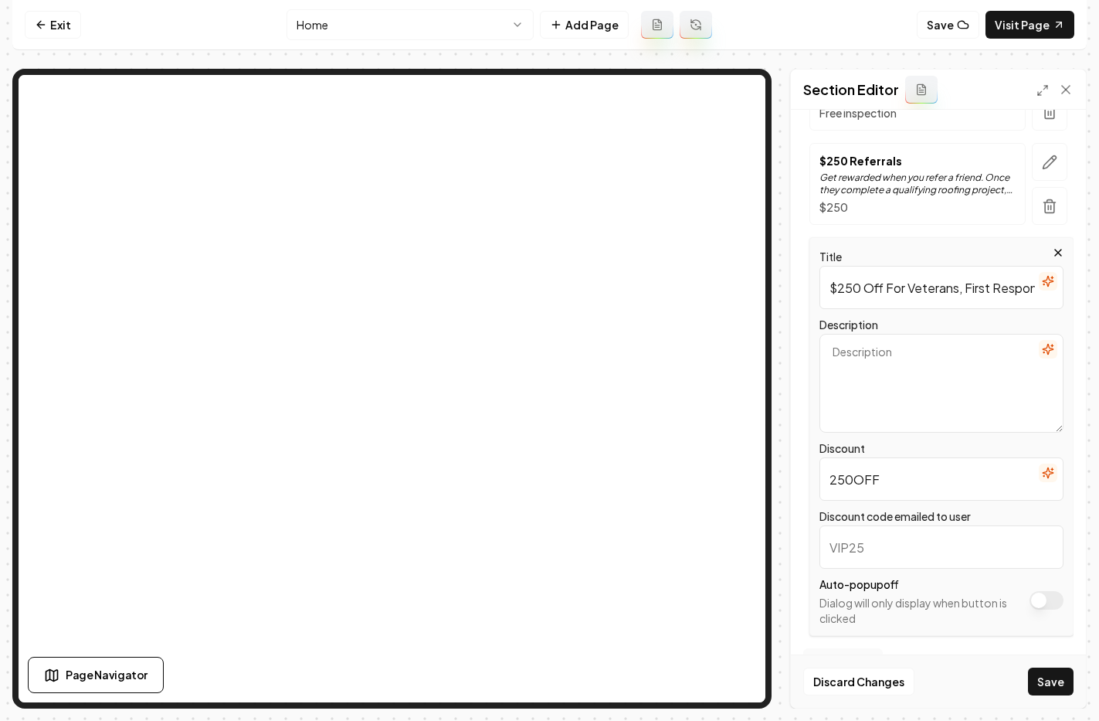
scroll to position [309, 0]
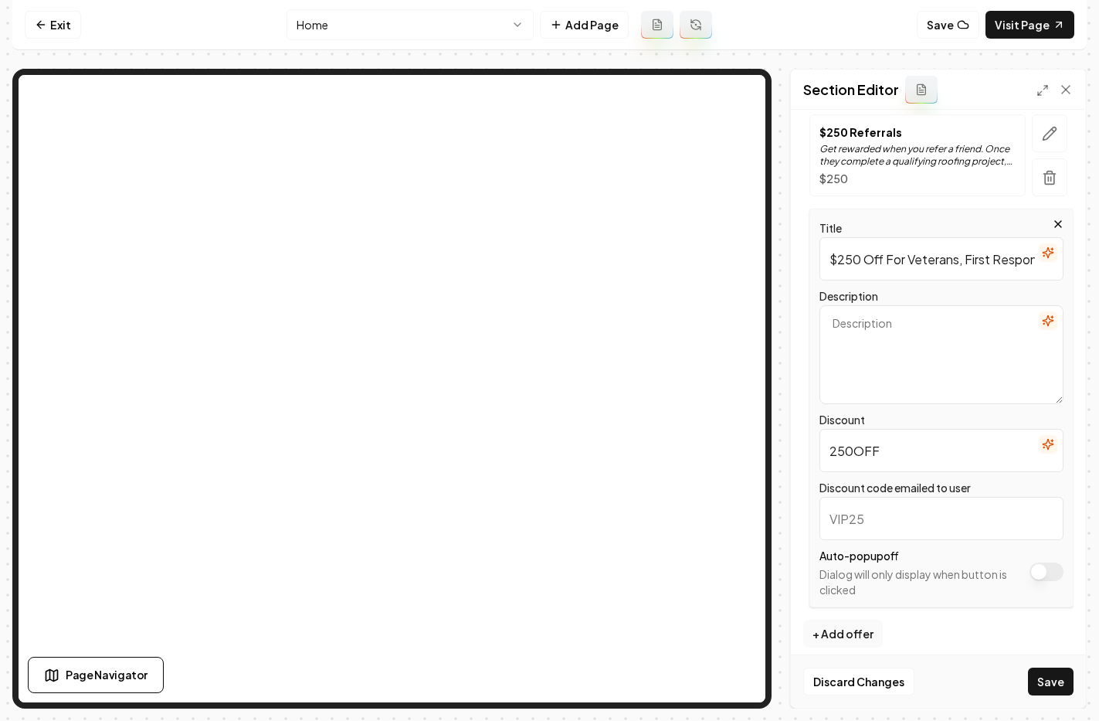
drag, startPoint x: 896, startPoint y: 451, endPoint x: 823, endPoint y: 453, distance: 72.6
click at [823, 453] on input "250OFF" at bounding box center [941, 450] width 244 height 43
click at [887, 500] on input "Discount code emailed to user" at bounding box center [941, 518] width 244 height 43
paste input "250OFF"
type input "250OFF"
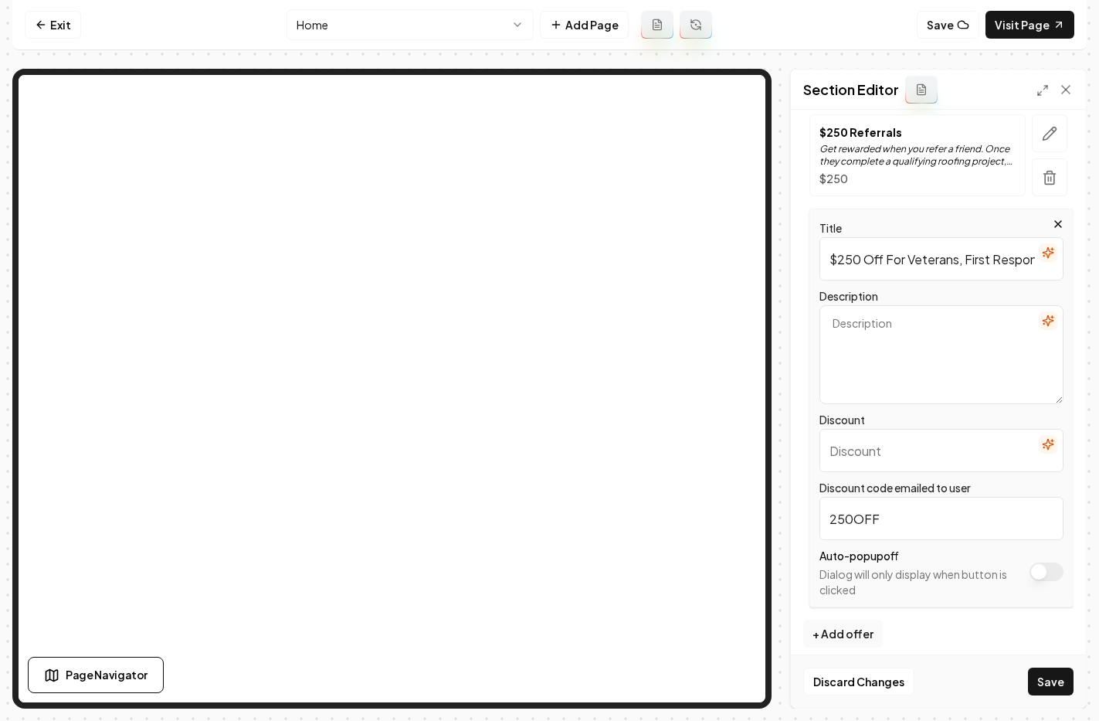
click at [858, 455] on input "Discount" at bounding box center [941, 450] width 244 height 43
type input "$250 off"
click at [903, 338] on textarea "Description" at bounding box center [941, 354] width 244 height 99
drag, startPoint x: 829, startPoint y: 262, endPoint x: 1038, endPoint y: 263, distance: 208.5
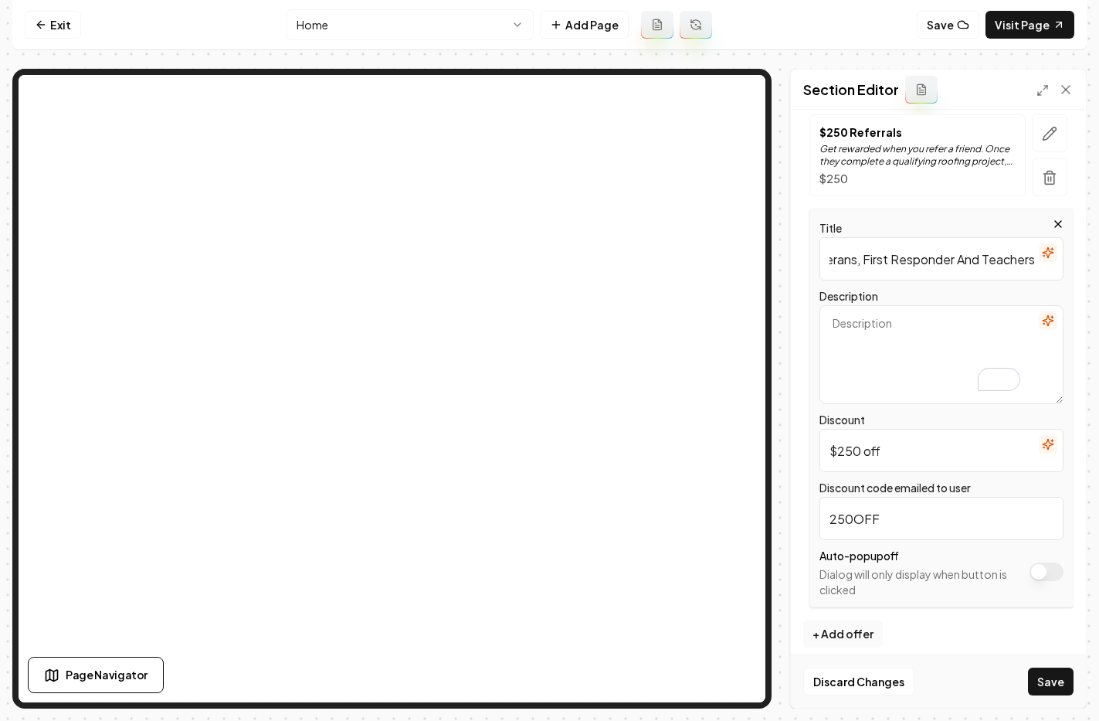
click at [1038, 263] on div "Title $250 Off For Veterans, First Responder And Teachers" at bounding box center [941, 250] width 244 height 62
drag, startPoint x: 946, startPoint y: 345, endPoint x: 973, endPoint y: 336, distance: 28.6
click at [946, 345] on textarea "Description" at bounding box center [941, 354] width 244 height 99
click at [1042, 318] on icon "button" at bounding box center [1048, 320] width 12 height 12
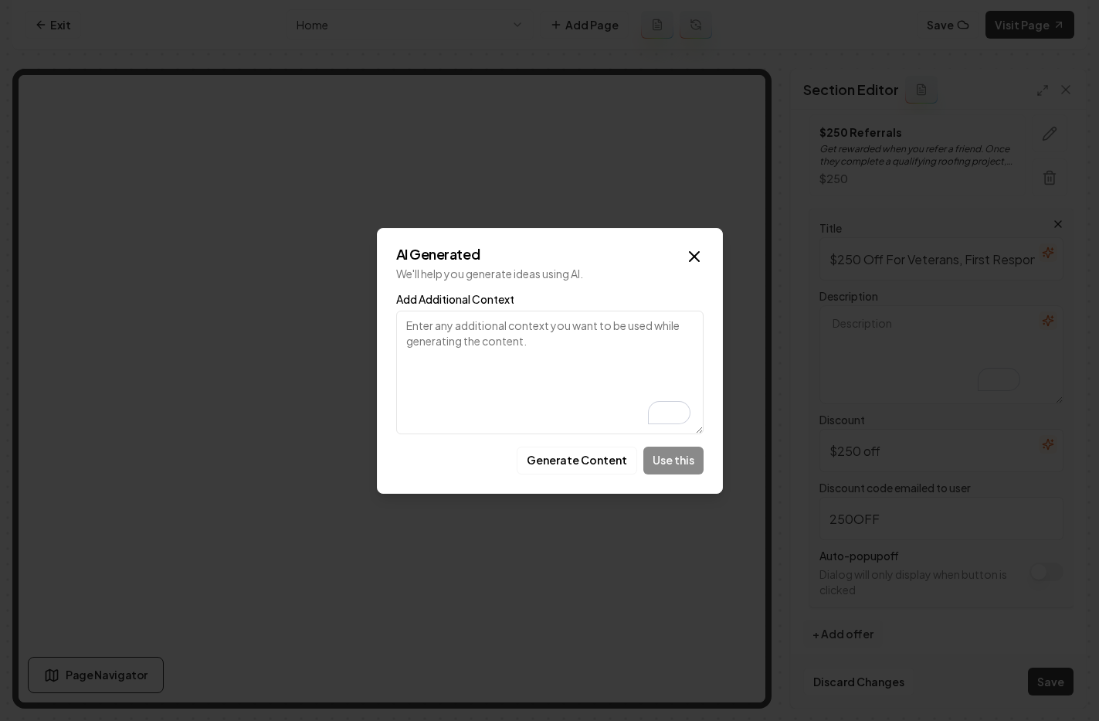
click at [446, 346] on textarea "Add Additional Context" at bounding box center [549, 372] width 307 height 124
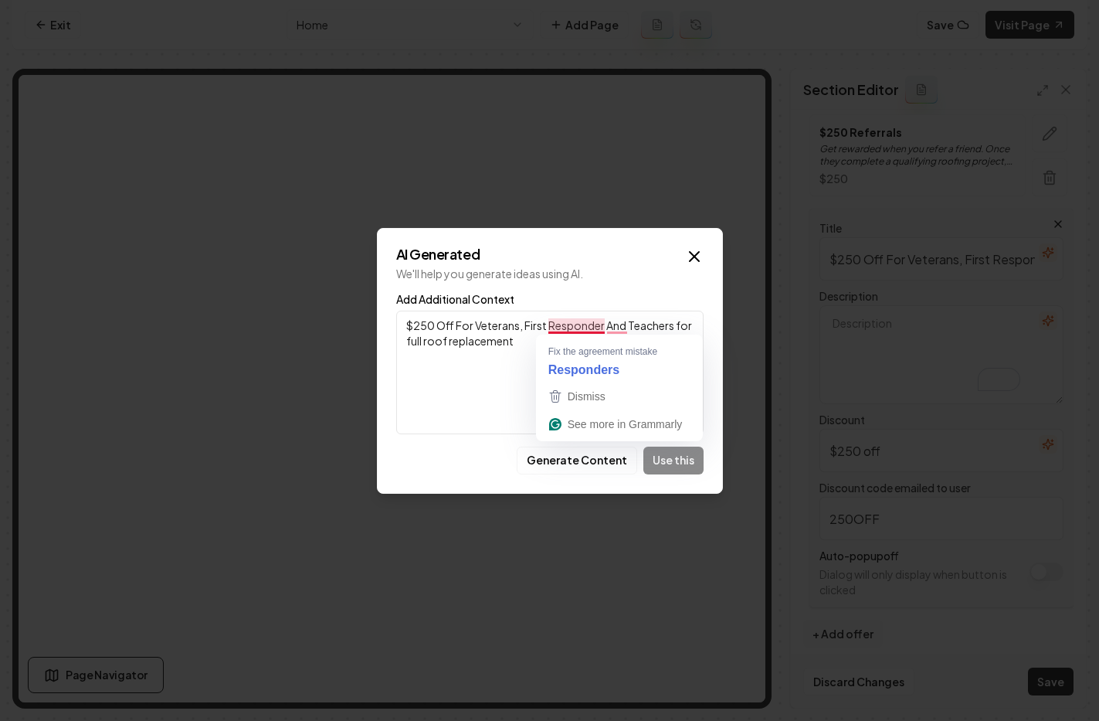
click at [602, 325] on textarea "$250 Off For Veterans, First Responder And Teachers for full roof replacement" at bounding box center [549, 372] width 307 height 124
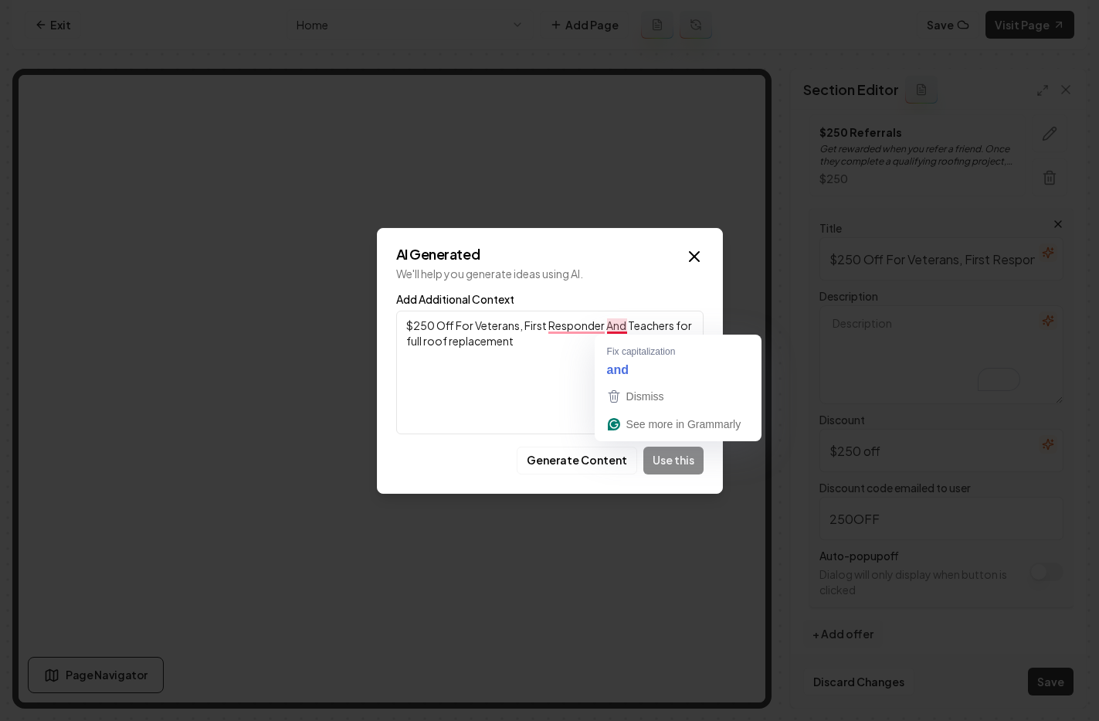
click at [606, 323] on textarea "$250 Off For Veterans, First Responder And Teachers for full roof replacement" at bounding box center [549, 372] width 307 height 124
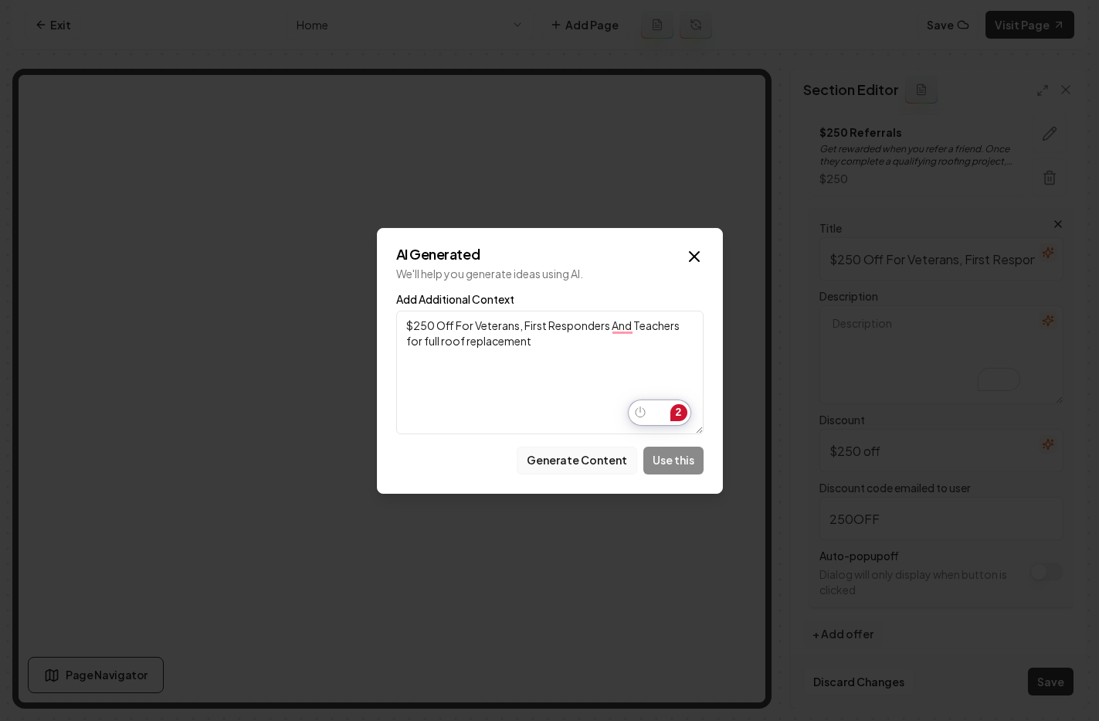
type textarea "$250 Off For Veterans, First Responders And Teachers for full roof replacement"
click at [574, 459] on button "Generate Content" at bounding box center [577, 460] width 120 height 28
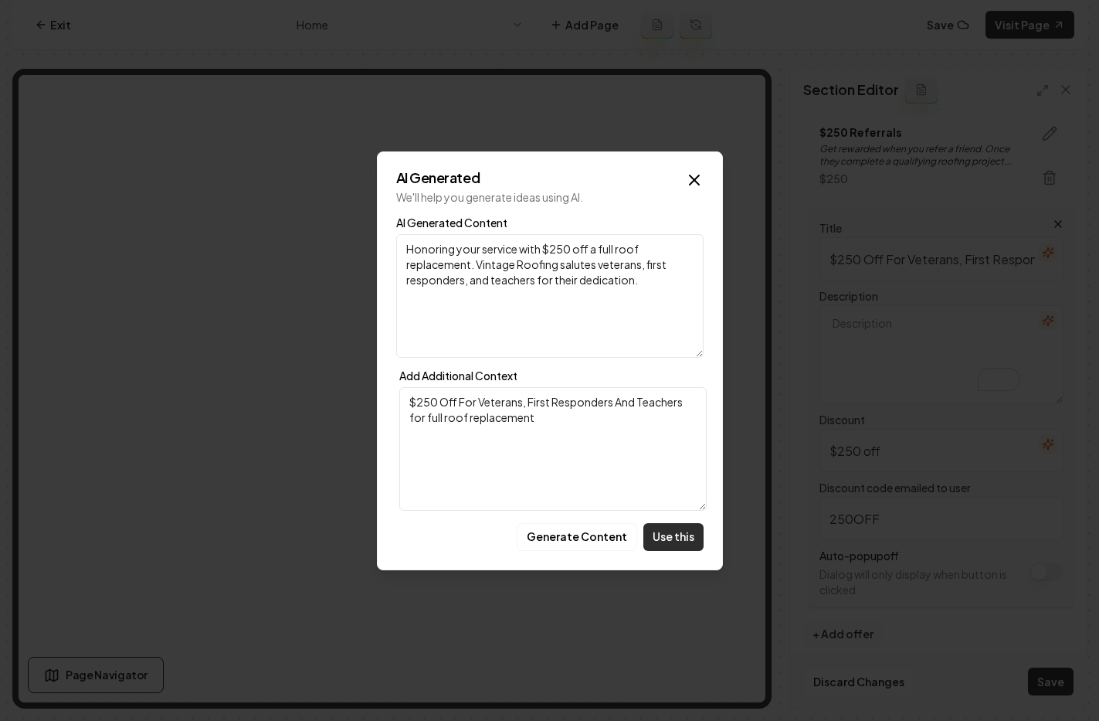
click at [668, 530] on button "Use this" at bounding box center [673, 537] width 60 height 28
type textarea "Honoring your service with $250 off a full roof replacement. Vintage Roofing sa…"
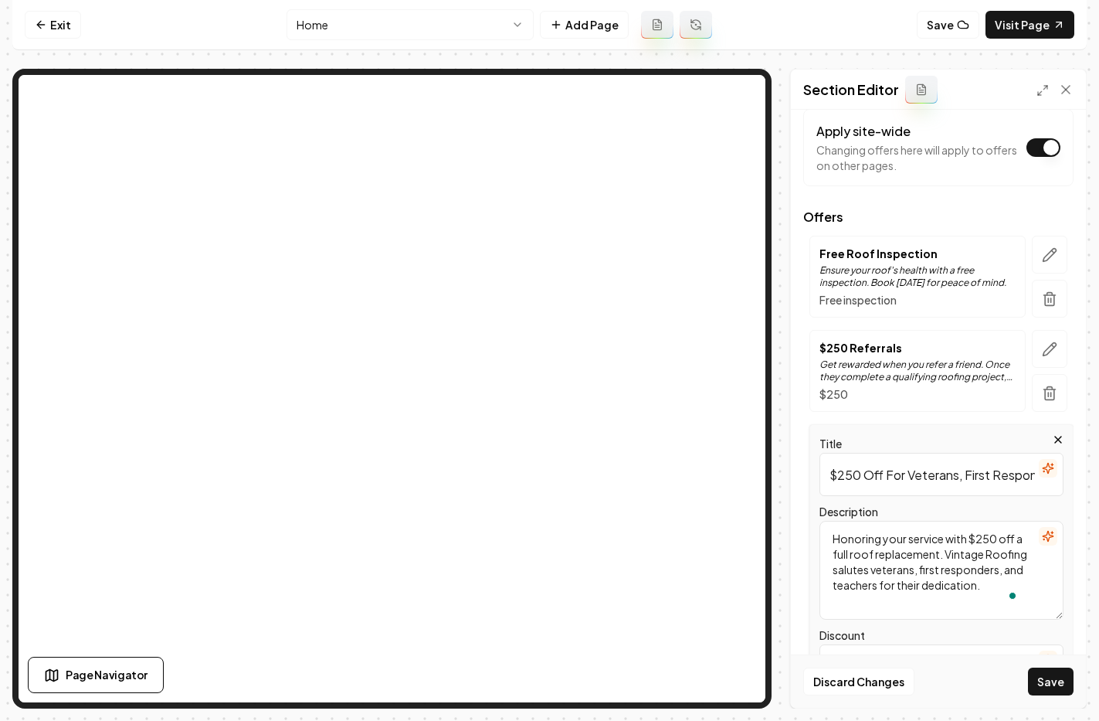
scroll to position [73, 0]
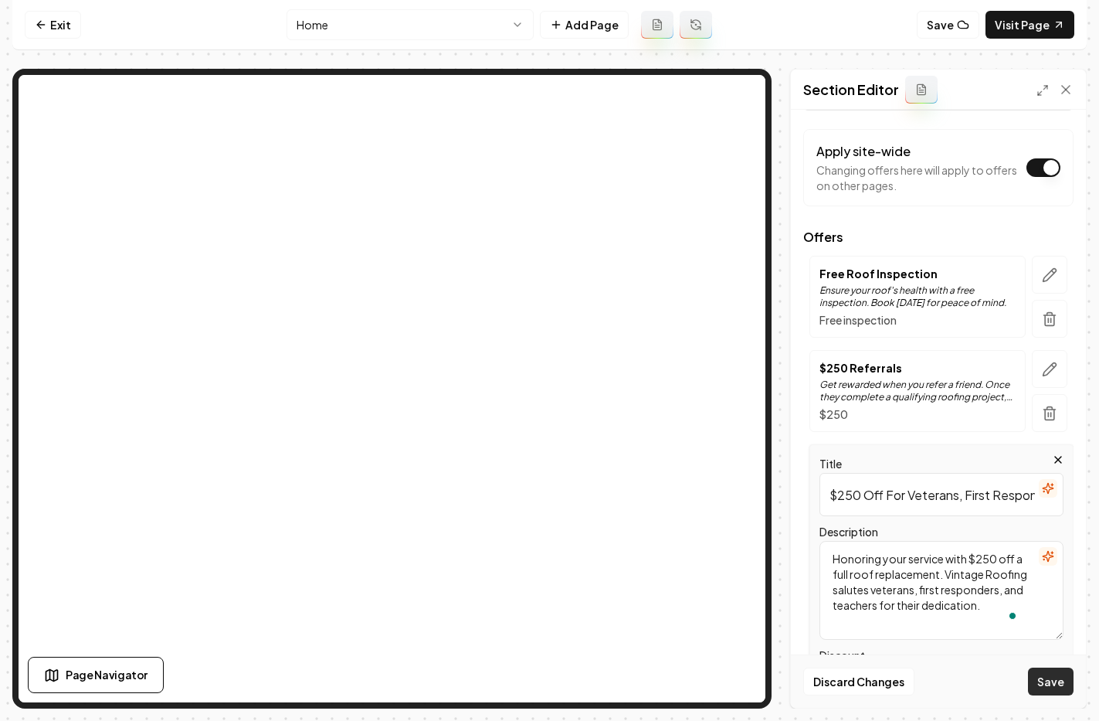
click at [1051, 682] on button "Save" at bounding box center [1051, 681] width 46 height 28
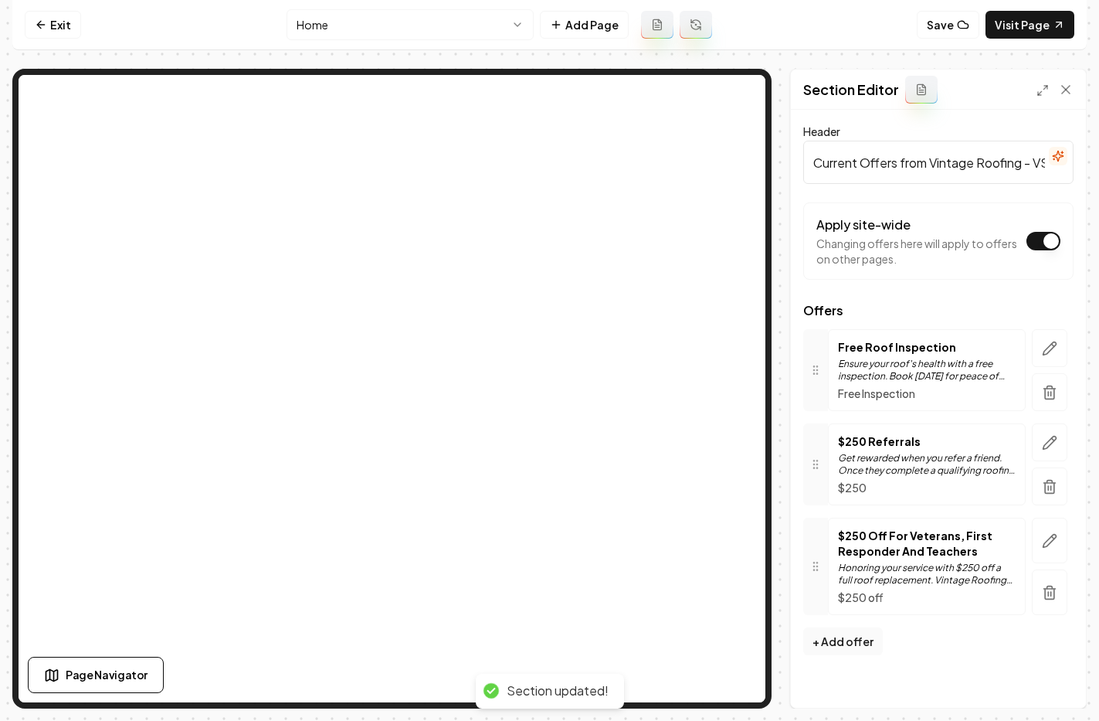
scroll to position [0, 0]
click at [1051, 541] on icon "button" at bounding box center [1049, 540] width 13 height 13
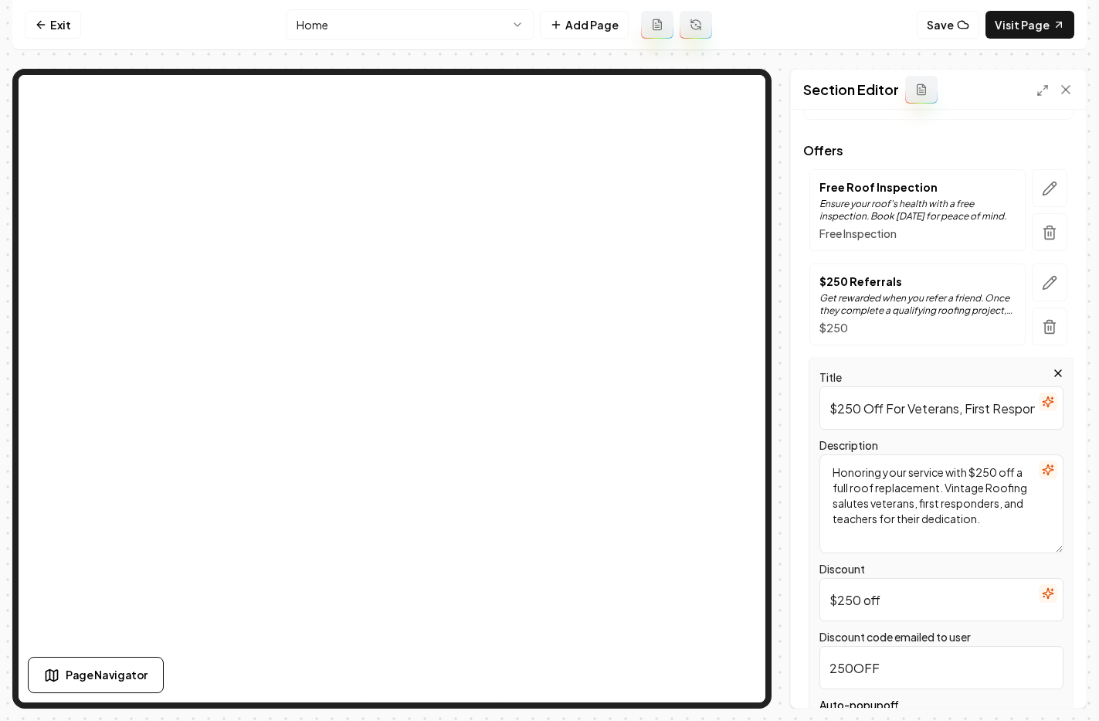
scroll to position [267, 0]
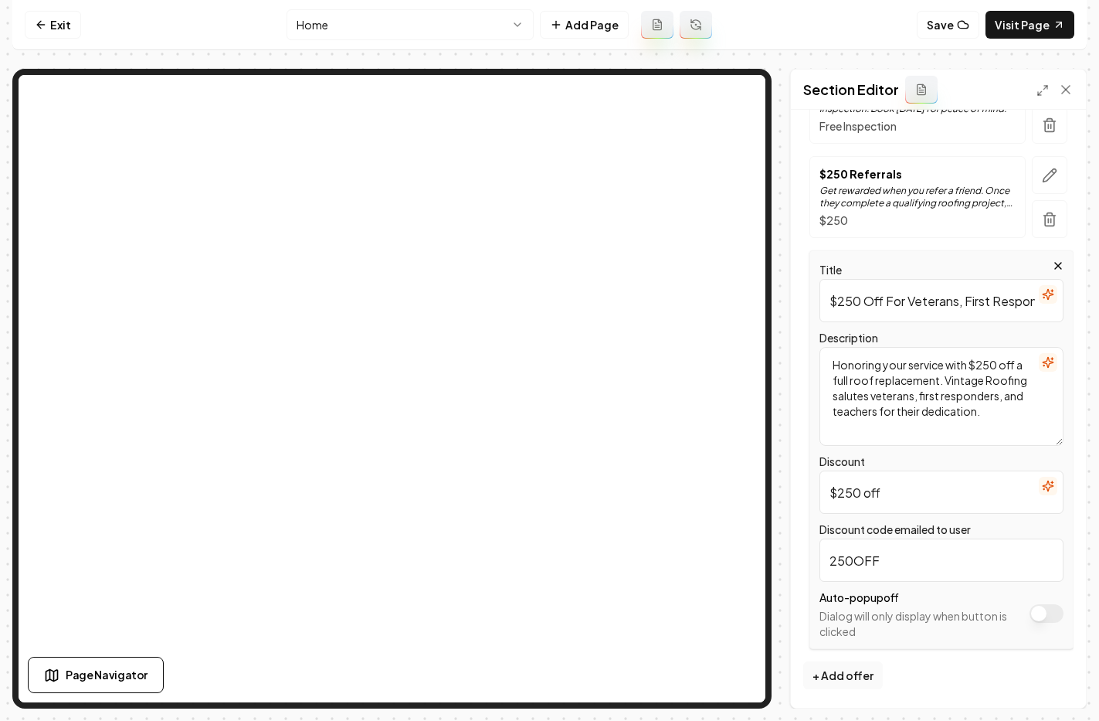
click at [979, 299] on input "$250 Off For Veterans, First Responder And Teachers" at bounding box center [941, 300] width 244 height 43
type input "$250 Off For Veterans, First Responders And Teachers"
click at [1043, 673] on button "Save" at bounding box center [1051, 681] width 46 height 28
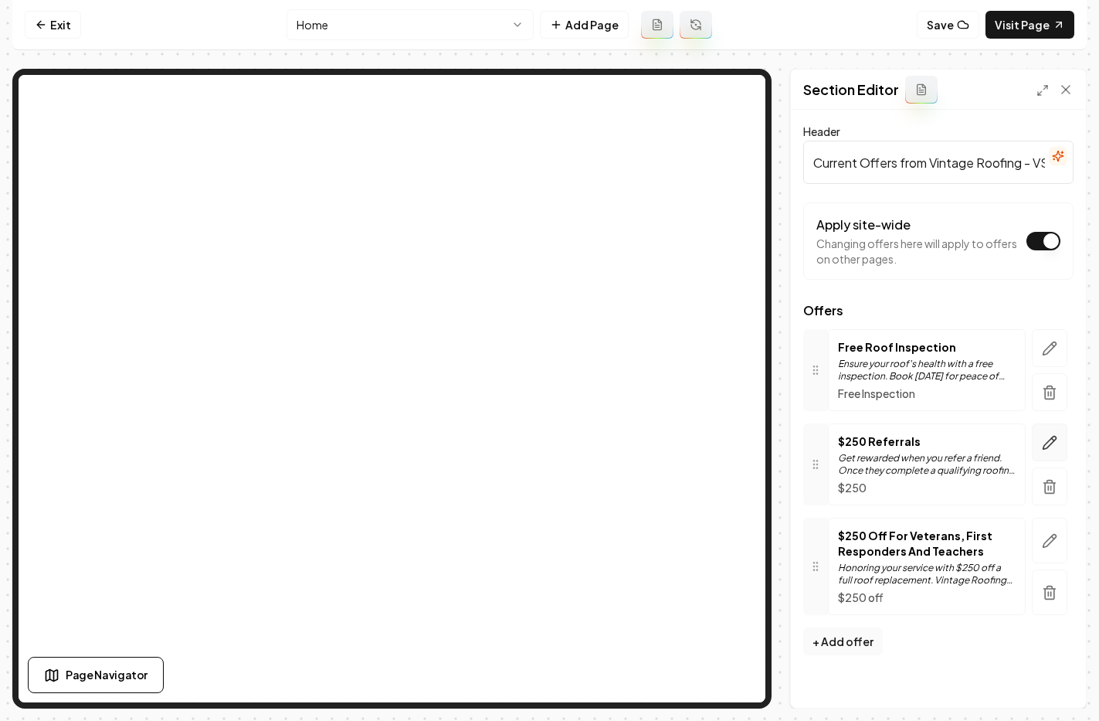
click at [1050, 443] on icon "button" at bounding box center [1049, 442] width 15 height 15
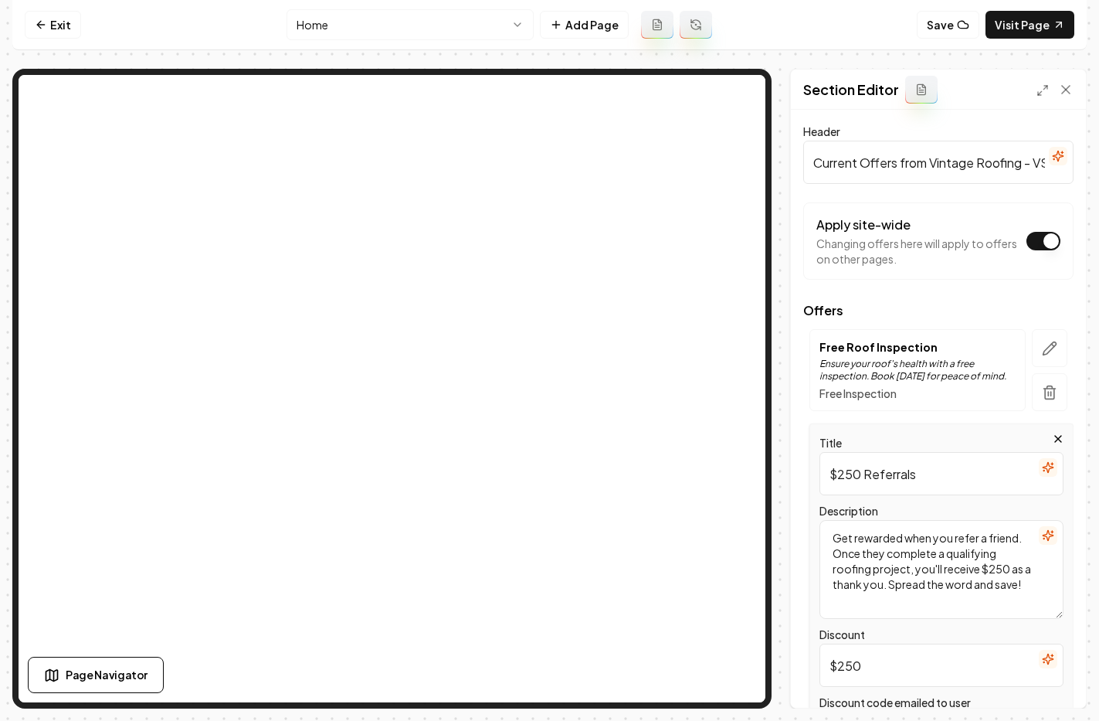
scroll to position [56, 0]
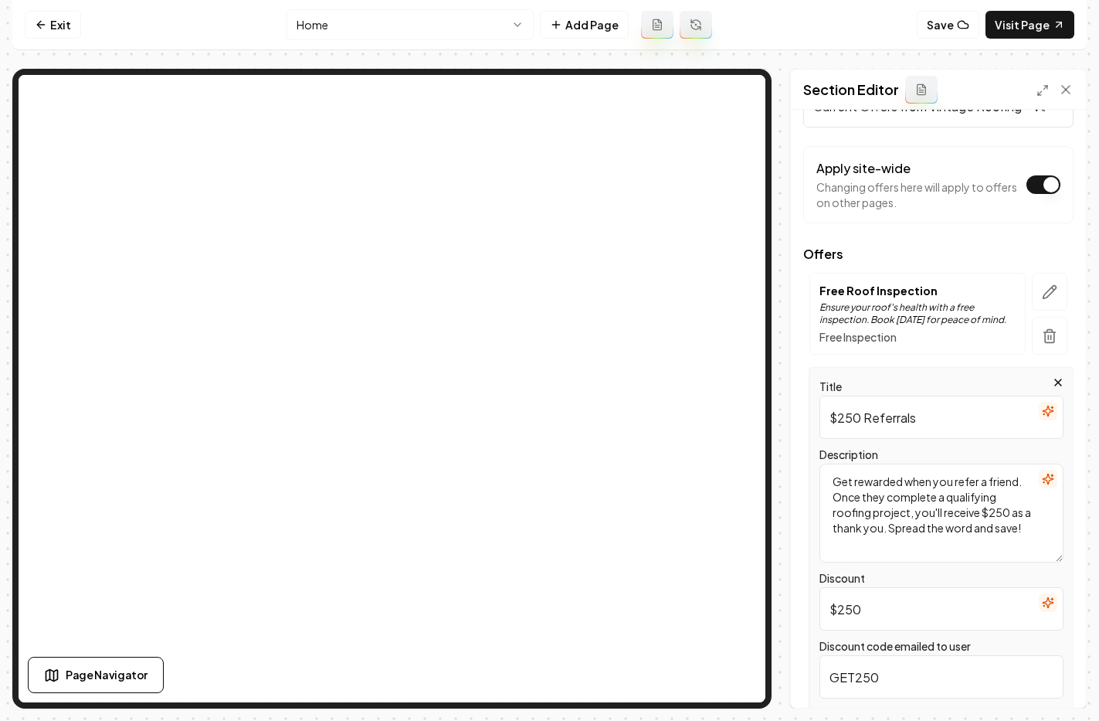
click at [802, 358] on div "Header Current Offers from Vintage Roofing - VSMP Apply site-wide Changing offe…" at bounding box center [938, 409] width 295 height 598
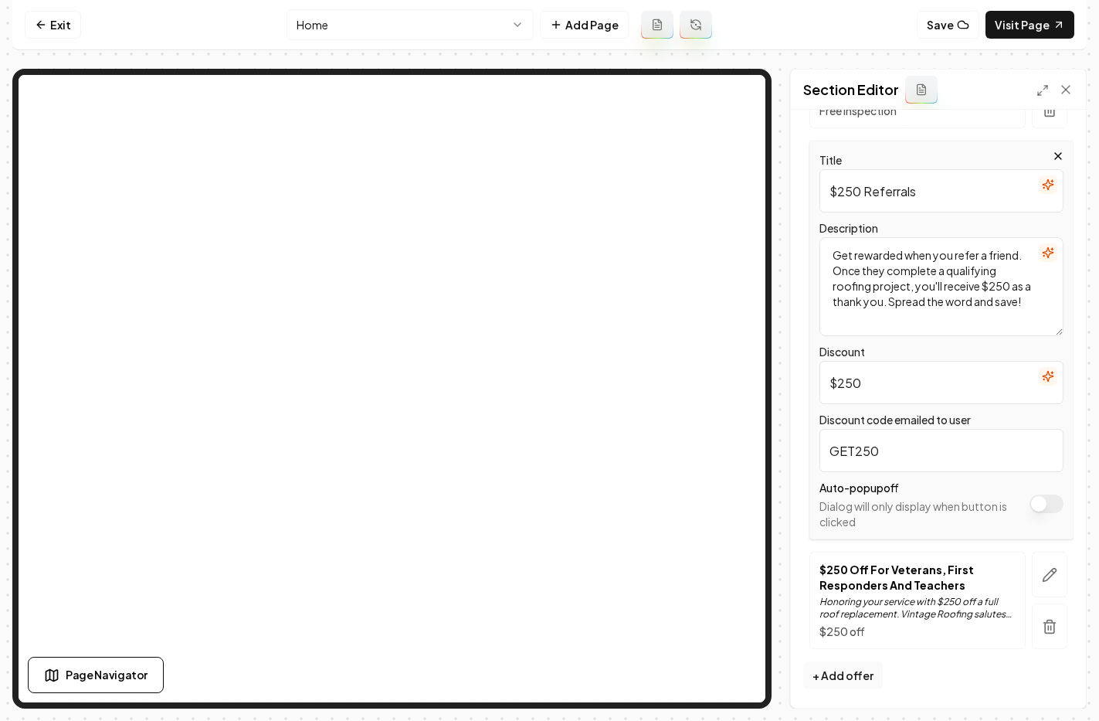
scroll to position [0, 0]
